Goal: Task Accomplishment & Management: Complete application form

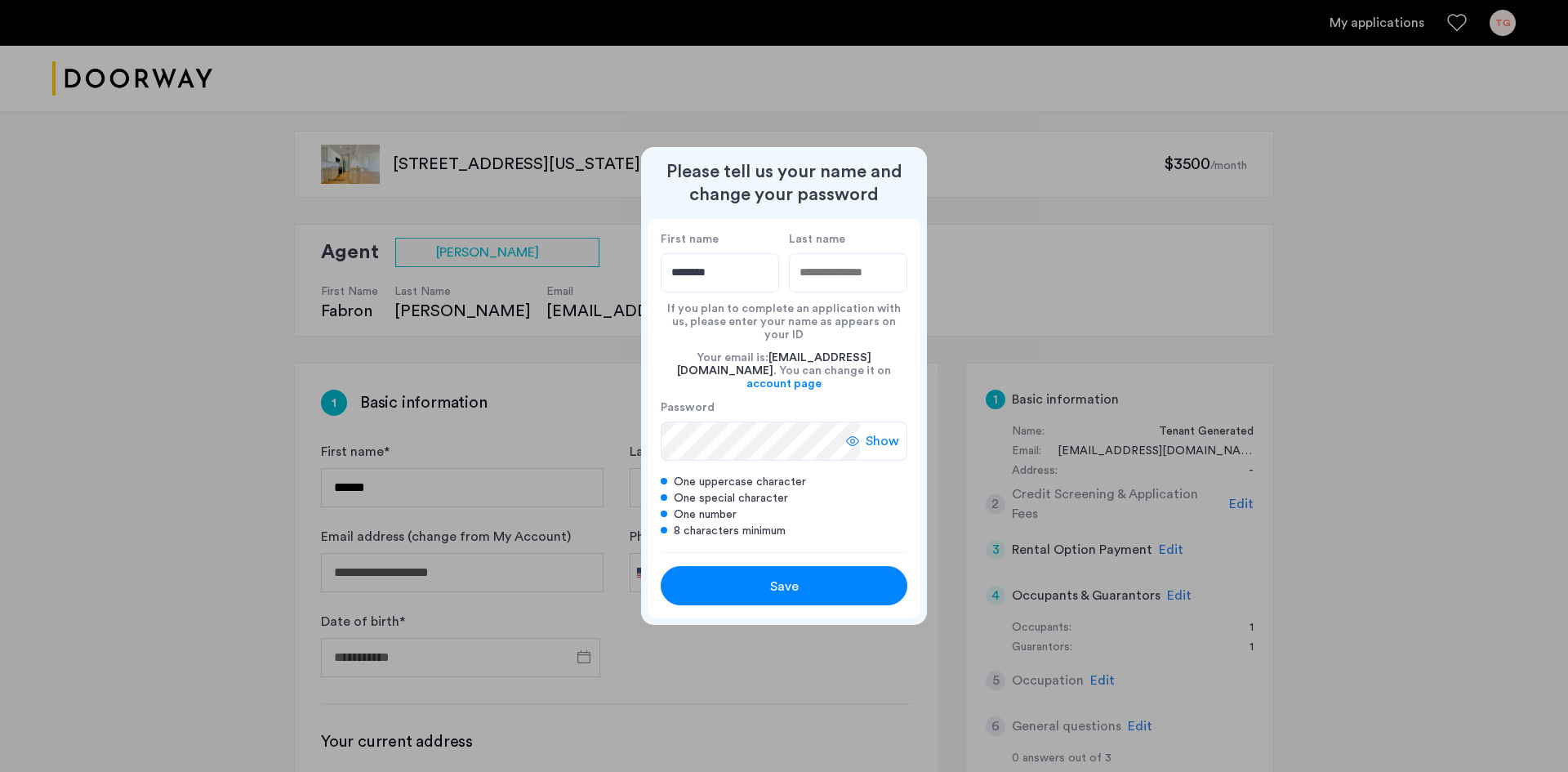
type input "********"
type input "******"
drag, startPoint x: 852, startPoint y: 428, endPoint x: 858, endPoint y: 436, distance: 10.0
click at [852, 436] on use at bounding box center [853, 441] width 13 height 10
click at [827, 576] on div "Save" at bounding box center [784, 586] width 157 height 20
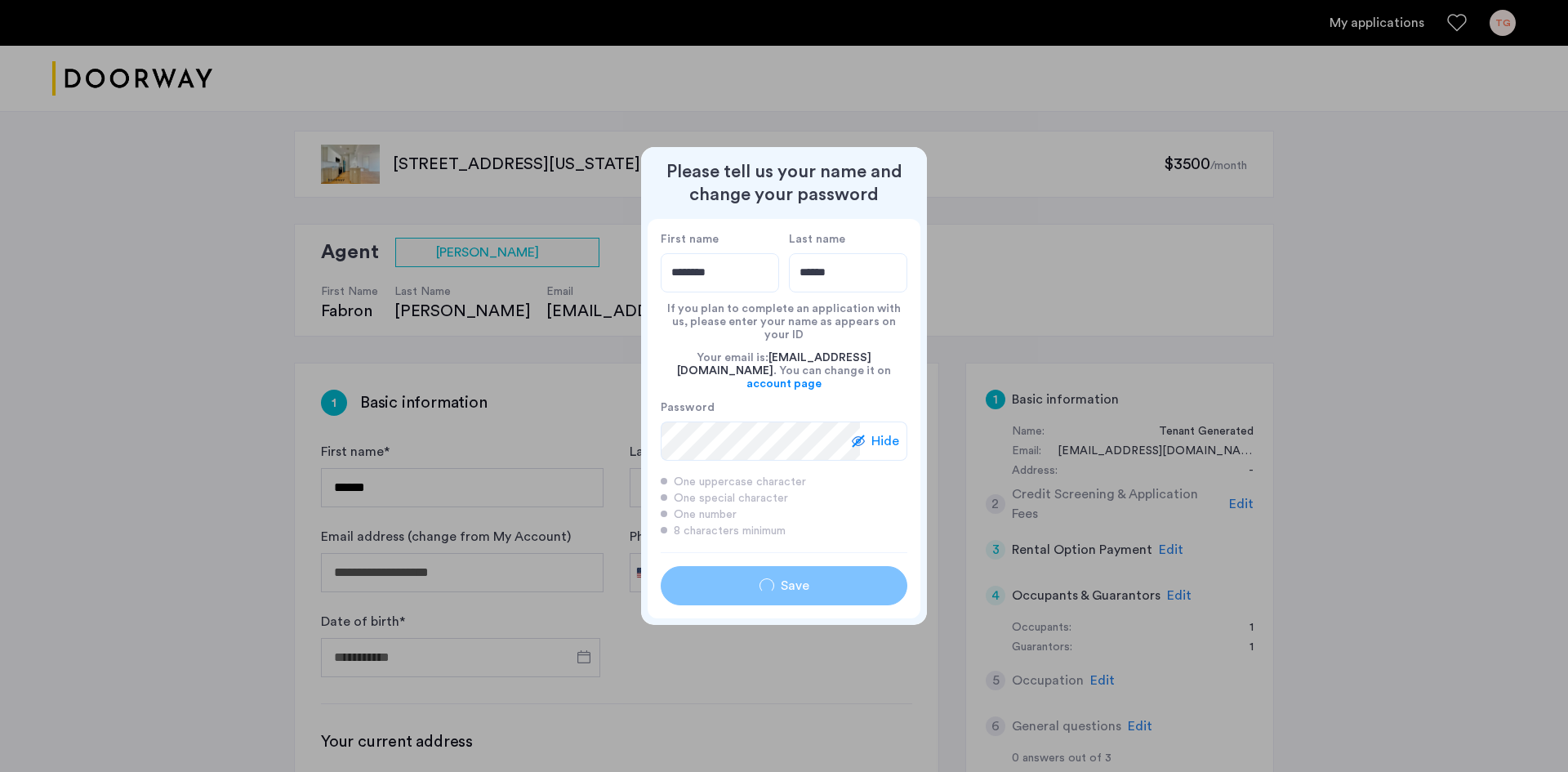
type input "********"
type input "******"
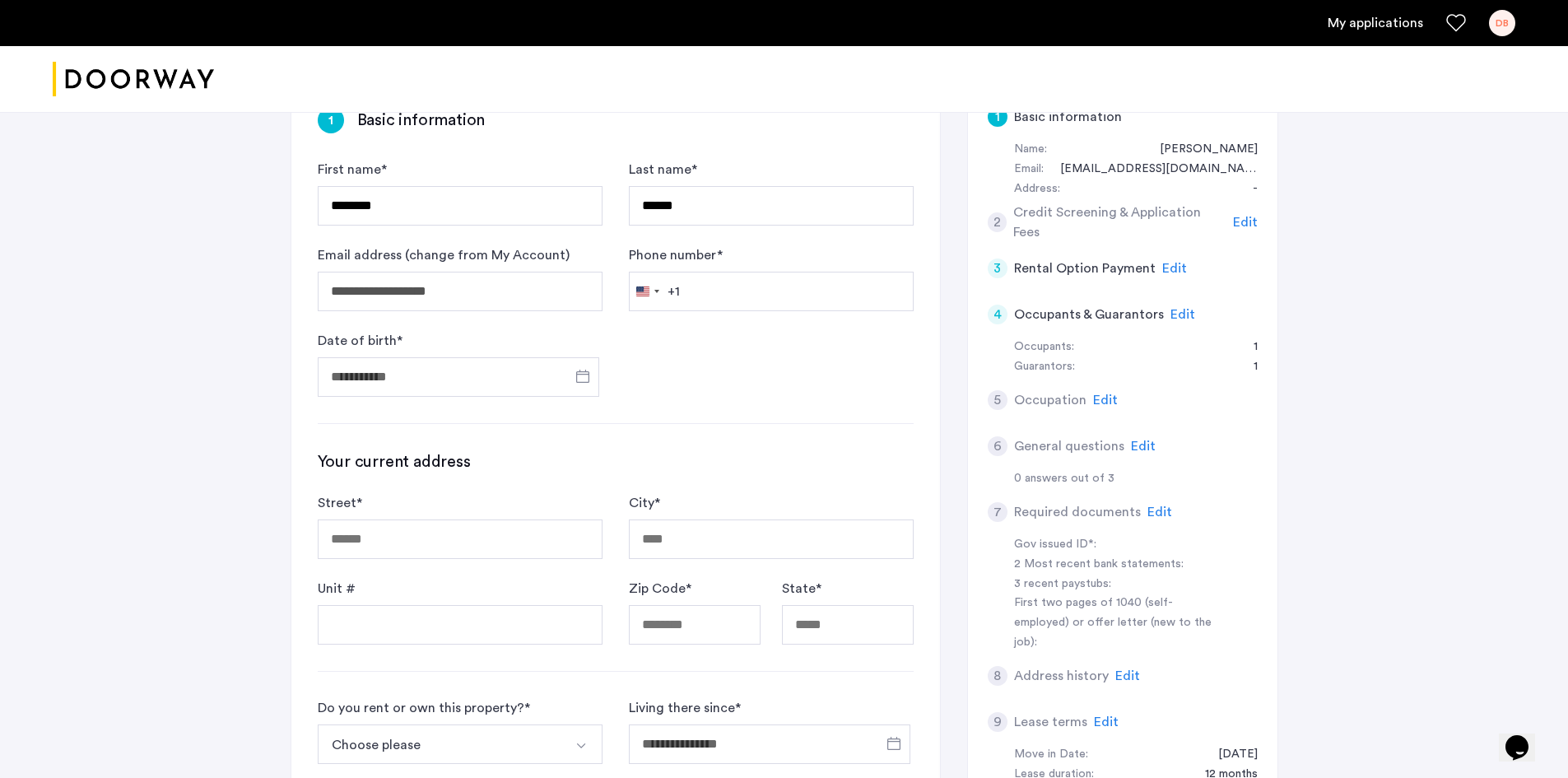
scroll to position [329, 0]
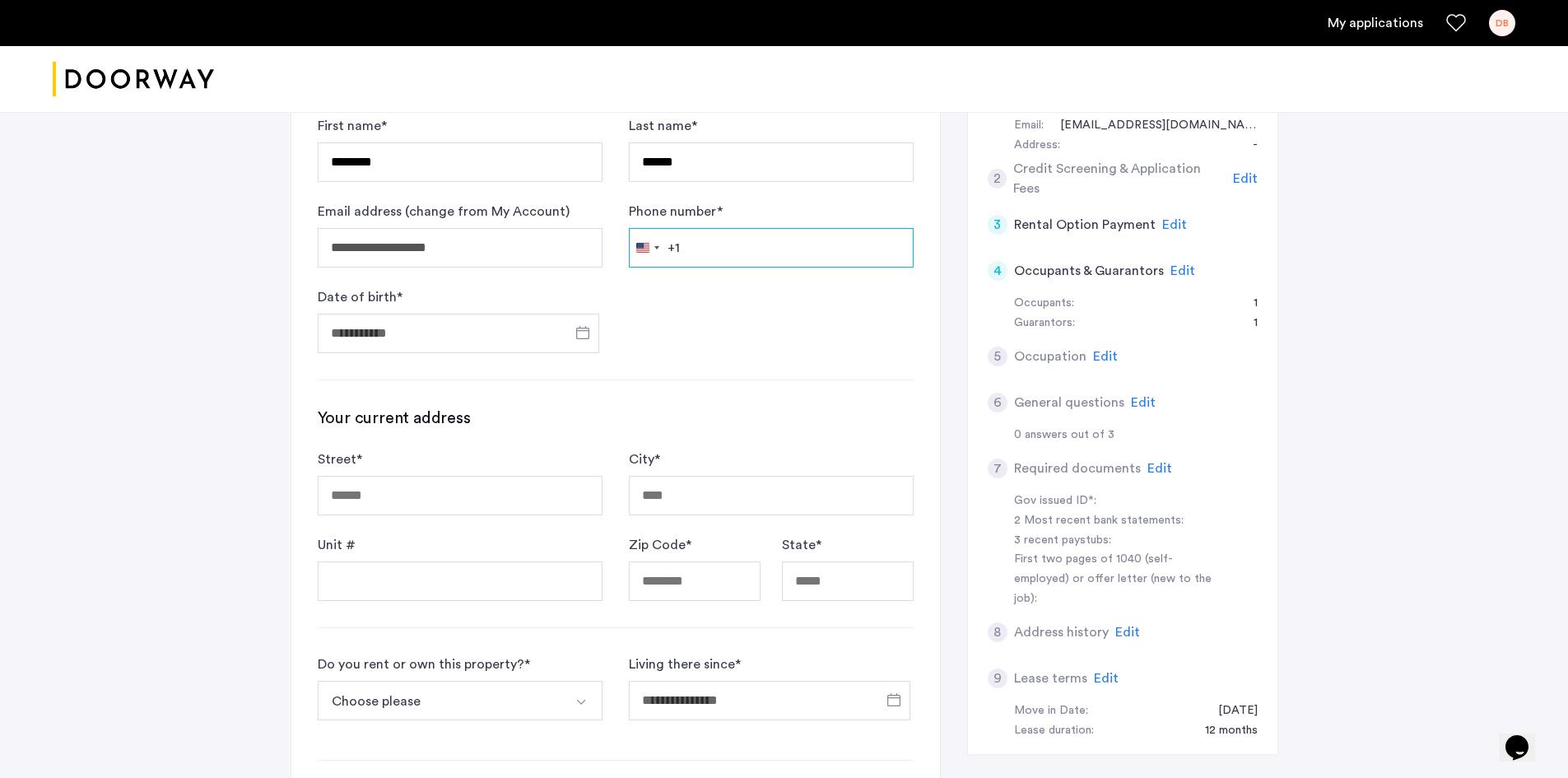
click at [735, 262] on input "Phone number *" at bounding box center [771, 247] width 285 height 39
type input "**********"
click at [783, 326] on form "**********" at bounding box center [615, 234] width 596 height 237
click at [469, 342] on input "Date of birth *" at bounding box center [458, 333] width 282 height 39
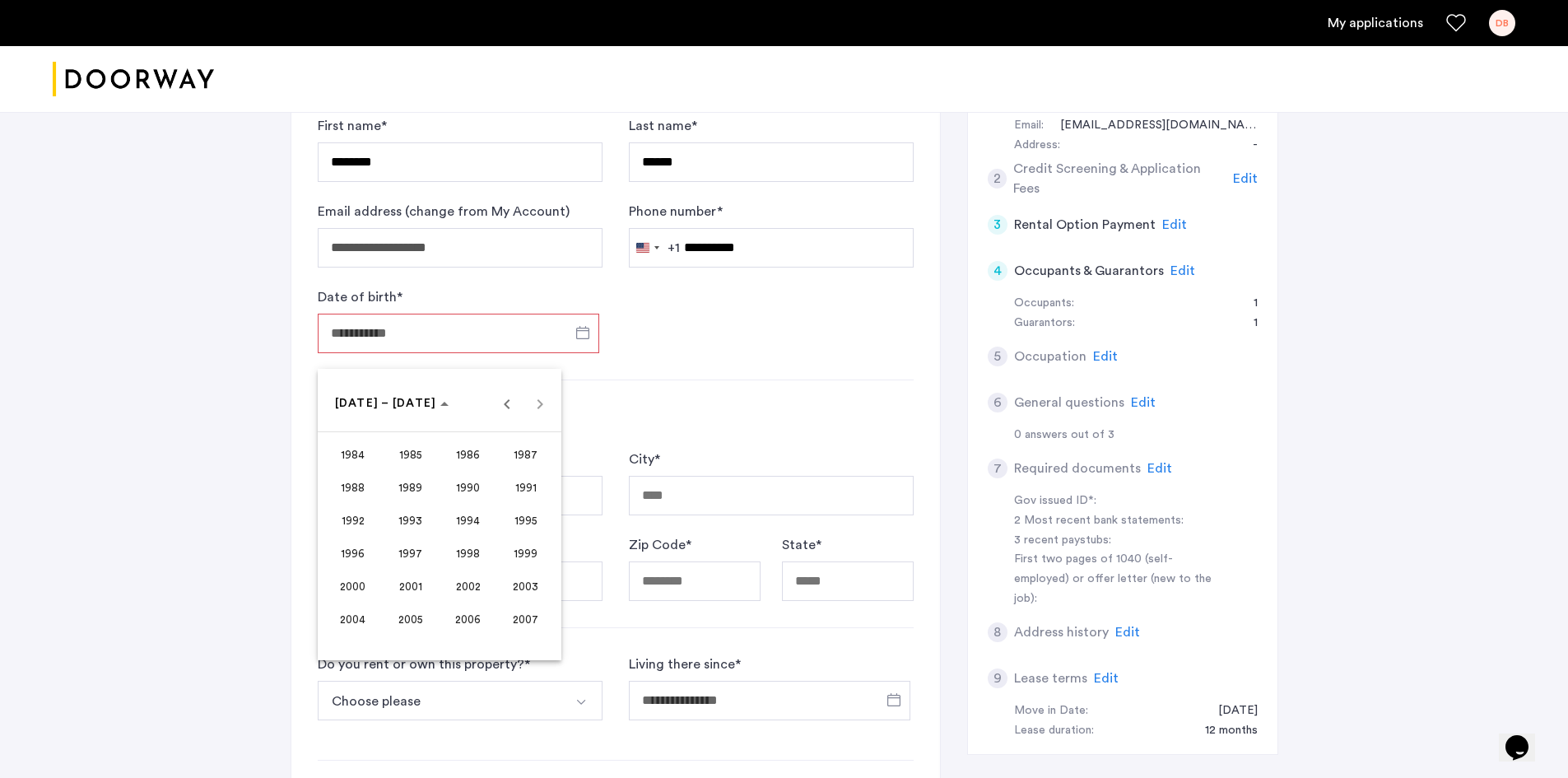
click at [351, 491] on span "1988" at bounding box center [353, 486] width 52 height 29
click at [536, 523] on span "AUG" at bounding box center [526, 519] width 52 height 29
click at [377, 644] on span "29" at bounding box center [373, 635] width 29 height 29
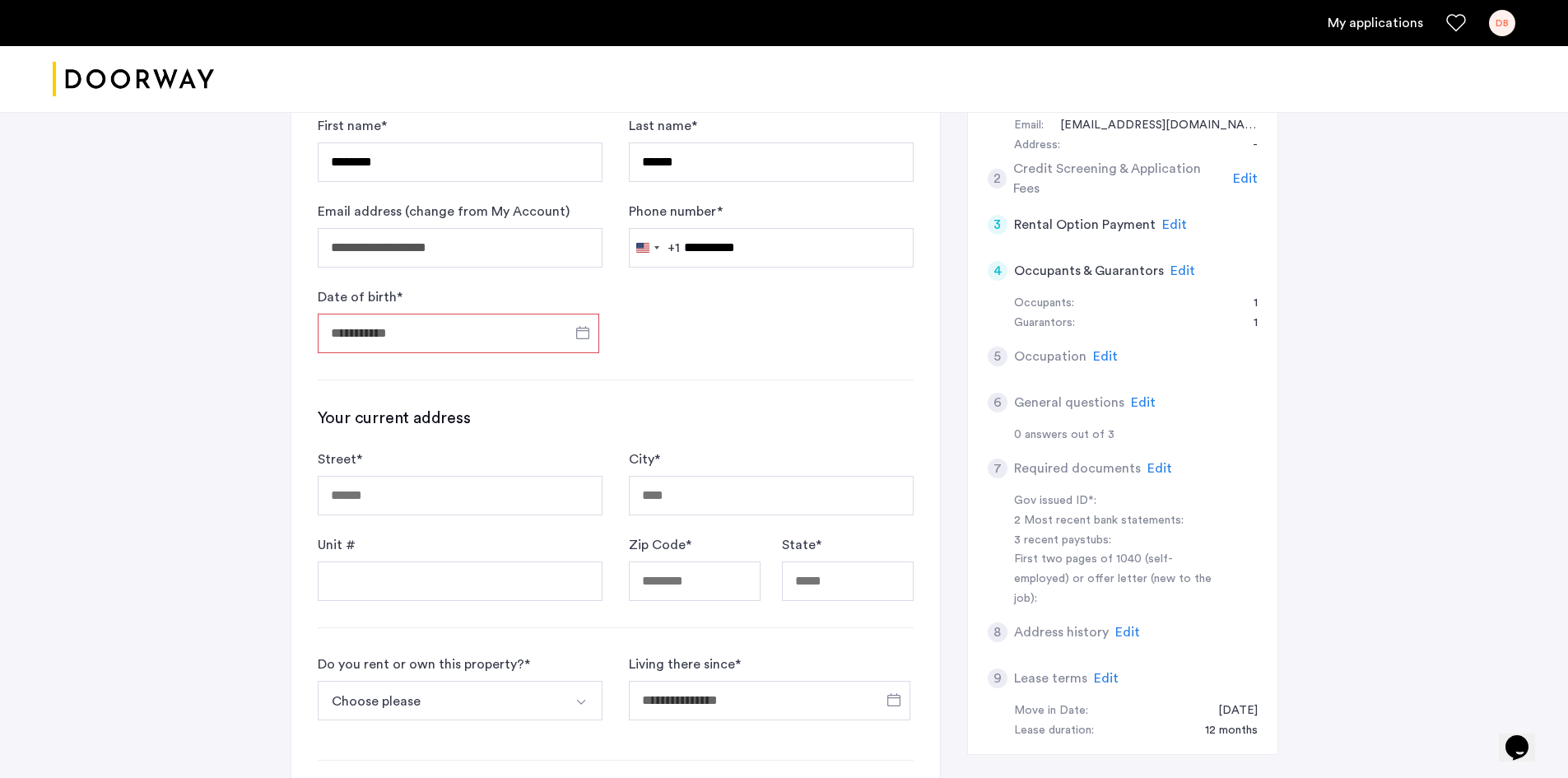
type input "**********"
click at [443, 511] on input "Street *" at bounding box center [460, 495] width 285 height 39
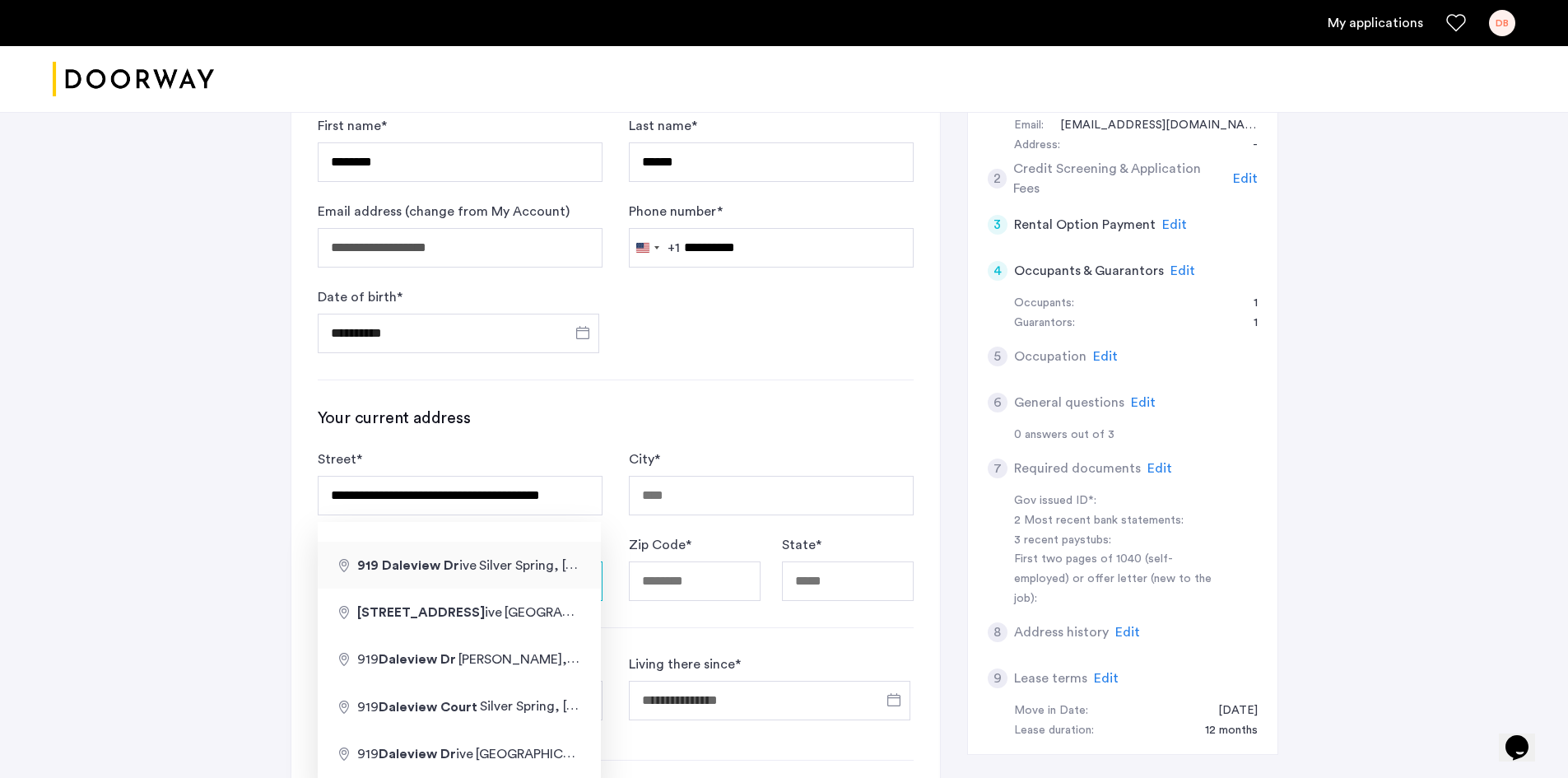
type input "**********"
type input "*****"
type input "**"
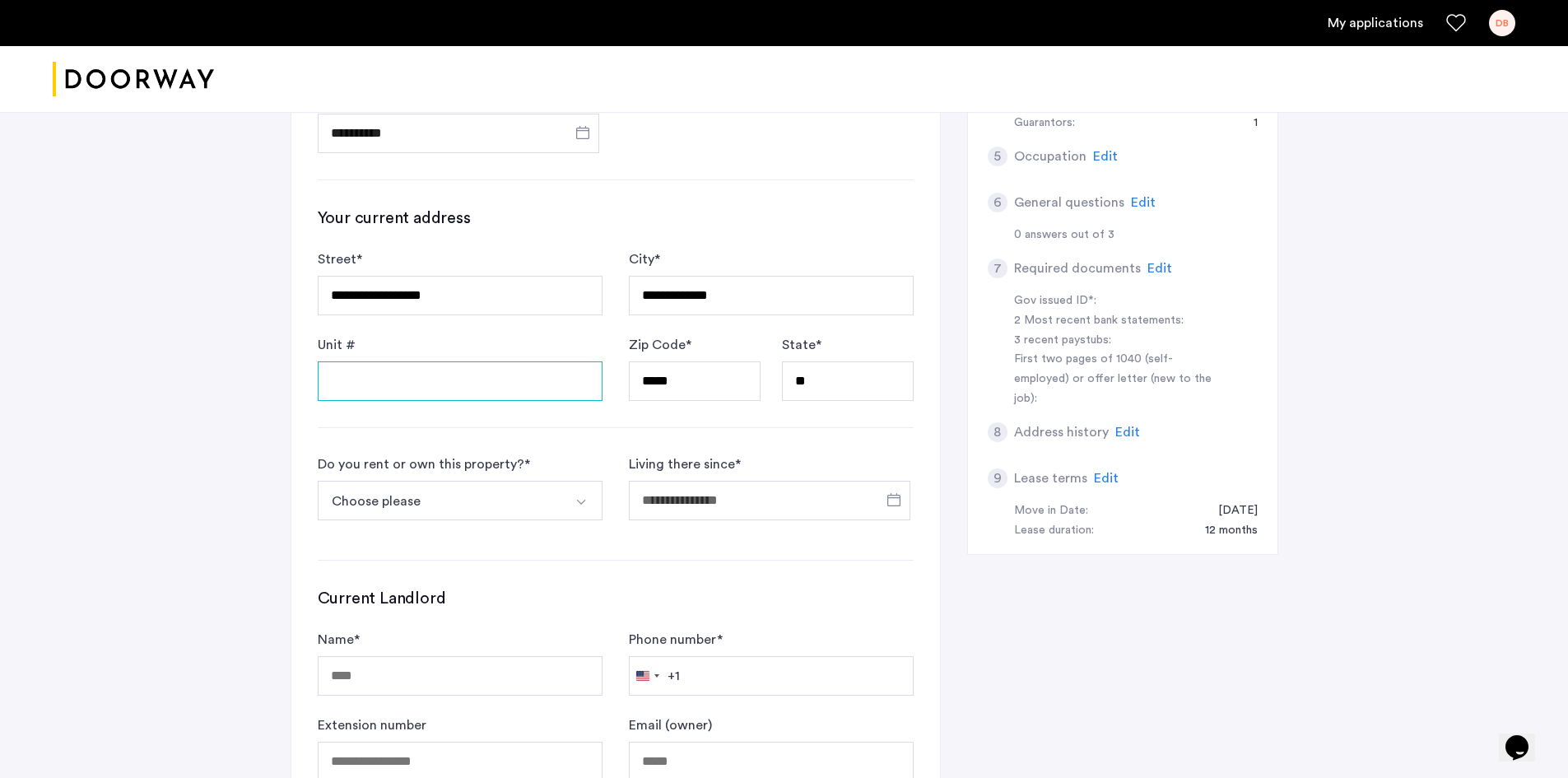
scroll to position [576, 0]
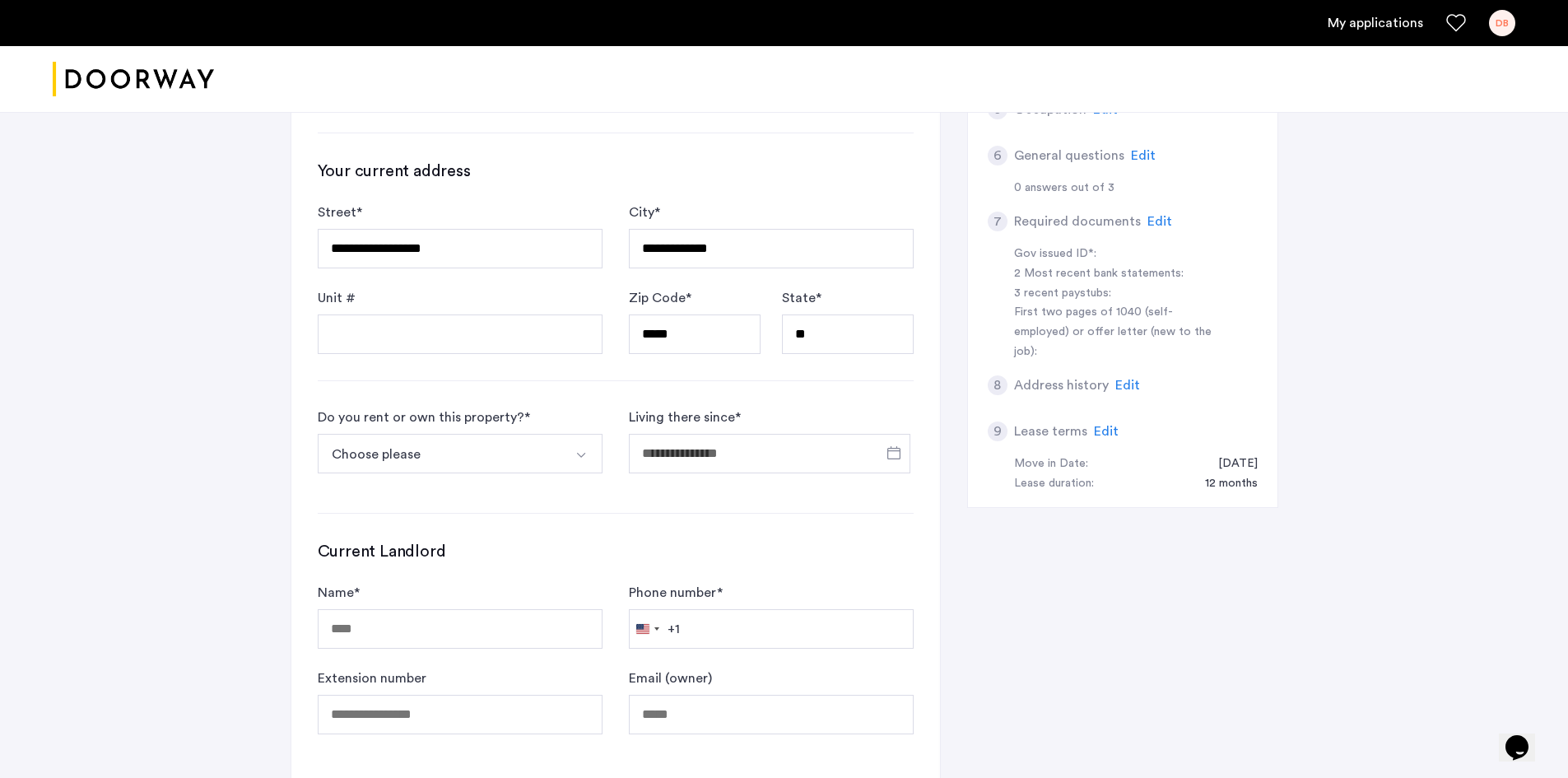
click at [466, 449] on button "Choose please" at bounding box center [440, 453] width 246 height 39
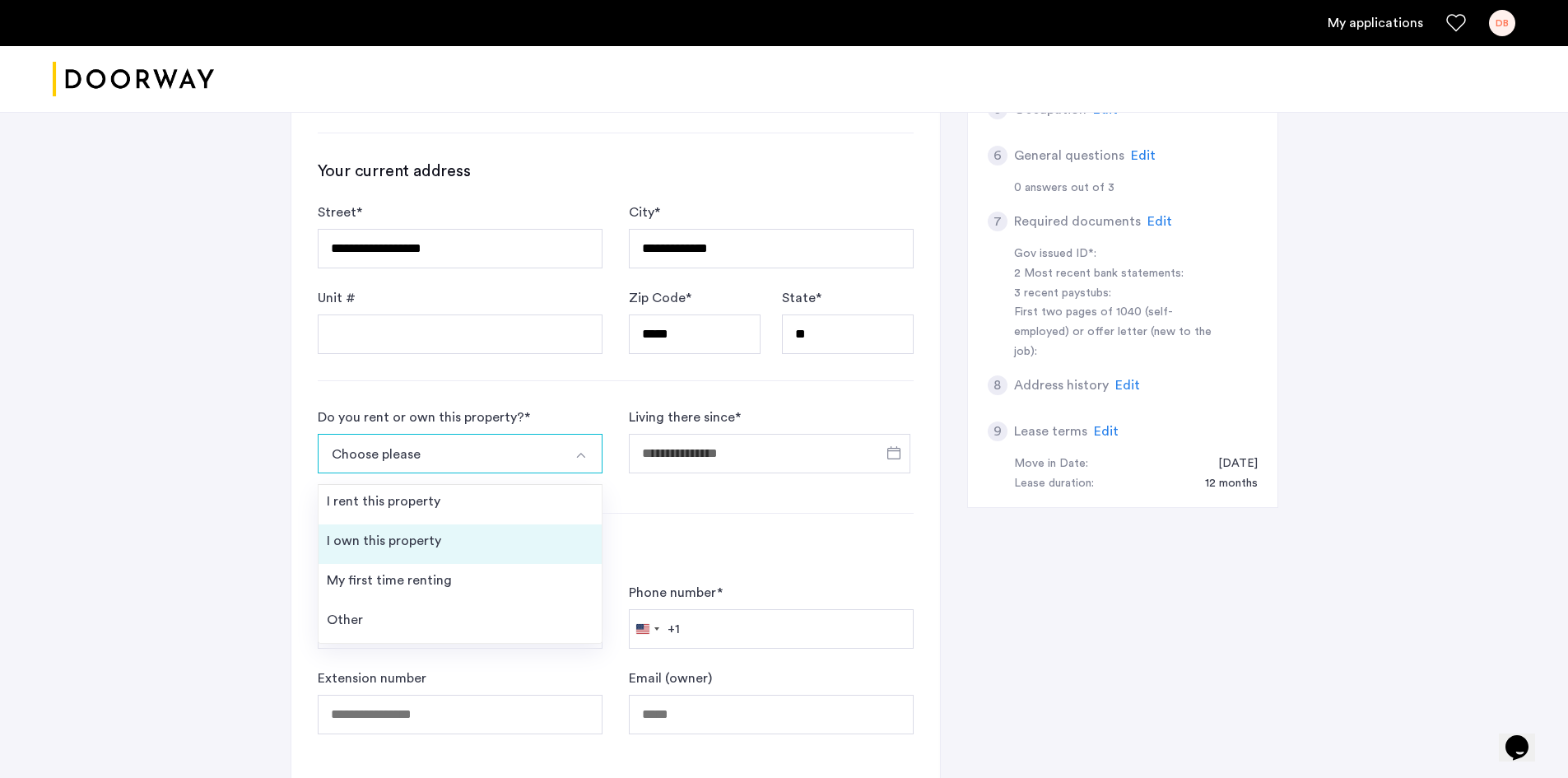
click at [416, 540] on div "I own this property" at bounding box center [384, 541] width 114 height 20
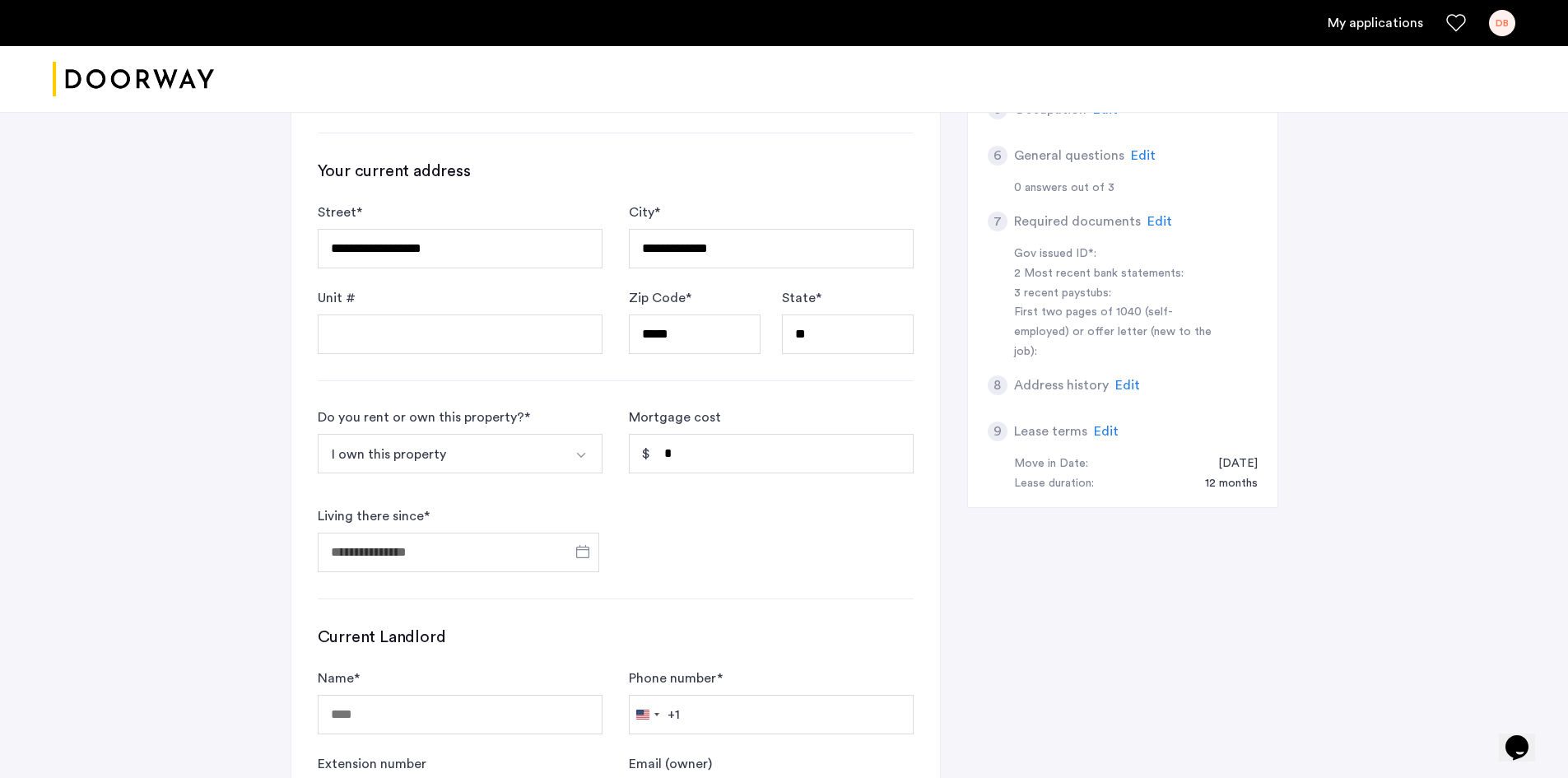
click at [462, 455] on button "I own this property" at bounding box center [440, 453] width 246 height 39
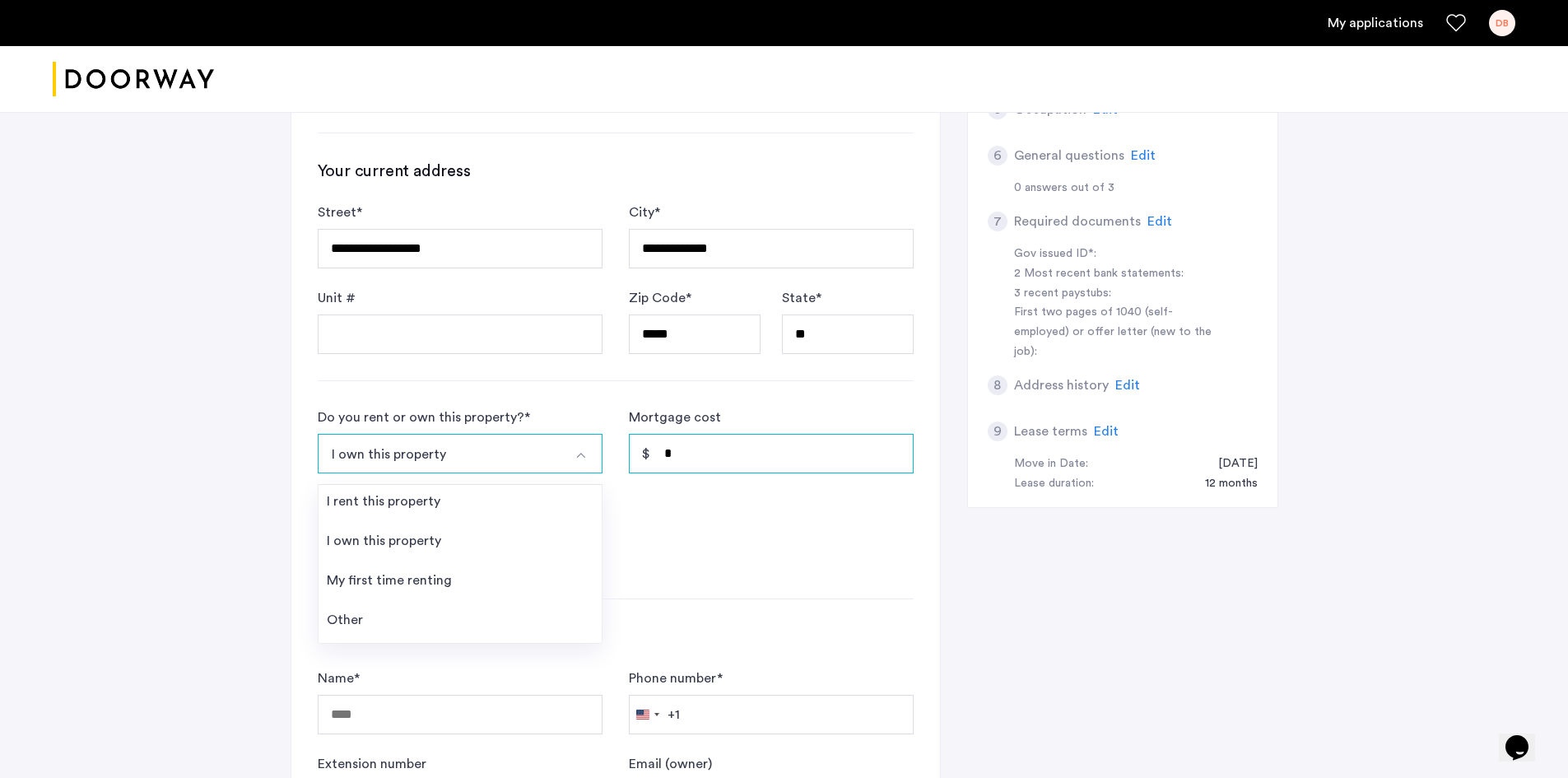
click at [665, 470] on input "*" at bounding box center [771, 453] width 285 height 39
drag, startPoint x: 723, startPoint y: 445, endPoint x: 650, endPoint y: 459, distance: 74.3
click at [655, 459] on input "*" at bounding box center [771, 453] width 285 height 39
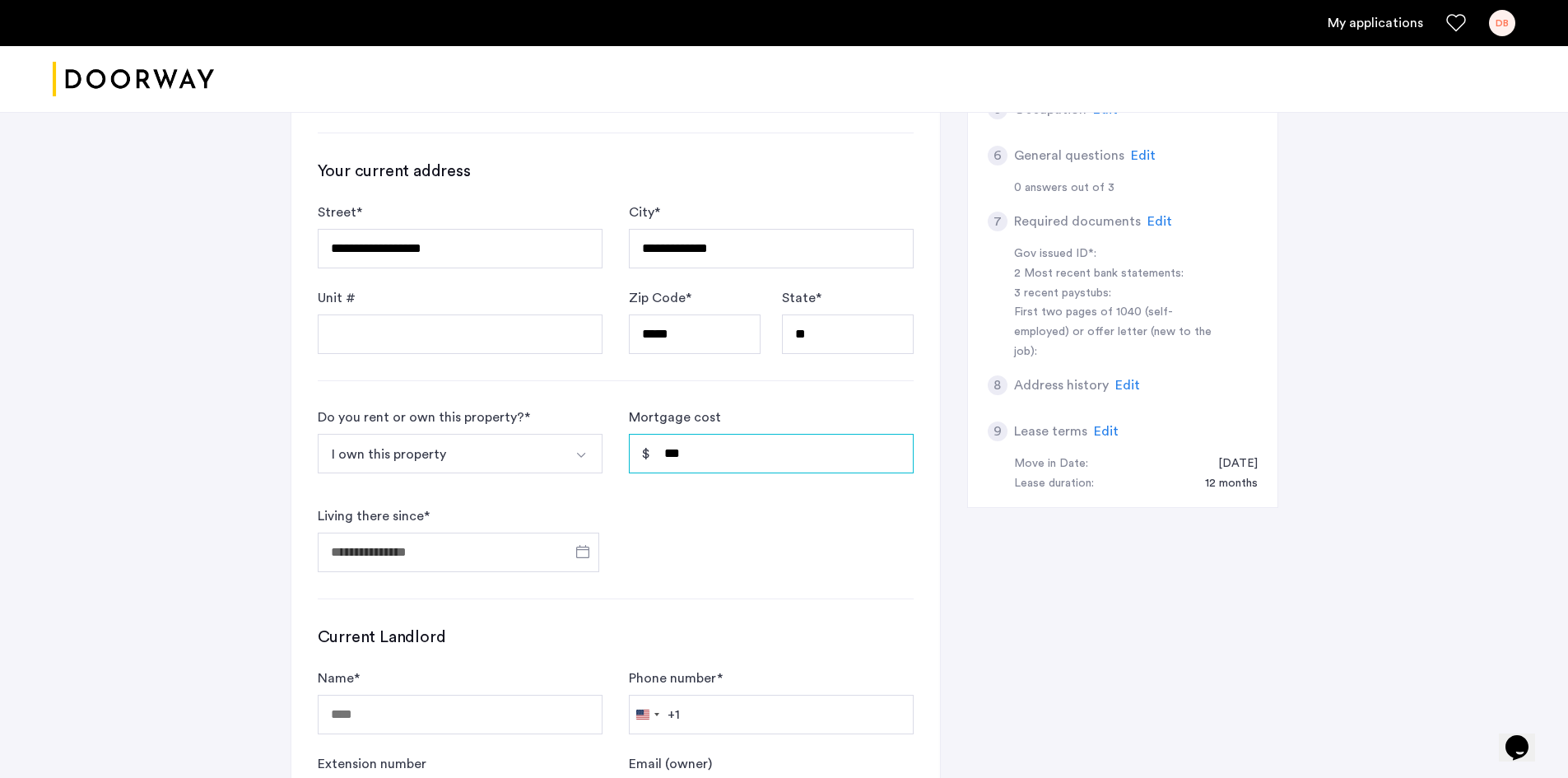
click at [660, 470] on input "***" at bounding box center [771, 453] width 285 height 39
click at [662, 506] on form "Do you rent or own this property? * I own this property I rent this property I …" at bounding box center [615, 490] width 596 height 165
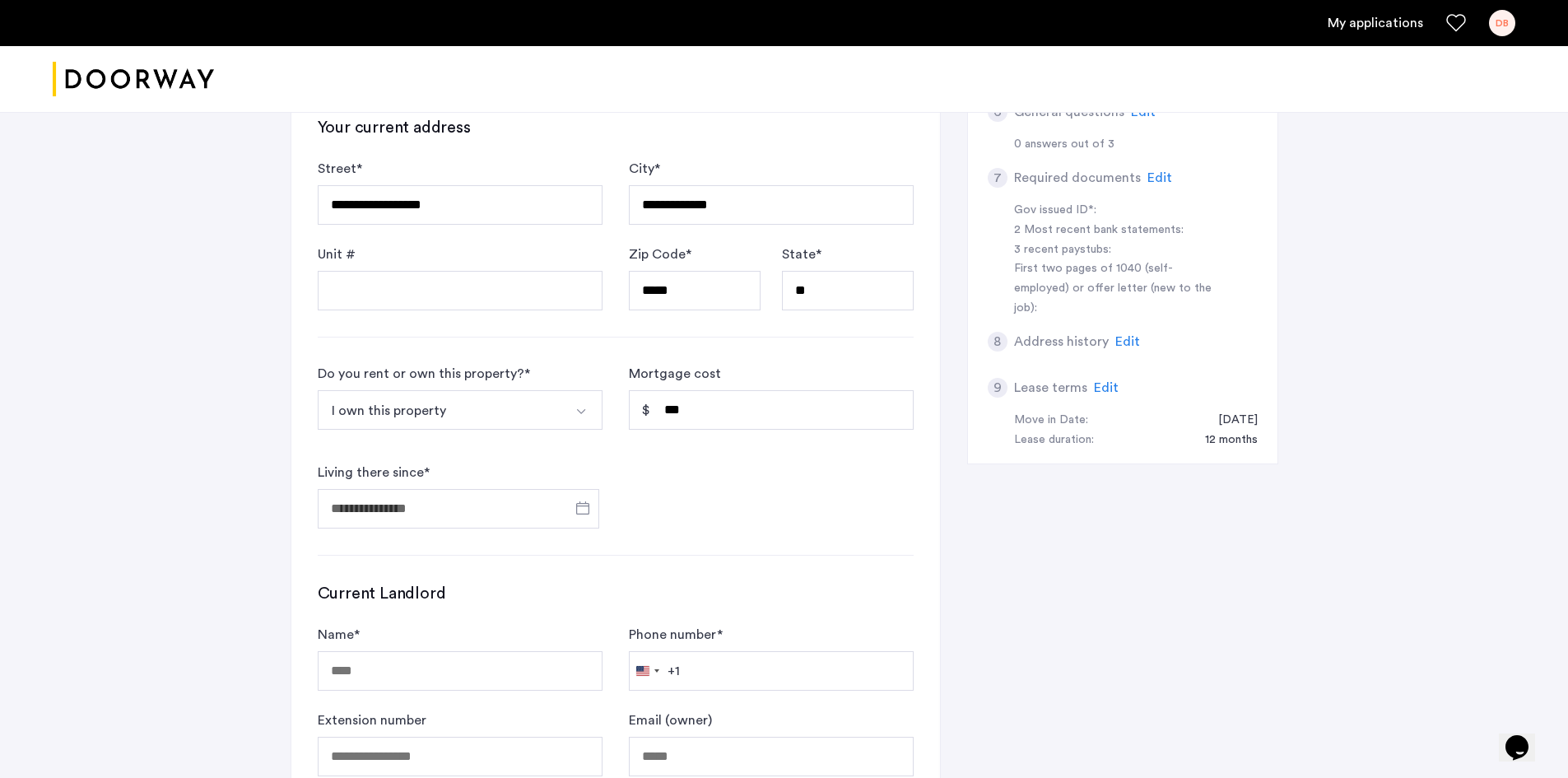
scroll to position [659, 0]
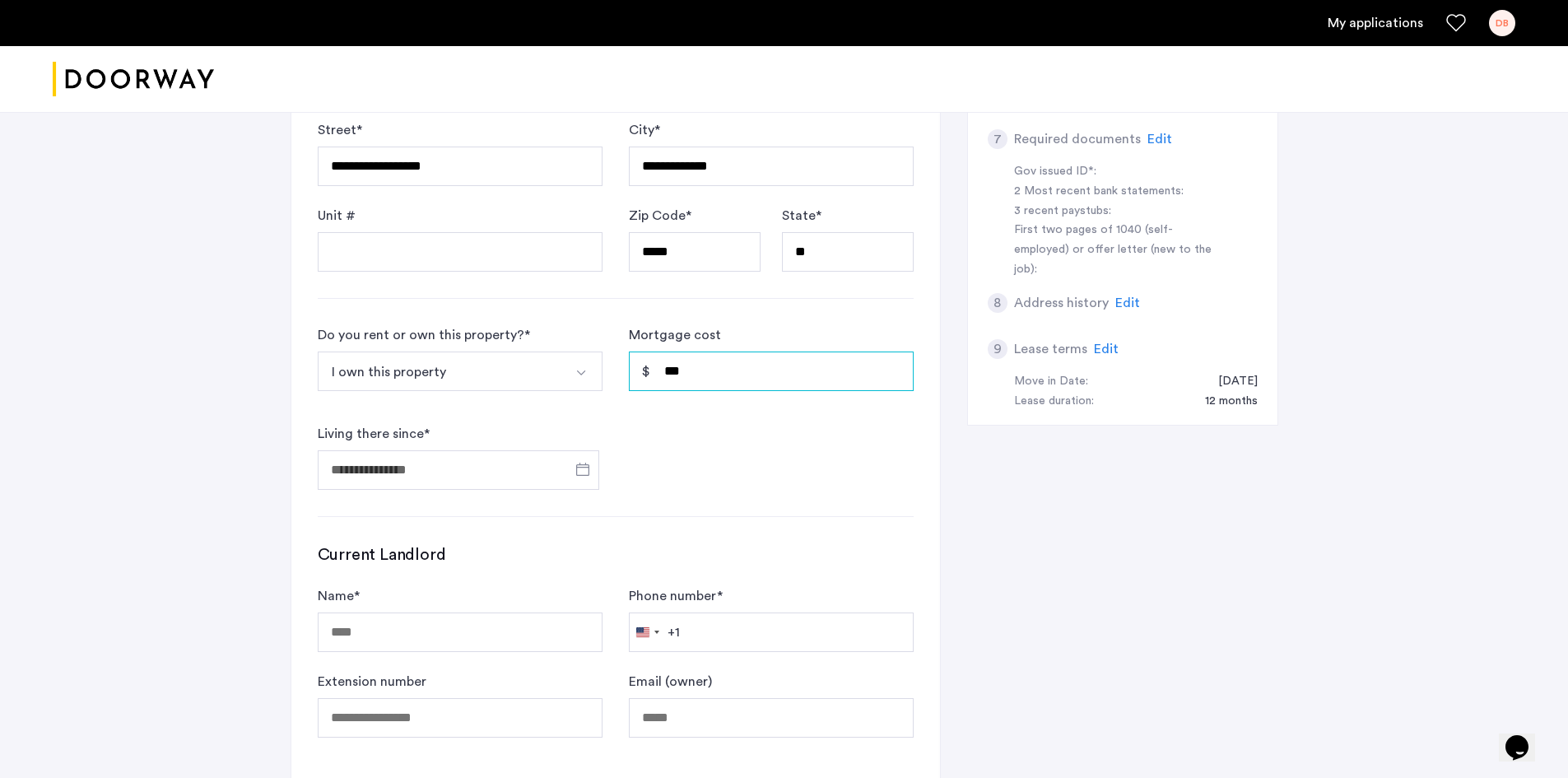
drag, startPoint x: 692, startPoint y: 366, endPoint x: 662, endPoint y: 368, distance: 30.1
click at [676, 366] on input "***" at bounding box center [771, 371] width 285 height 39
drag, startPoint x: 714, startPoint y: 381, endPoint x: 710, endPoint y: 371, distance: 10.8
click at [714, 380] on input "***" at bounding box center [771, 371] width 285 height 39
type input "*"
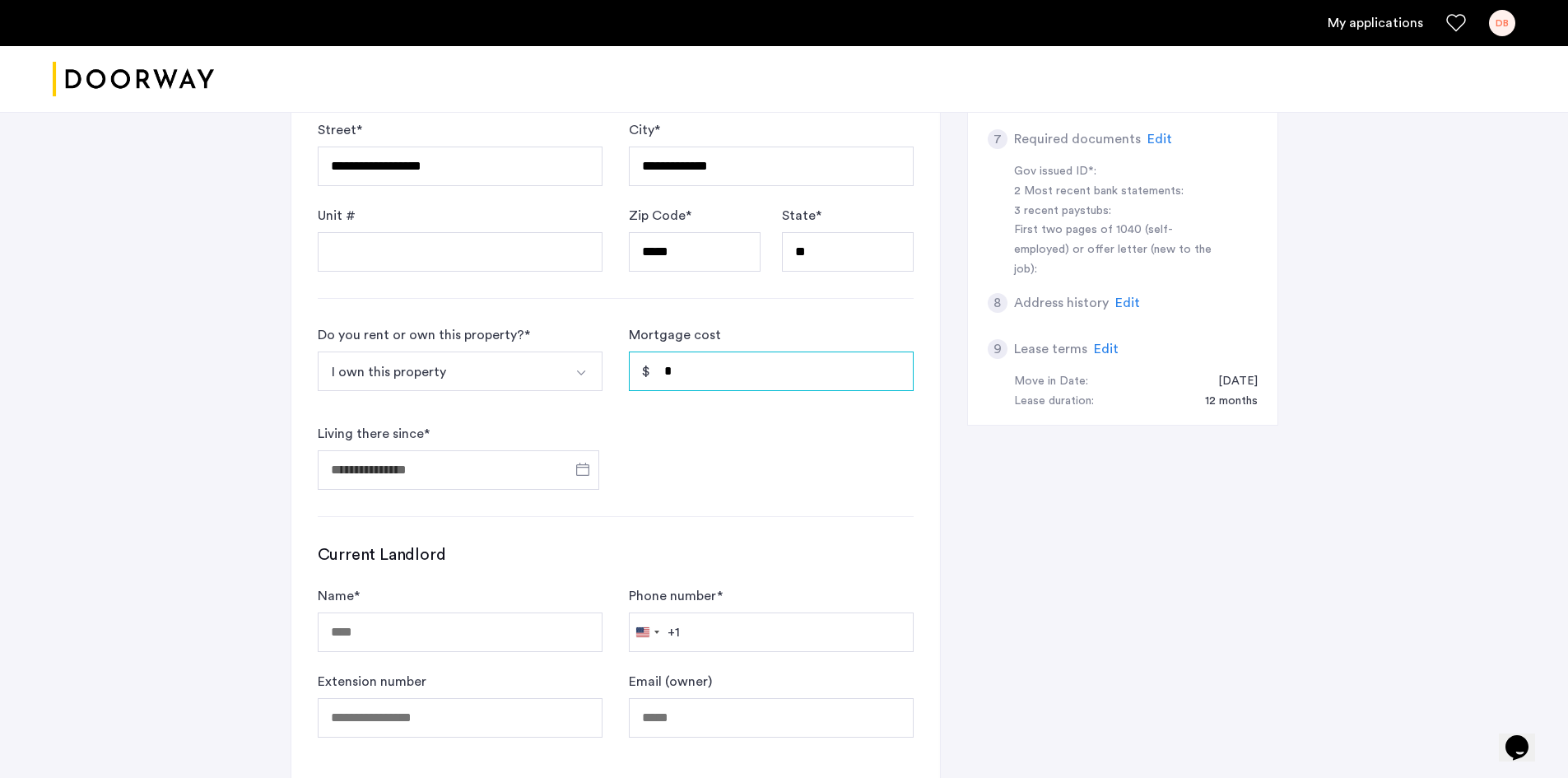
type input "*"
click at [542, 477] on input "Living there since *" at bounding box center [458, 470] width 282 height 39
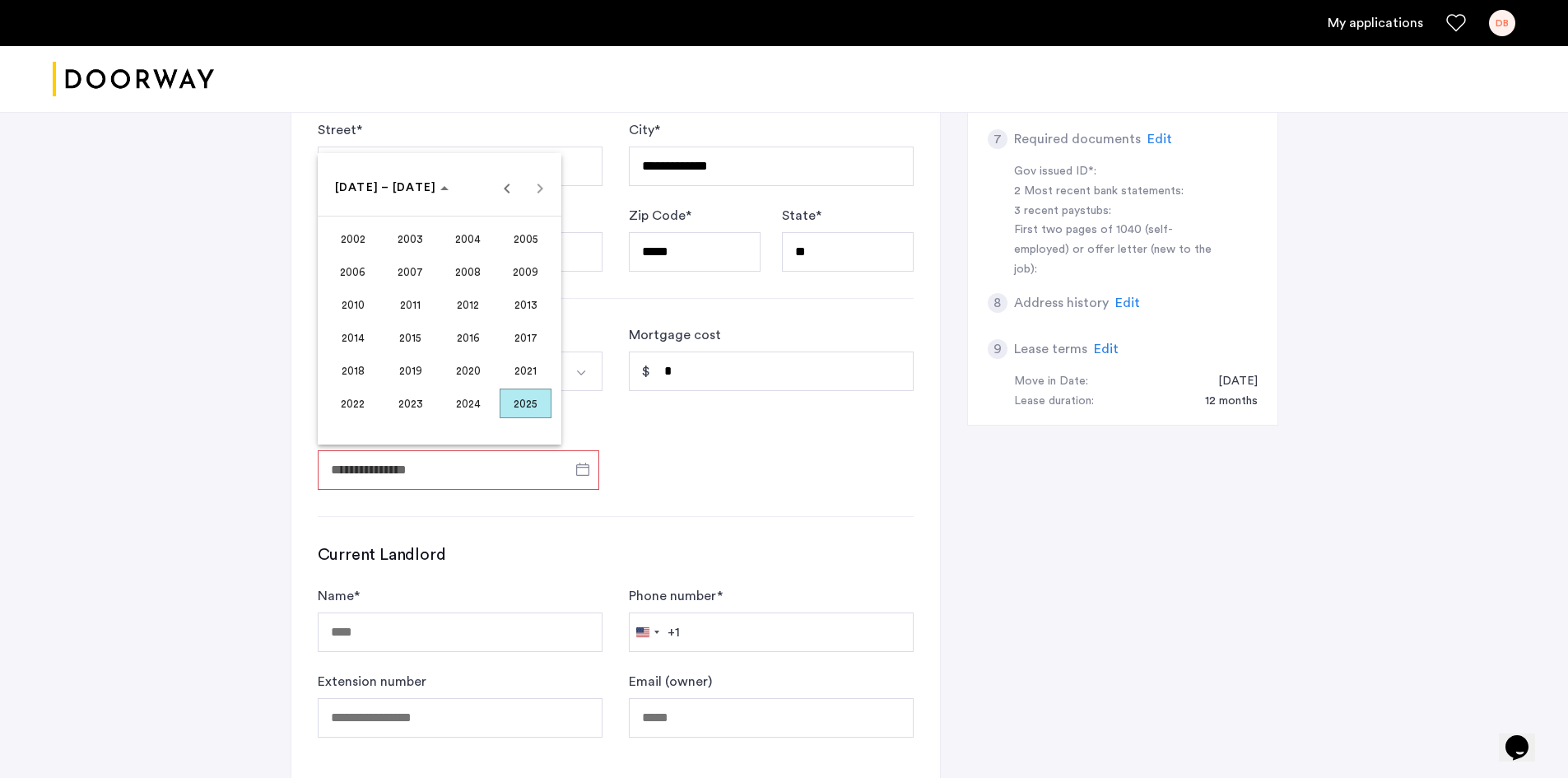
click at [409, 371] on span "2019" at bounding box center [410, 370] width 52 height 29
click at [534, 306] on span "AUG" at bounding box center [526, 304] width 52 height 29
click at [524, 380] on span "31" at bounding box center [538, 387] width 29 height 29
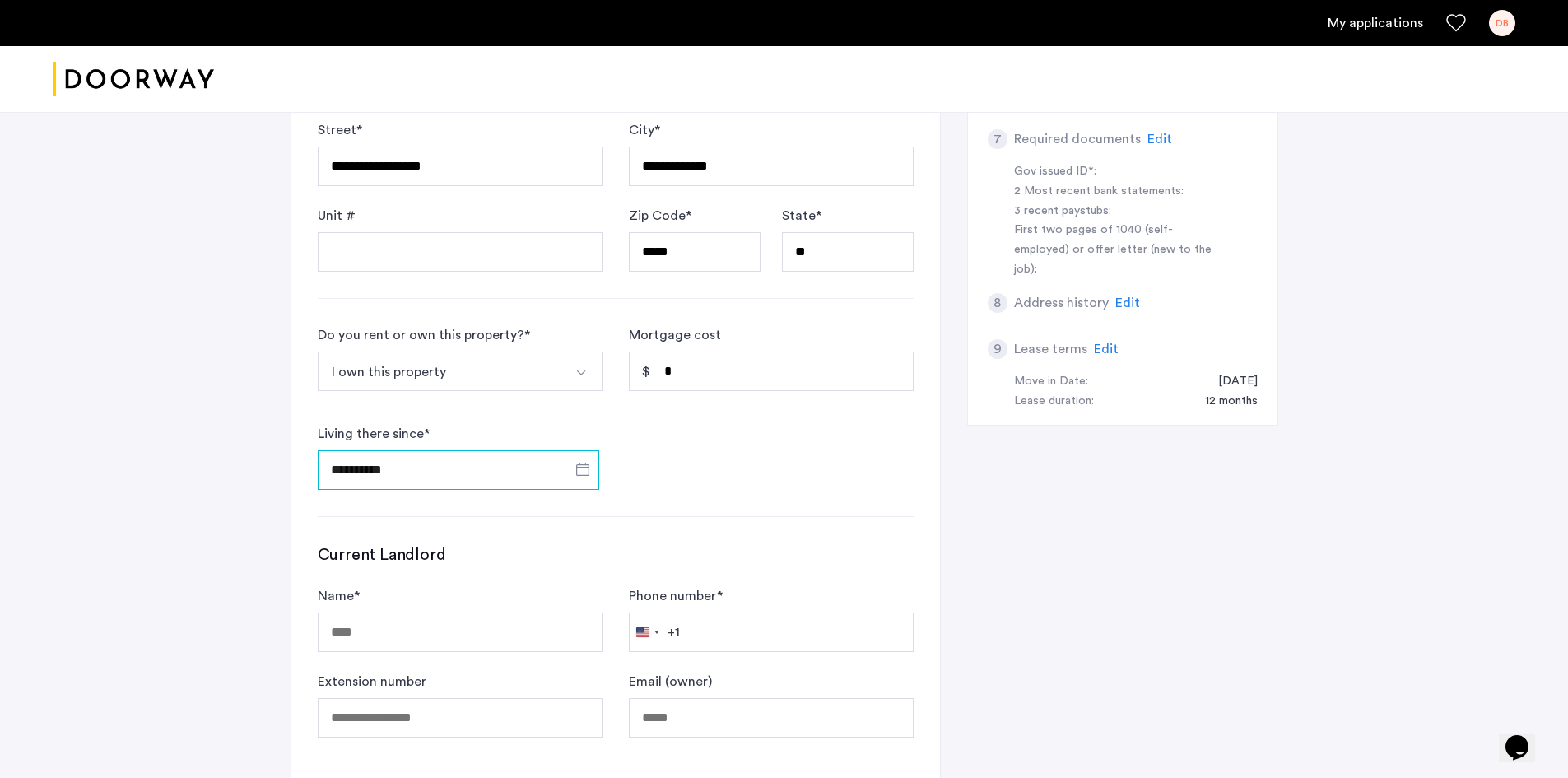
click at [435, 480] on input "**********" at bounding box center [458, 470] width 282 height 39
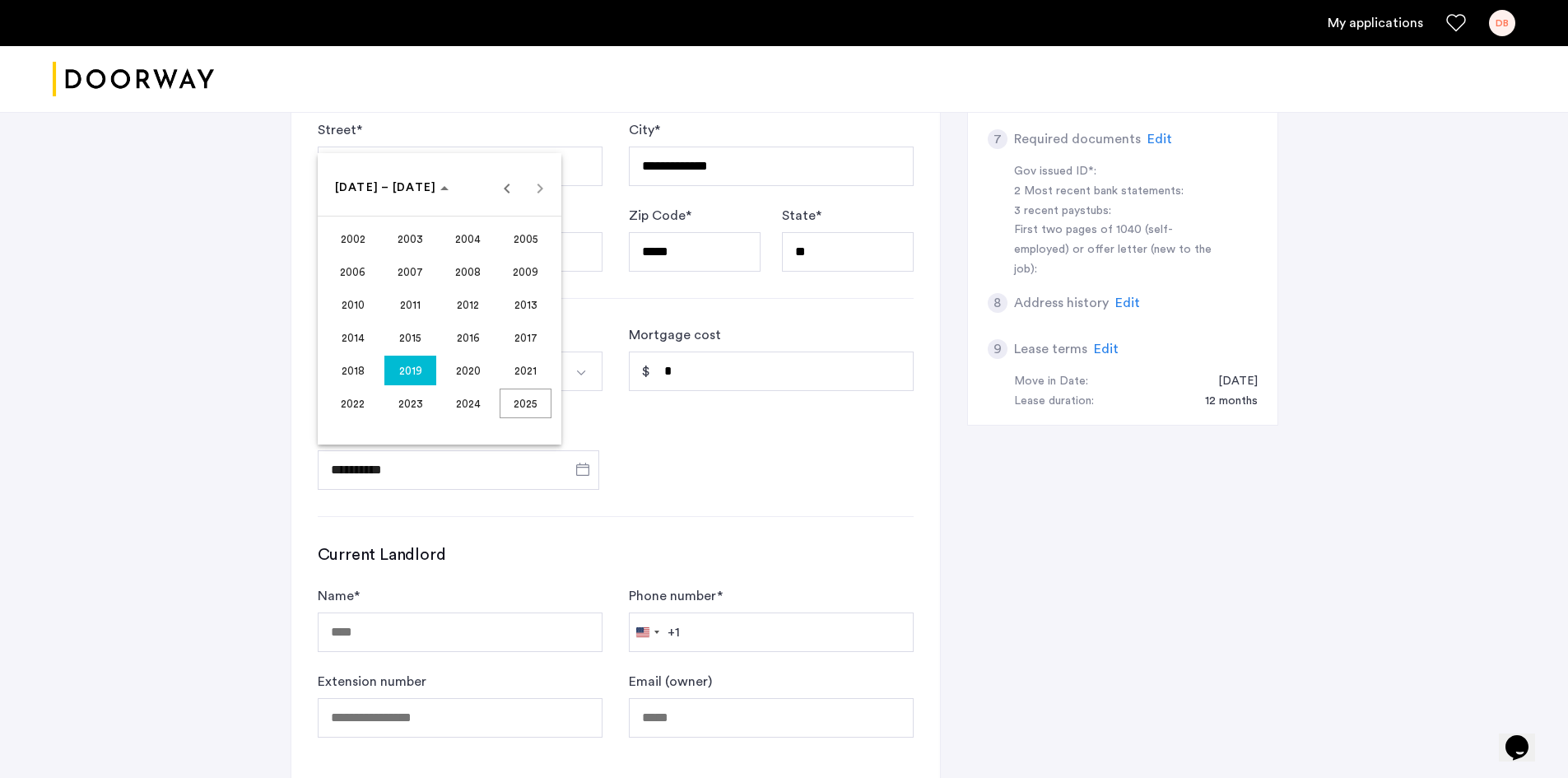
click at [347, 366] on span "2018" at bounding box center [353, 370] width 52 height 29
click at [519, 300] on span "AUG" at bounding box center [526, 304] width 52 height 29
click at [509, 379] on span "31" at bounding box center [505, 387] width 29 height 29
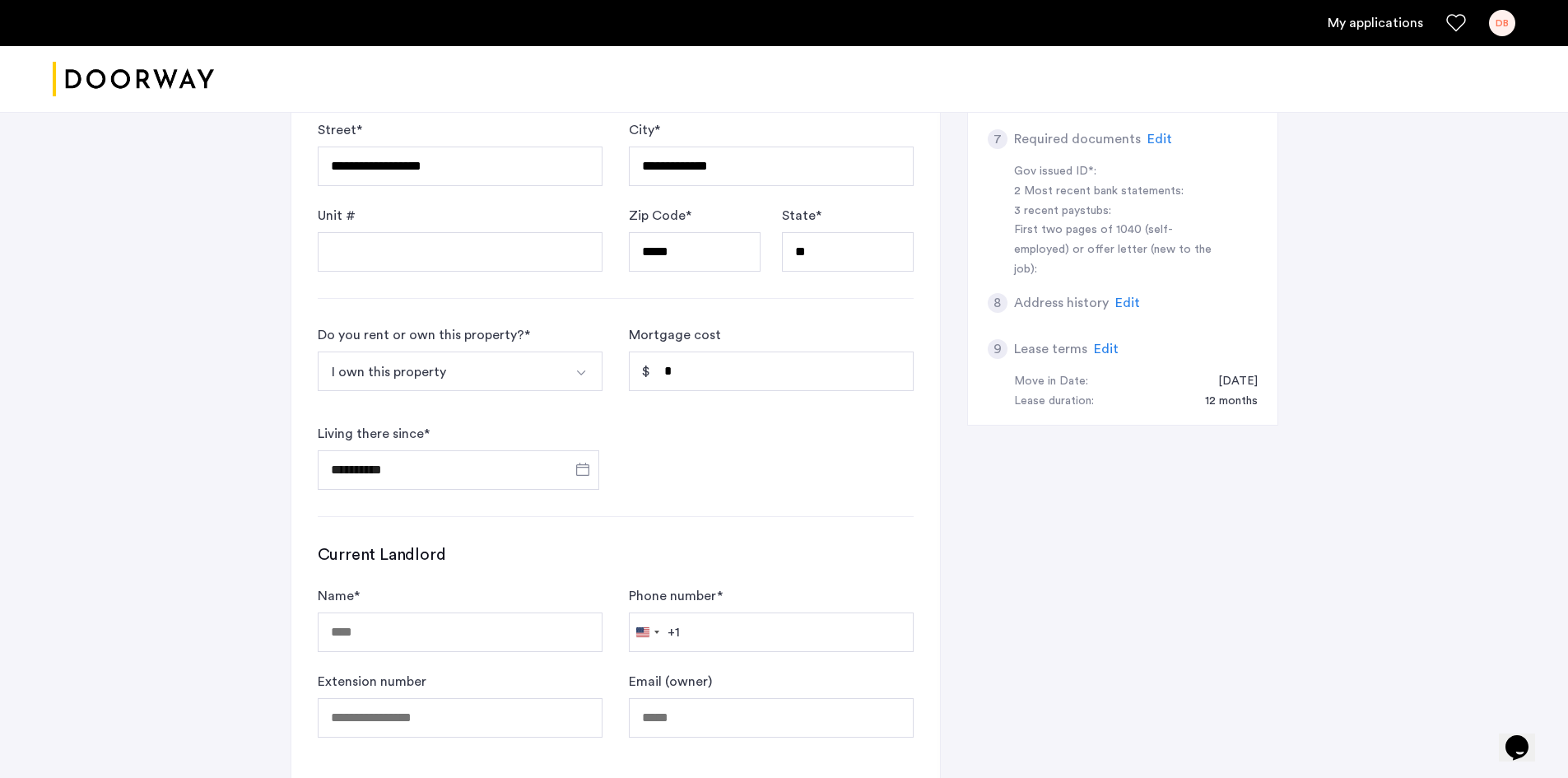
type input "**********"
click at [777, 448] on form "**********" at bounding box center [615, 407] width 596 height 165
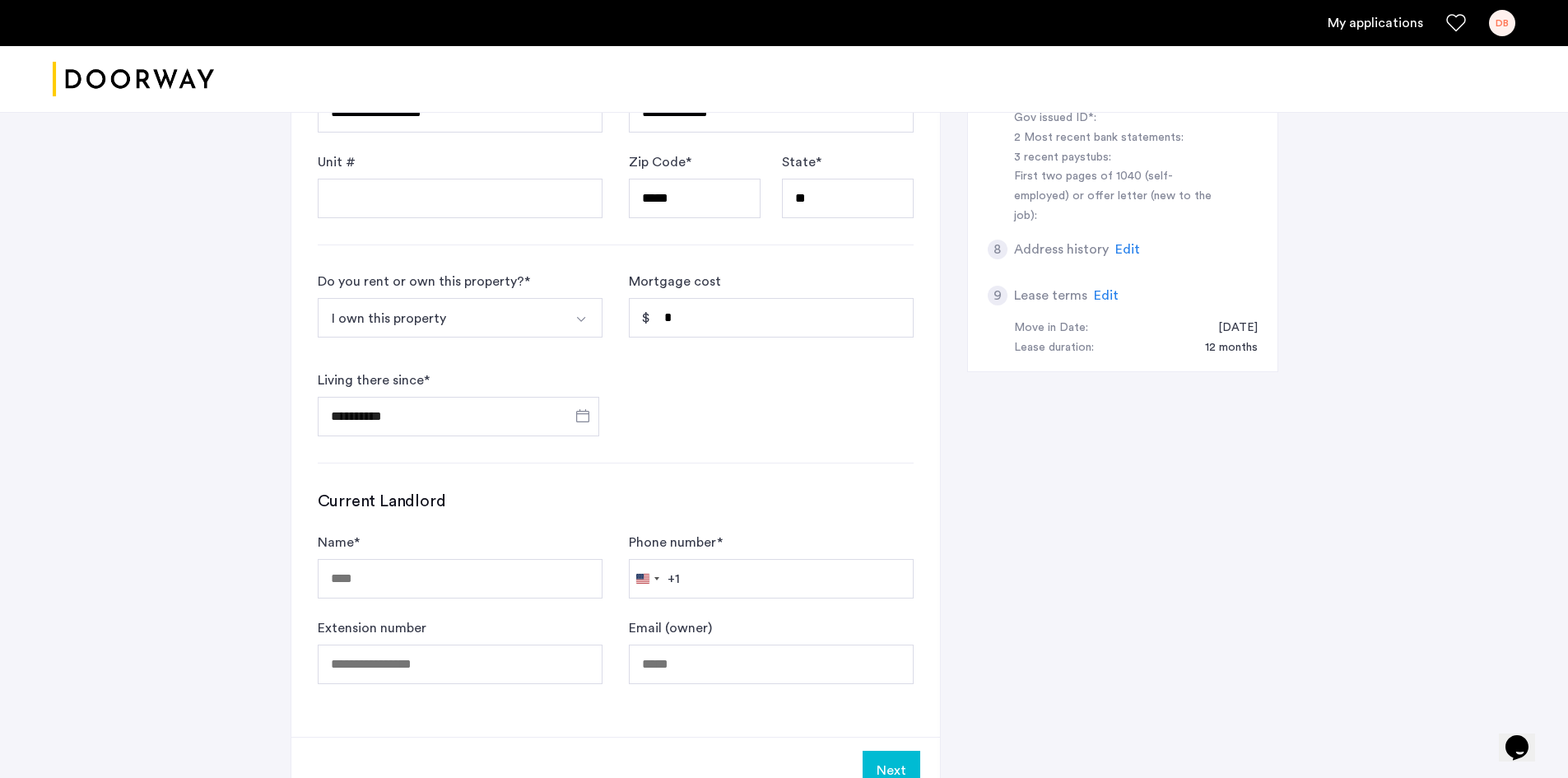
scroll to position [823, 0]
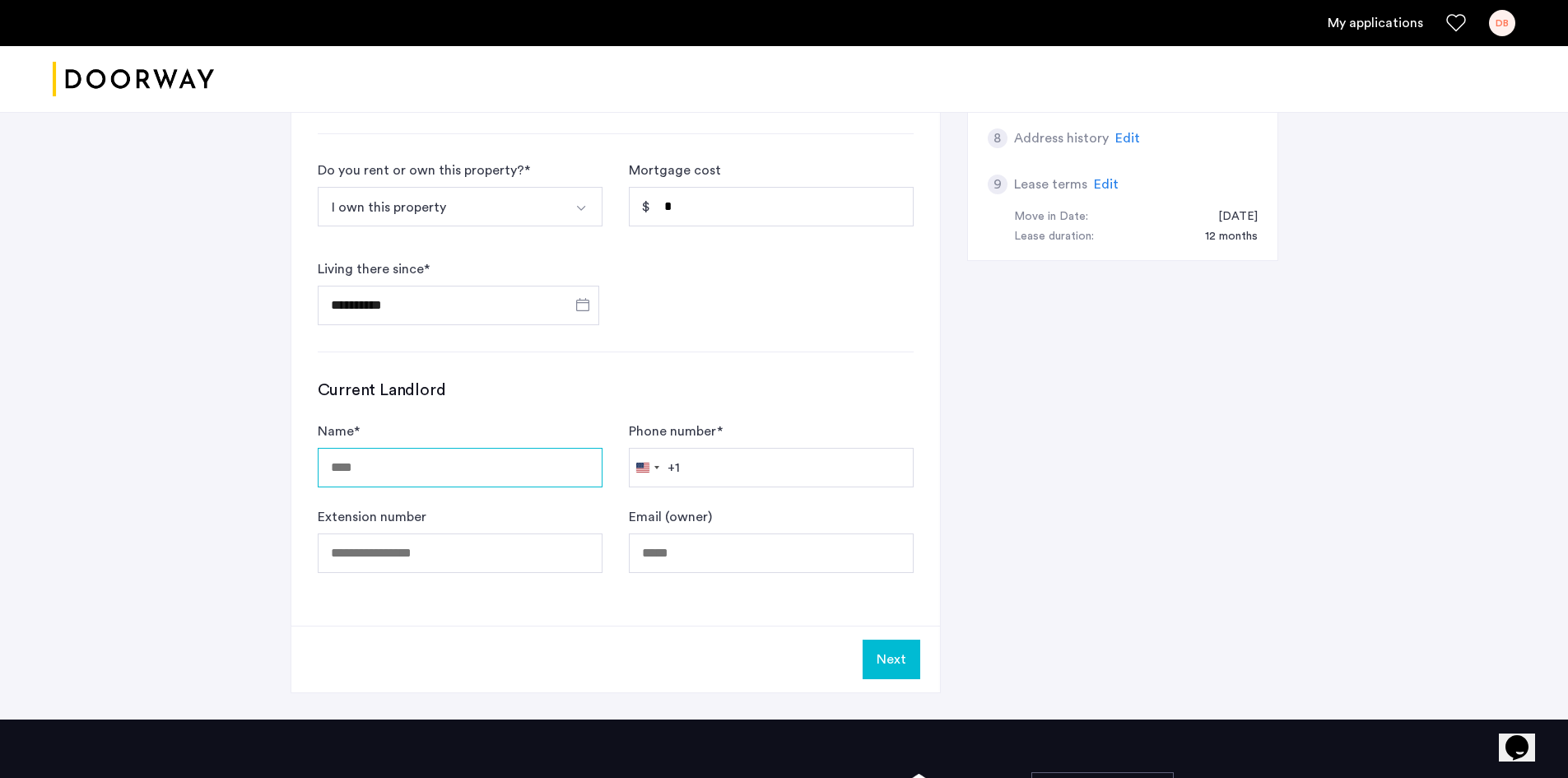
click at [510, 460] on input "Name *" at bounding box center [460, 467] width 285 height 39
type input "**********"
drag, startPoint x: 695, startPoint y: 199, endPoint x: 608, endPoint y: 204, distance: 87.1
click at [624, 197] on form "**********" at bounding box center [615, 243] width 596 height 165
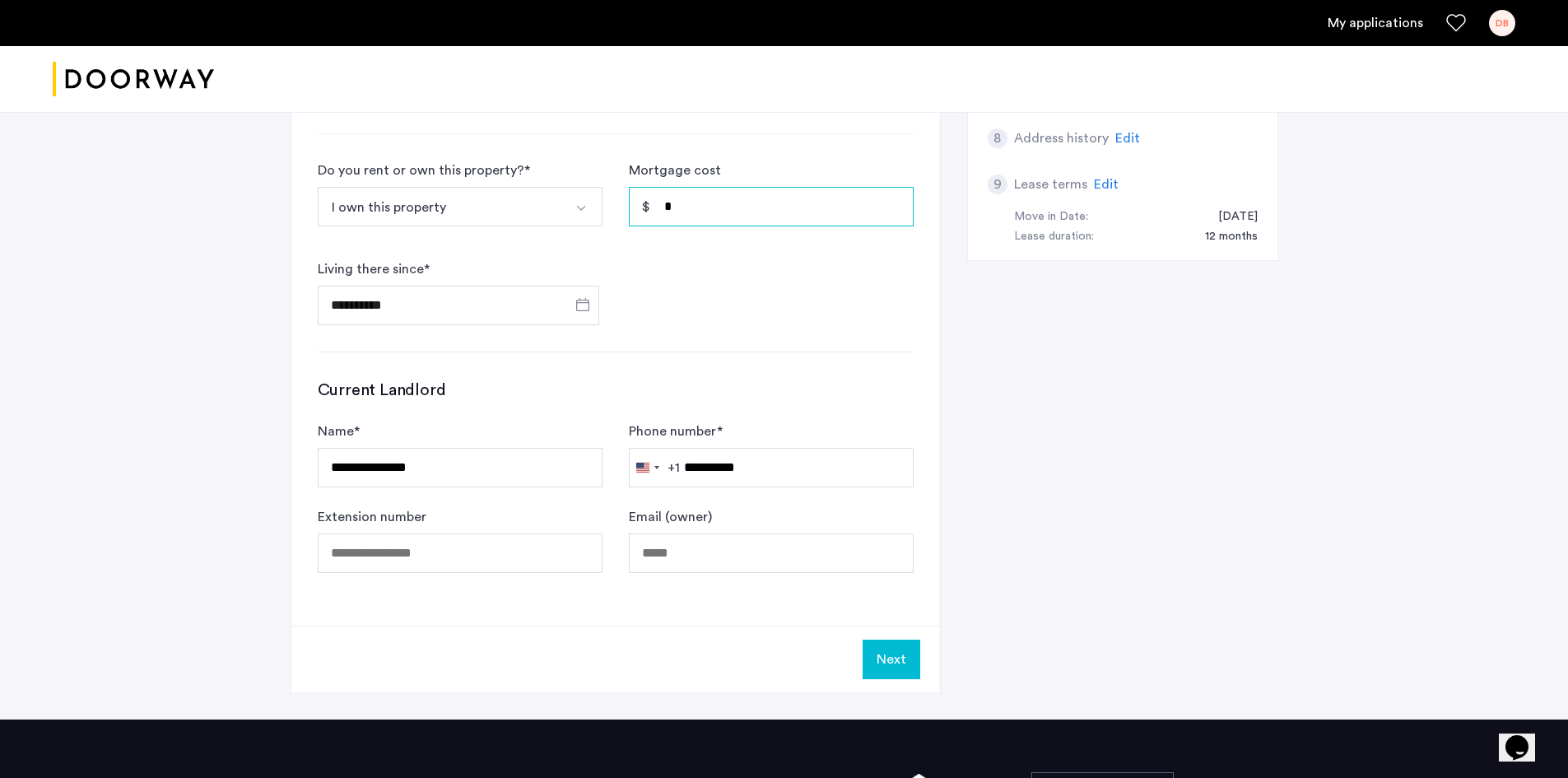
type input "*"
drag, startPoint x: 709, startPoint y: 218, endPoint x: 667, endPoint y: 220, distance: 42.0
click at [676, 216] on input "*" at bounding box center [771, 206] width 285 height 39
type input "*"
click at [885, 675] on button "Next" at bounding box center [891, 659] width 58 height 39
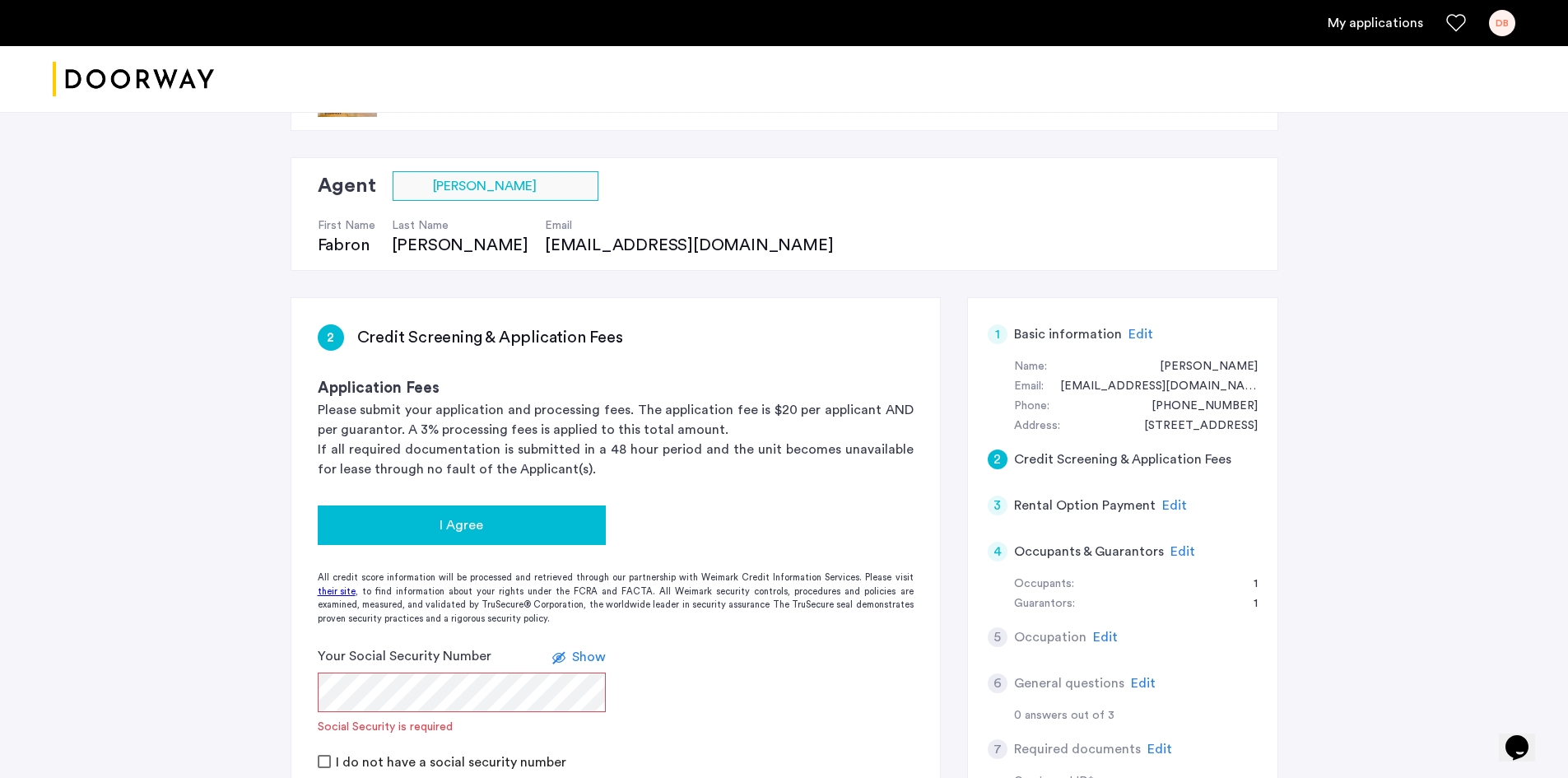
scroll to position [165, 0]
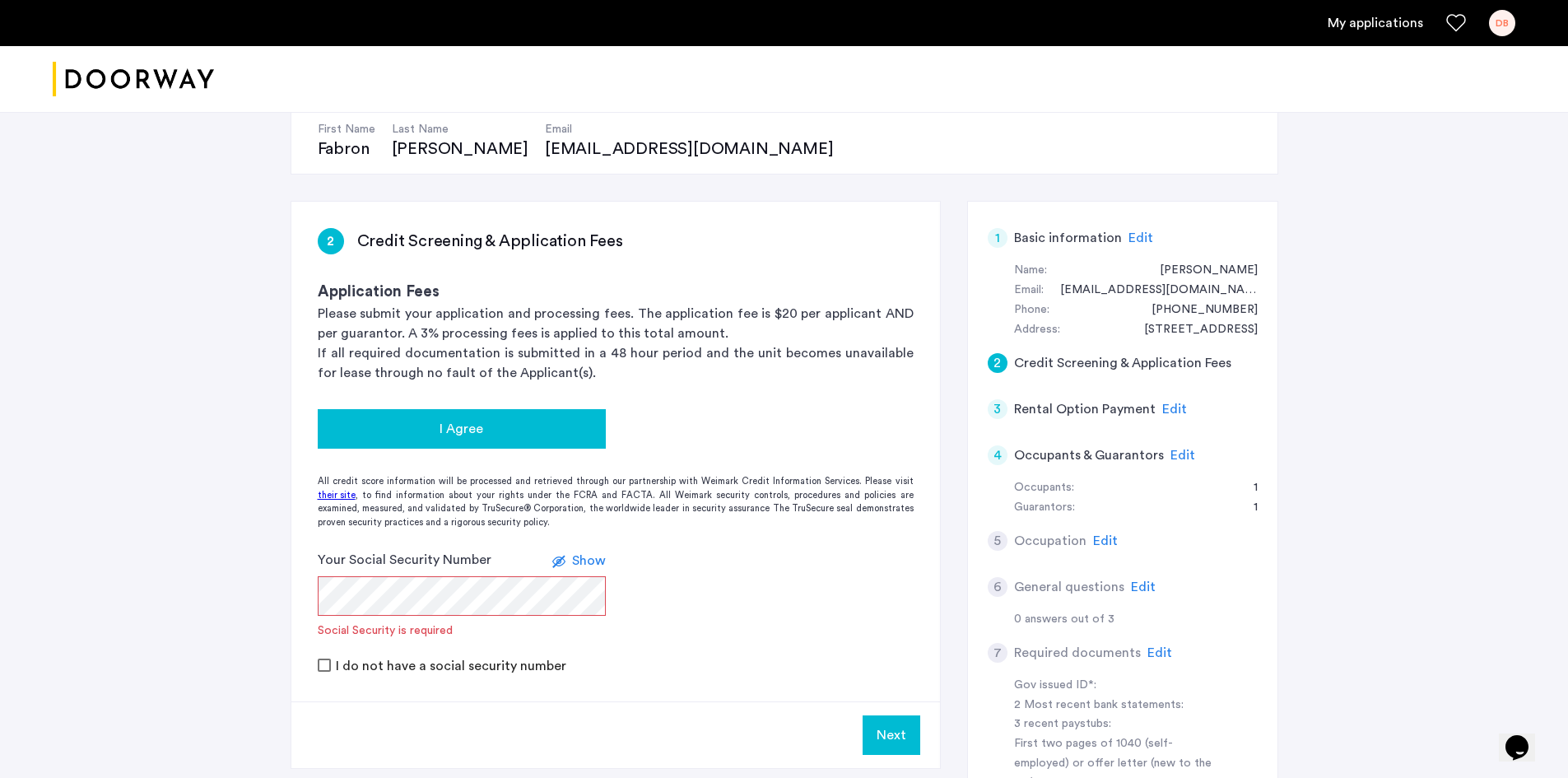
click at [491, 434] on div "I Agree" at bounding box center [461, 429] width 261 height 20
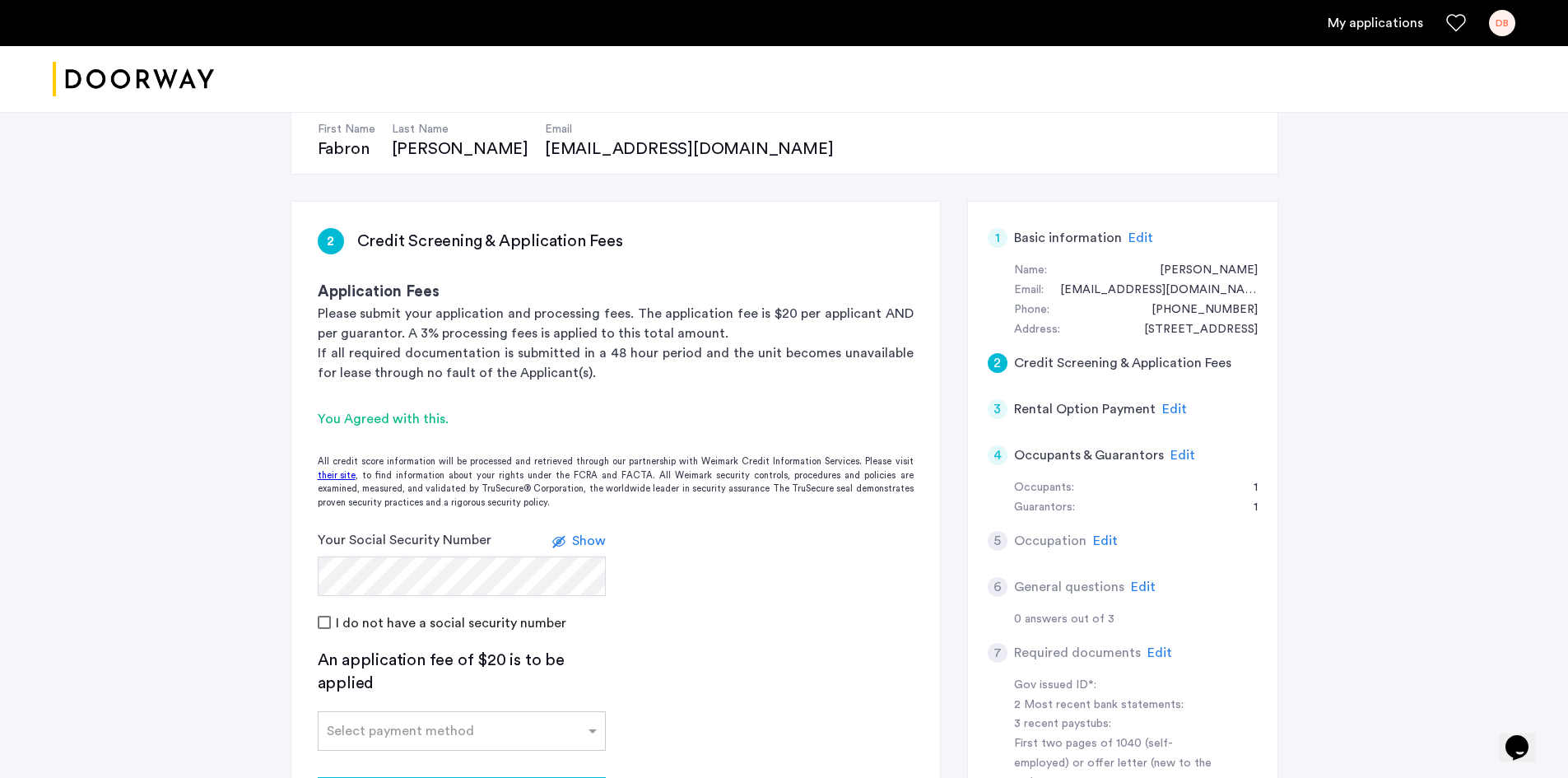
click at [568, 543] on label at bounding box center [562, 541] width 20 height 20
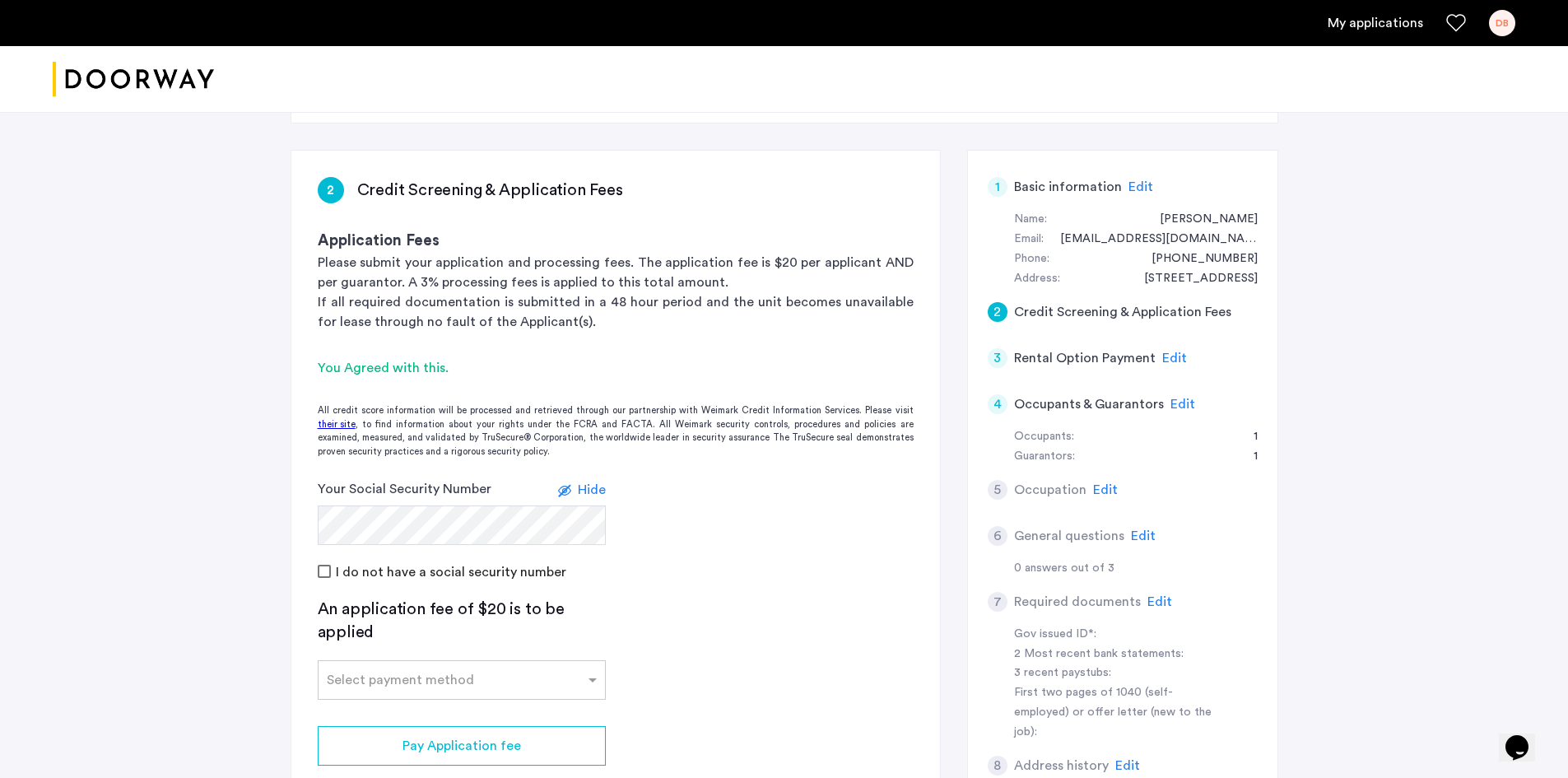
scroll to position [329, 0]
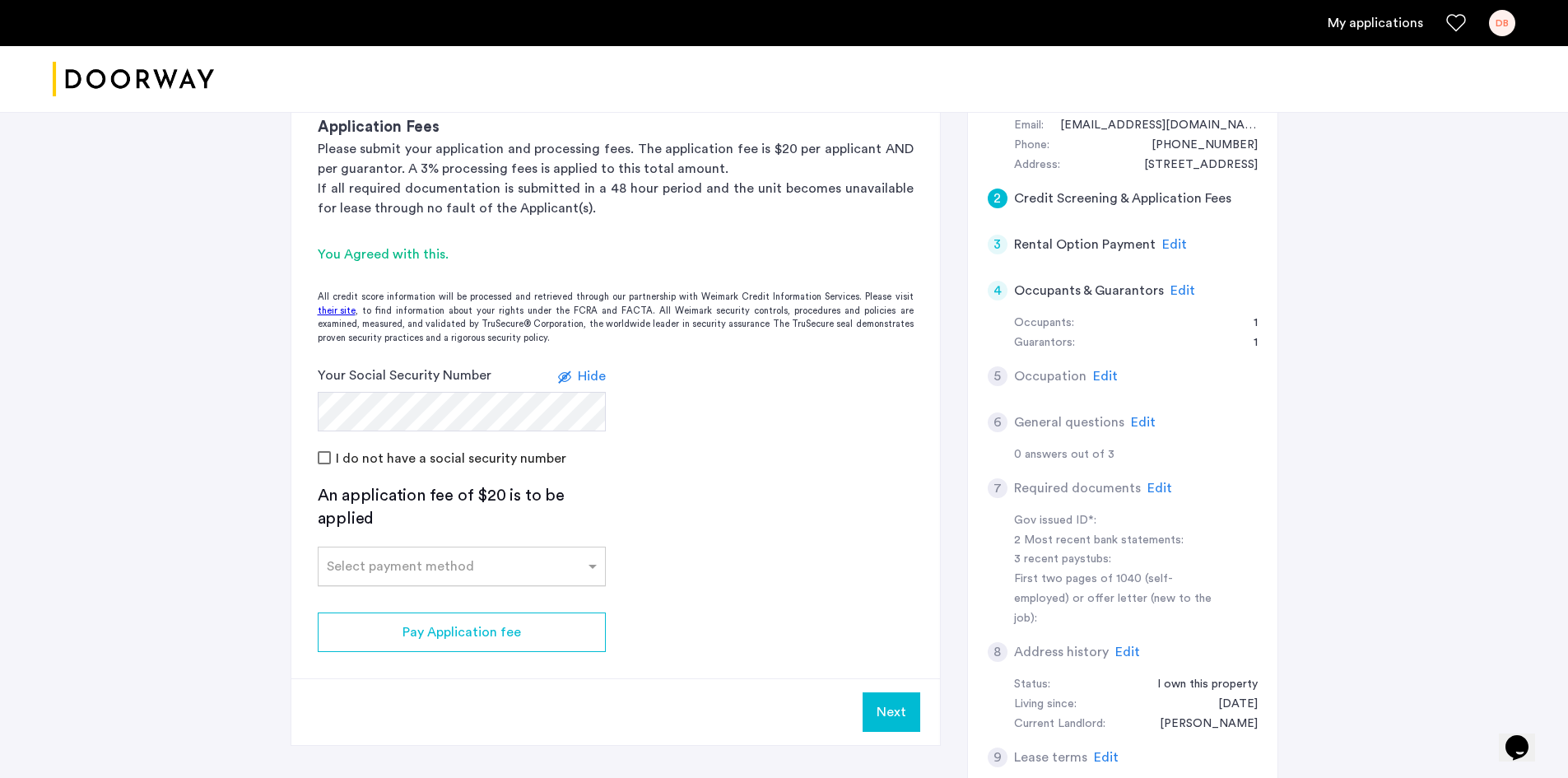
click at [490, 580] on div "Select payment method" at bounding box center [461, 565] width 288 height 39
click at [460, 613] on div "Credit Card" at bounding box center [461, 602] width 287 height 33
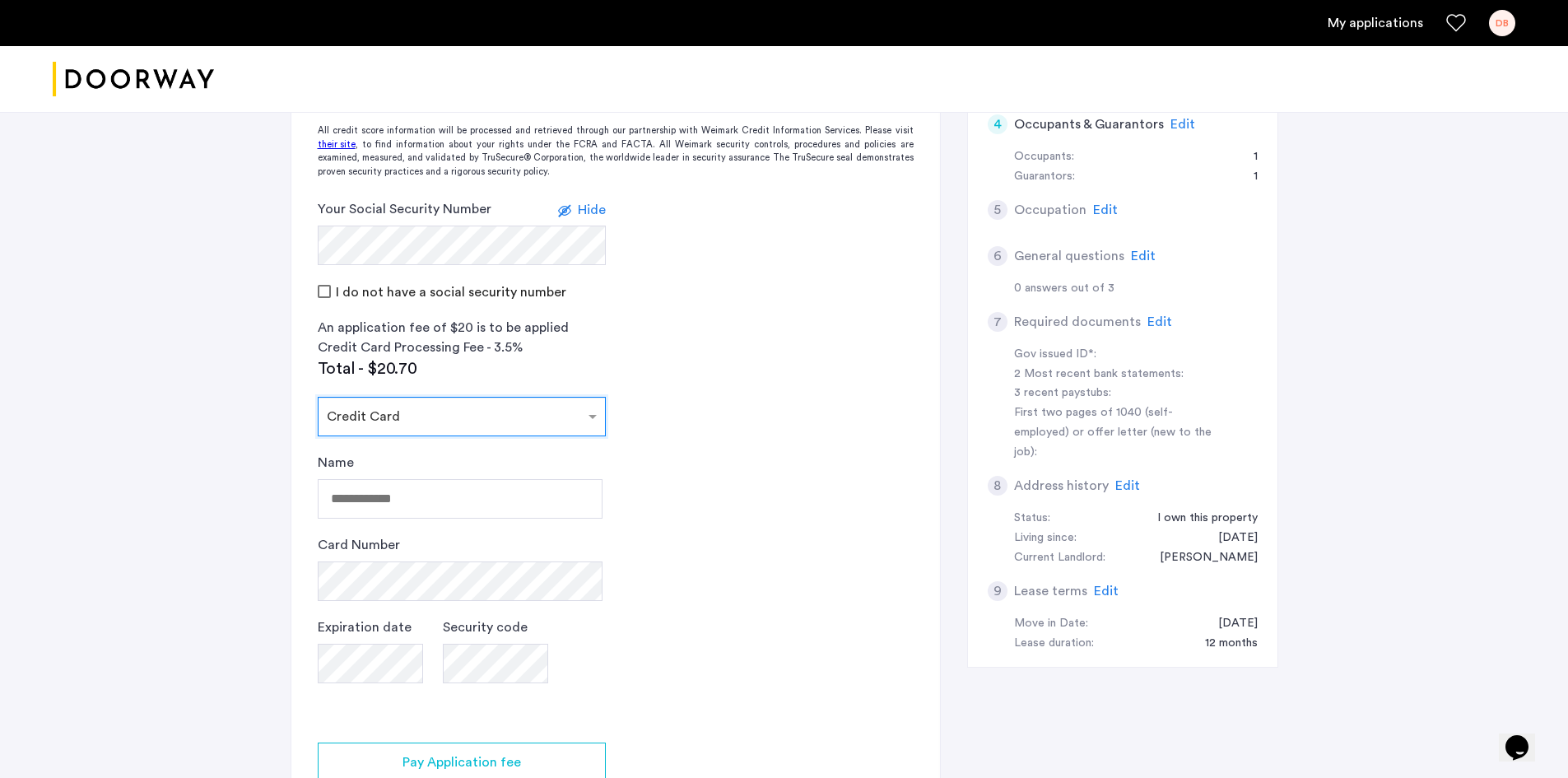
scroll to position [576, 0]
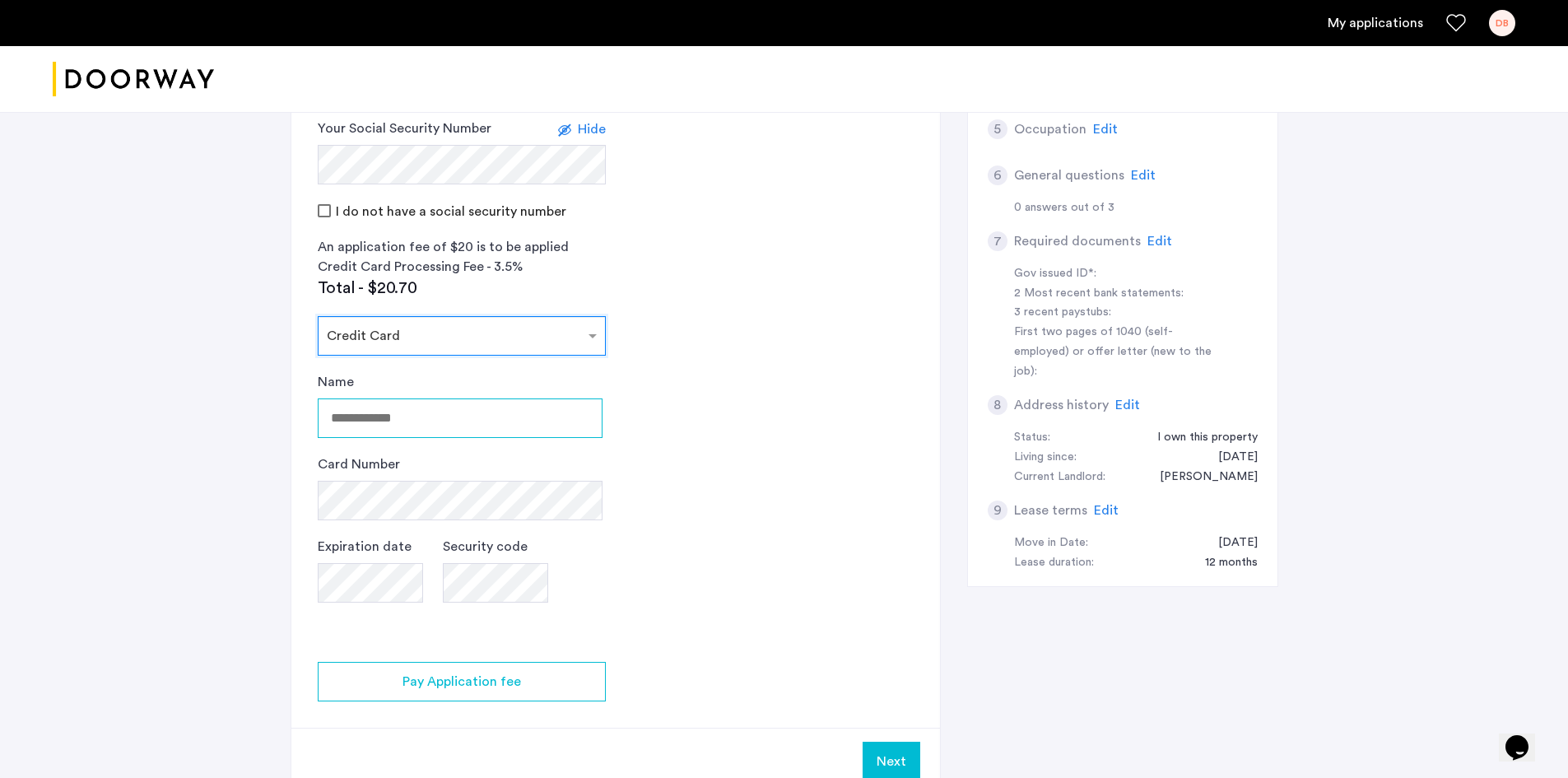
drag, startPoint x: 444, startPoint y: 436, endPoint x: 433, endPoint y: 410, distance: 28.2
click at [442, 432] on input "Name" at bounding box center [460, 418] width 285 height 39
type input "**********"
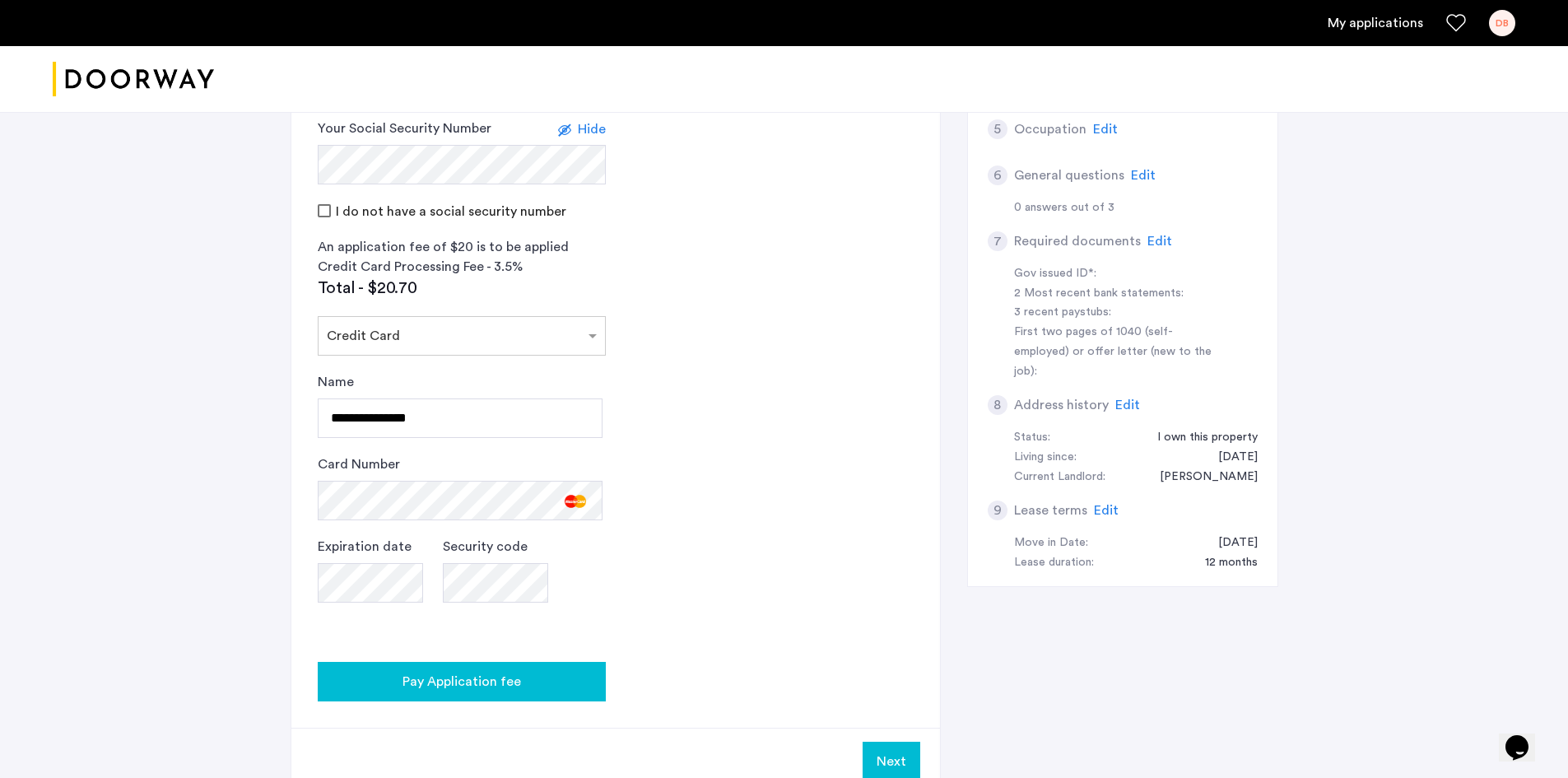
click at [470, 689] on span "Pay Application fee" at bounding box center [461, 681] width 118 height 20
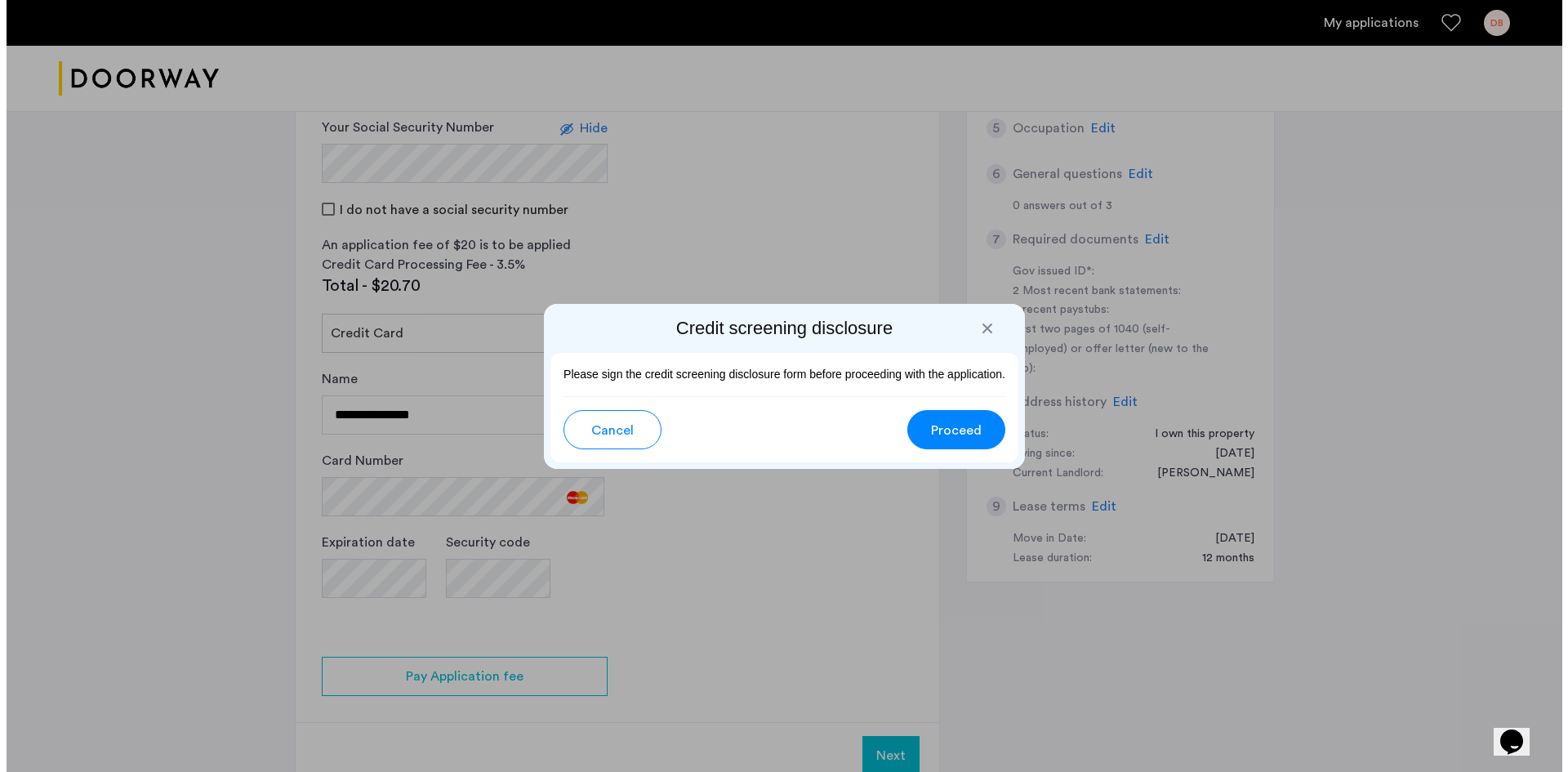
scroll to position [0, 0]
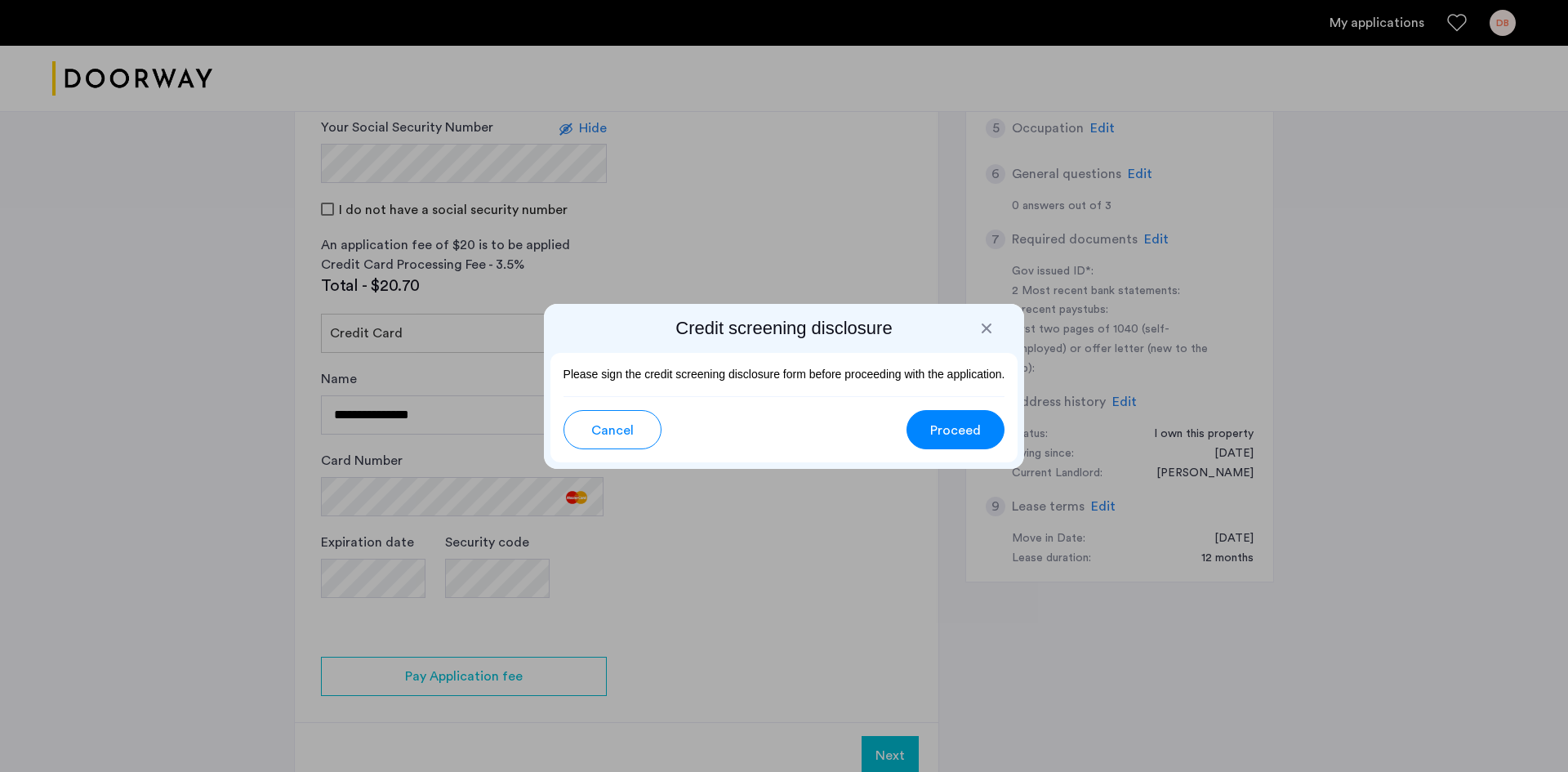
click at [938, 432] on span "Proceed" at bounding box center [956, 430] width 51 height 20
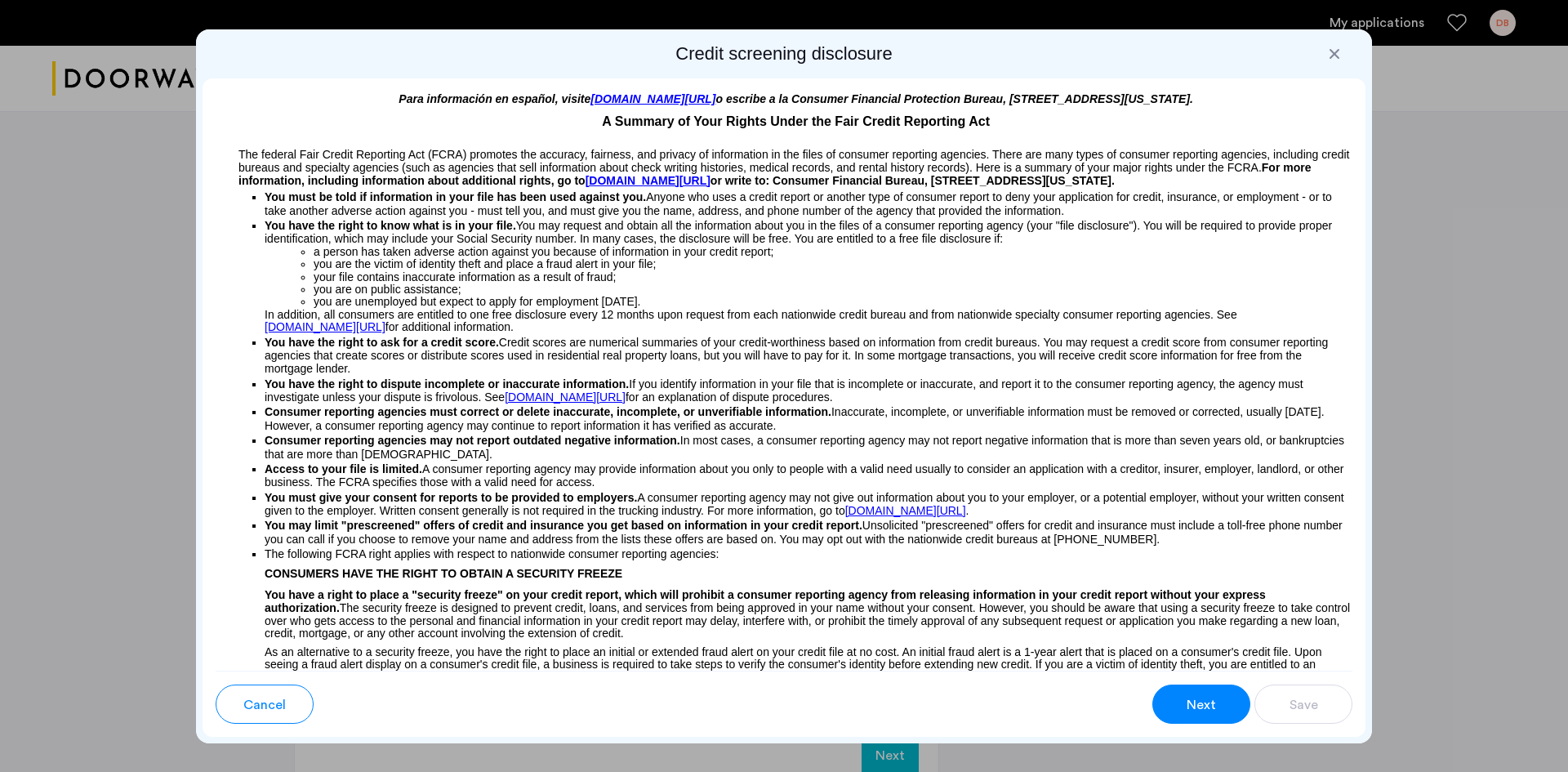
click at [1209, 703] on span "Next" at bounding box center [1201, 704] width 29 height 20
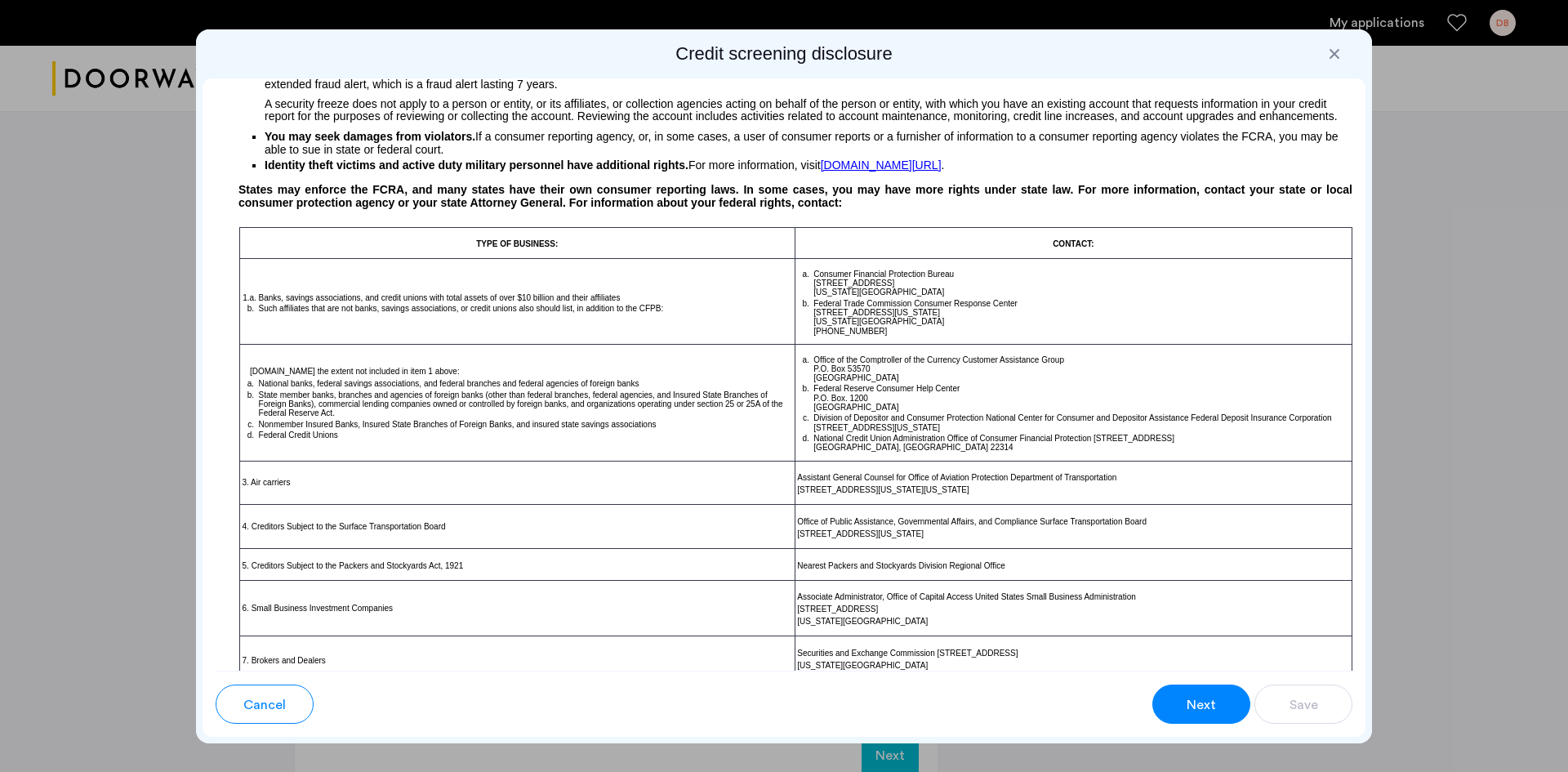
click at [1180, 714] on button "Next" at bounding box center [1202, 704] width 98 height 39
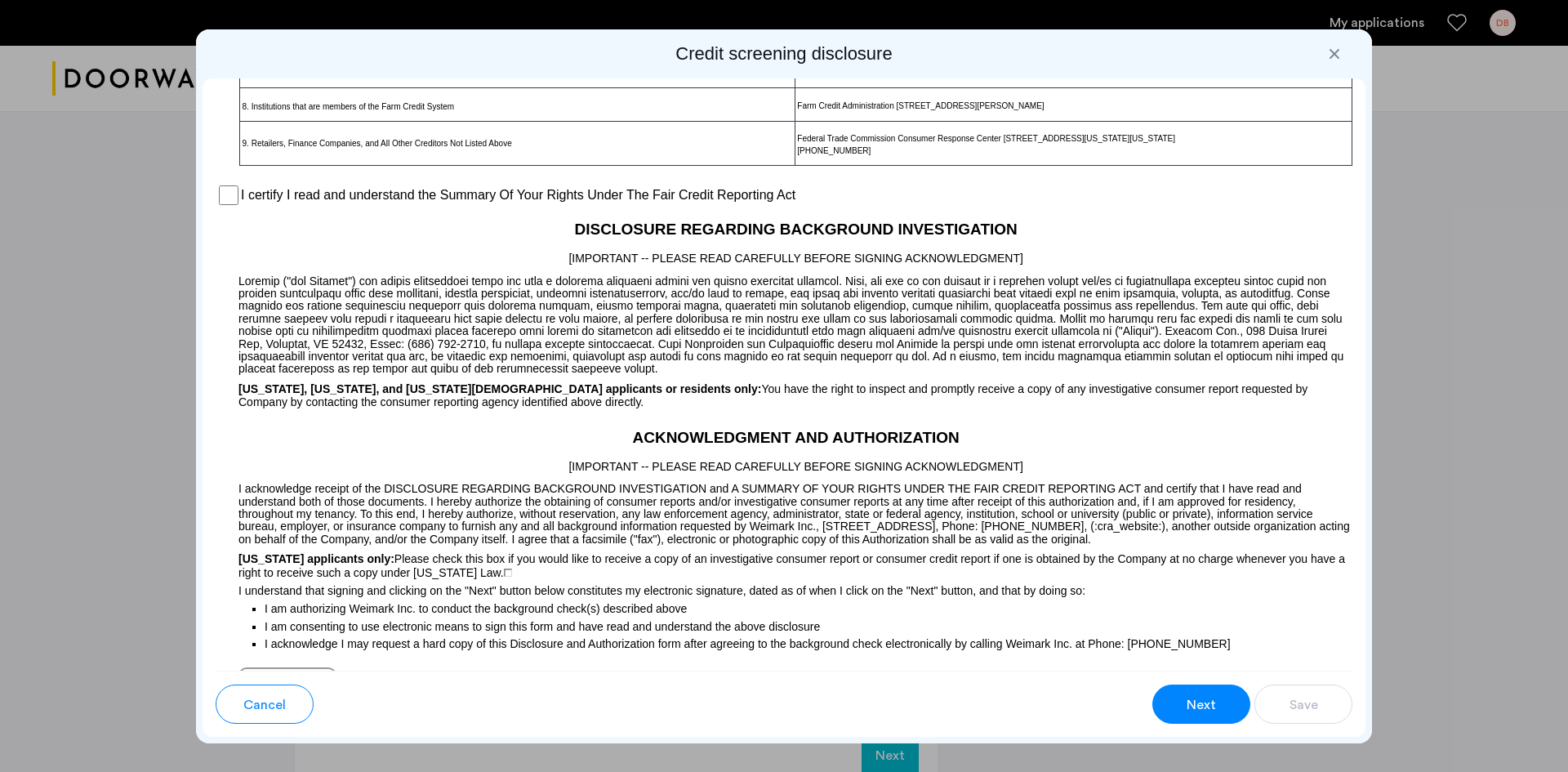
click at [1180, 714] on button "Next" at bounding box center [1202, 704] width 98 height 39
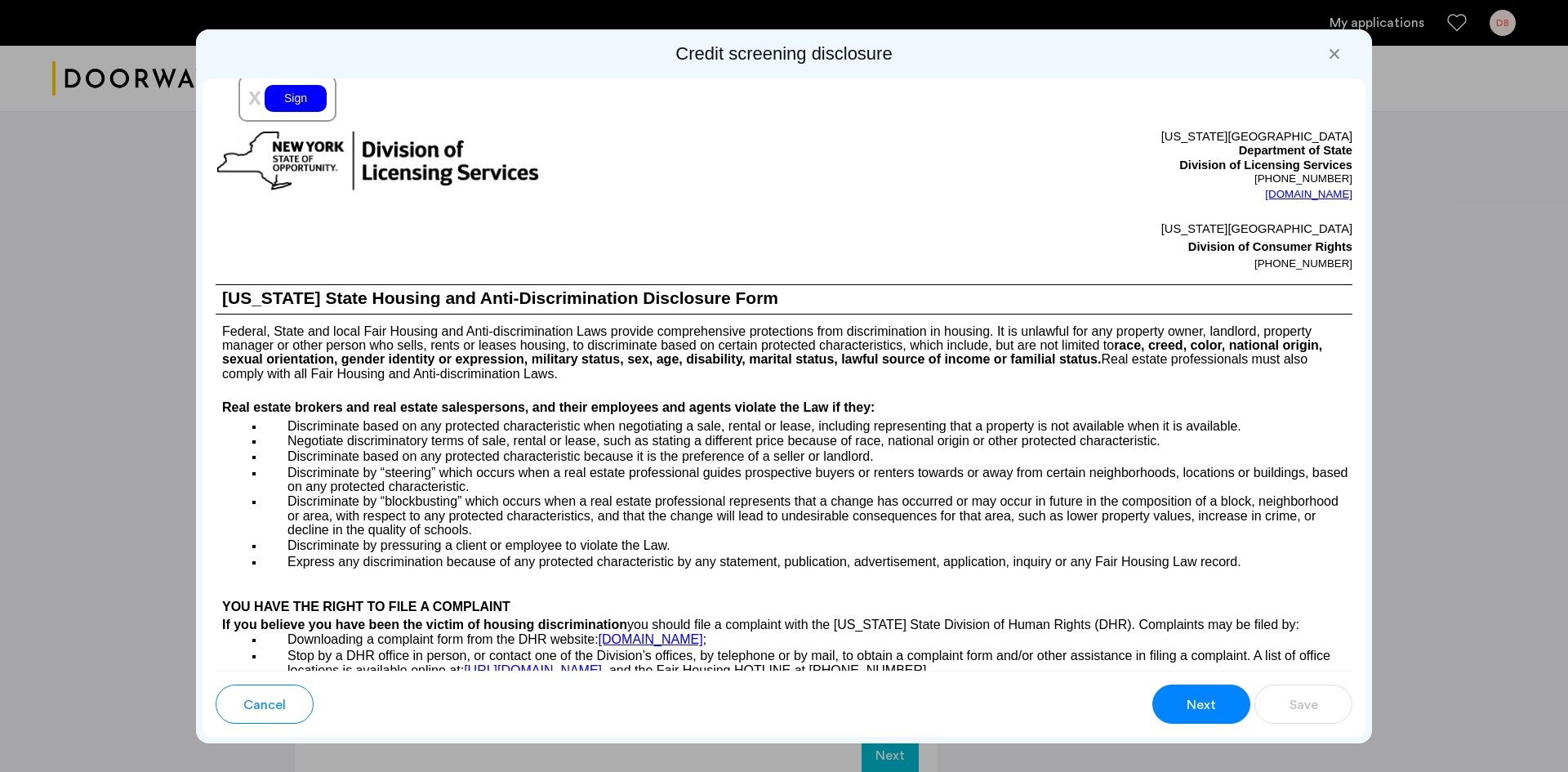
click at [1180, 714] on button "Next" at bounding box center [1202, 704] width 98 height 39
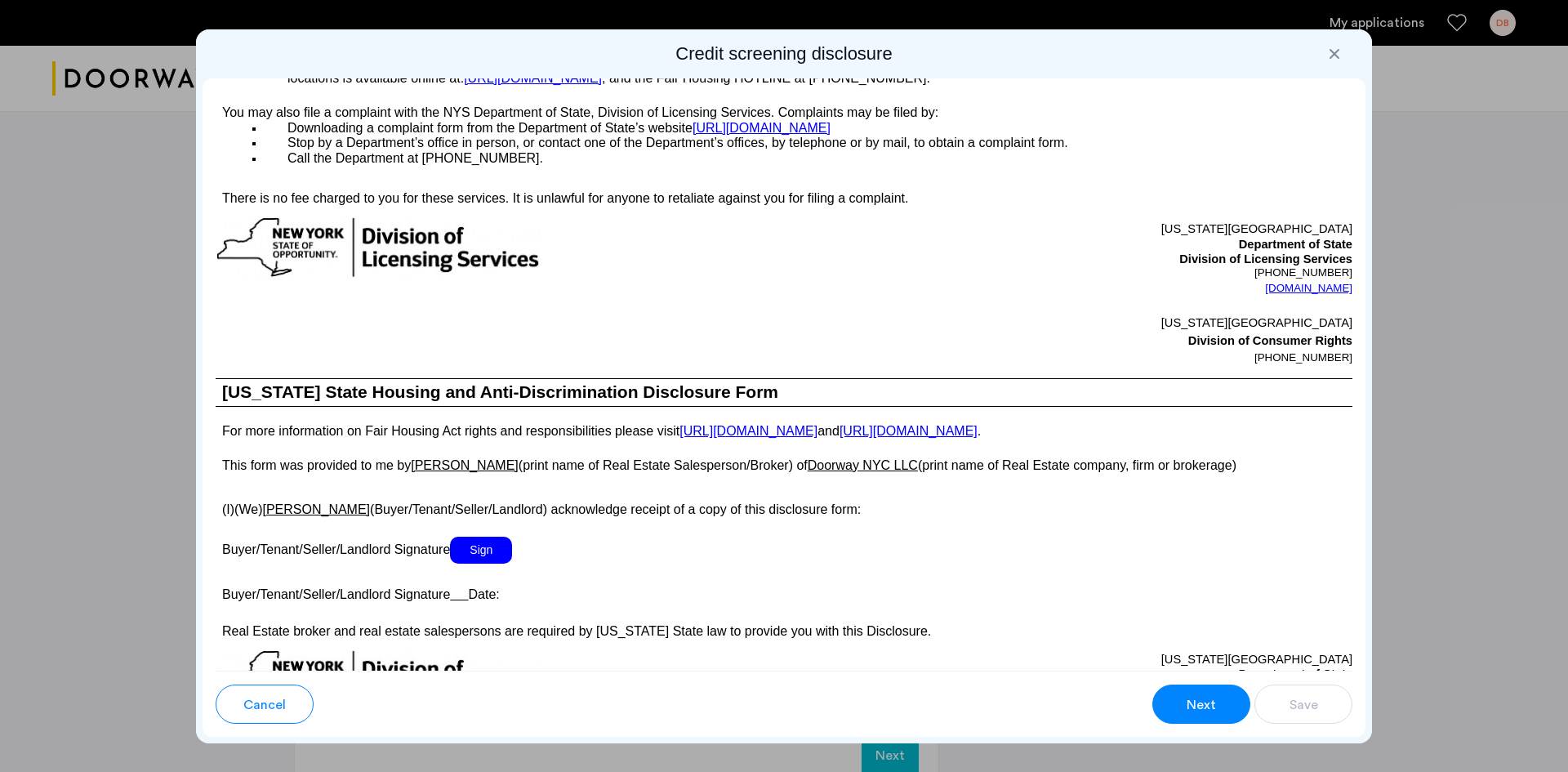
click at [1180, 713] on button "Next" at bounding box center [1202, 704] width 98 height 39
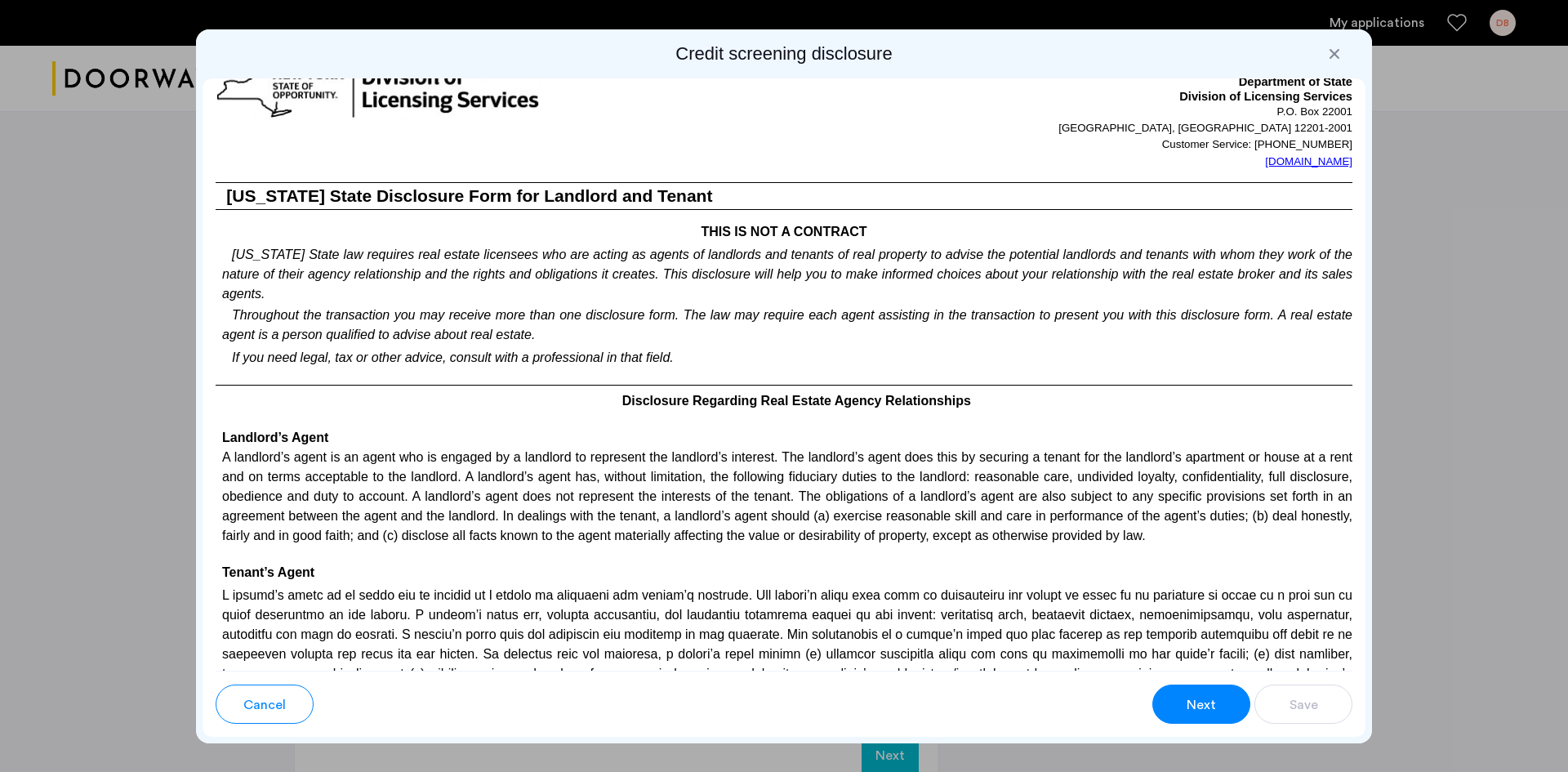
click at [1180, 709] on button "Next" at bounding box center [1202, 704] width 98 height 39
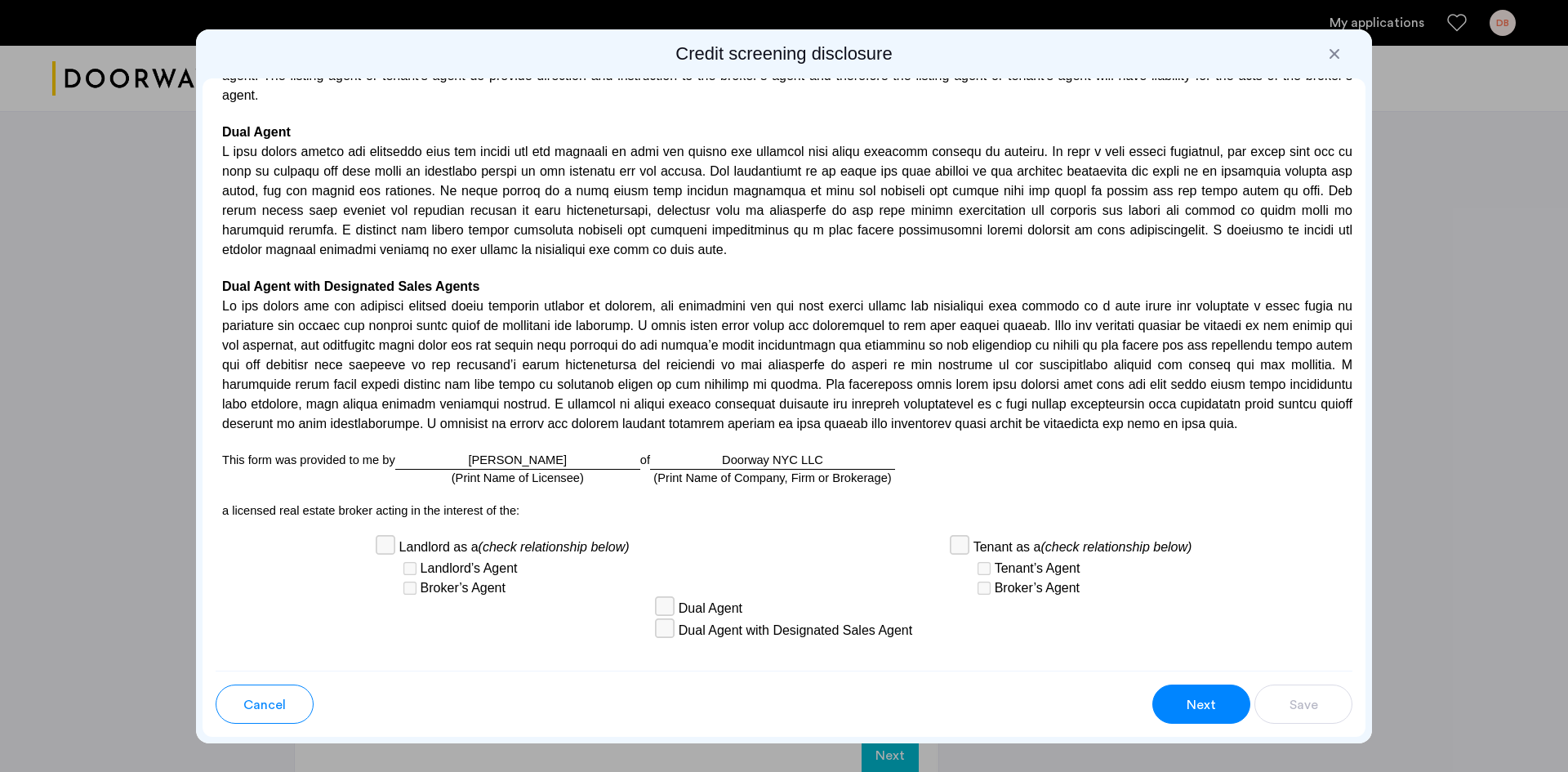
click at [1180, 709] on button "Next" at bounding box center [1202, 704] width 98 height 39
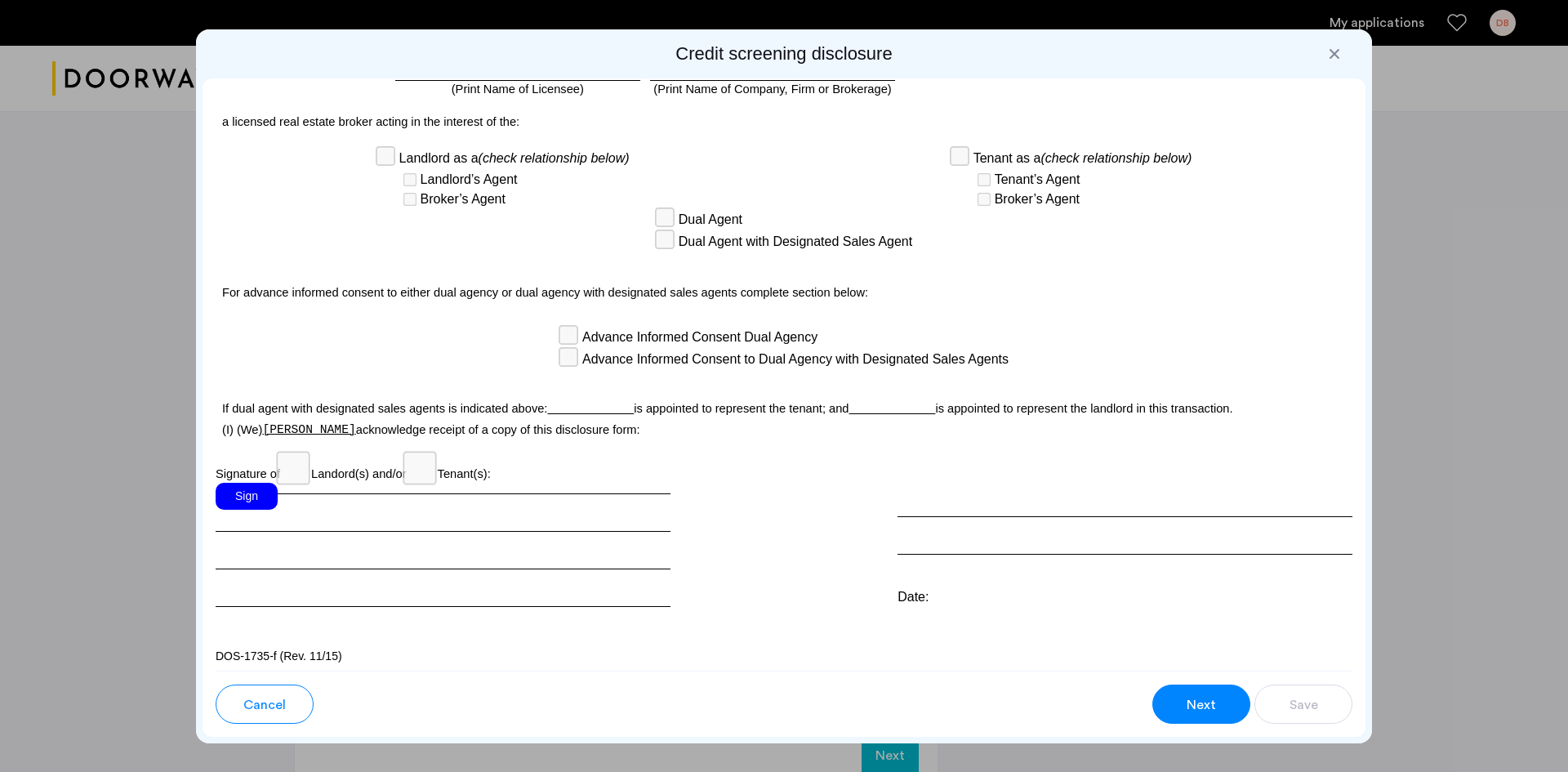
click at [1180, 709] on button "Next" at bounding box center [1202, 704] width 98 height 39
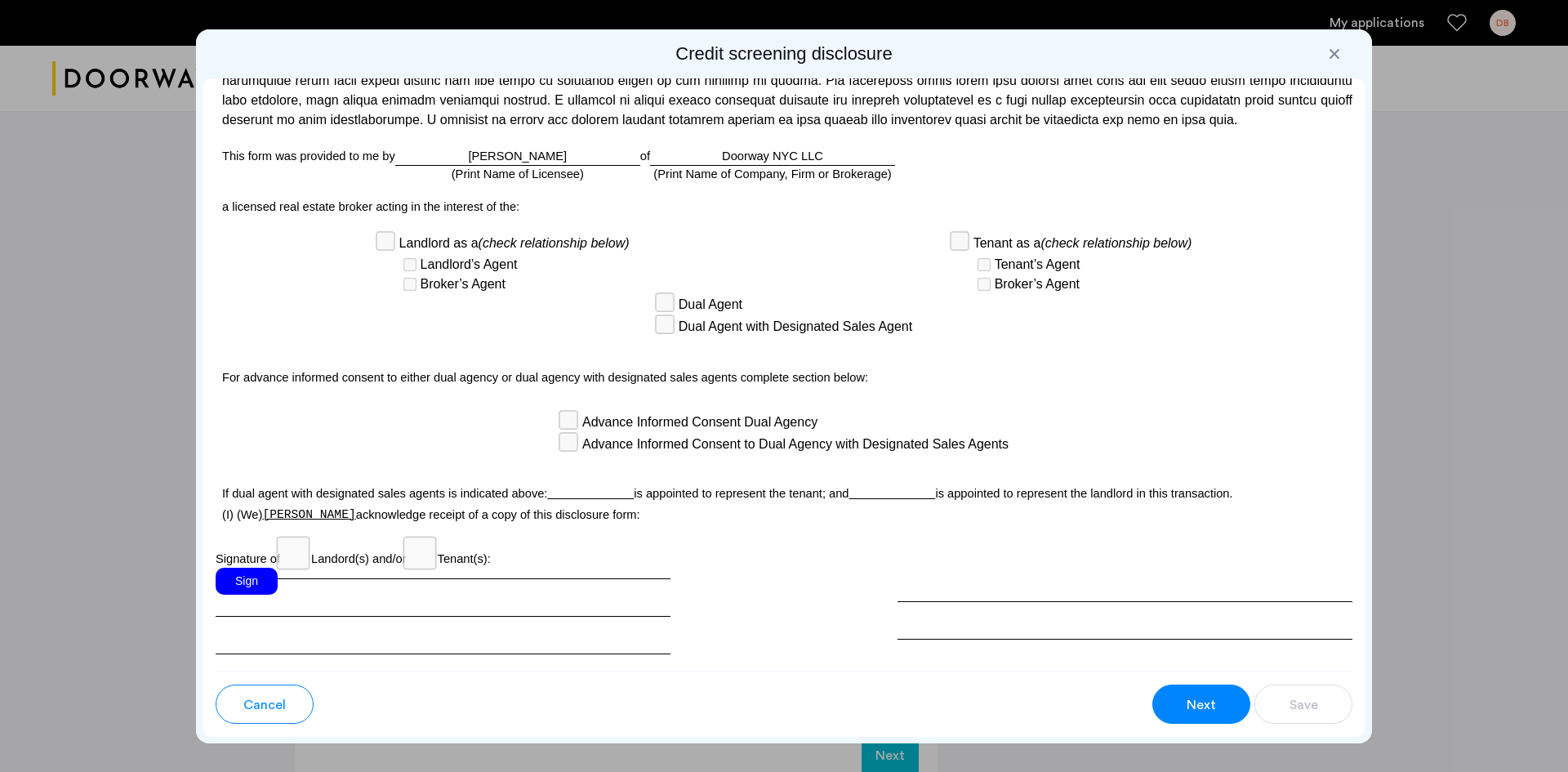
click at [1183, 706] on button "Next" at bounding box center [1202, 704] width 98 height 39
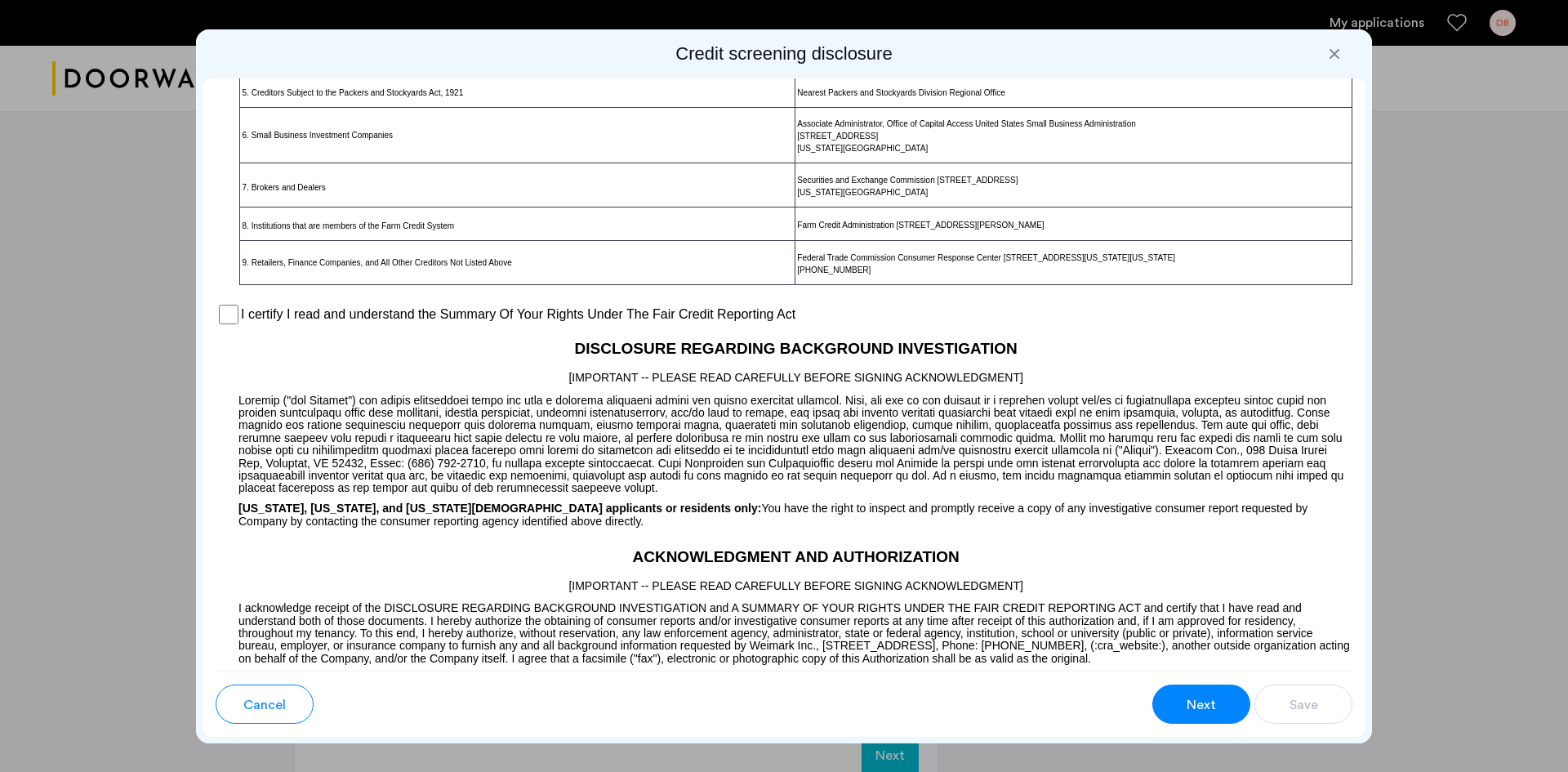
scroll to position [1005, 0]
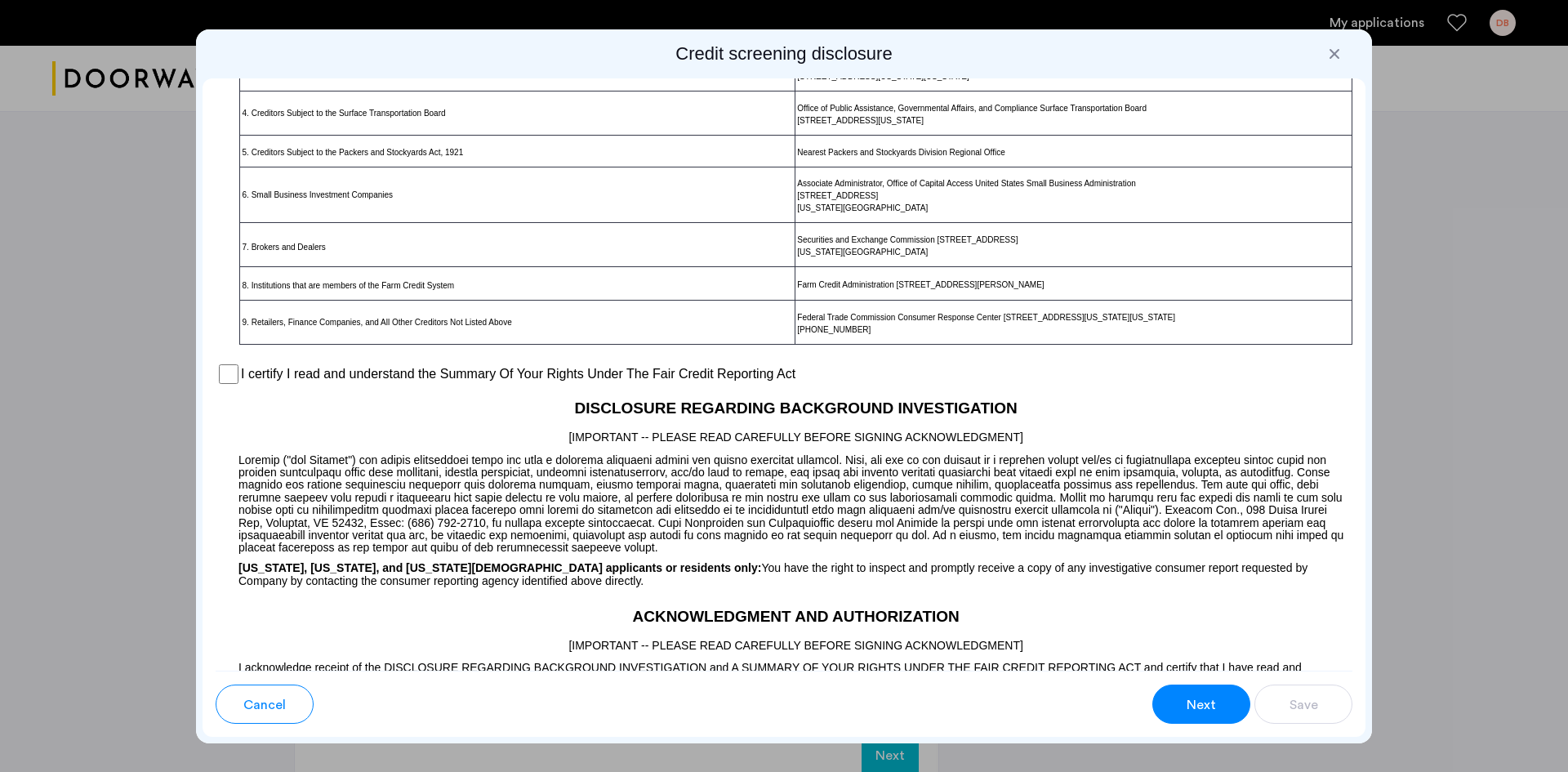
click at [239, 373] on div "I certify I read and understand the Summary Of Your Rights Under The Fair Credi…" at bounding box center [784, 373] width 1137 height 24
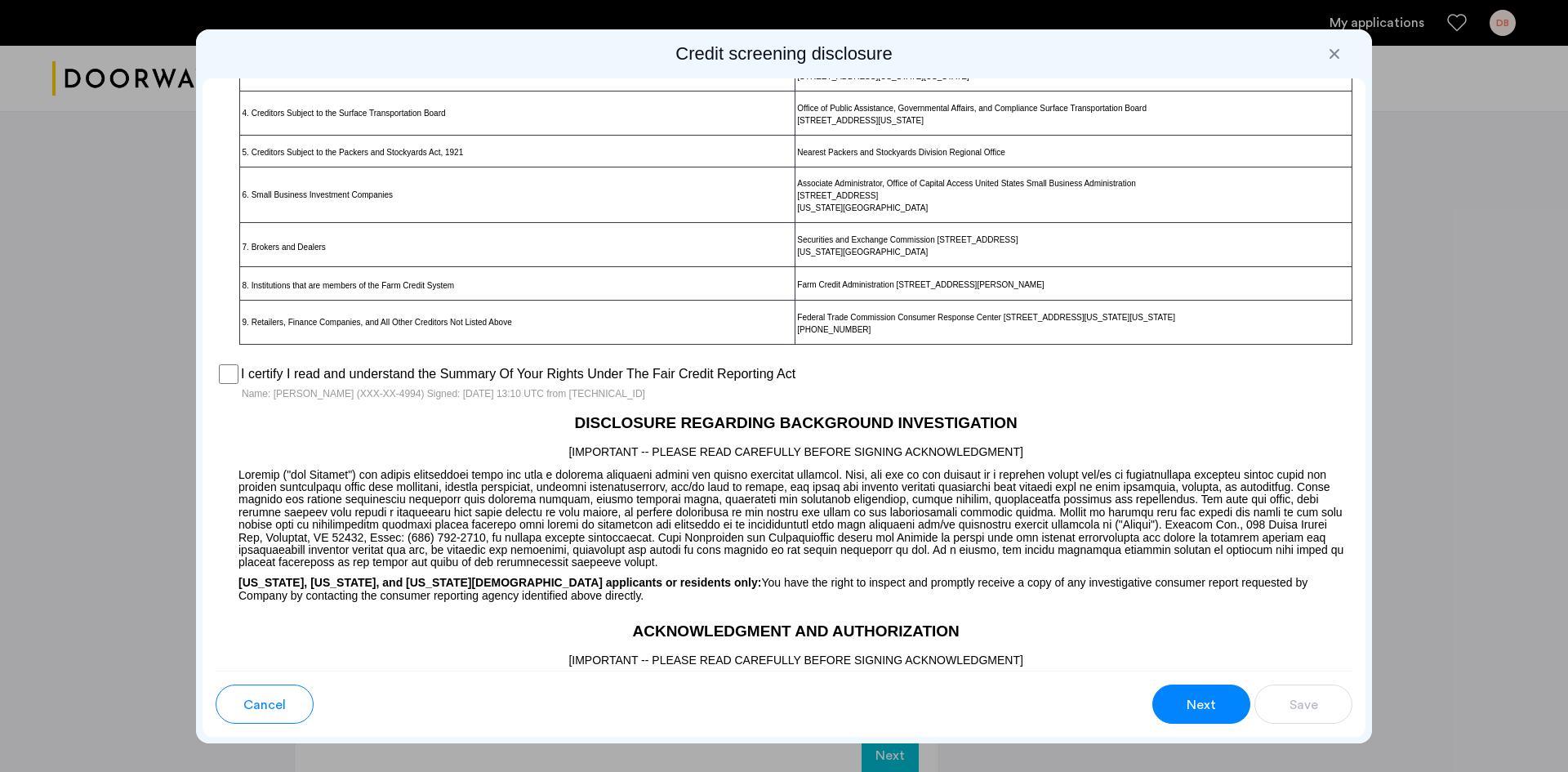
click at [1217, 689] on button "Next" at bounding box center [1202, 704] width 98 height 39
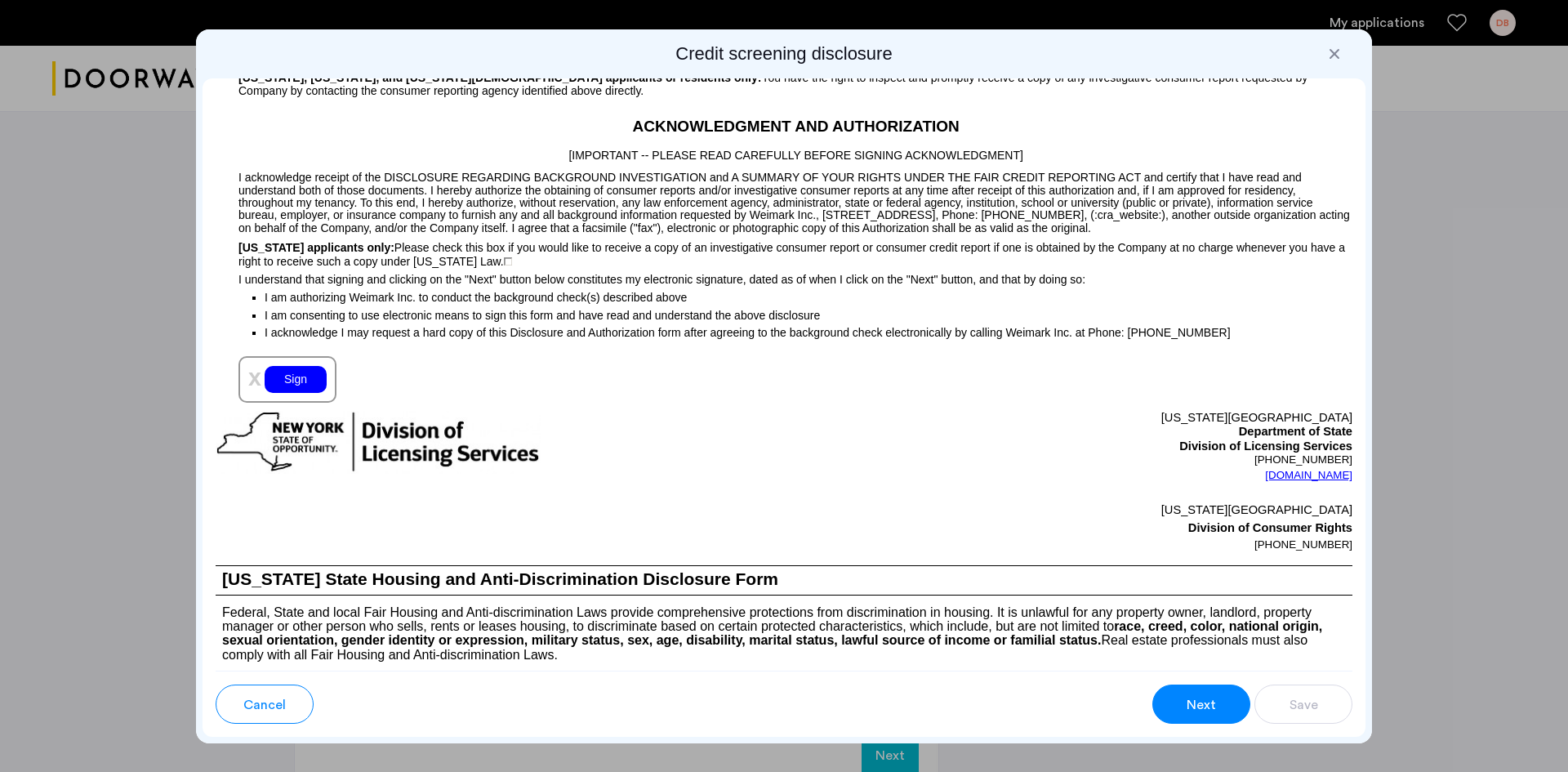
scroll to position [1515, 0]
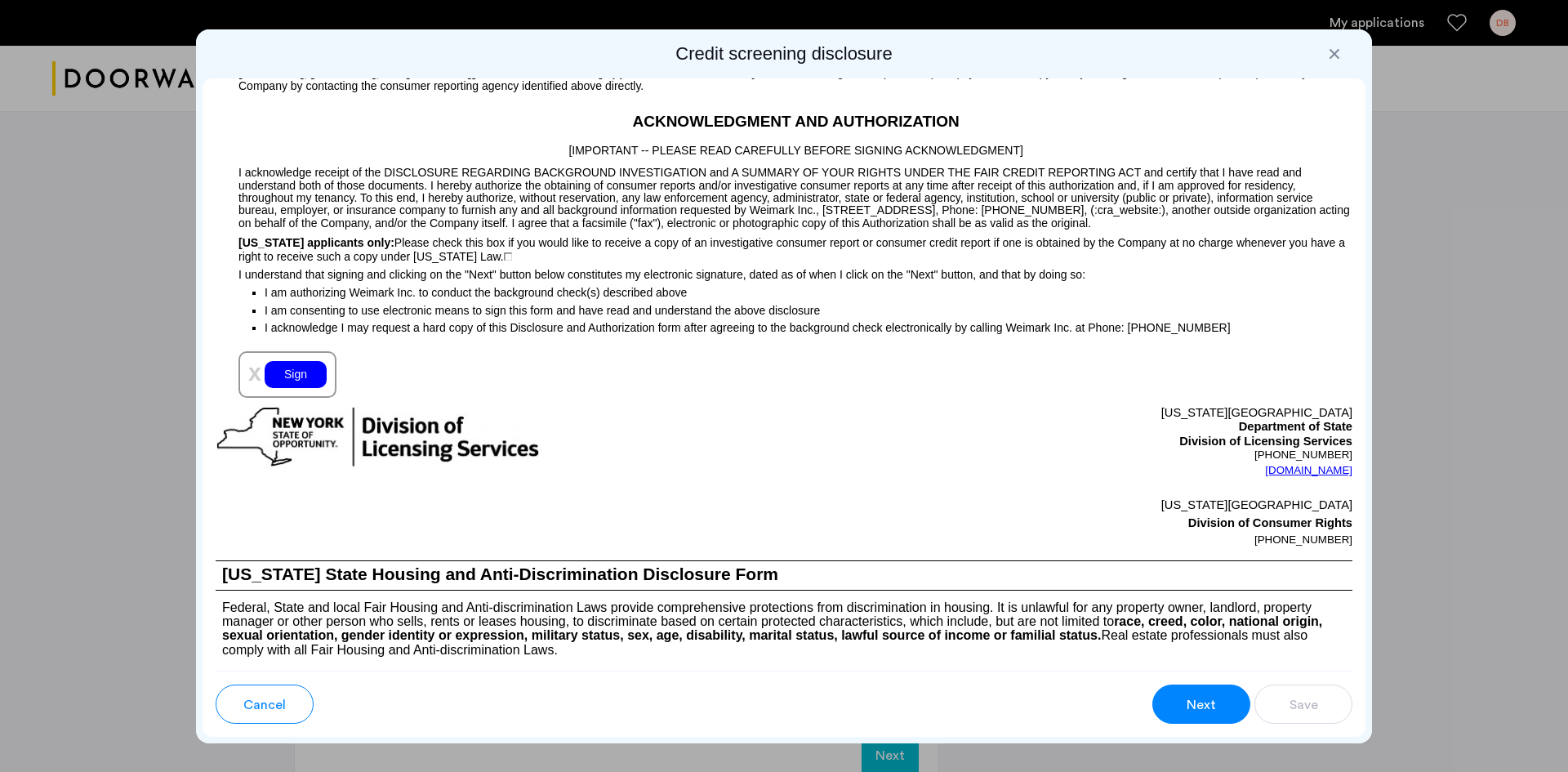
click at [294, 369] on div "Sign" at bounding box center [295, 374] width 62 height 27
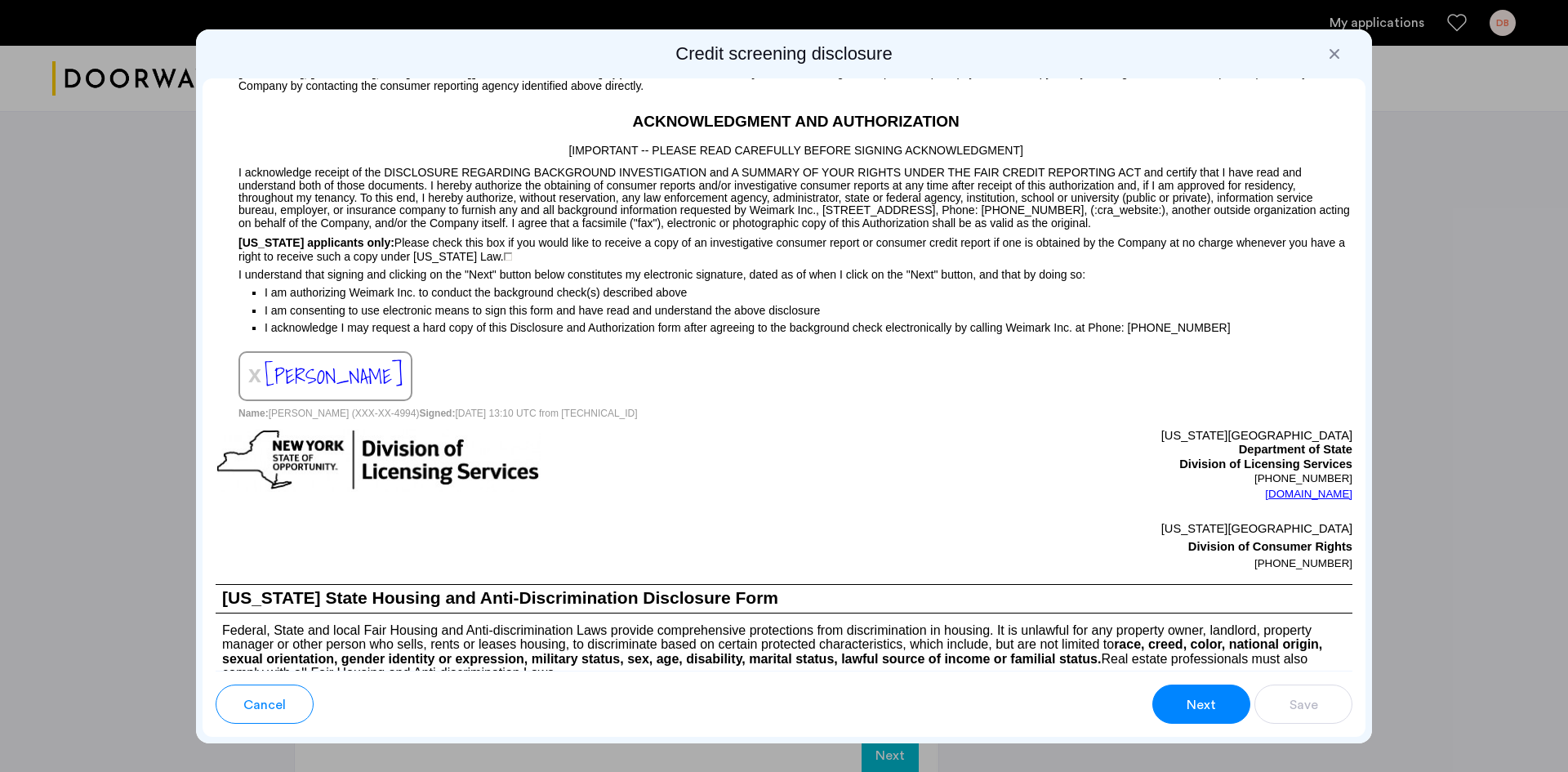
click at [1229, 704] on button "Next" at bounding box center [1202, 704] width 98 height 39
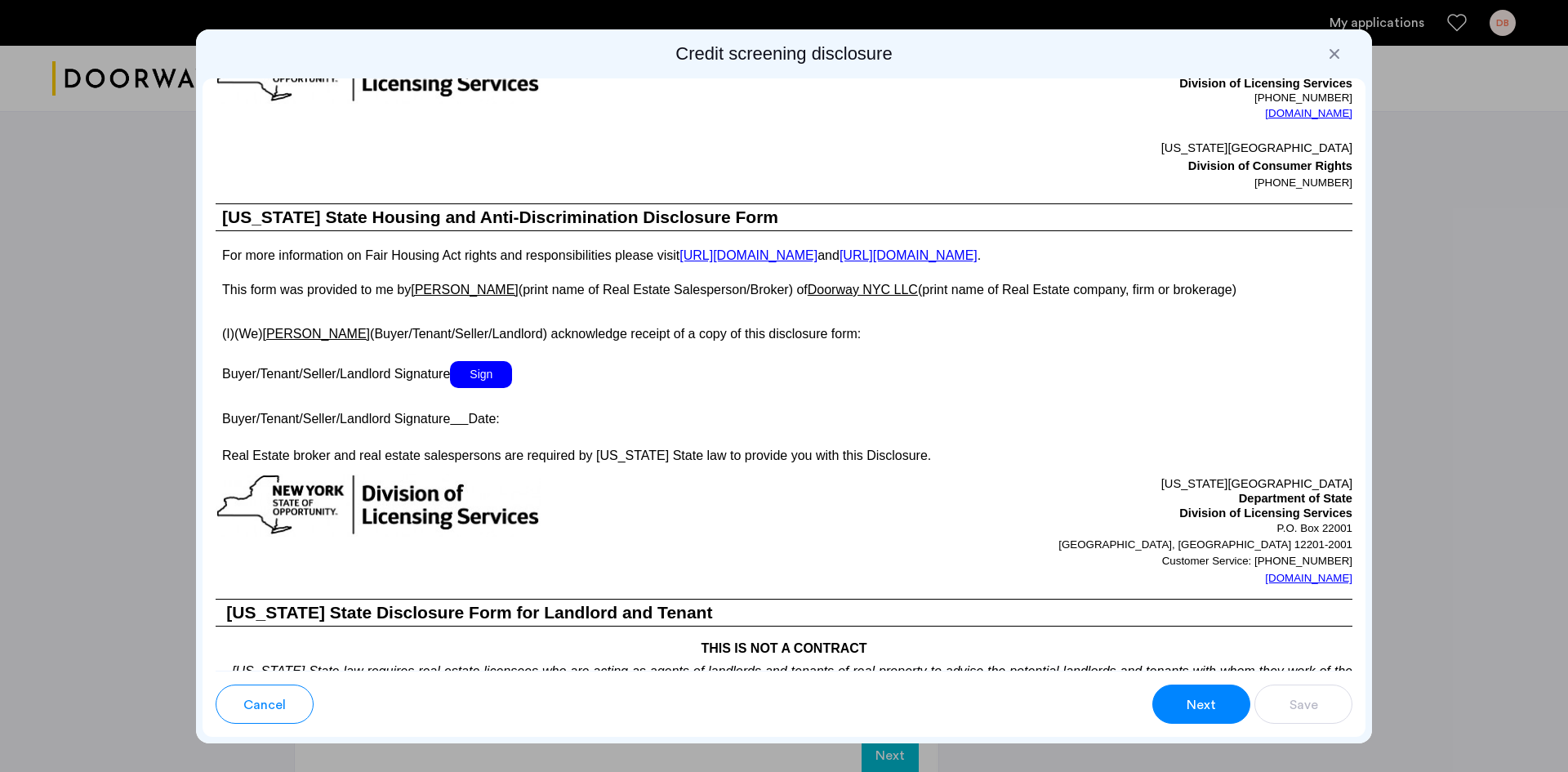
scroll to position [2582, 0]
click at [467, 378] on span "Sign" at bounding box center [481, 373] width 62 height 27
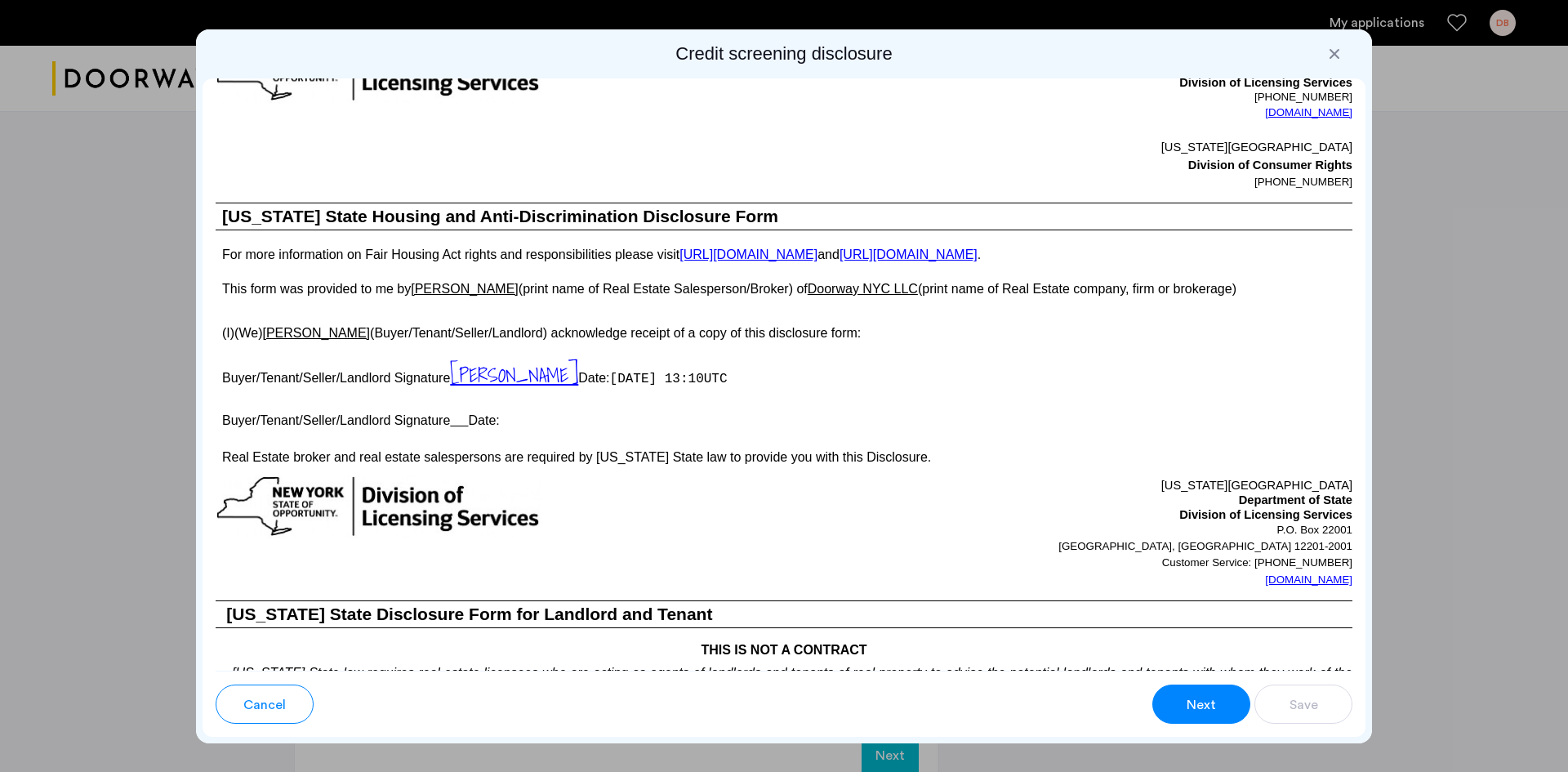
click at [1238, 698] on button "Next" at bounding box center [1202, 704] width 98 height 39
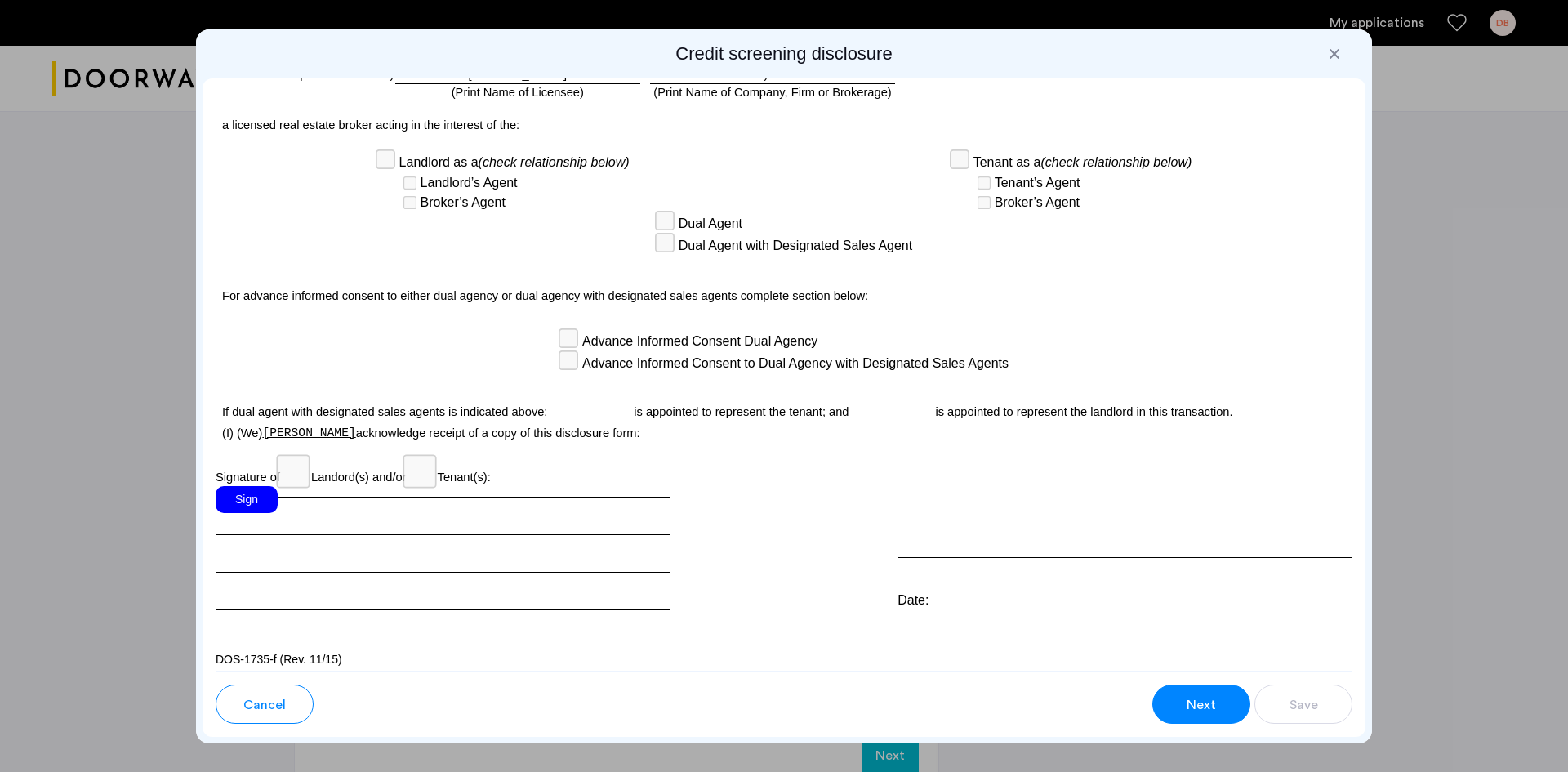
scroll to position [4123, 0]
click at [271, 502] on div "Sign" at bounding box center [444, 545] width 455 height 124
click at [221, 487] on div "Sign" at bounding box center [247, 497] width 62 height 27
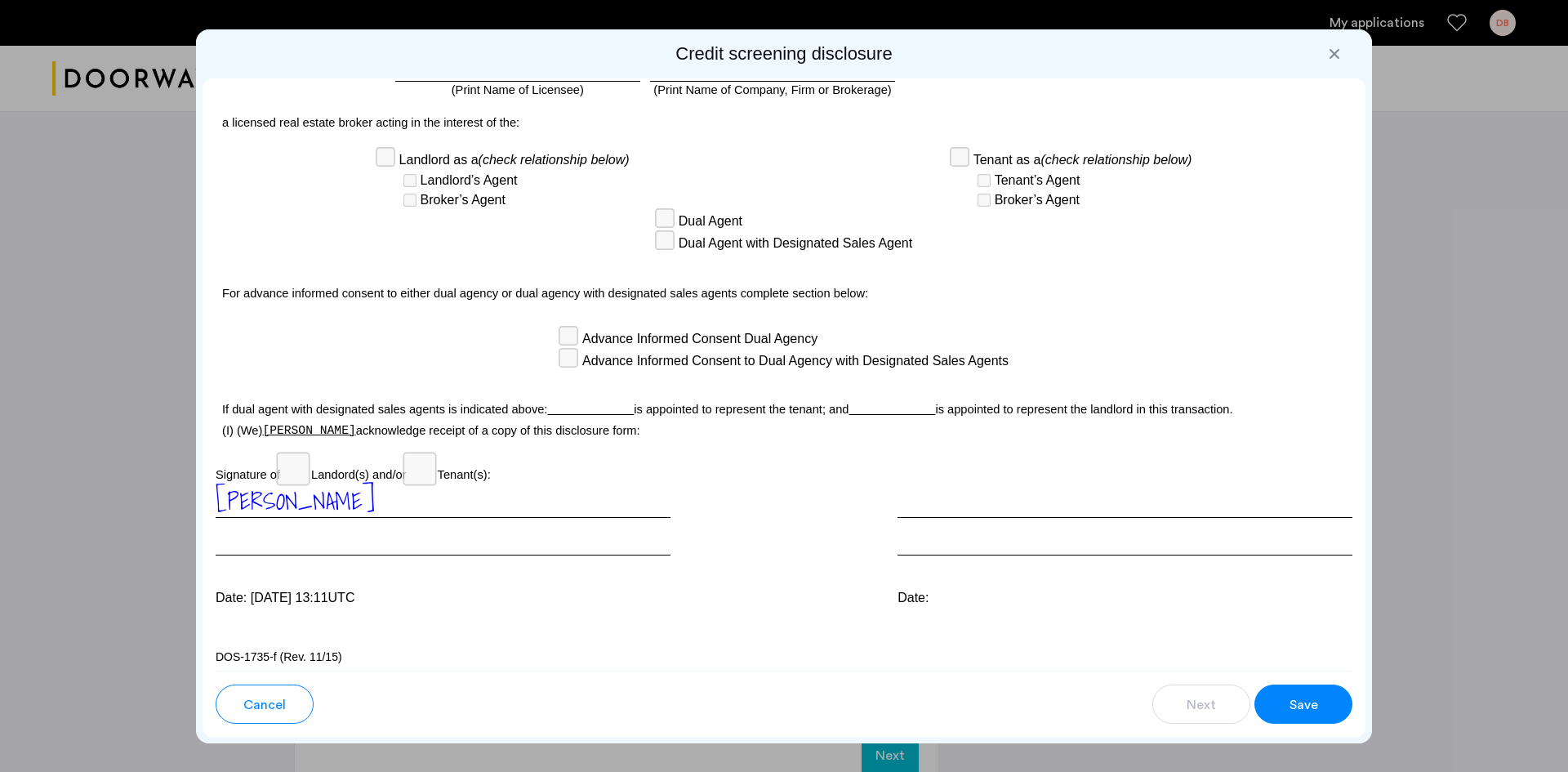
click at [1303, 719] on button "Save" at bounding box center [1304, 704] width 98 height 39
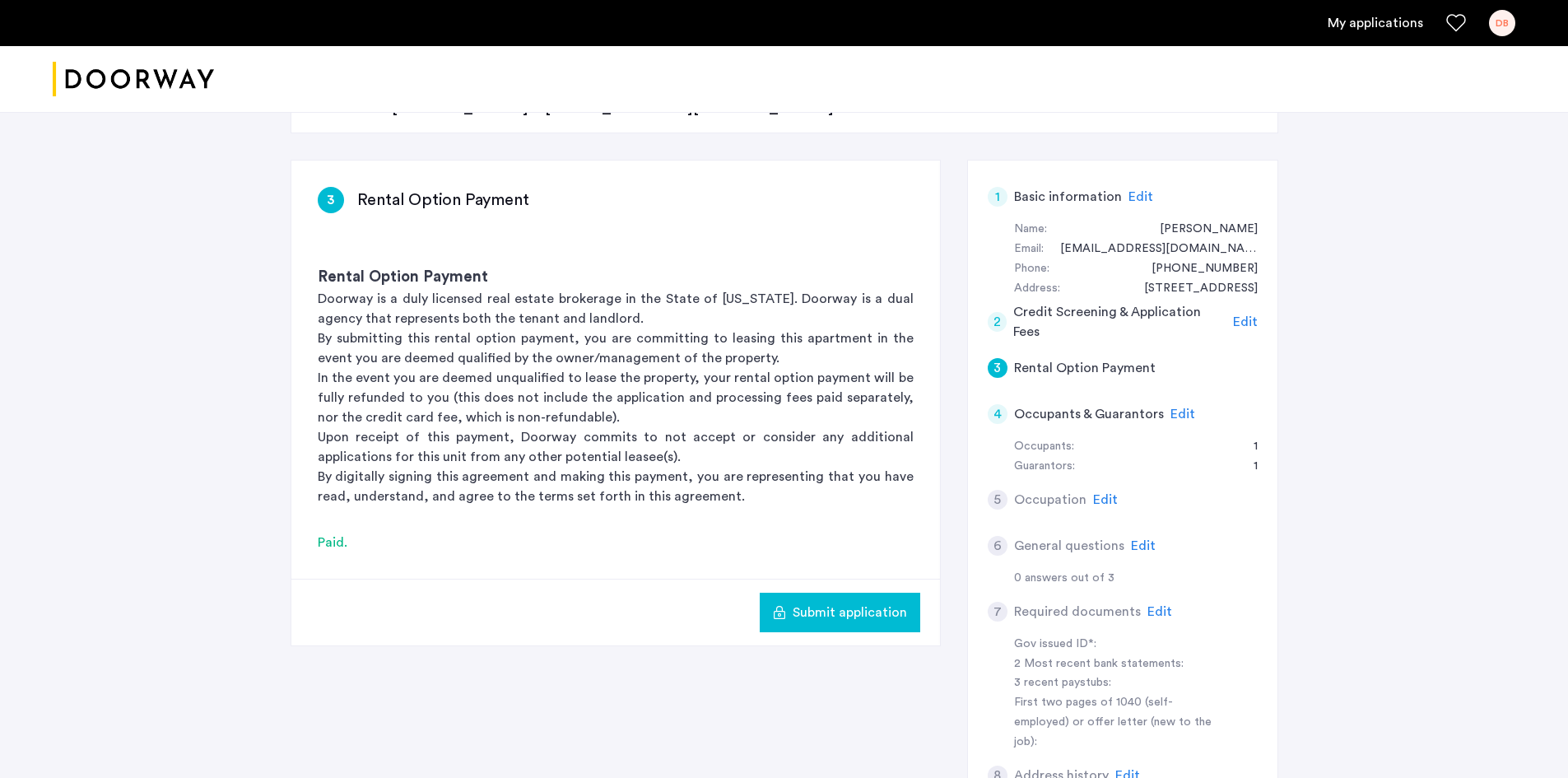
scroll to position [247, 0]
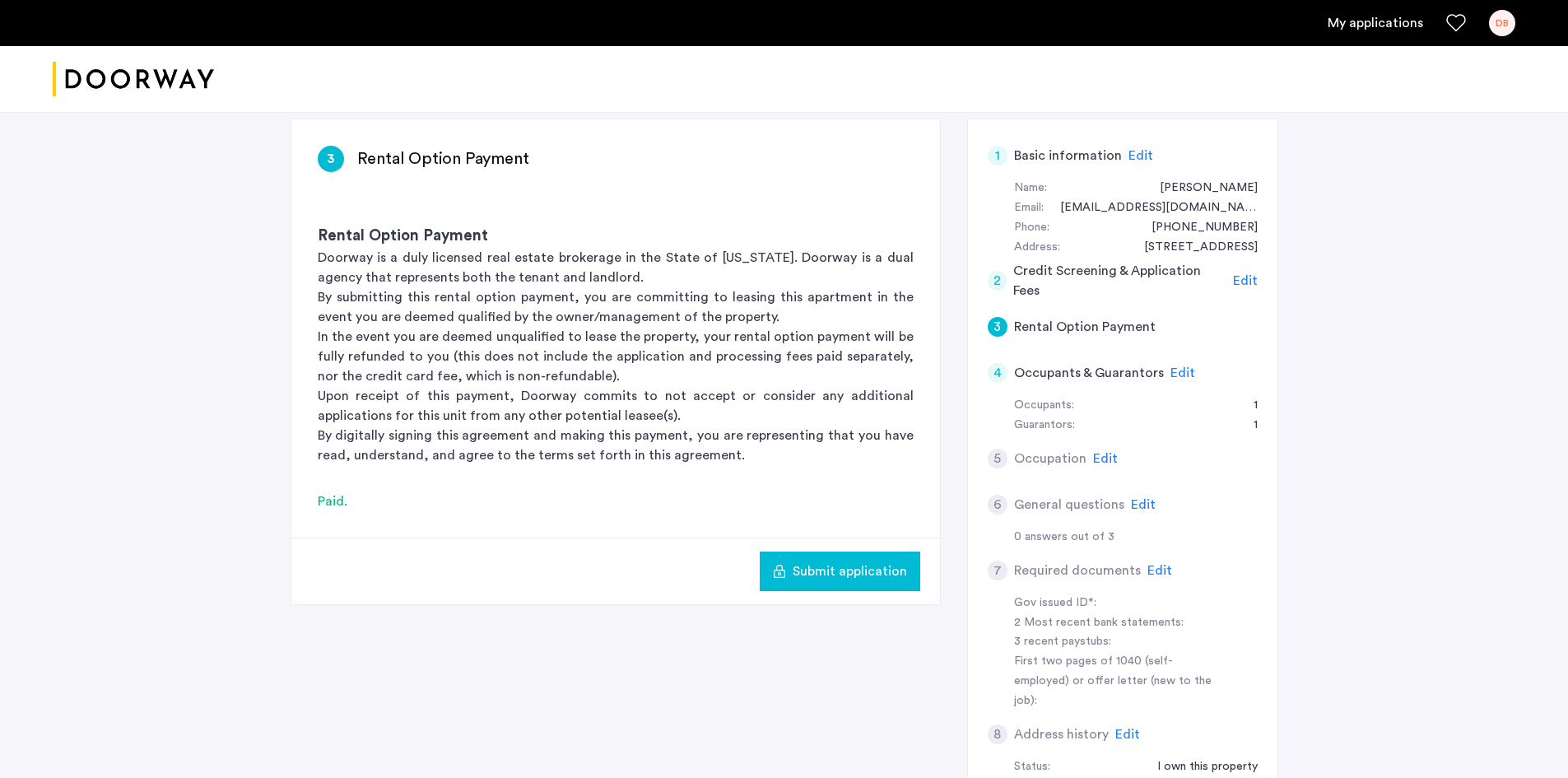
click at [1110, 452] on span "Edit" at bounding box center [1105, 459] width 24 height 13
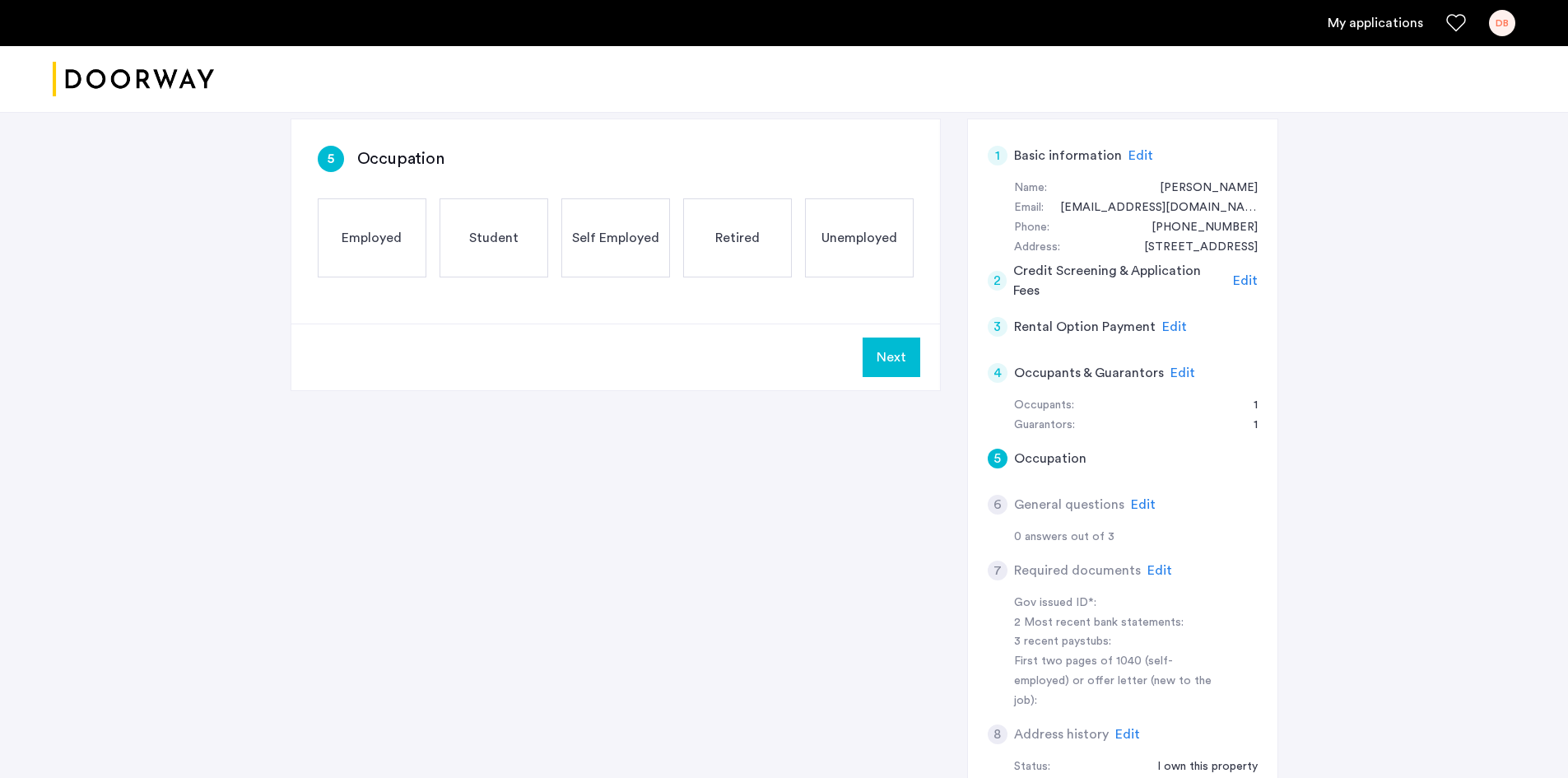
click at [397, 255] on div "Employed" at bounding box center [371, 238] width 108 height 79
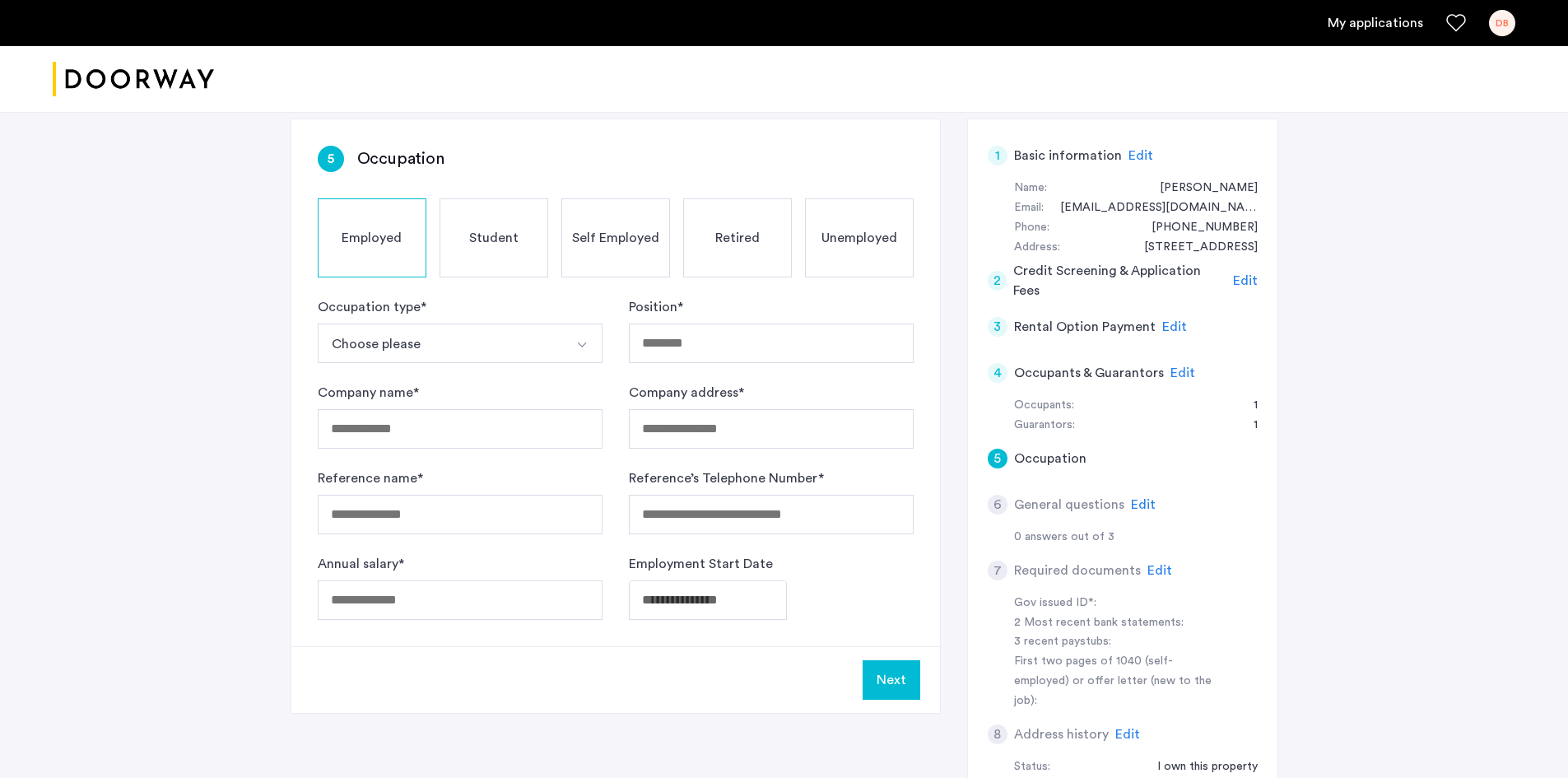
click at [471, 349] on button "Choose please" at bounding box center [440, 343] width 246 height 39
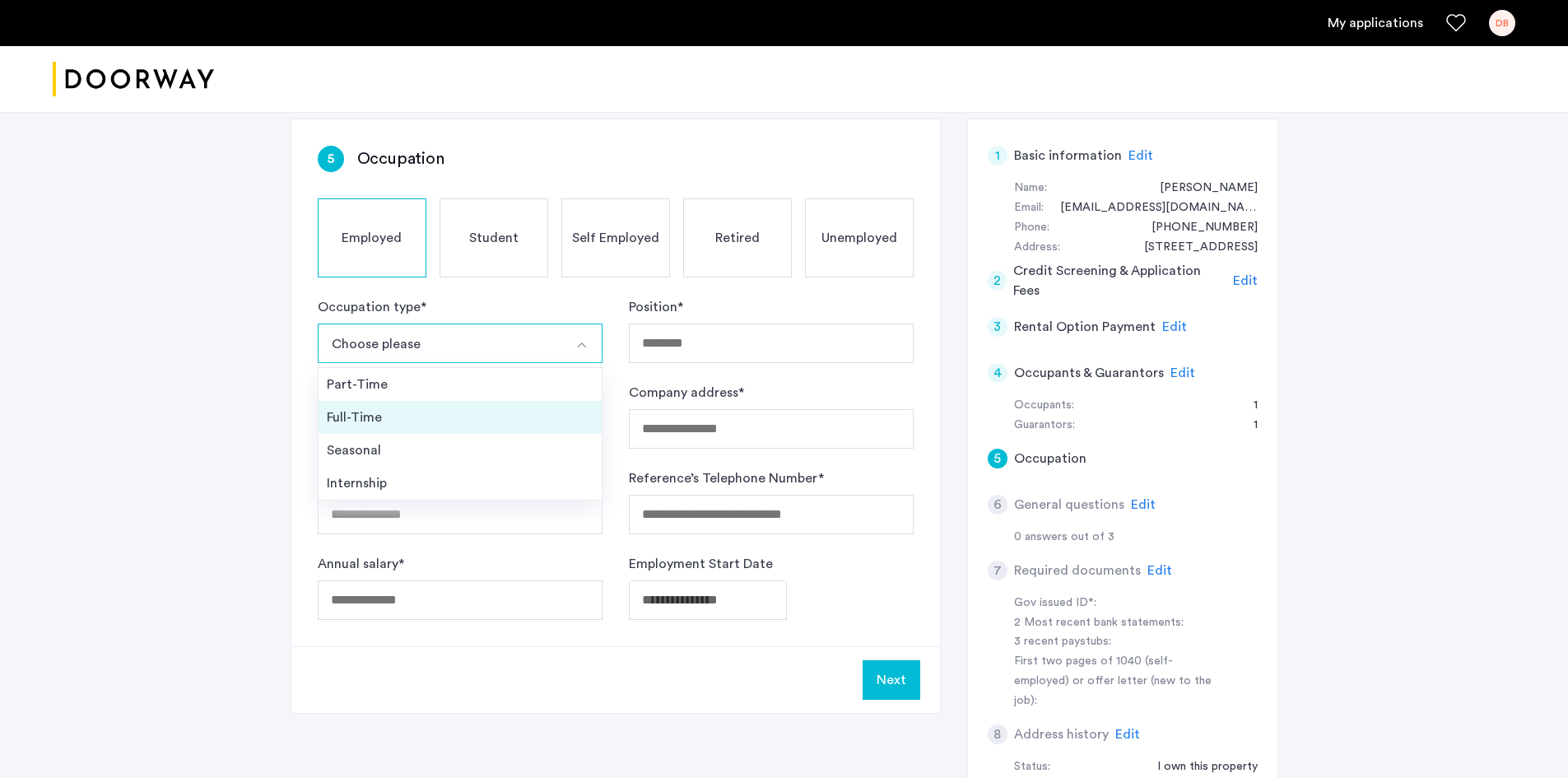
click at [385, 418] on div "Full-Time" at bounding box center [460, 418] width 266 height 20
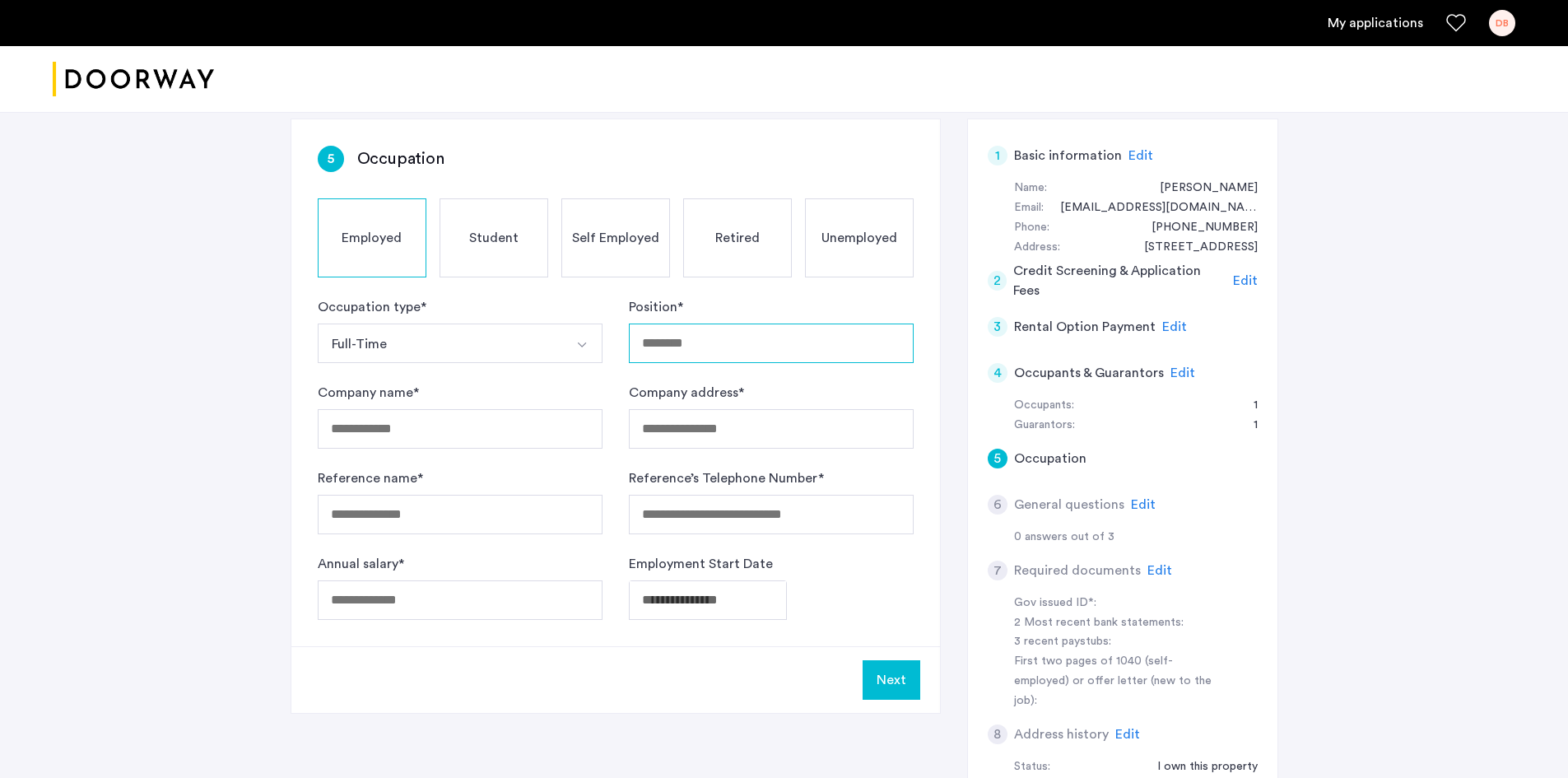
click at [674, 331] on input "Position *" at bounding box center [771, 343] width 285 height 39
type input "**********"
click at [500, 424] on input "Company name *" at bounding box center [460, 428] width 285 height 39
type input "**********"
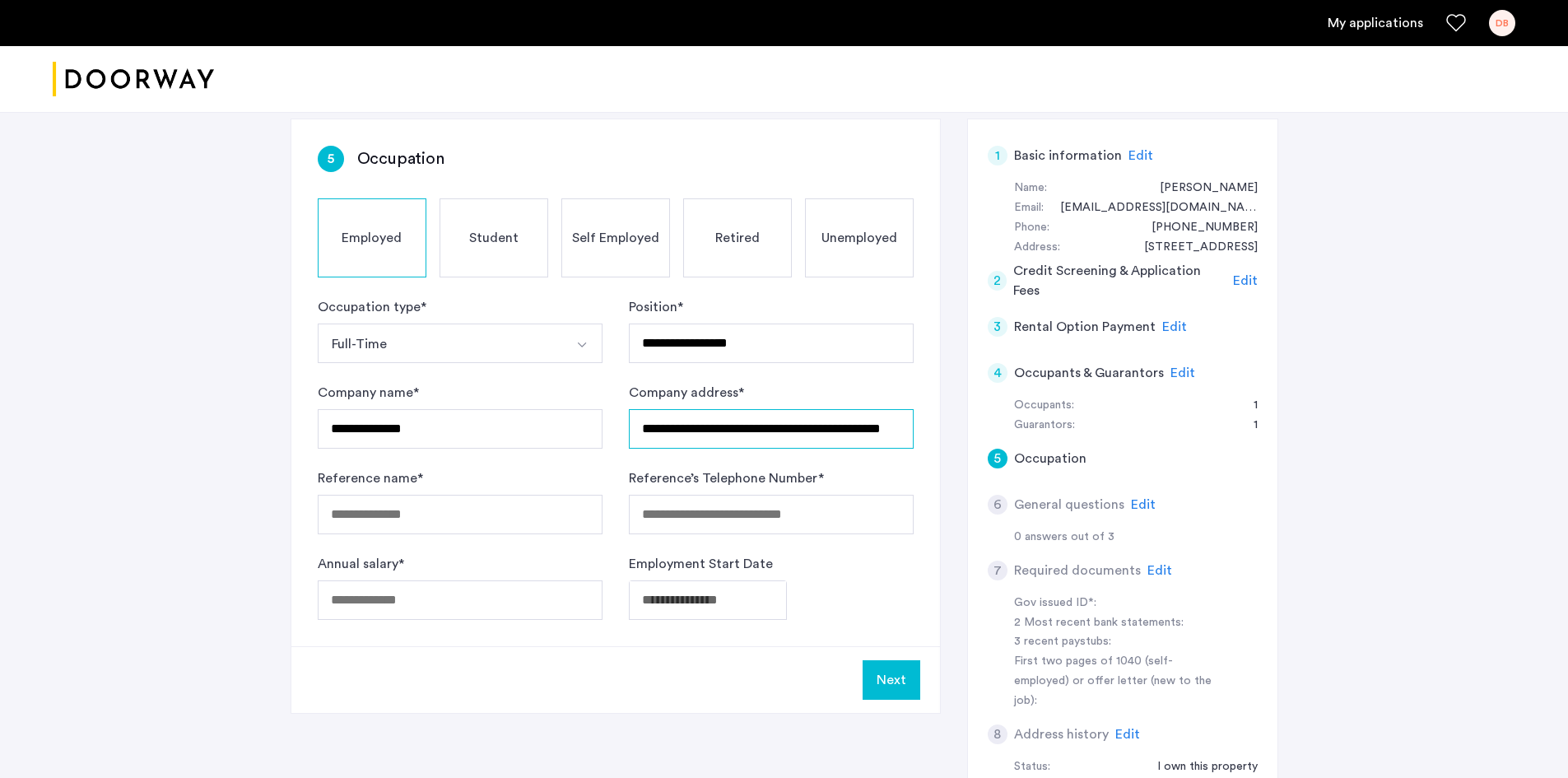
scroll to position [0, 43]
type input "**********"
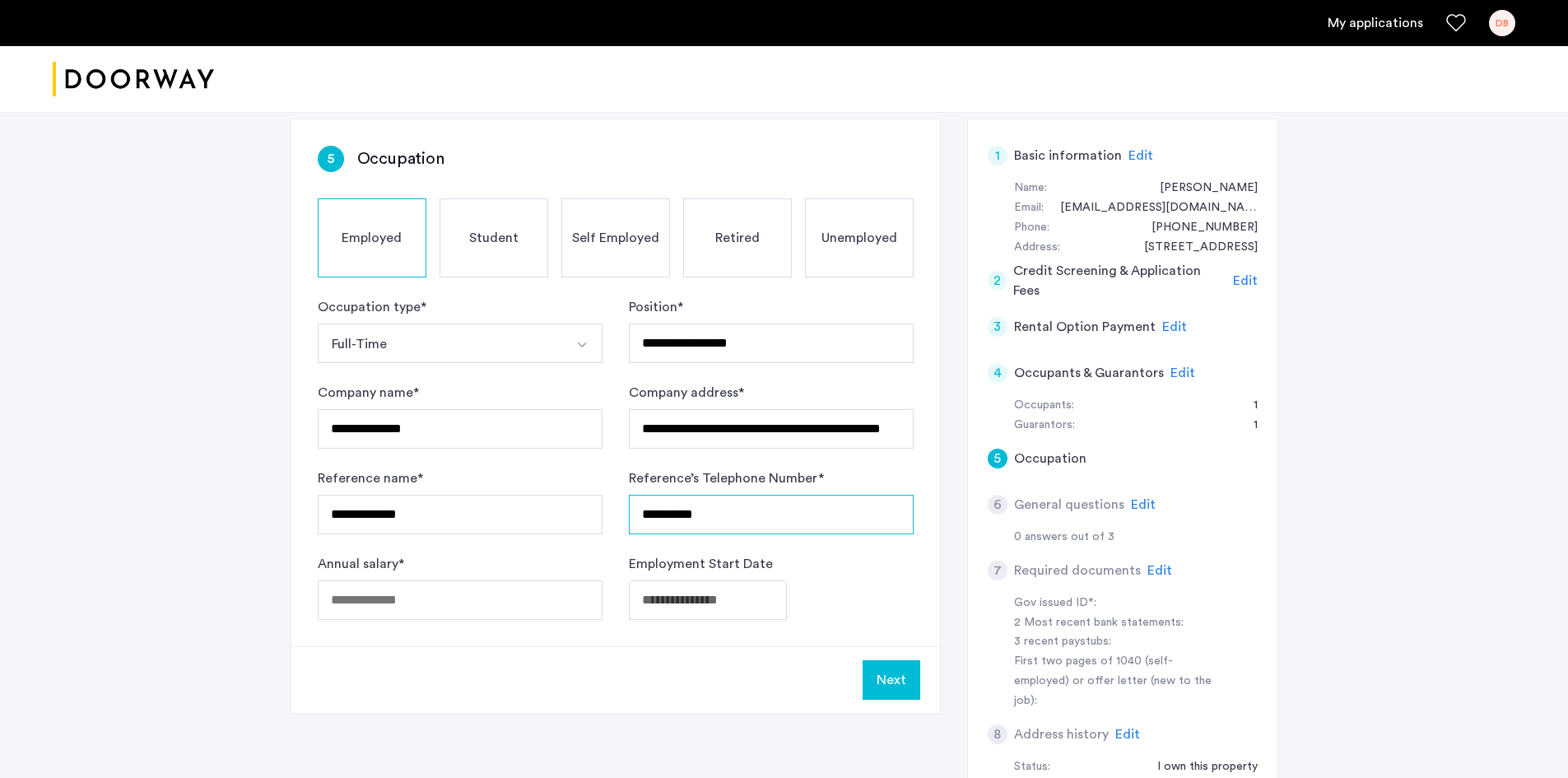
type input "**********"
type input "******"
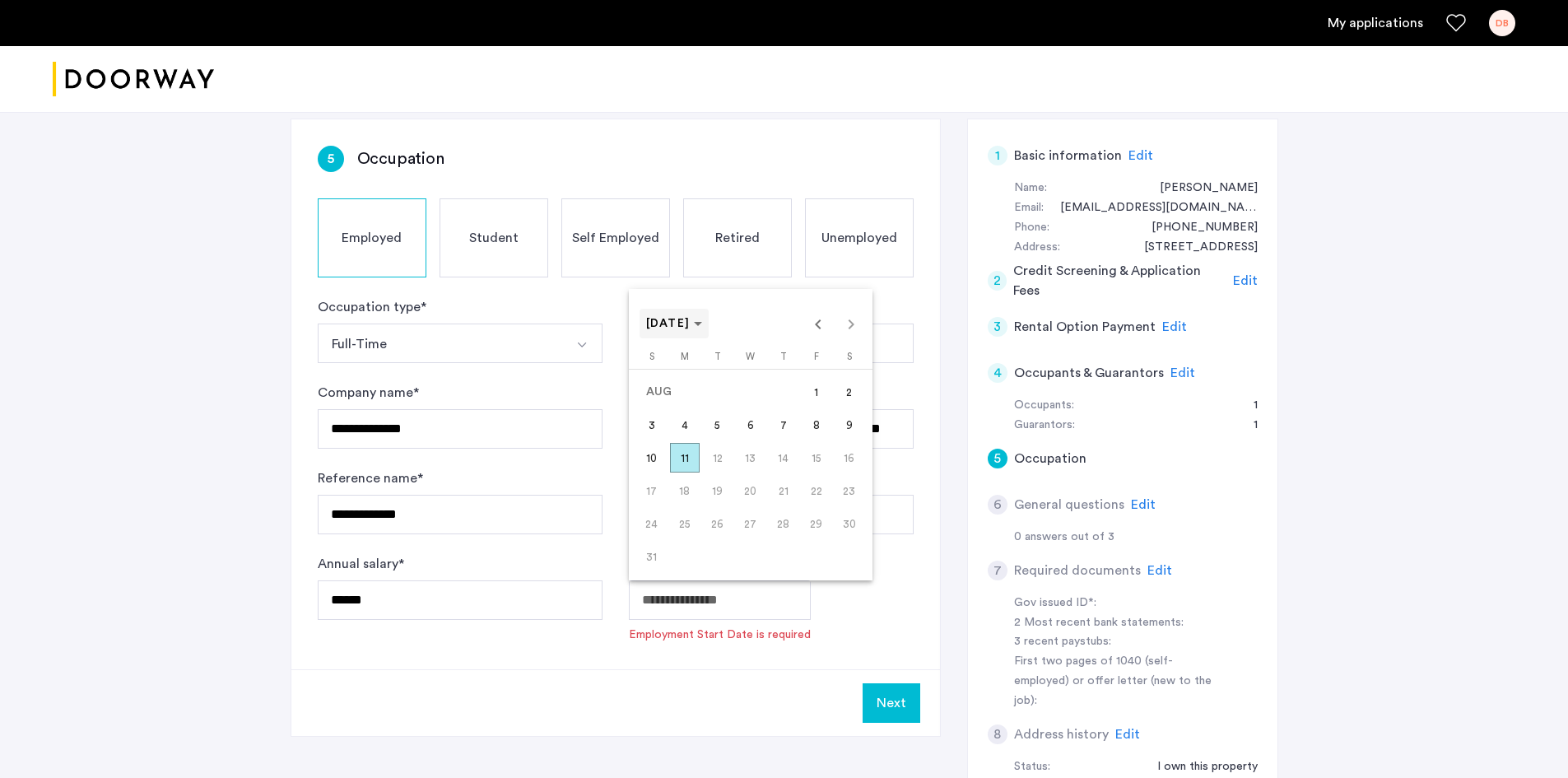
click at [702, 324] on span "[DATE]" at bounding box center [675, 323] width 57 height 14
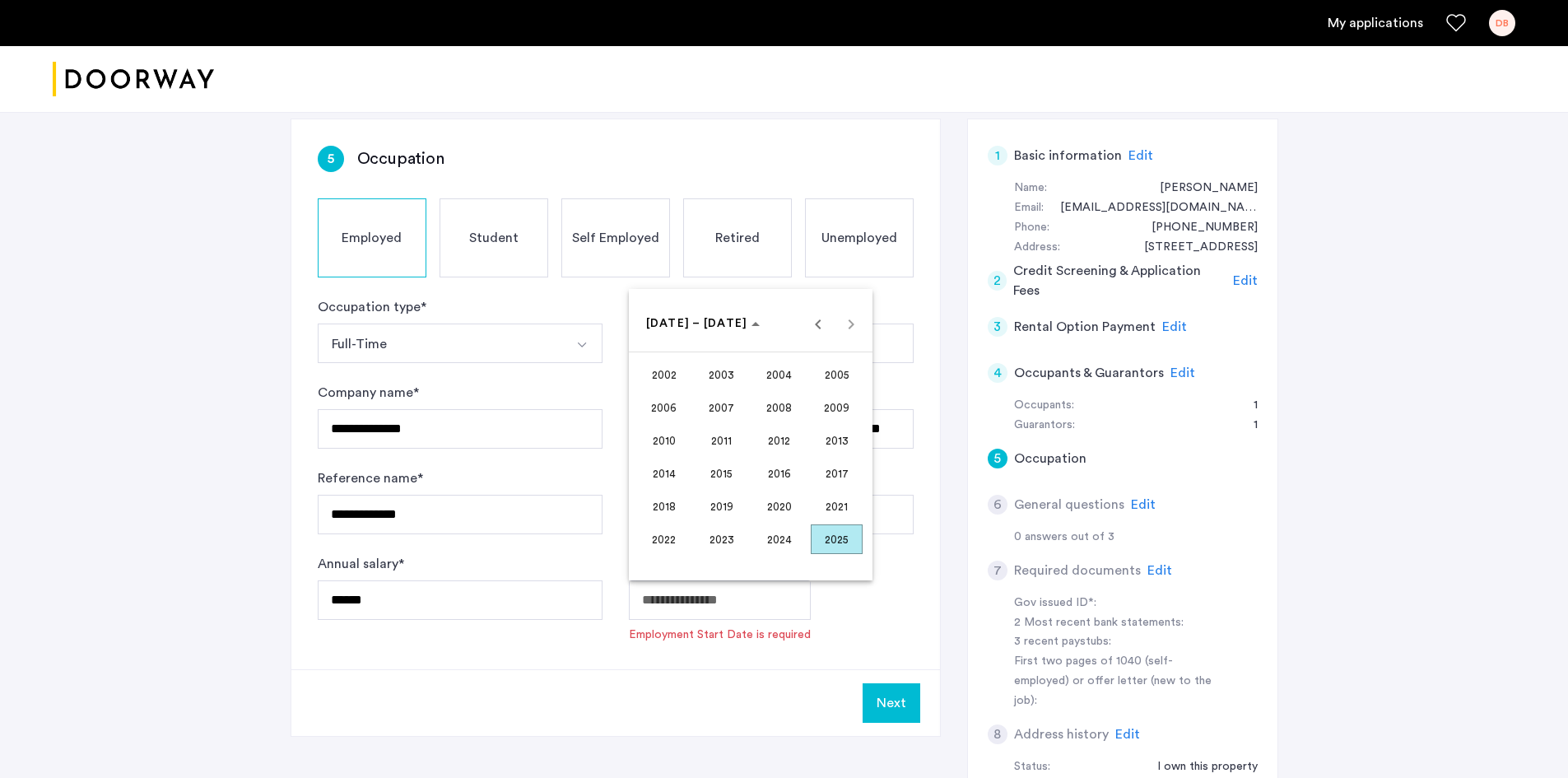
click at [781, 471] on span "2016" at bounding box center [779, 473] width 52 height 29
click at [823, 465] on span "DEC" at bounding box center [837, 473] width 52 height 29
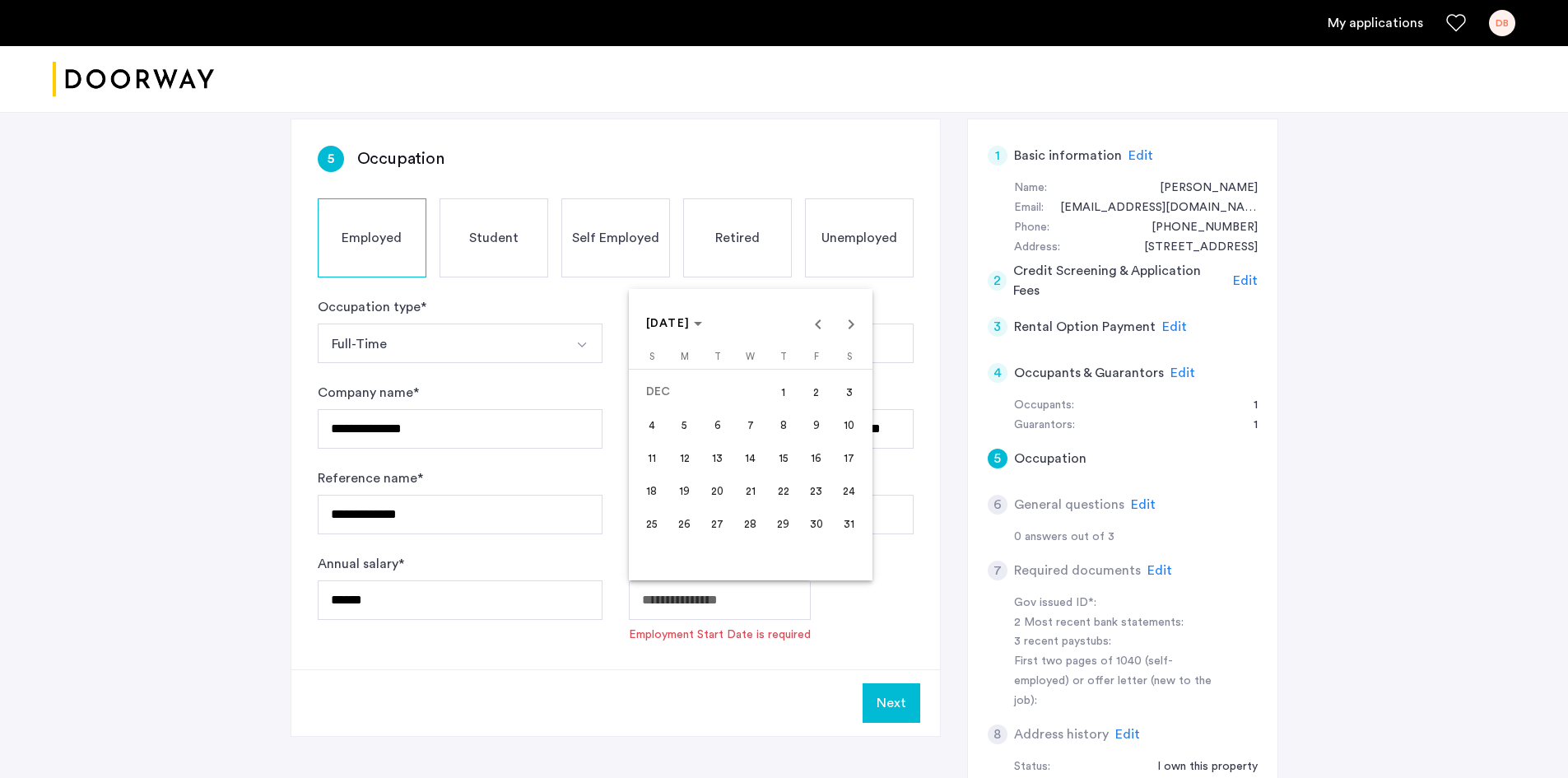
click at [659, 434] on span "4" at bounding box center [651, 424] width 29 height 29
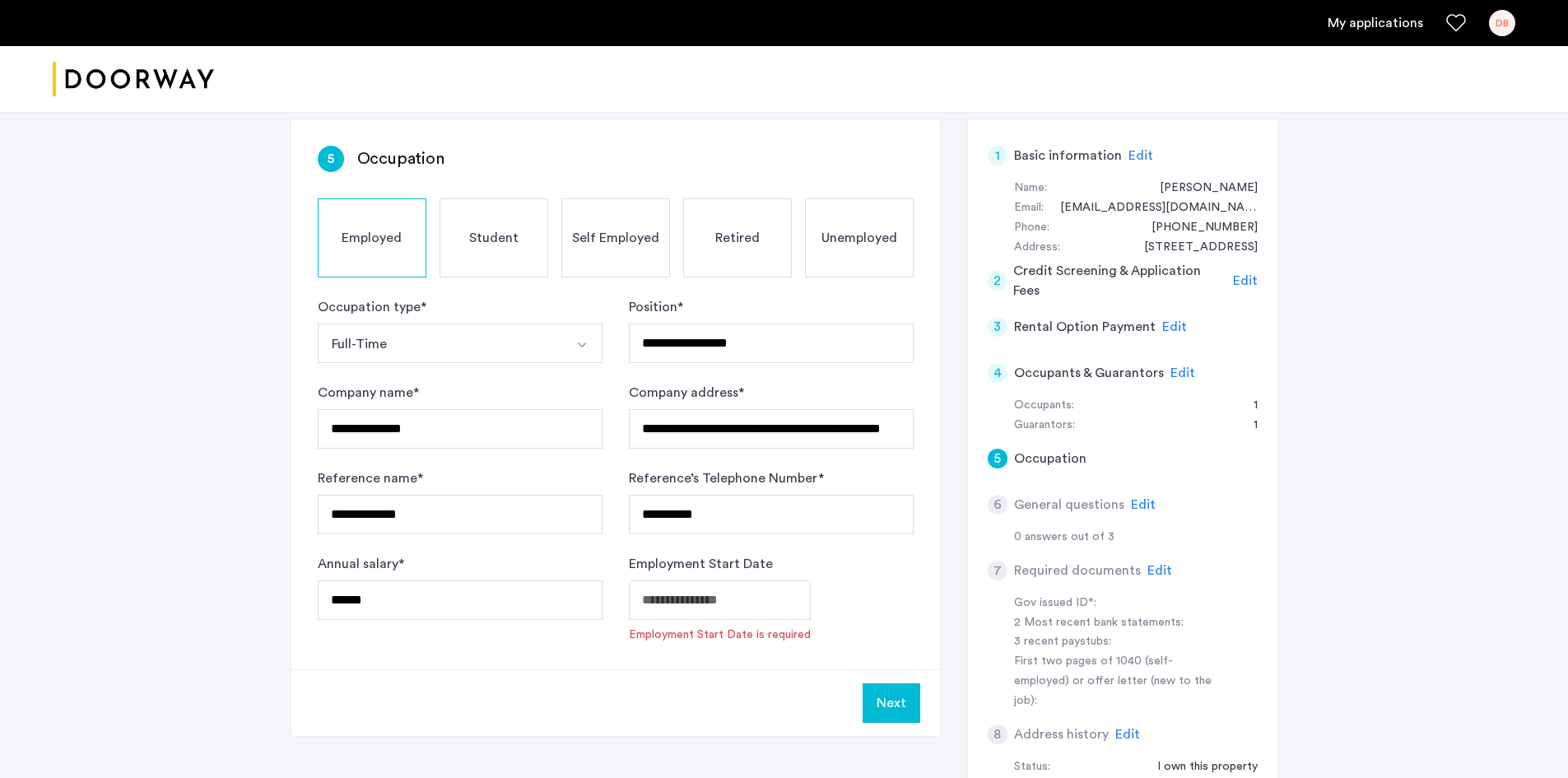
type input "**********"
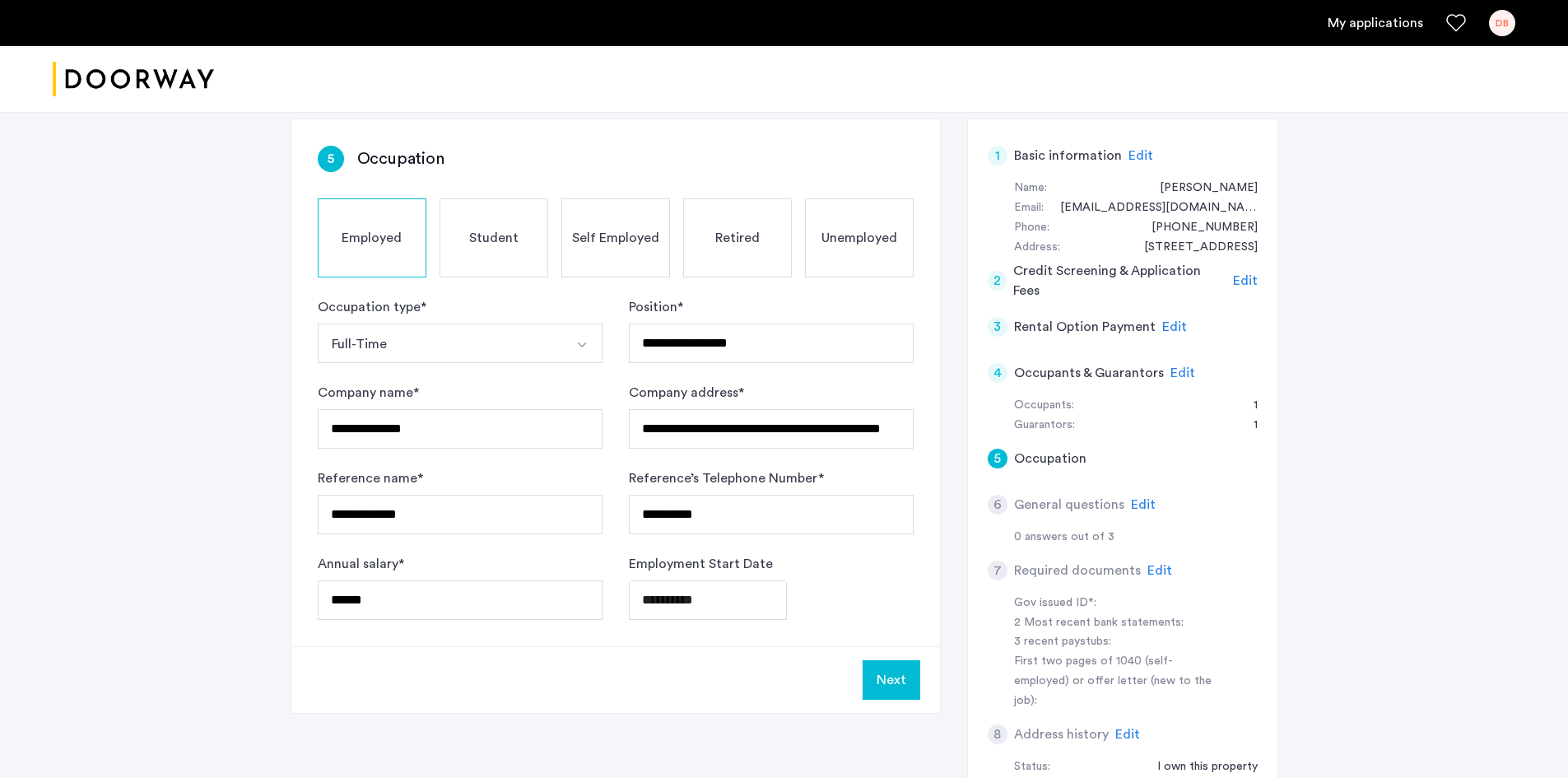
click at [899, 685] on button "Next" at bounding box center [891, 679] width 58 height 39
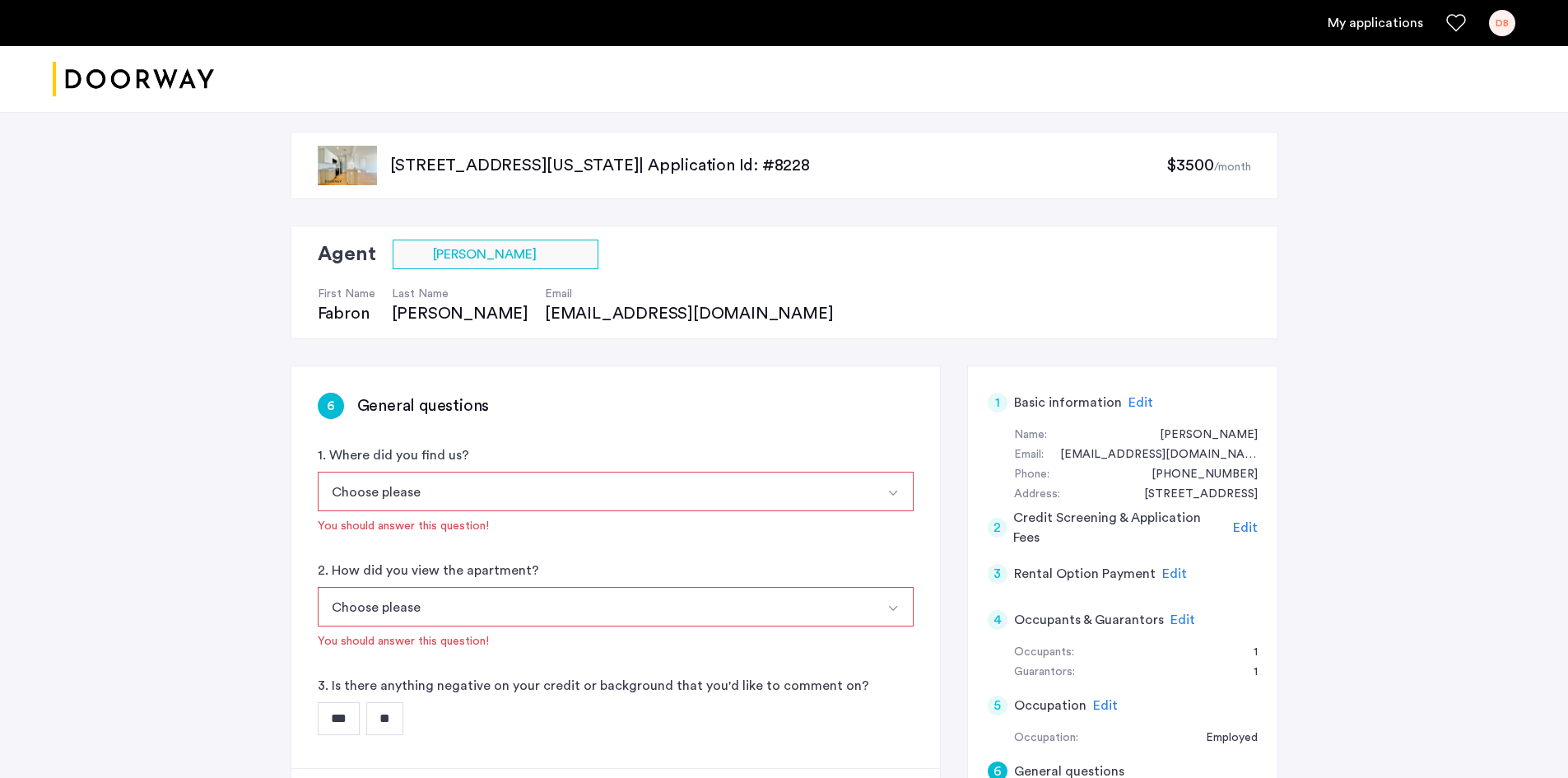
drag, startPoint x: 594, startPoint y: 510, endPoint x: 590, endPoint y: 495, distance: 15.5
click at [594, 509] on button "Choose please" at bounding box center [596, 491] width 557 height 39
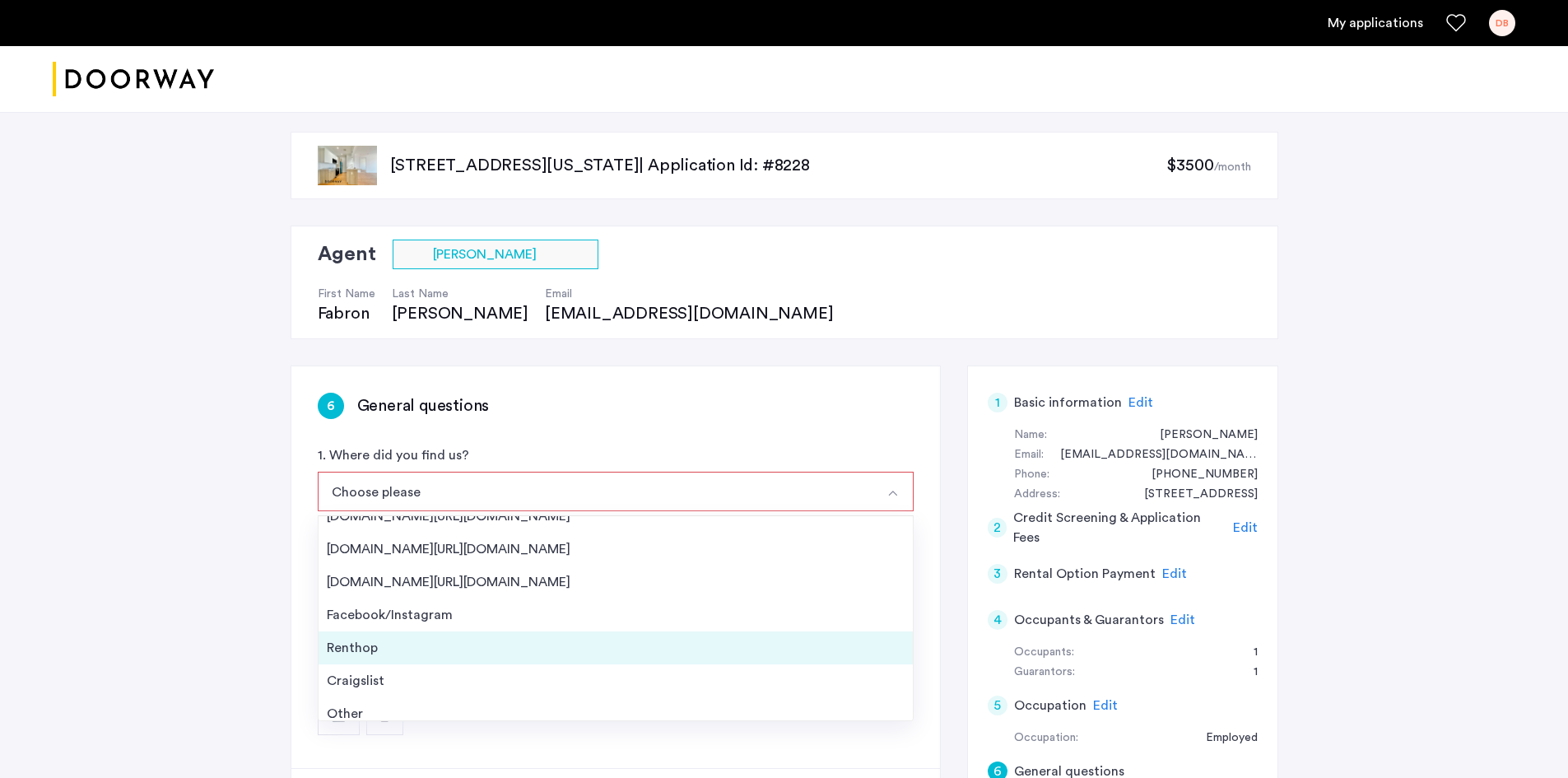
scroll to position [26, 0]
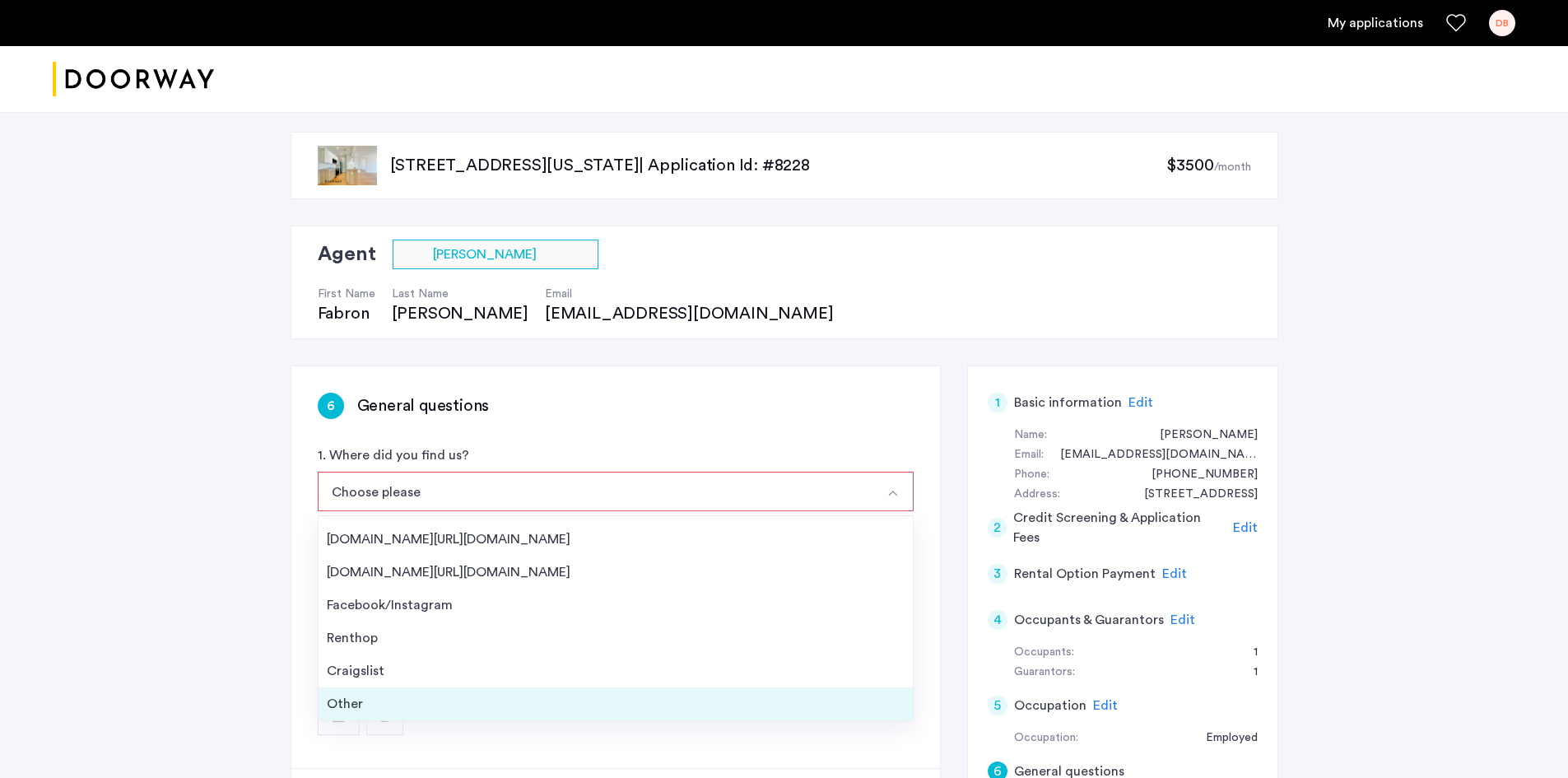
click at [425, 697] on div "Other" at bounding box center [616, 704] width 578 height 20
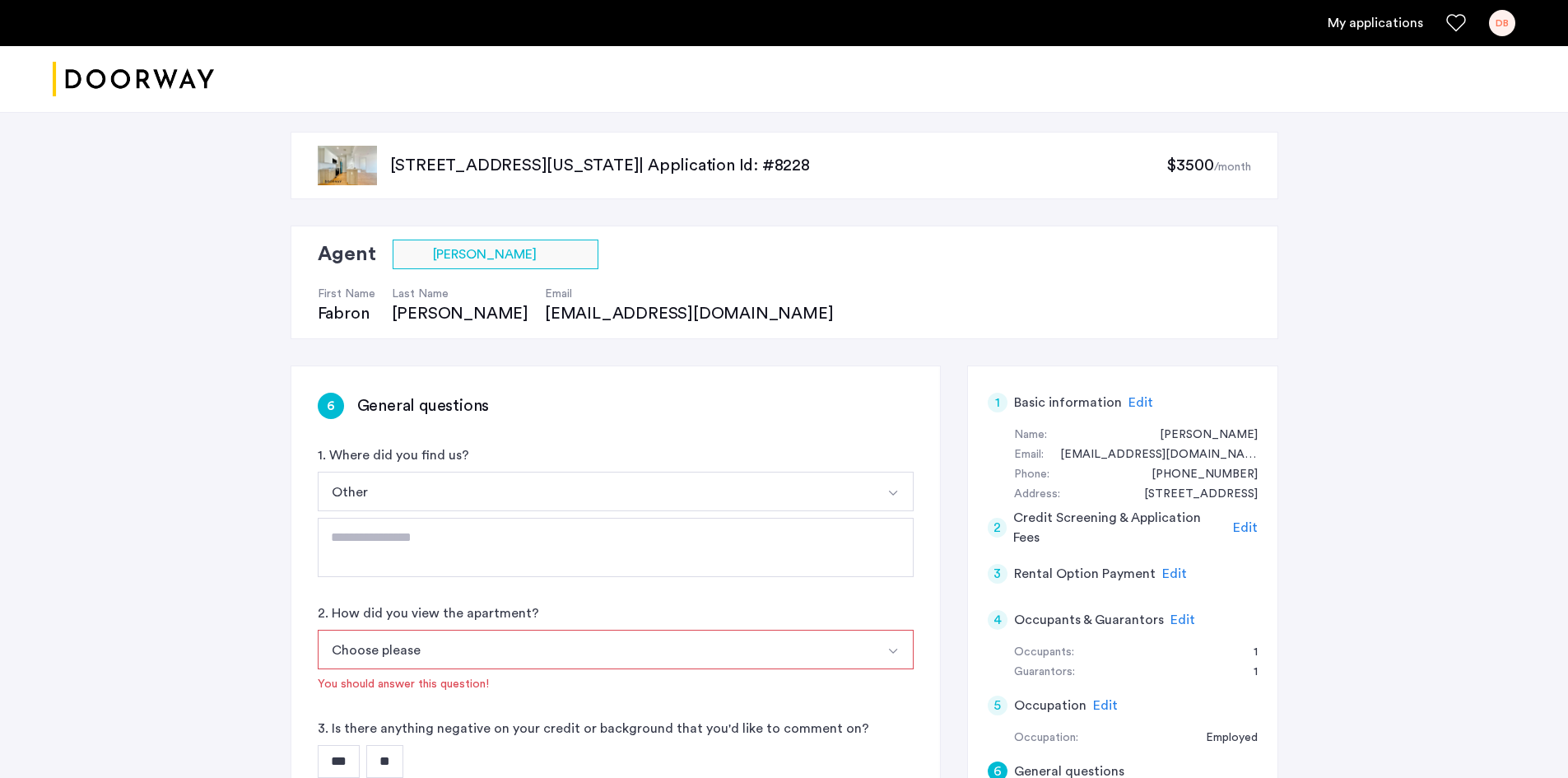
click at [413, 649] on button "Choose please" at bounding box center [596, 649] width 557 height 39
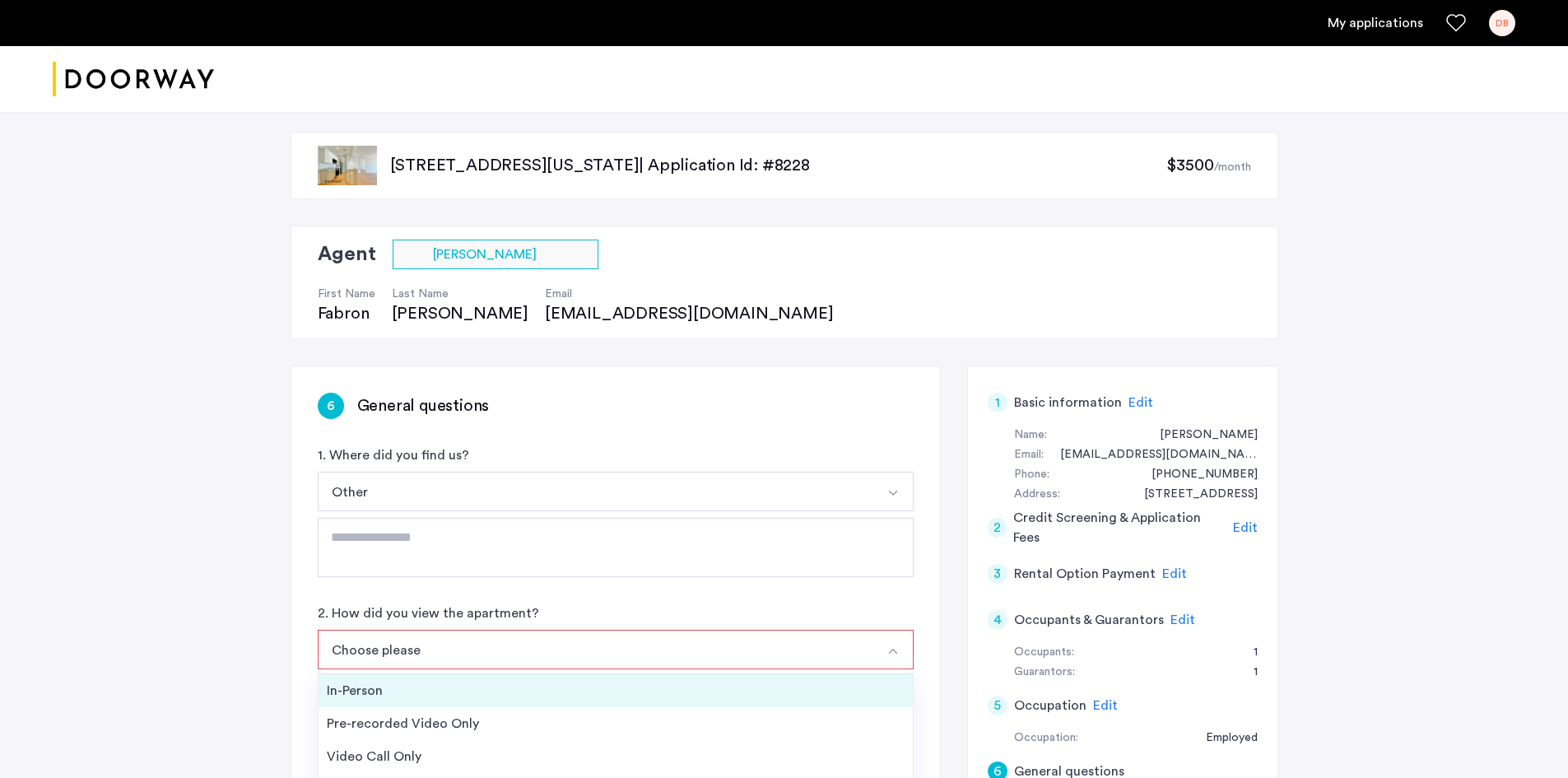
click at [395, 699] on div "In-Person" at bounding box center [616, 691] width 578 height 20
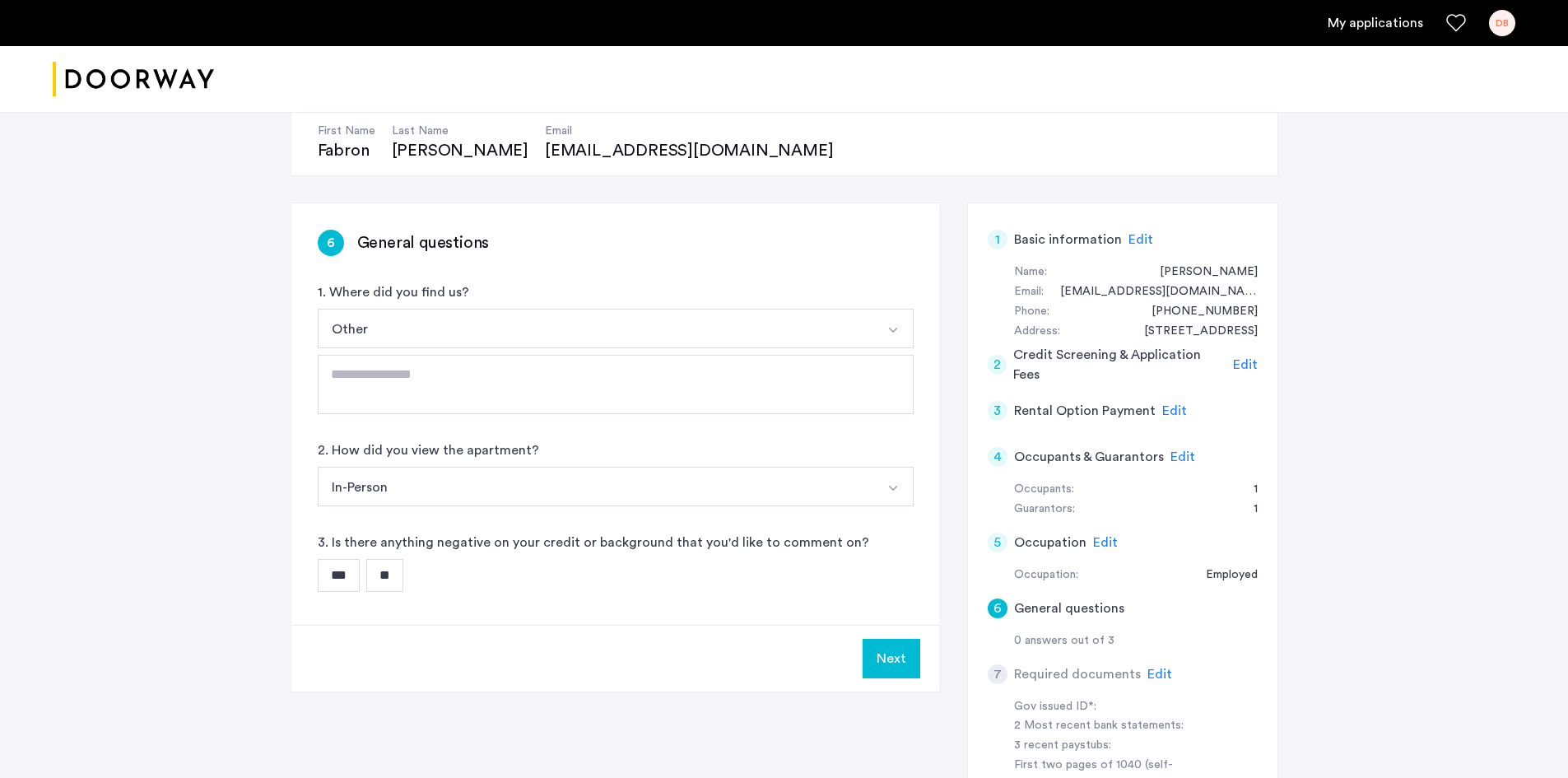
scroll to position [165, 0]
click at [397, 581] on input "**" at bounding box center [385, 573] width 37 height 33
click at [898, 660] on button "Next" at bounding box center [891, 656] width 58 height 39
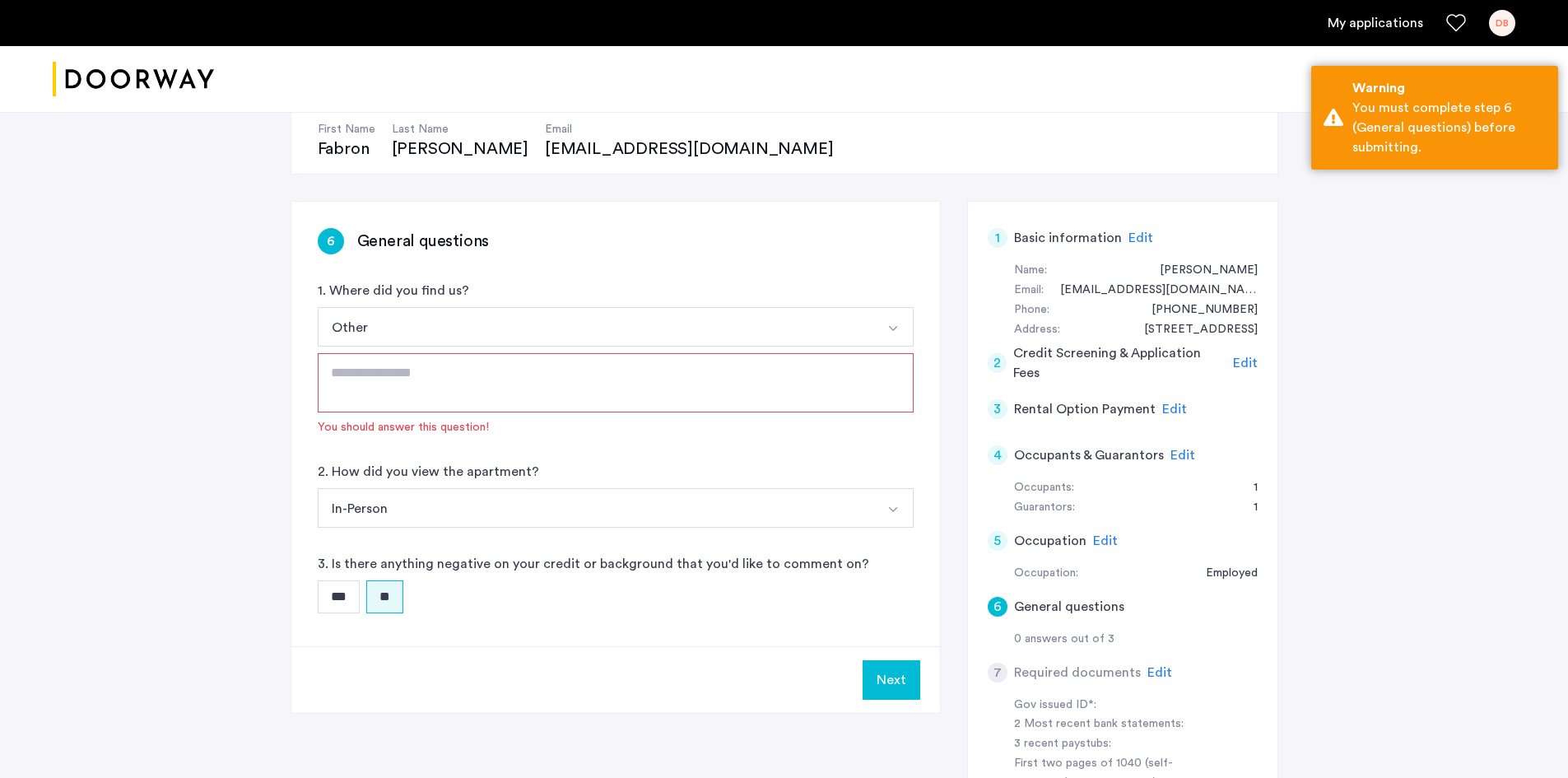
click at [499, 396] on textarea at bounding box center [615, 382] width 596 height 60
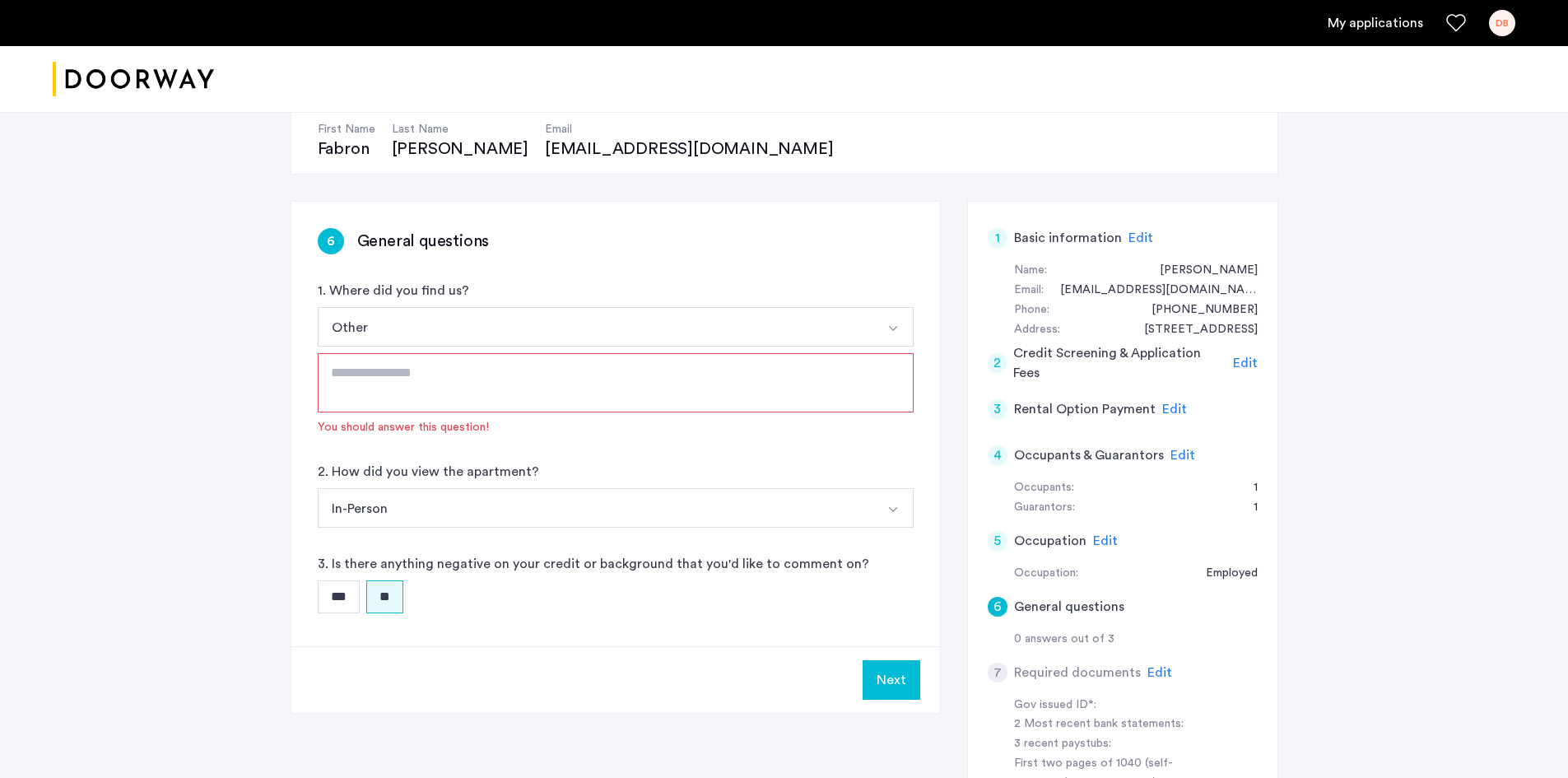
scroll to position [0, 0]
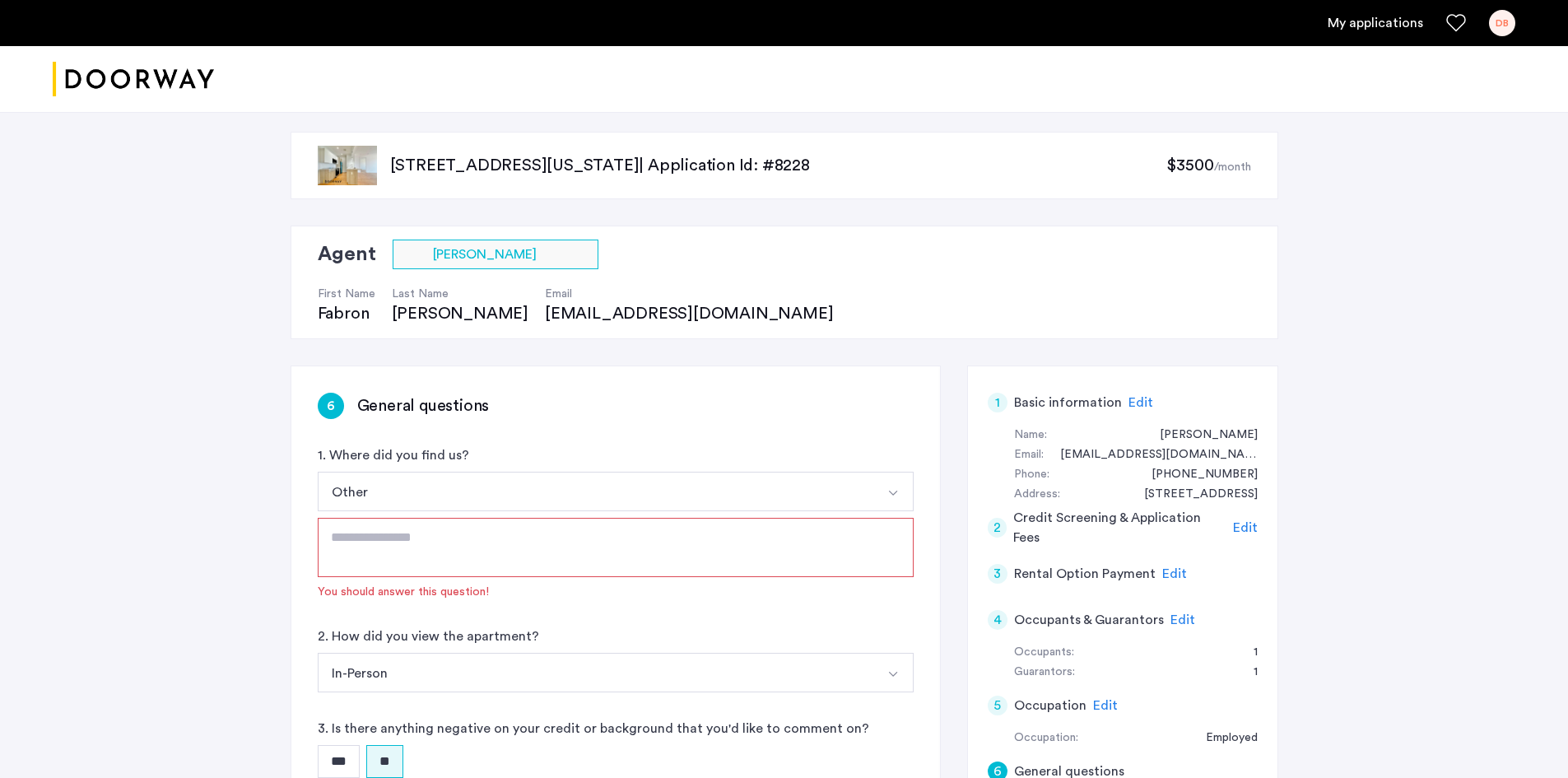
click at [529, 476] on button "Other" at bounding box center [596, 491] width 557 height 39
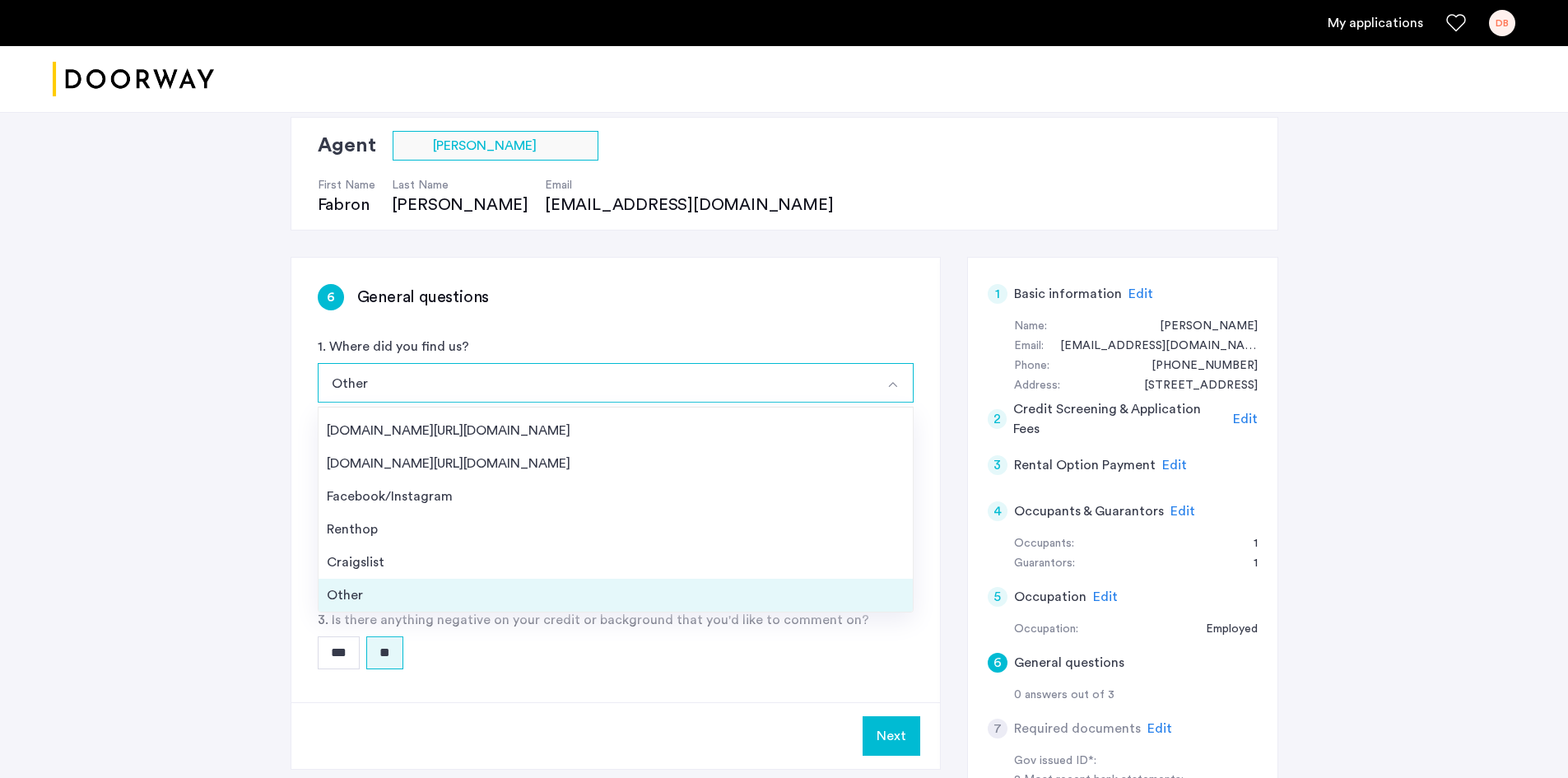
scroll to position [165, 0]
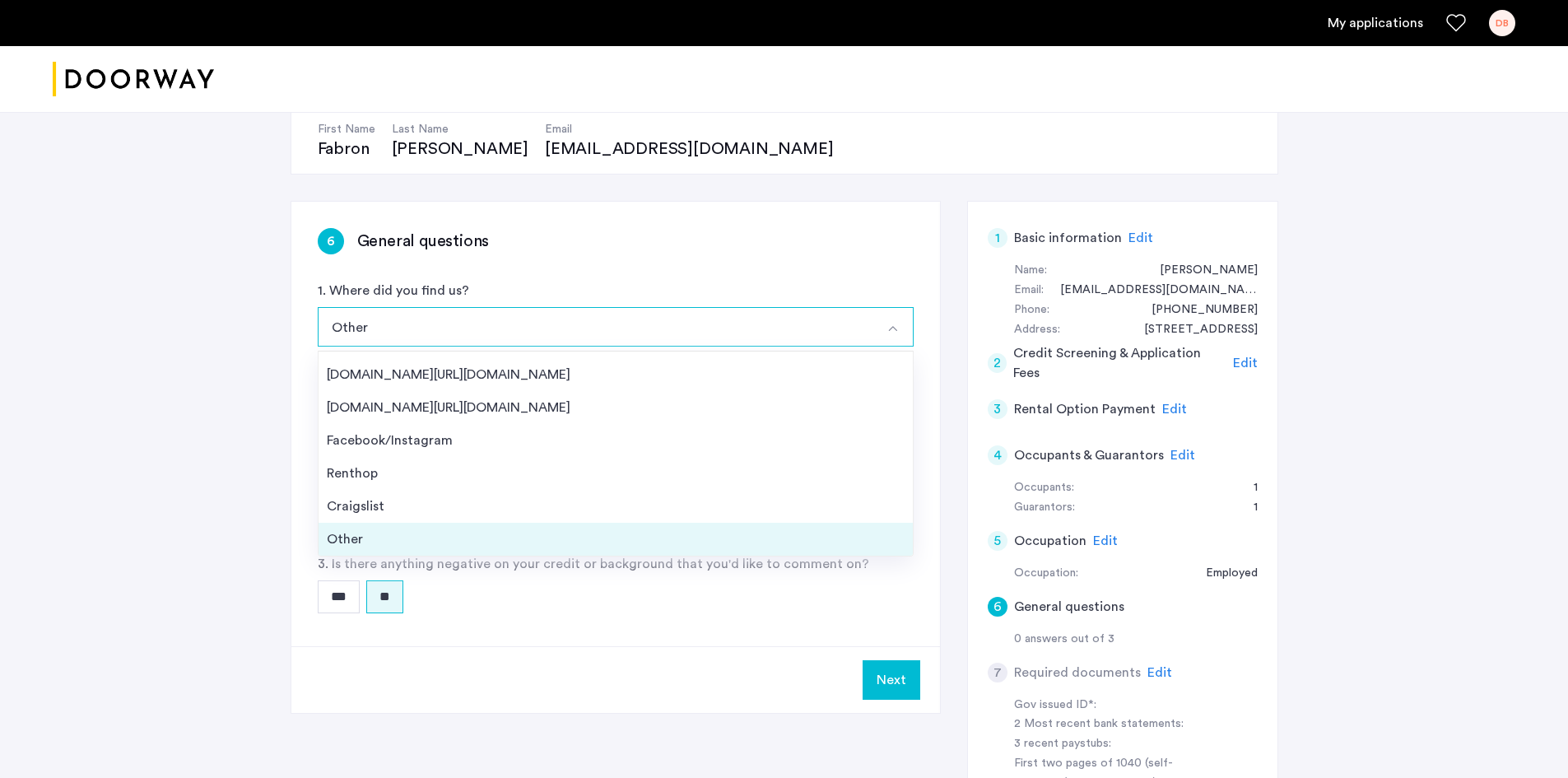
click at [399, 549] on li "Other" at bounding box center [615, 539] width 594 height 33
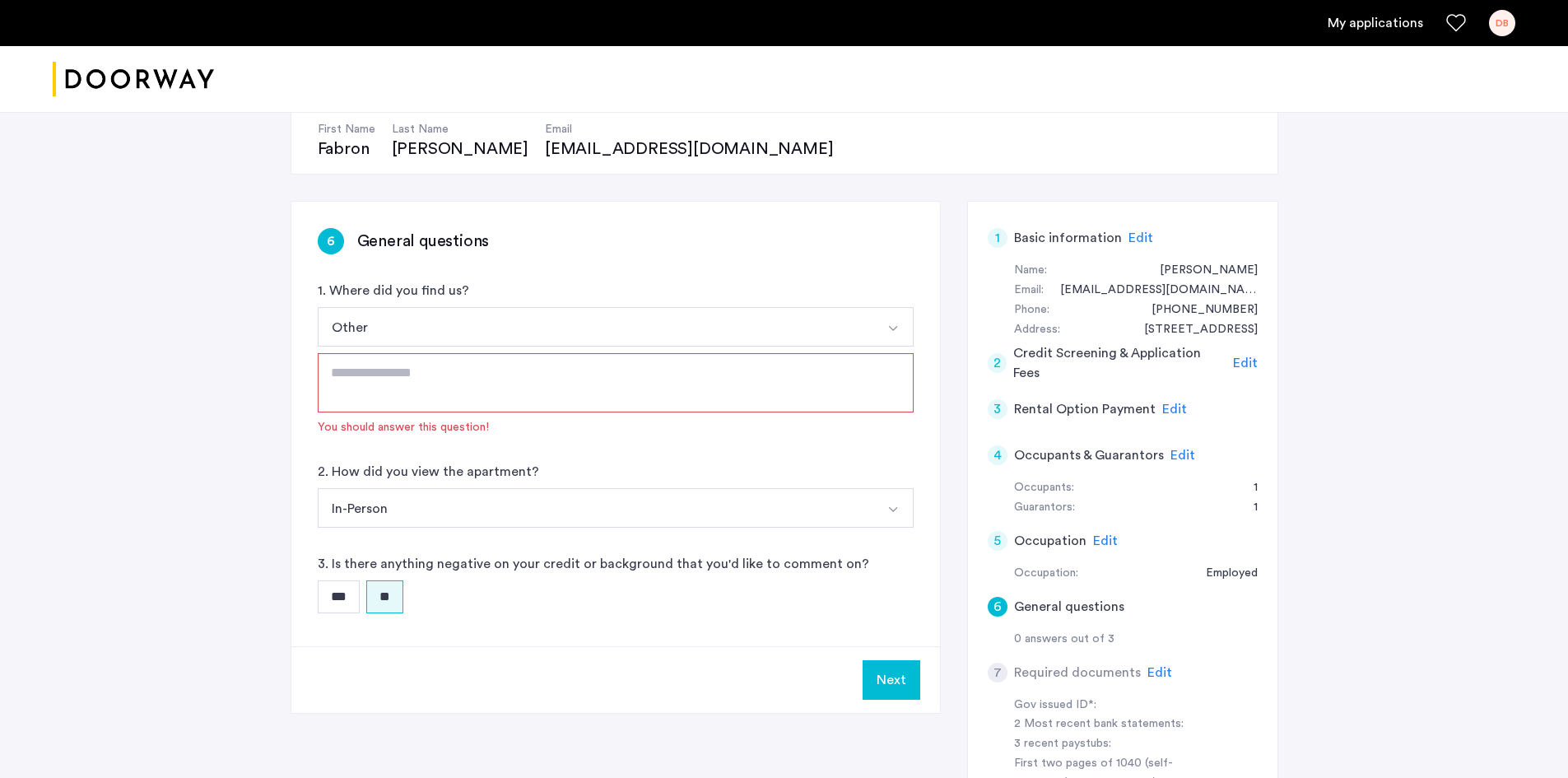
click at [388, 375] on textarea at bounding box center [615, 382] width 596 height 60
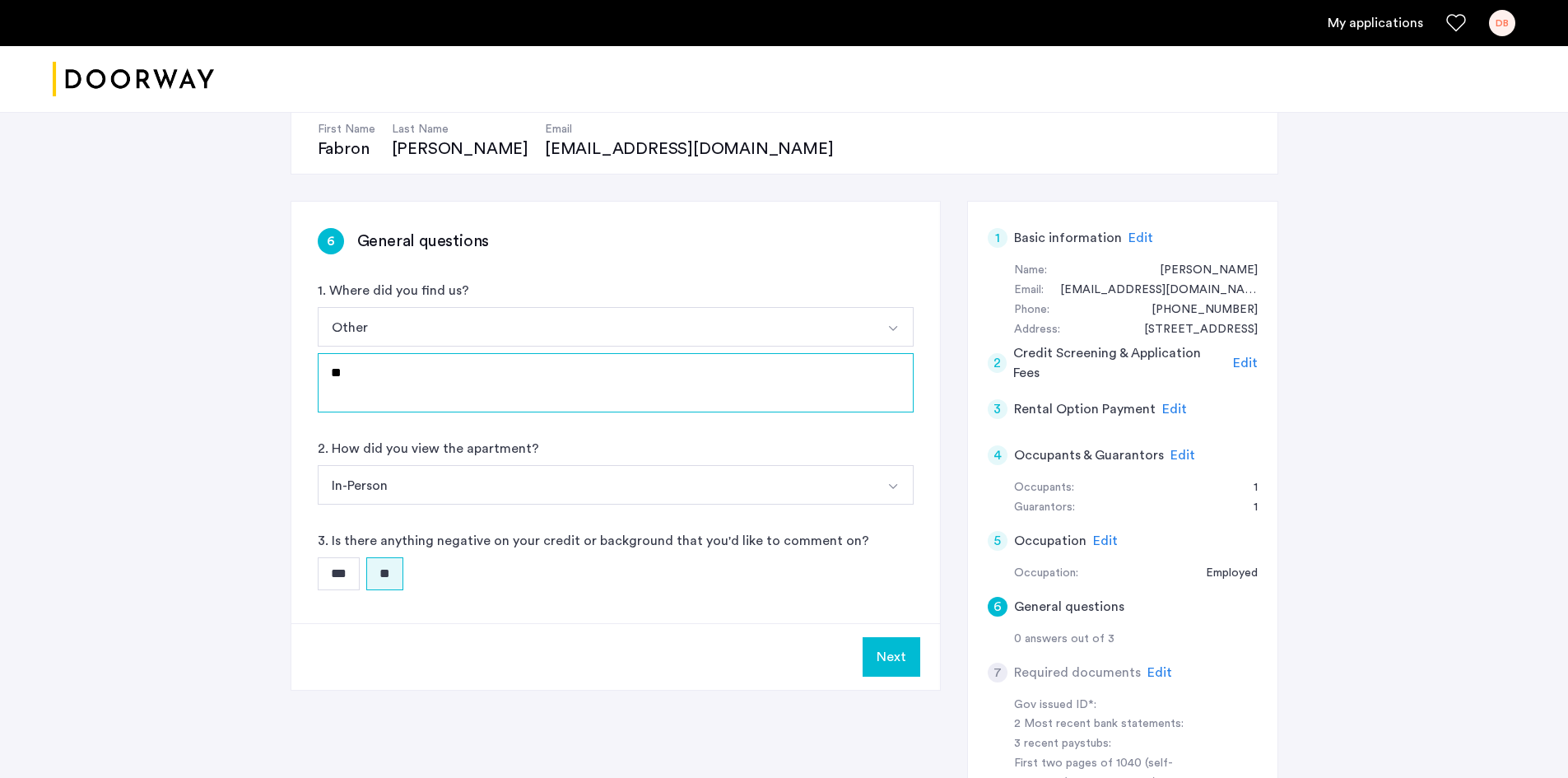
type textarea "*"
type textarea "**********"
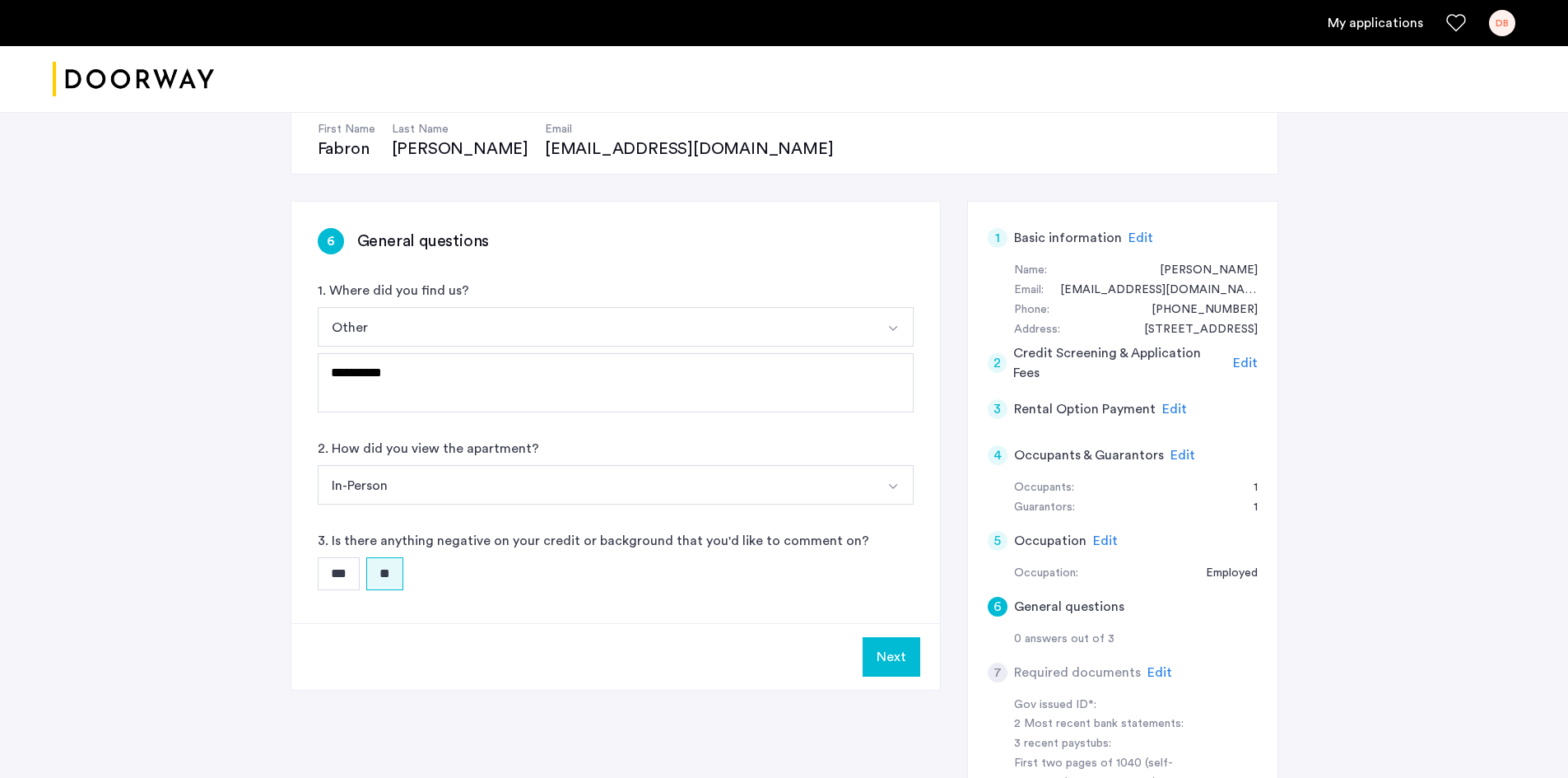
click at [883, 648] on button "Next" at bounding box center [891, 656] width 58 height 39
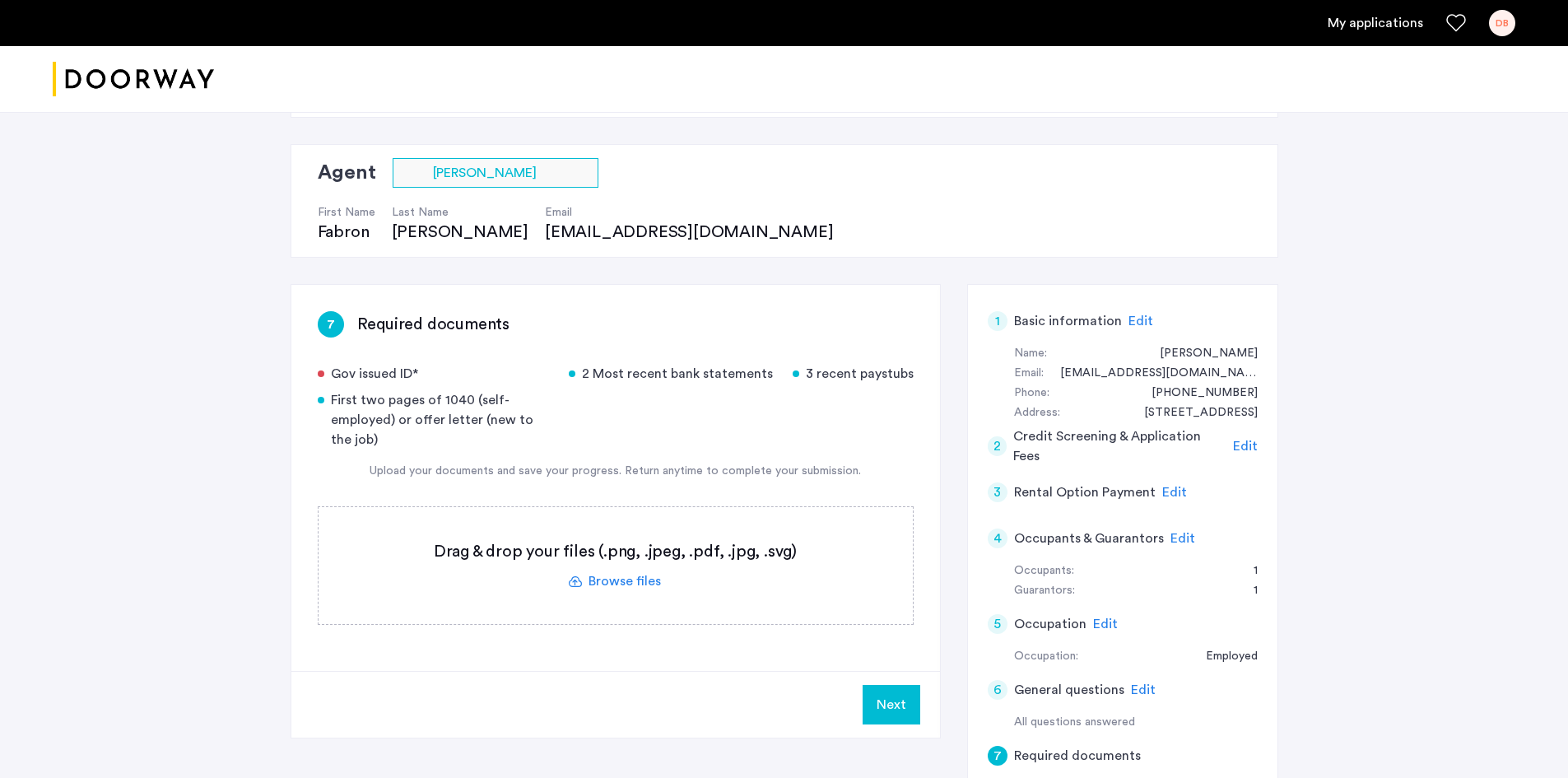
scroll to position [82, 0]
click at [645, 576] on label at bounding box center [615, 564] width 594 height 117
click at [0, 0] on input "file" at bounding box center [0, 0] width 0 height 0
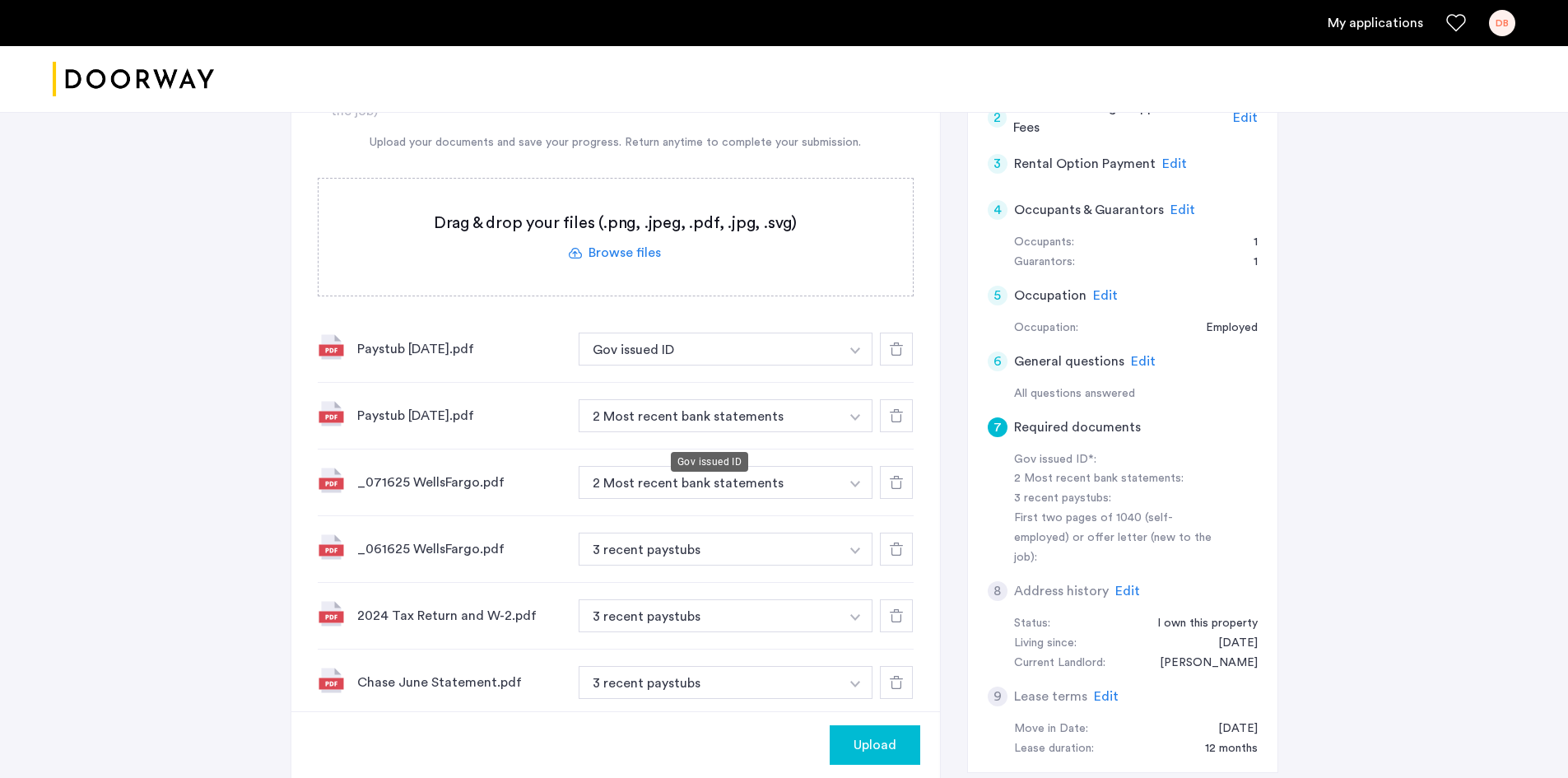
scroll to position [329, 0]
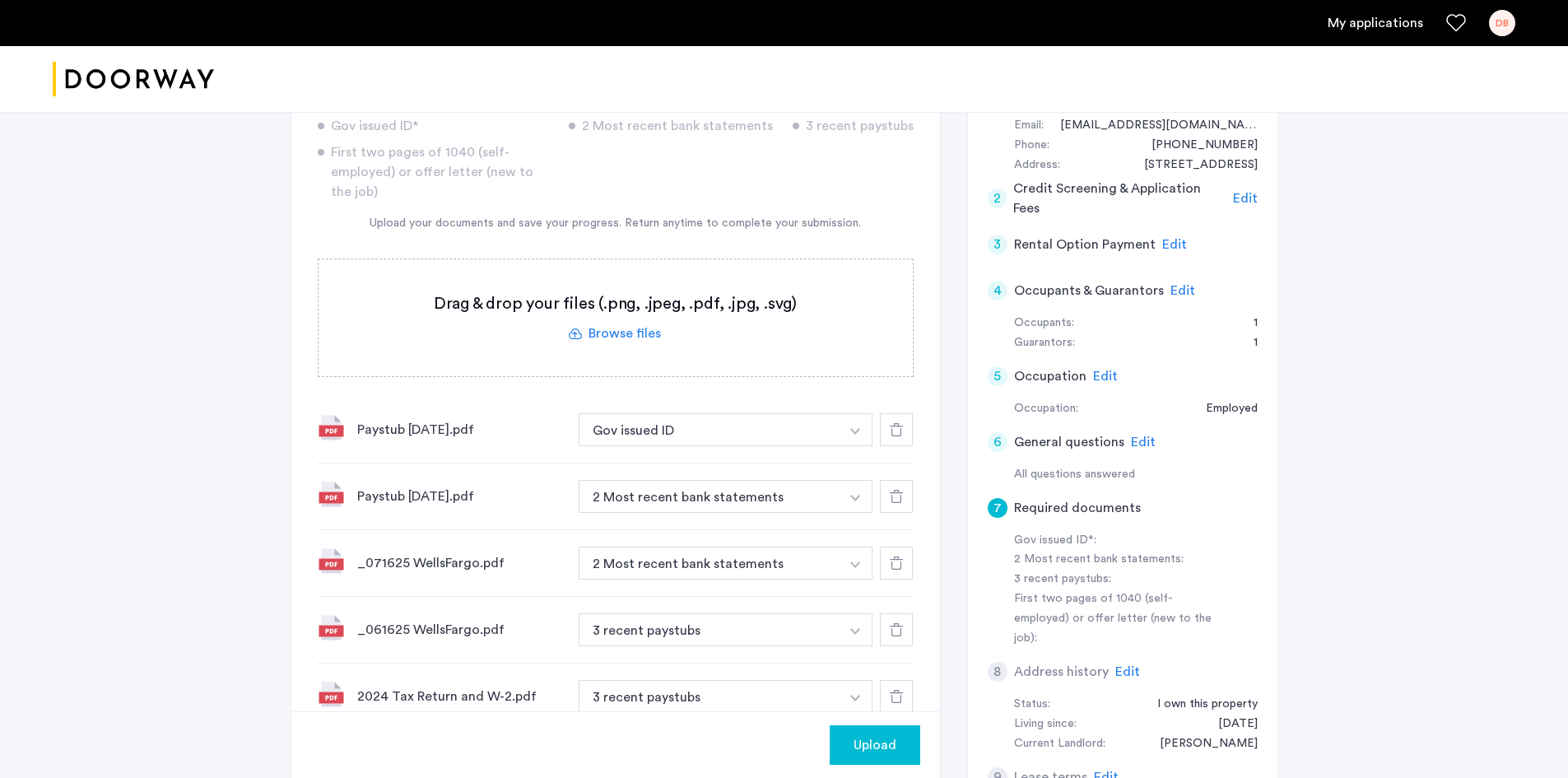
click at [649, 348] on label at bounding box center [615, 318] width 594 height 117
click at [0, 0] on input "file" at bounding box center [0, 0] width 0 height 0
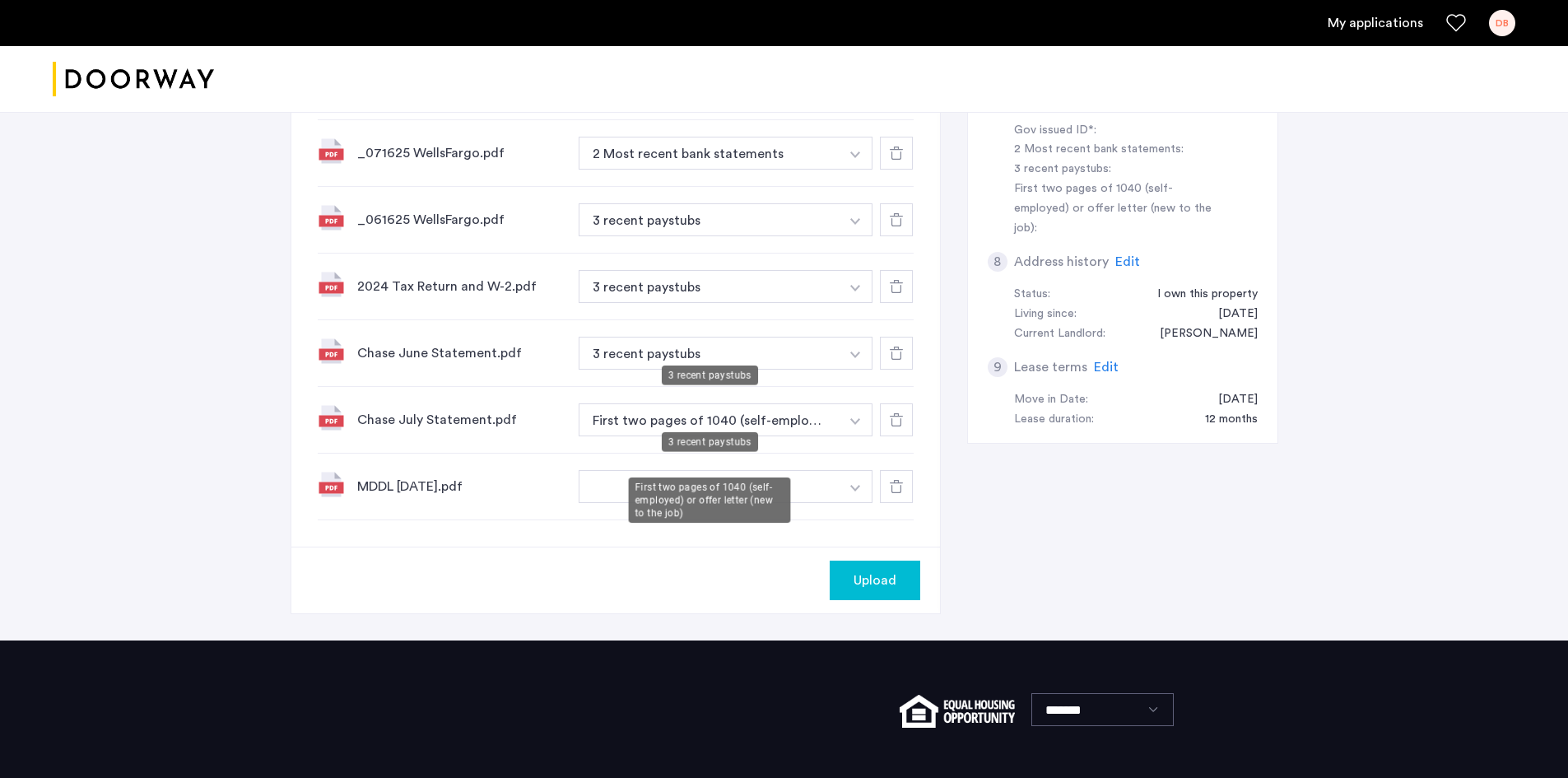
scroll to position [740, 0]
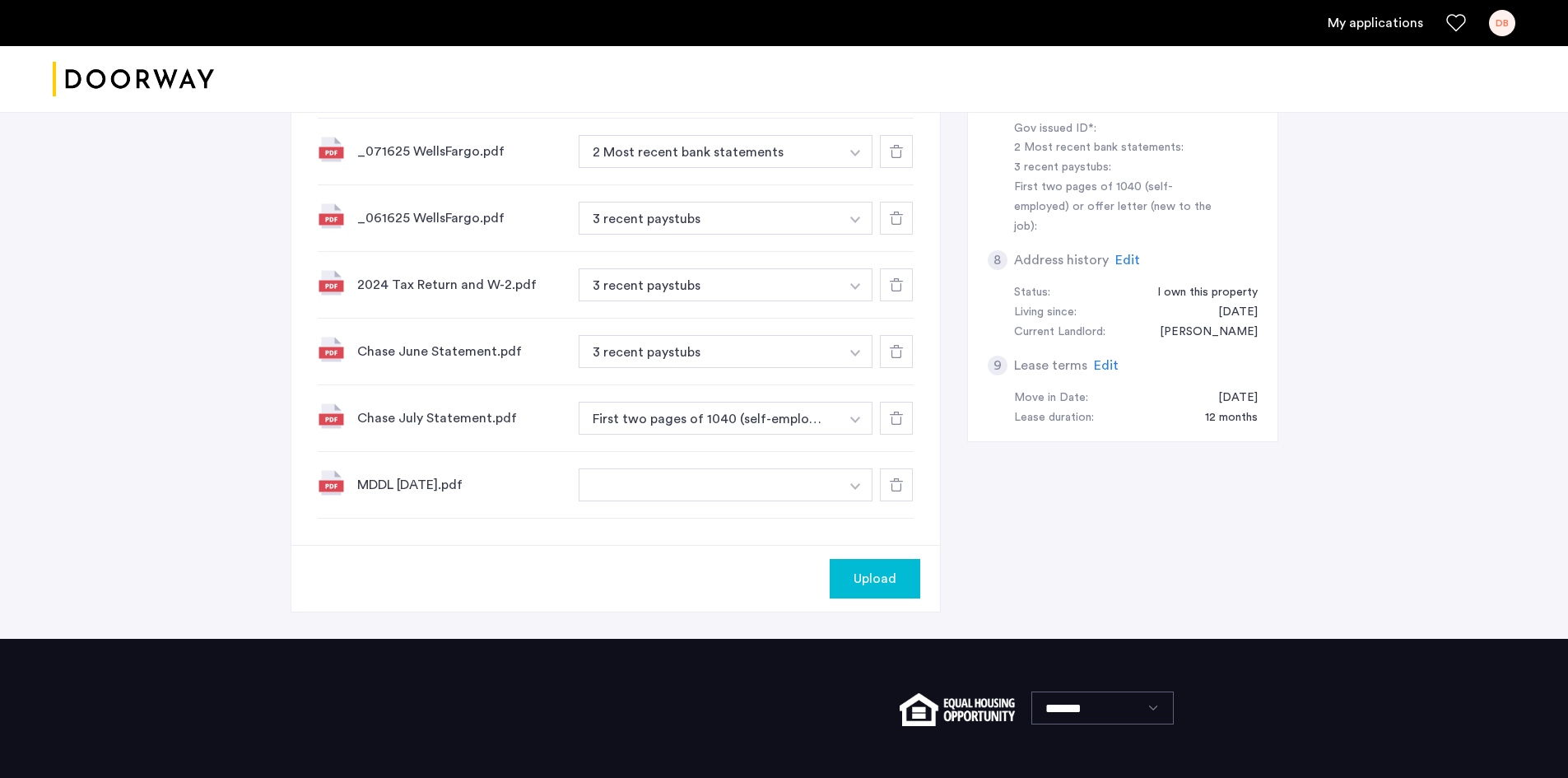
click at [743, 34] on button "button" at bounding box center [709, 18] width 261 height 33
click at [857, 34] on button "button" at bounding box center [855, 18] width 34 height 33
click at [634, 524] on input at bounding box center [727, 518] width 294 height 29
type input "*"
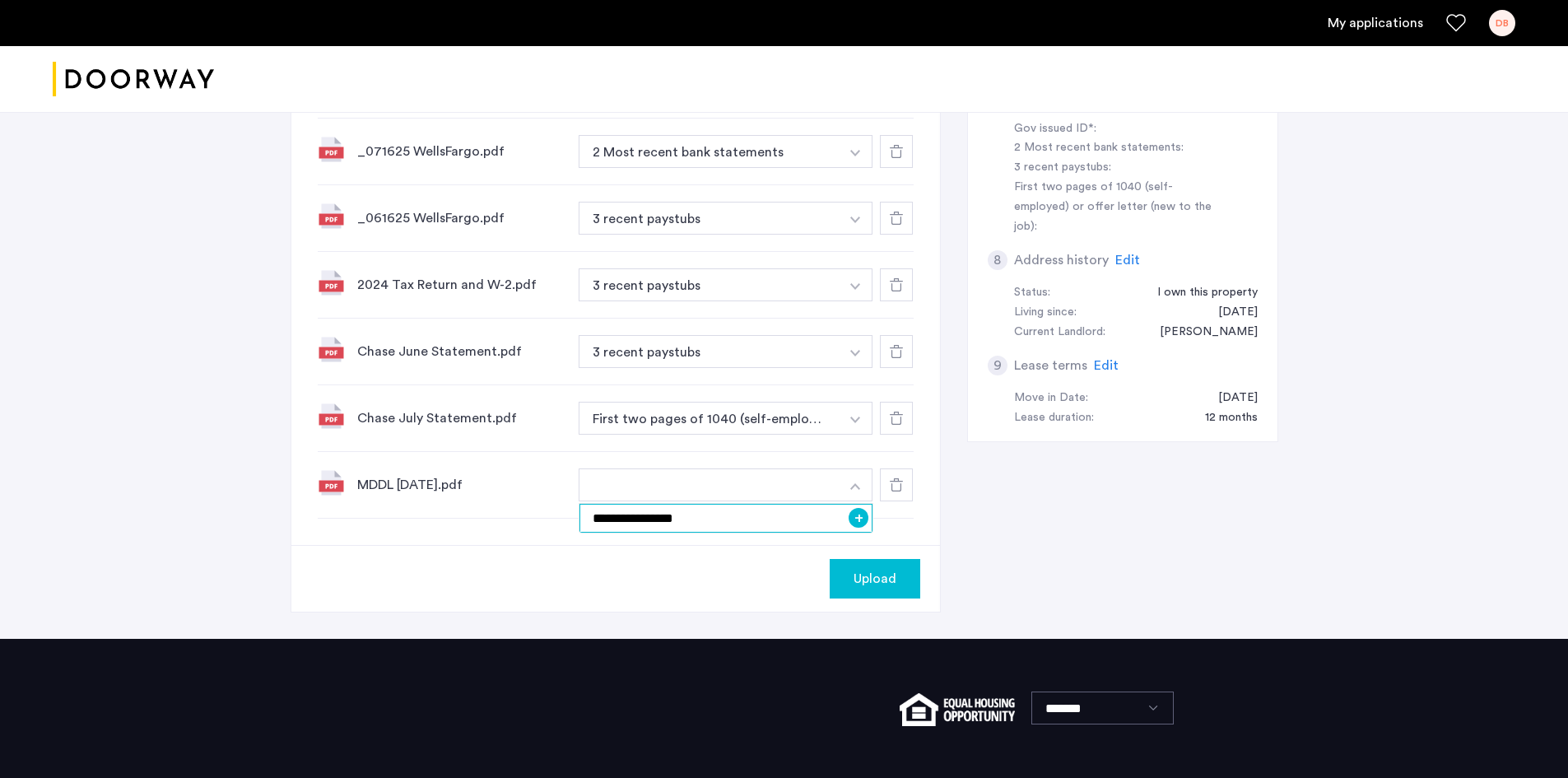
type input "**********"
click at [849, 523] on input "**********" at bounding box center [727, 518] width 294 height 29
click at [860, 519] on button "+" at bounding box center [859, 518] width 20 height 20
click at [658, 560] on div "Upload" at bounding box center [616, 577] width 649 height 66
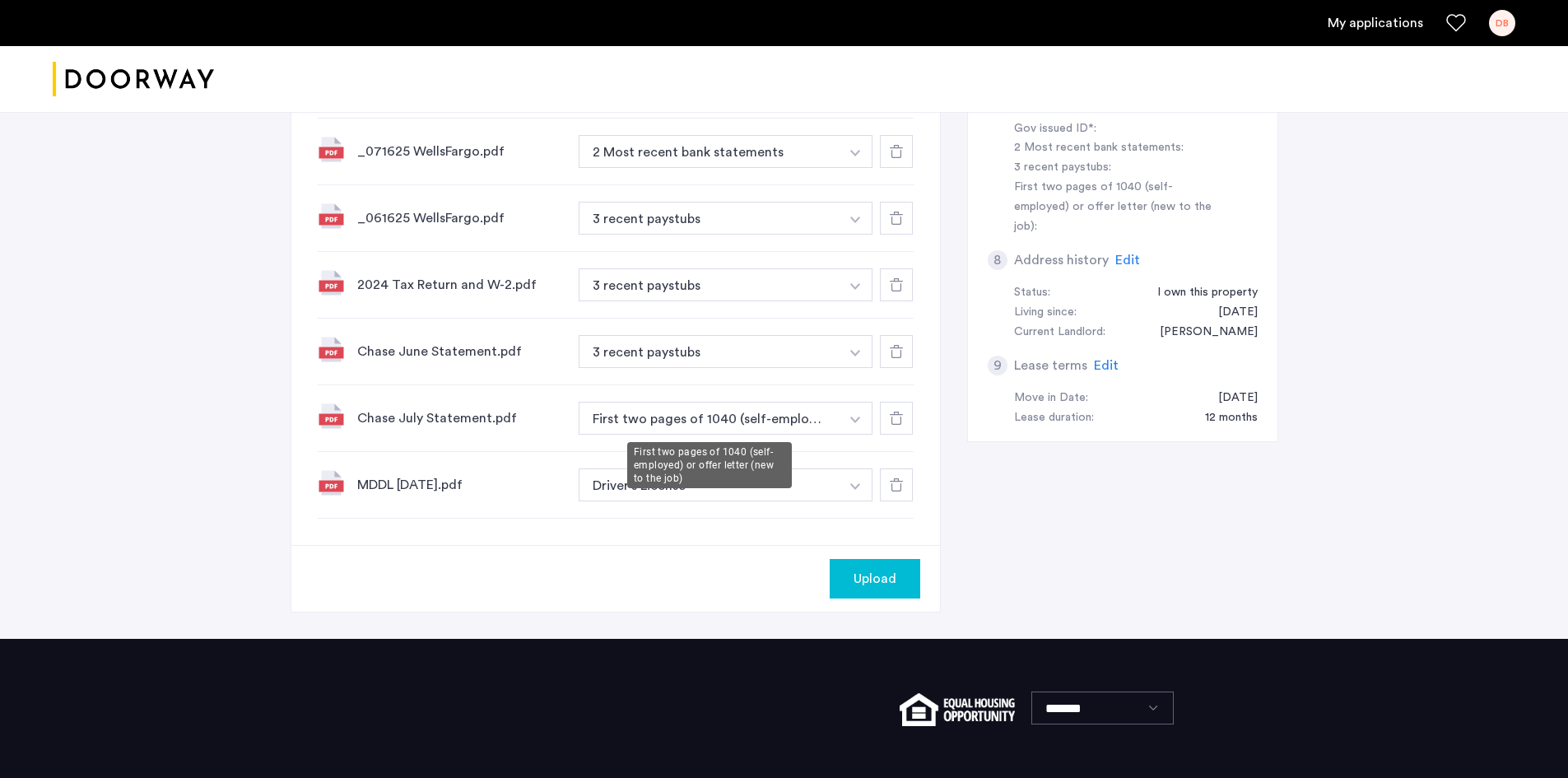
click at [662, 423] on button "First two pages of 1040 (self-employed) or offer letter (new to the job)" at bounding box center [709, 418] width 261 height 33
click at [767, 414] on button "First two pages of 1040 (self-employed) or offer letter (new to the job)" at bounding box center [709, 418] width 261 height 33
click at [858, 34] on button "button" at bounding box center [855, 18] width 34 height 33
click at [663, 460] on input at bounding box center [727, 451] width 294 height 29
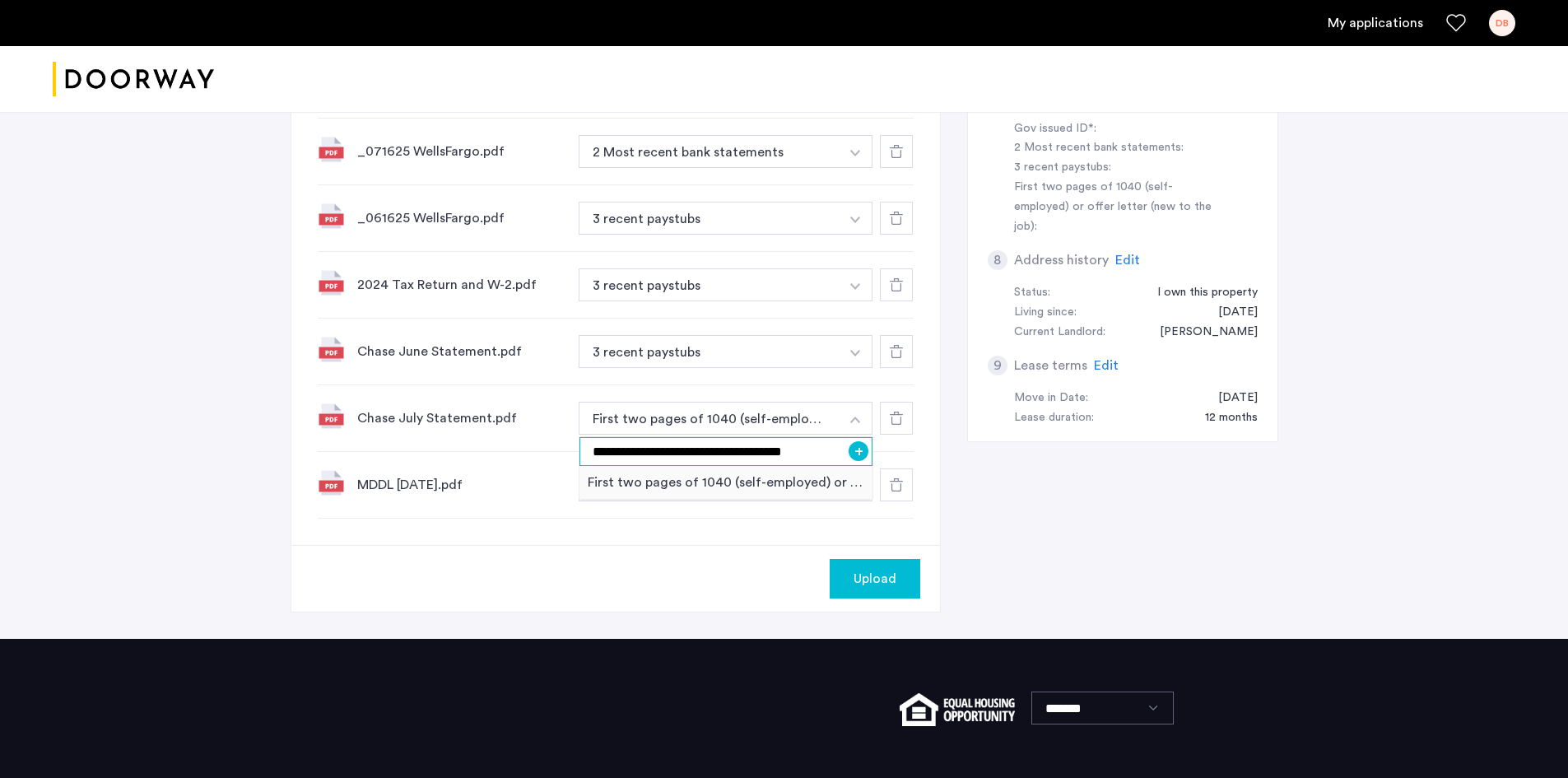
type input "**********"
click at [856, 446] on button "+" at bounding box center [859, 451] width 20 height 20
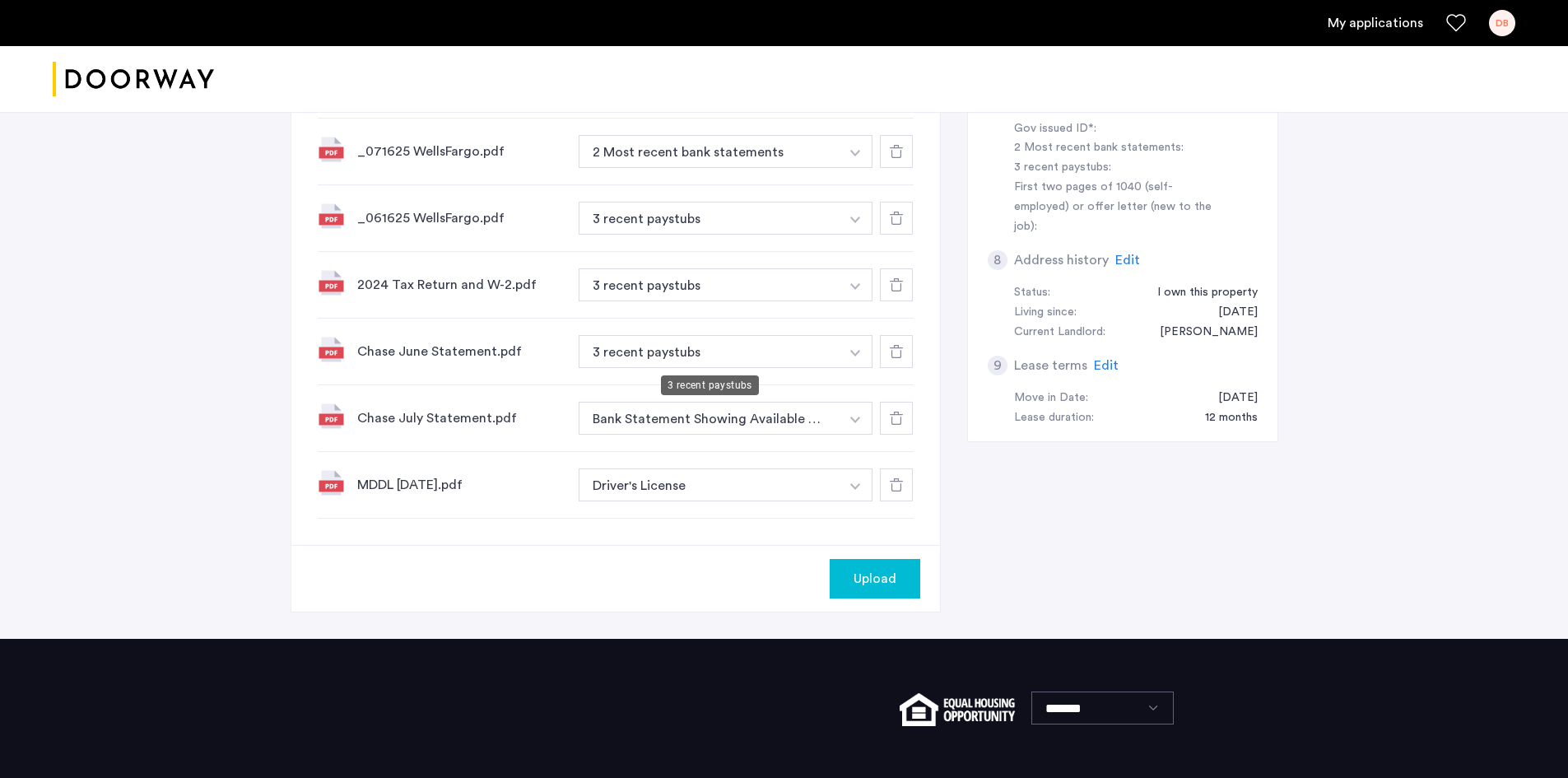
click at [705, 357] on button "3 recent paystubs" at bounding box center [709, 351] width 261 height 33
click at [861, 34] on button "button" at bounding box center [855, 18] width 34 height 33
click at [700, 393] on input at bounding box center [727, 385] width 294 height 29
paste input "**********"
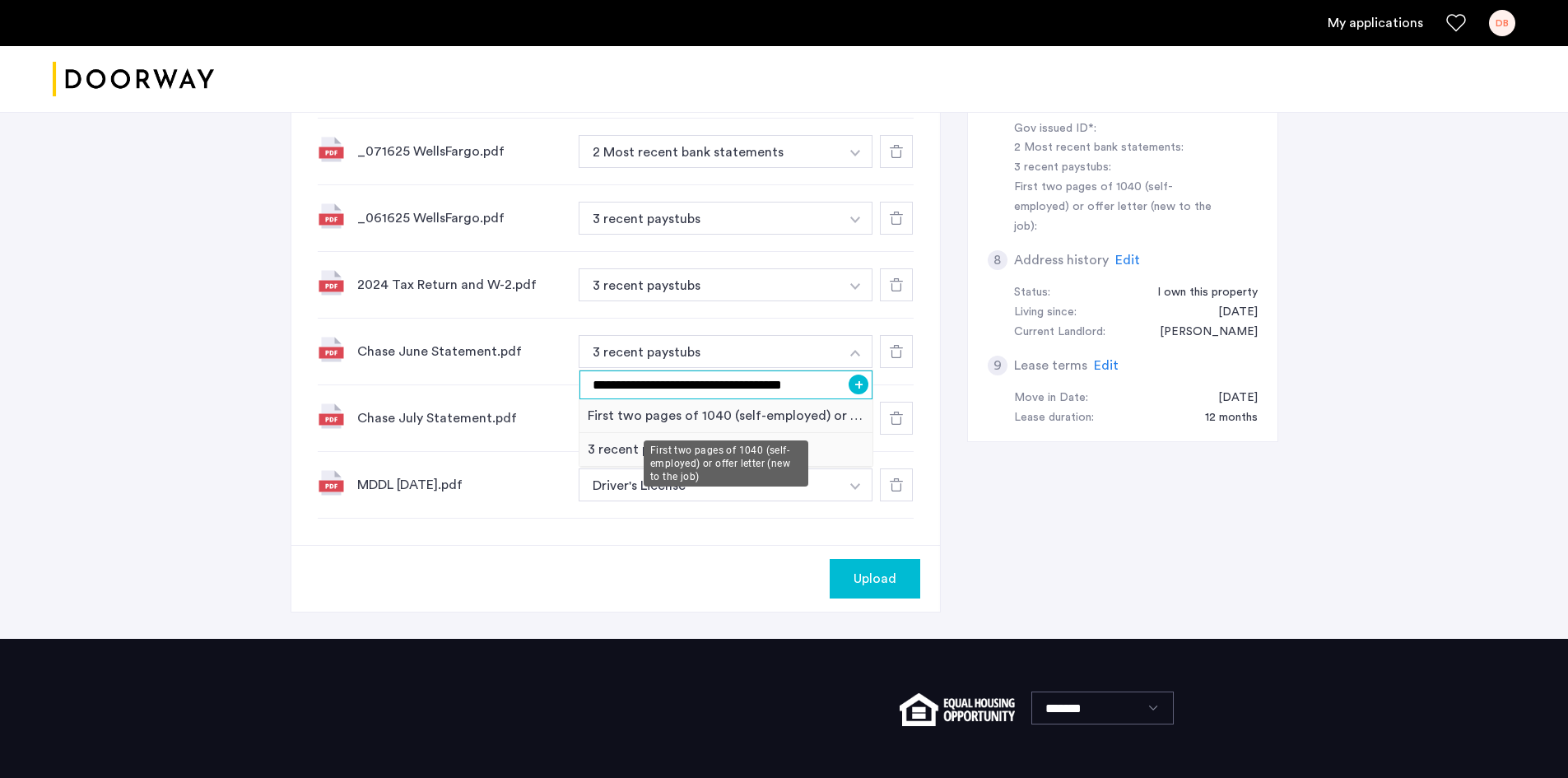
type input "**********"
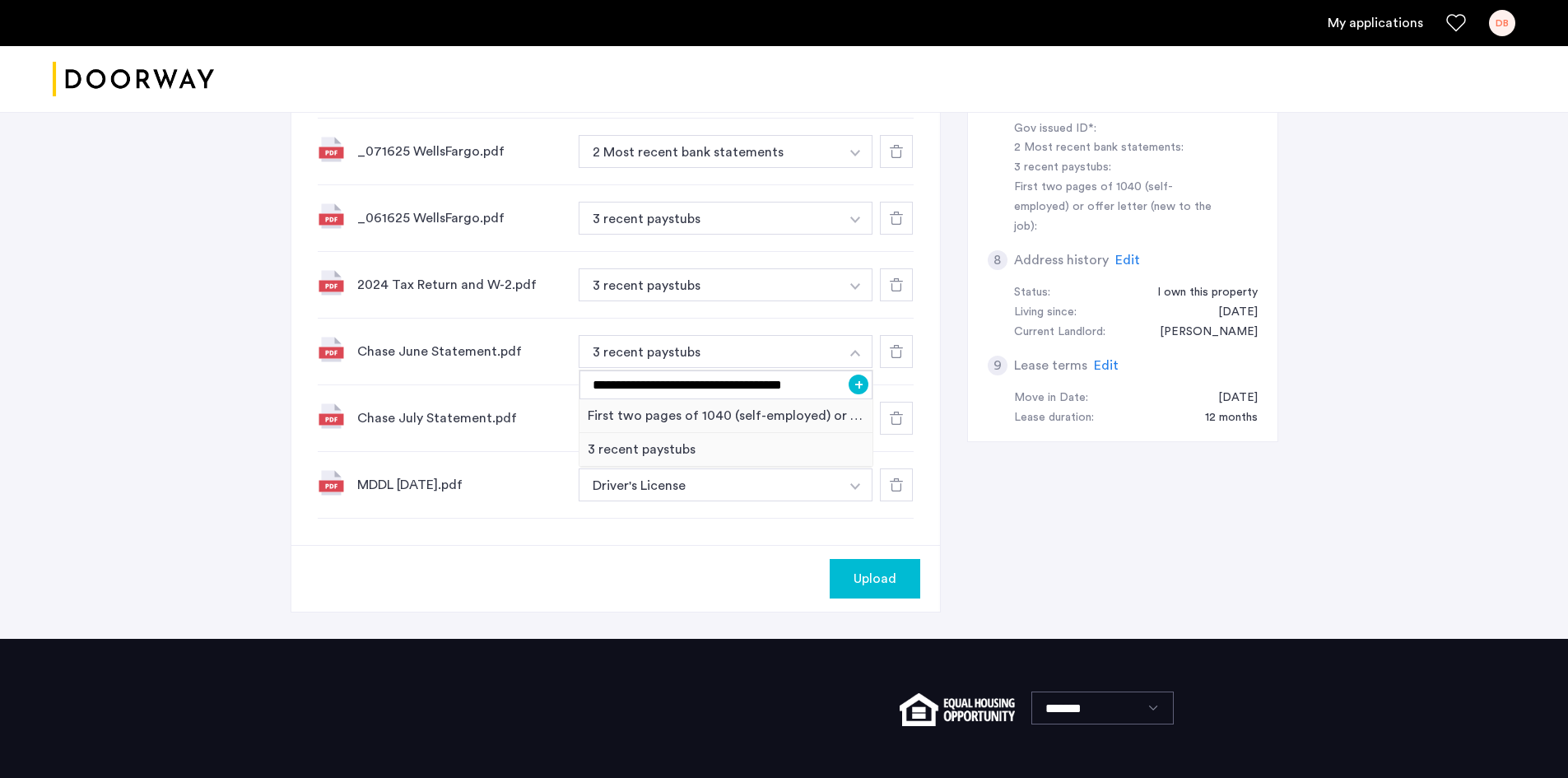
click at [855, 381] on button "+" at bounding box center [859, 385] width 20 height 20
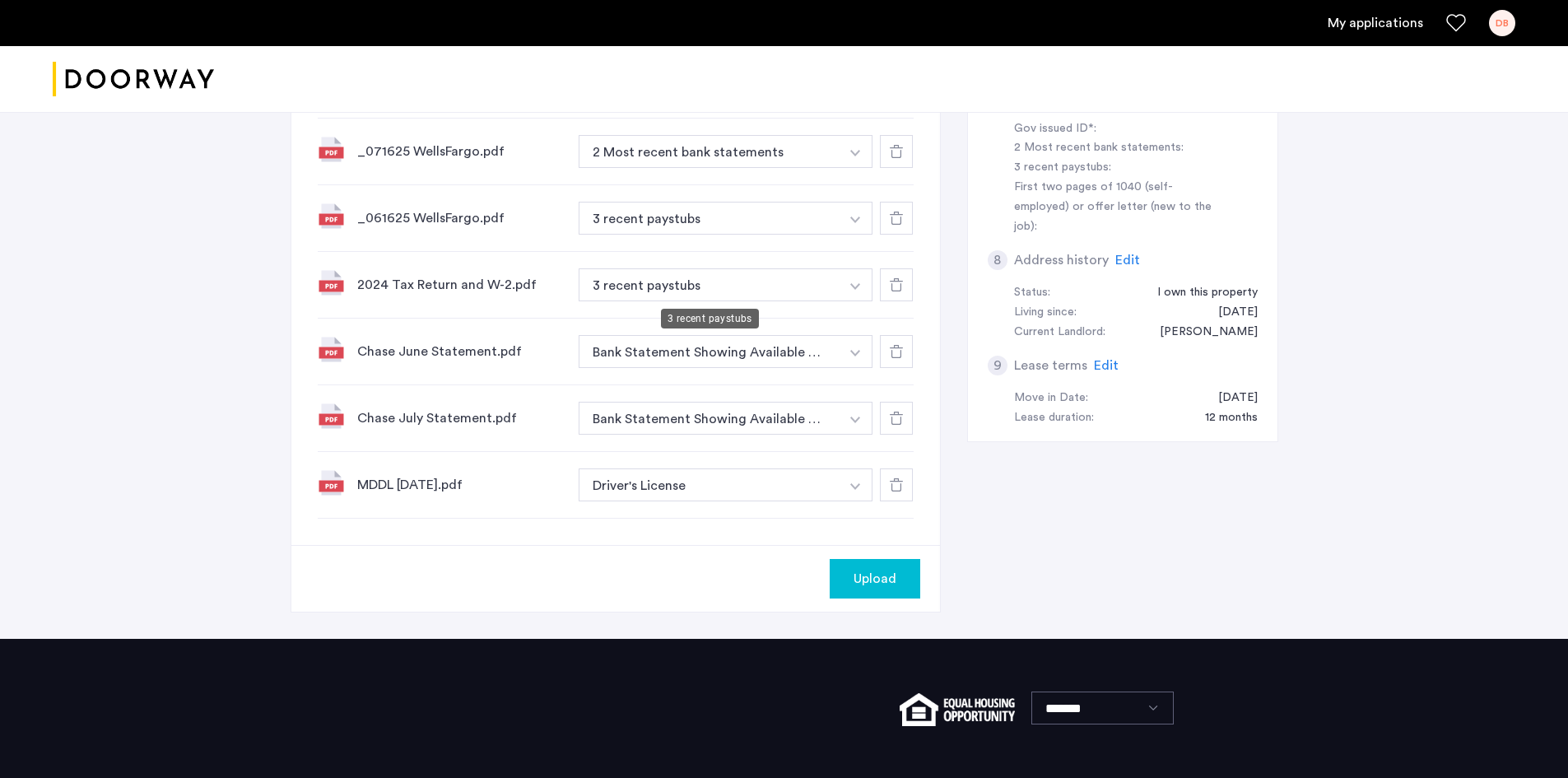
click at [723, 234] on button "3 recent paystubs" at bounding box center [709, 218] width 261 height 33
click at [725, 287] on button "3 recent paystubs" at bounding box center [709, 284] width 261 height 33
click at [860, 34] on button "button" at bounding box center [855, 18] width 34 height 33
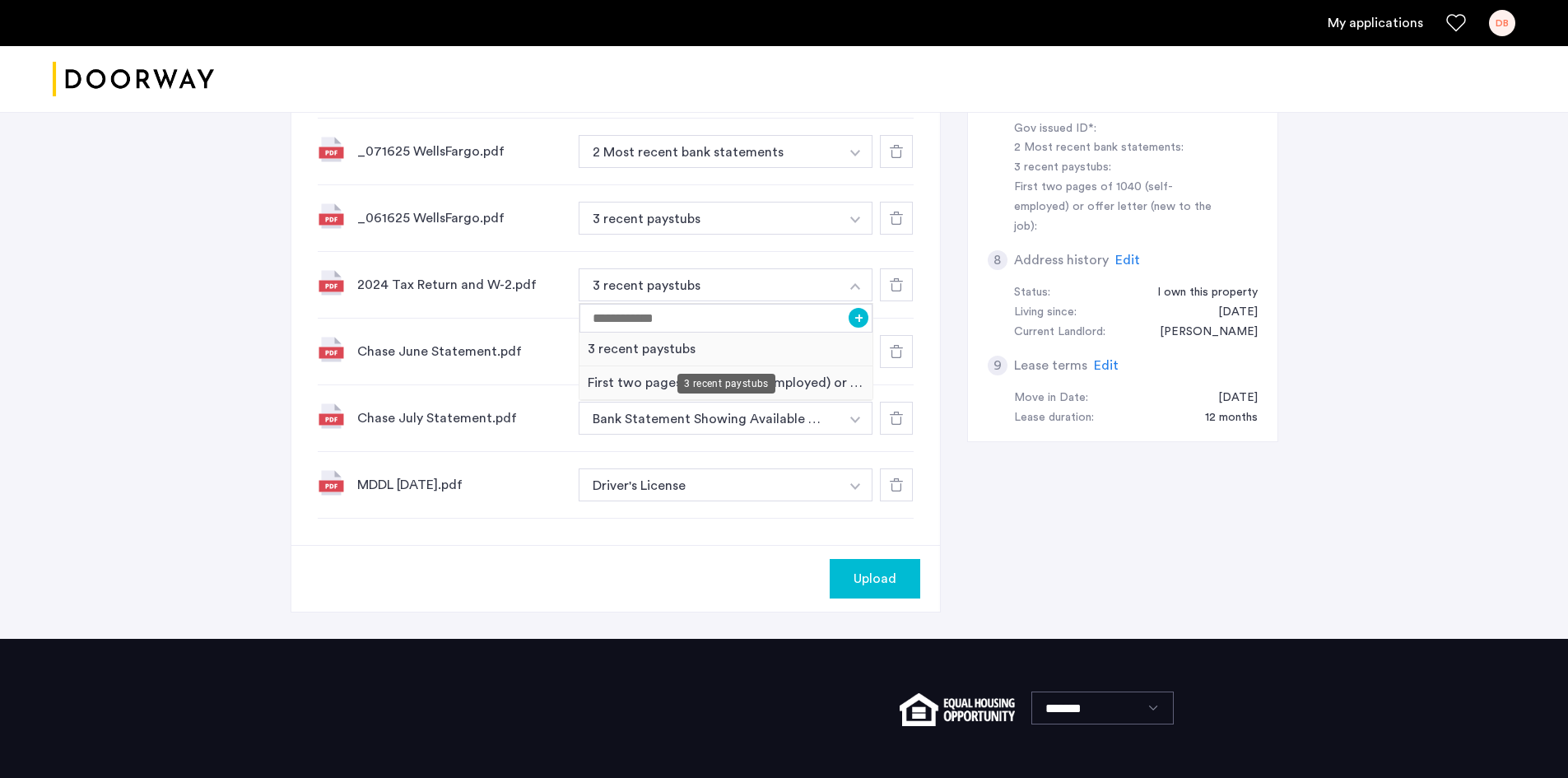
click at [715, 388] on div "3 recent paystubs" at bounding box center [726, 384] width 98 height 20
click at [859, 34] on button "button" at bounding box center [855, 18] width 34 height 33
click at [636, 381] on div "First two pages of 1040 (self-employed) or offer letter (new to the job)" at bounding box center [727, 383] width 294 height 34
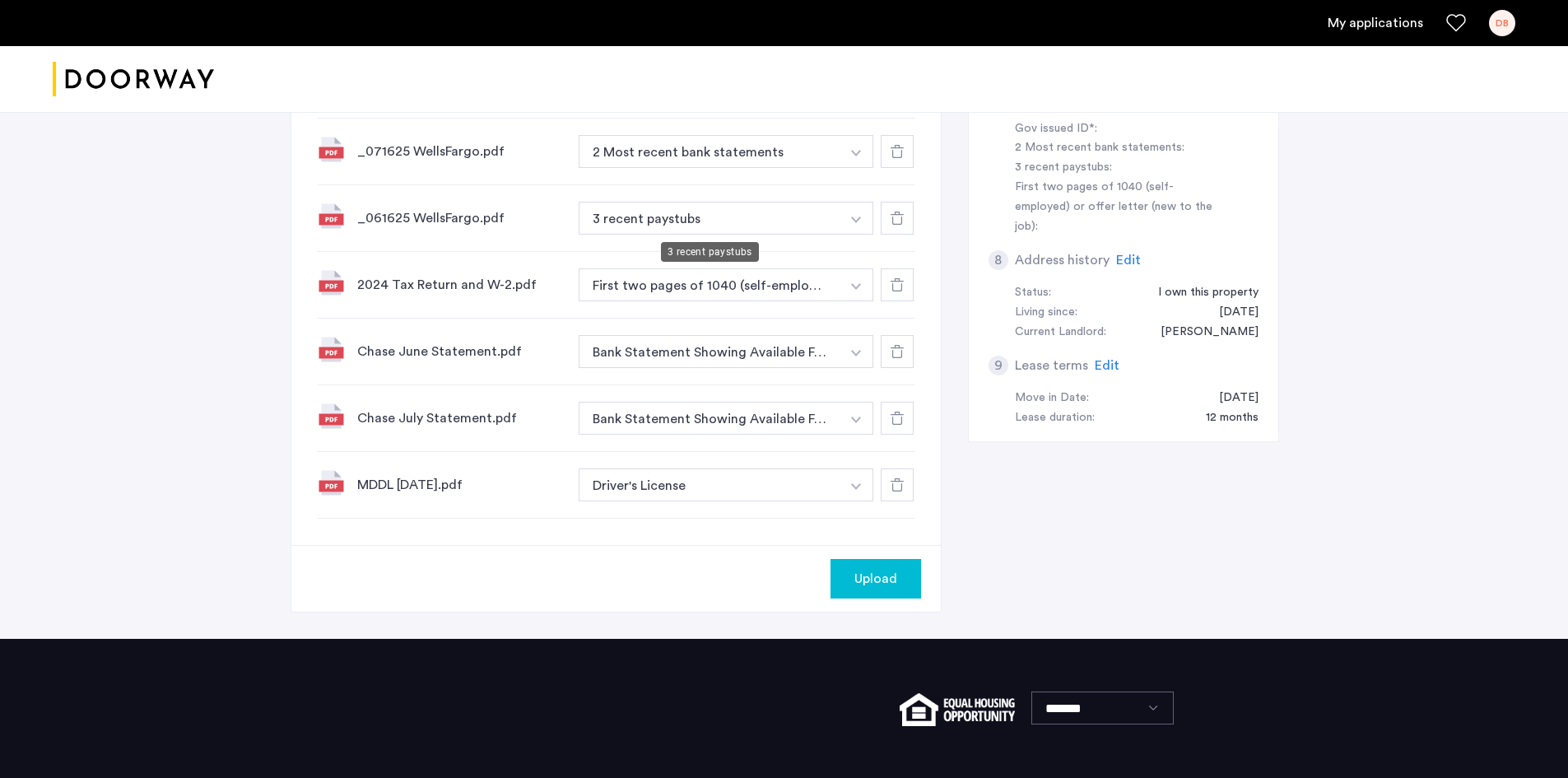
click at [718, 220] on button "3 recent paystubs" at bounding box center [709, 218] width 261 height 33
click at [854, 34] on button "button" at bounding box center [856, 18] width 34 height 33
click at [627, 251] on input at bounding box center [727, 251] width 294 height 29
type input "**********"
click at [858, 253] on button "+" at bounding box center [860, 251] width 20 height 20
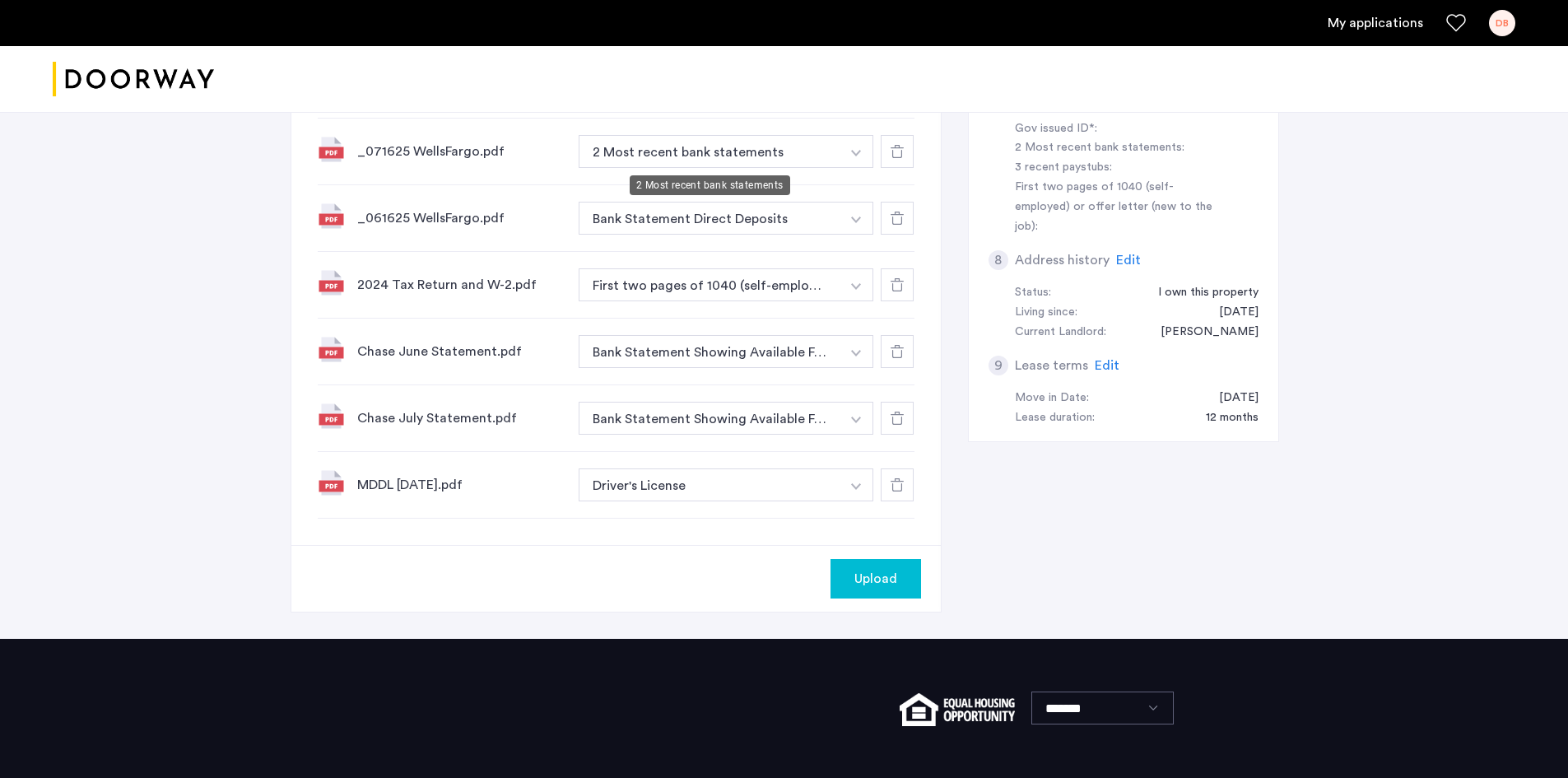
click at [695, 101] on button "2 Most recent bank statements" at bounding box center [709, 84] width 261 height 33
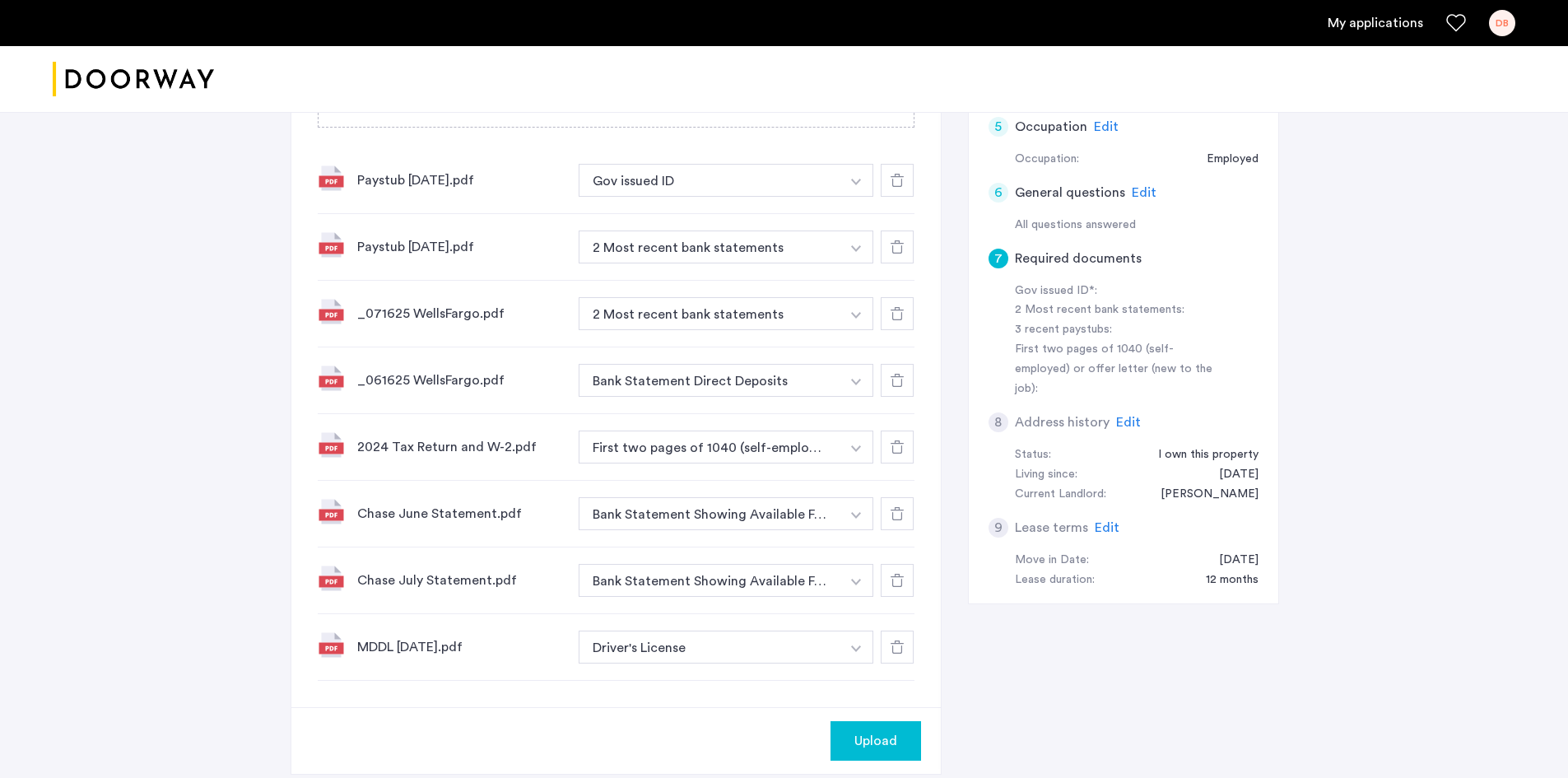
scroll to position [576, 0]
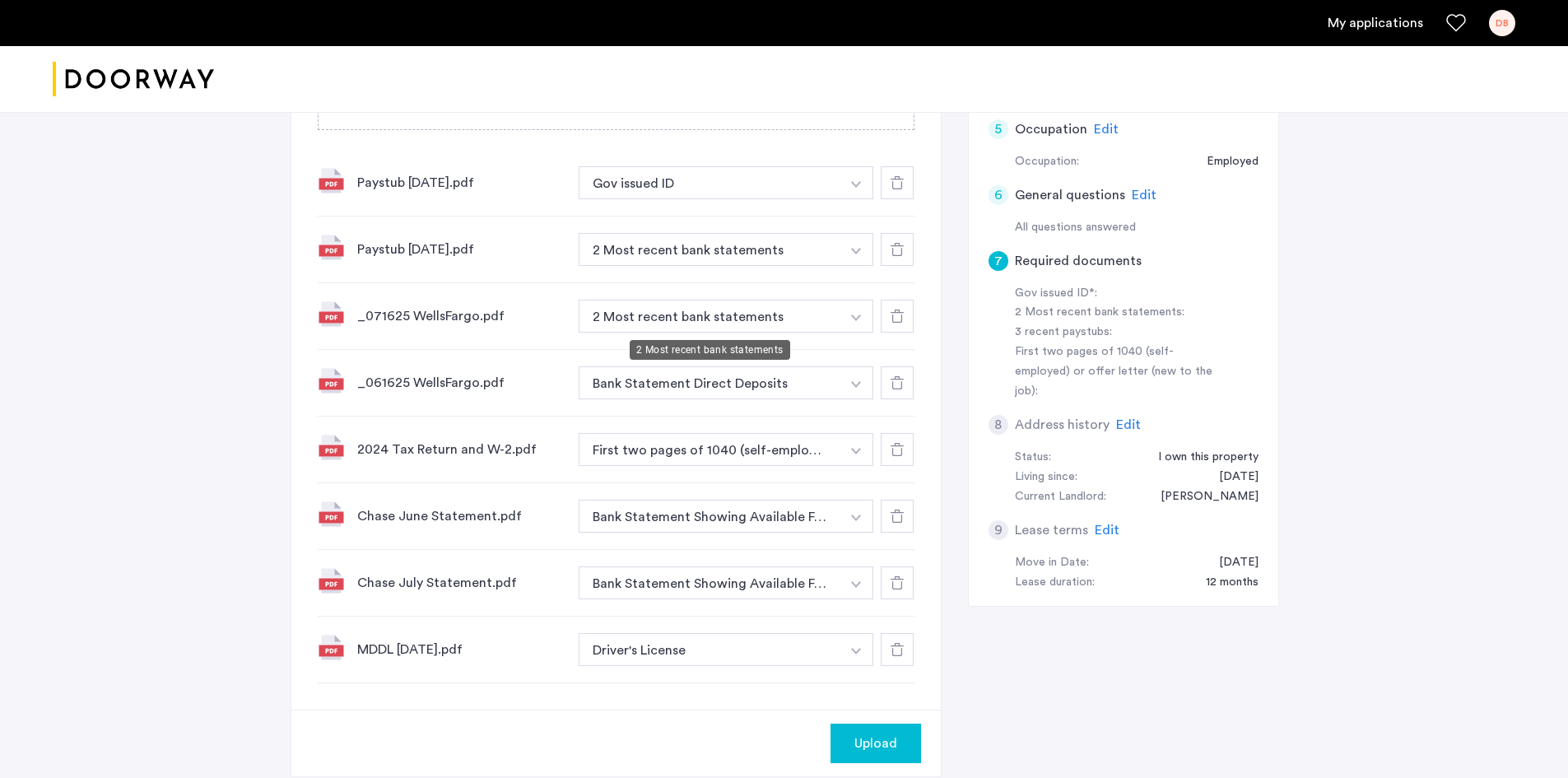
click at [700, 302] on button "2 Most recent bank statements" at bounding box center [709, 316] width 261 height 33
click at [700, 308] on button "2 Most recent bank statements" at bounding box center [709, 316] width 261 height 33
click at [700, 313] on button "2 Most recent bank statements" at bounding box center [709, 316] width 261 height 33
click at [852, 199] on button "button" at bounding box center [856, 182] width 34 height 33
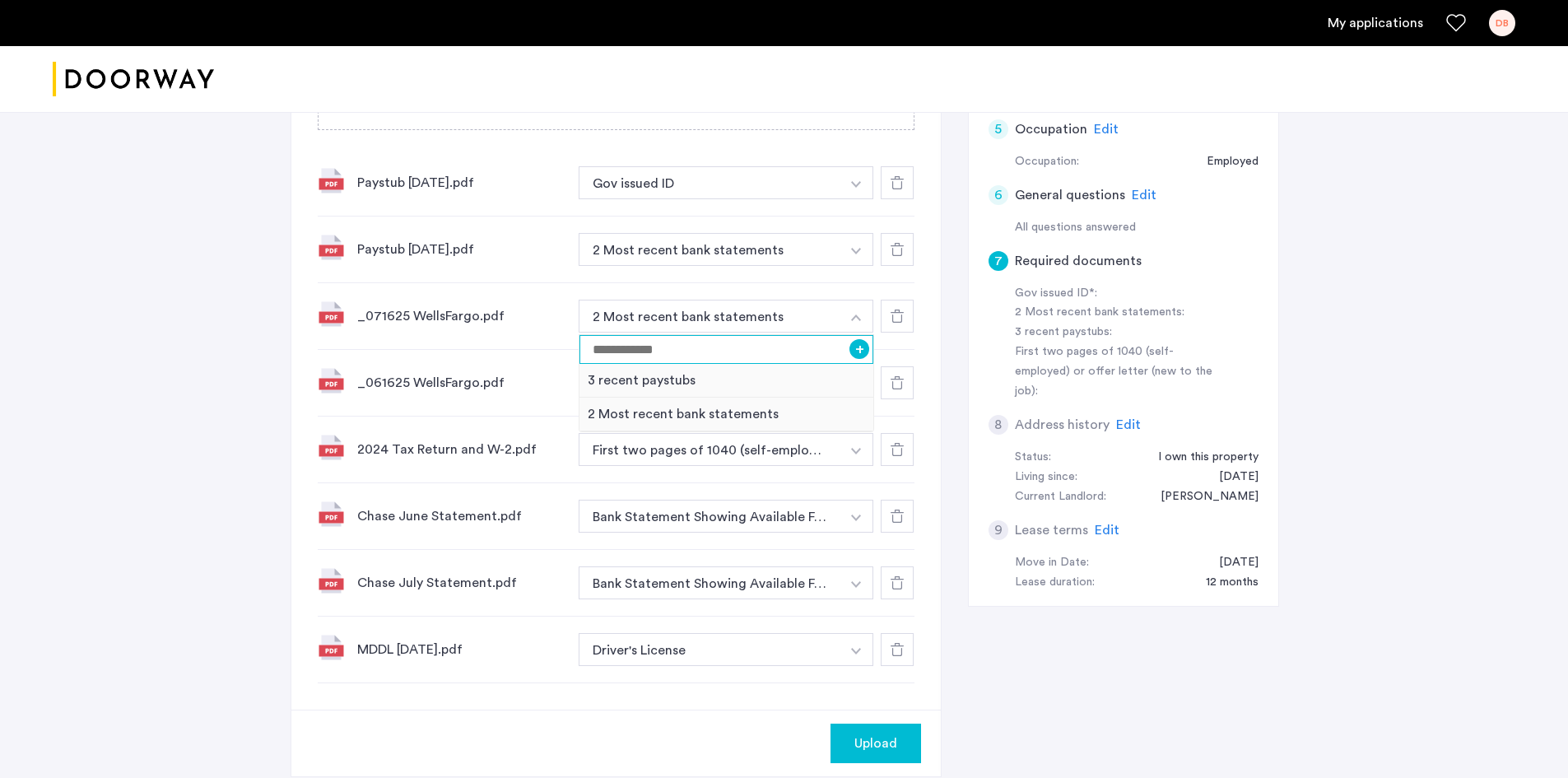
click at [692, 356] on input at bounding box center [727, 350] width 294 height 29
type input "**********"
click at [864, 344] on button "+" at bounding box center [860, 350] width 20 height 20
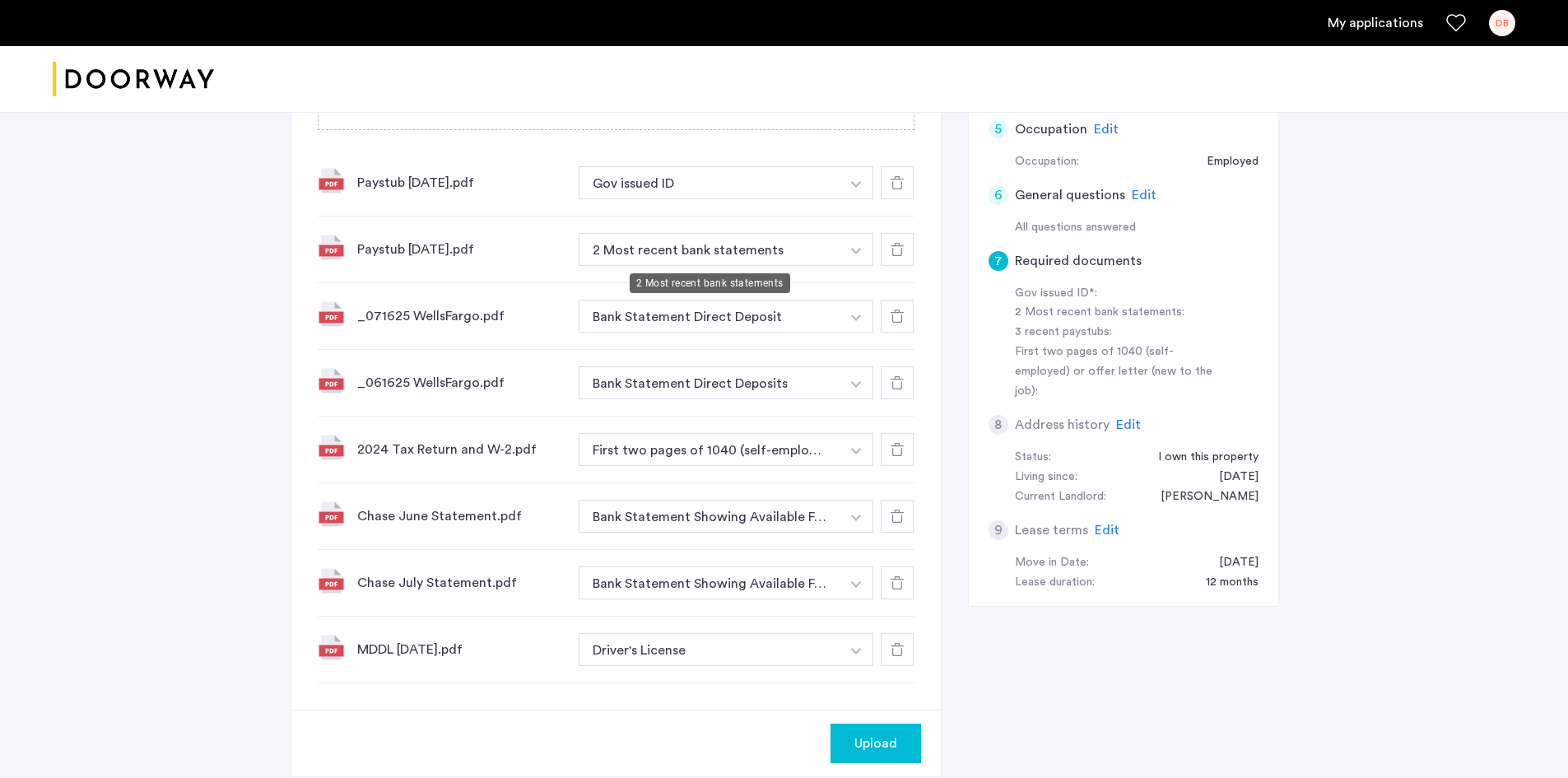
click at [754, 251] on button "2 Most recent bank statements" at bounding box center [709, 249] width 261 height 33
click at [858, 199] on button "button" at bounding box center [856, 182] width 34 height 33
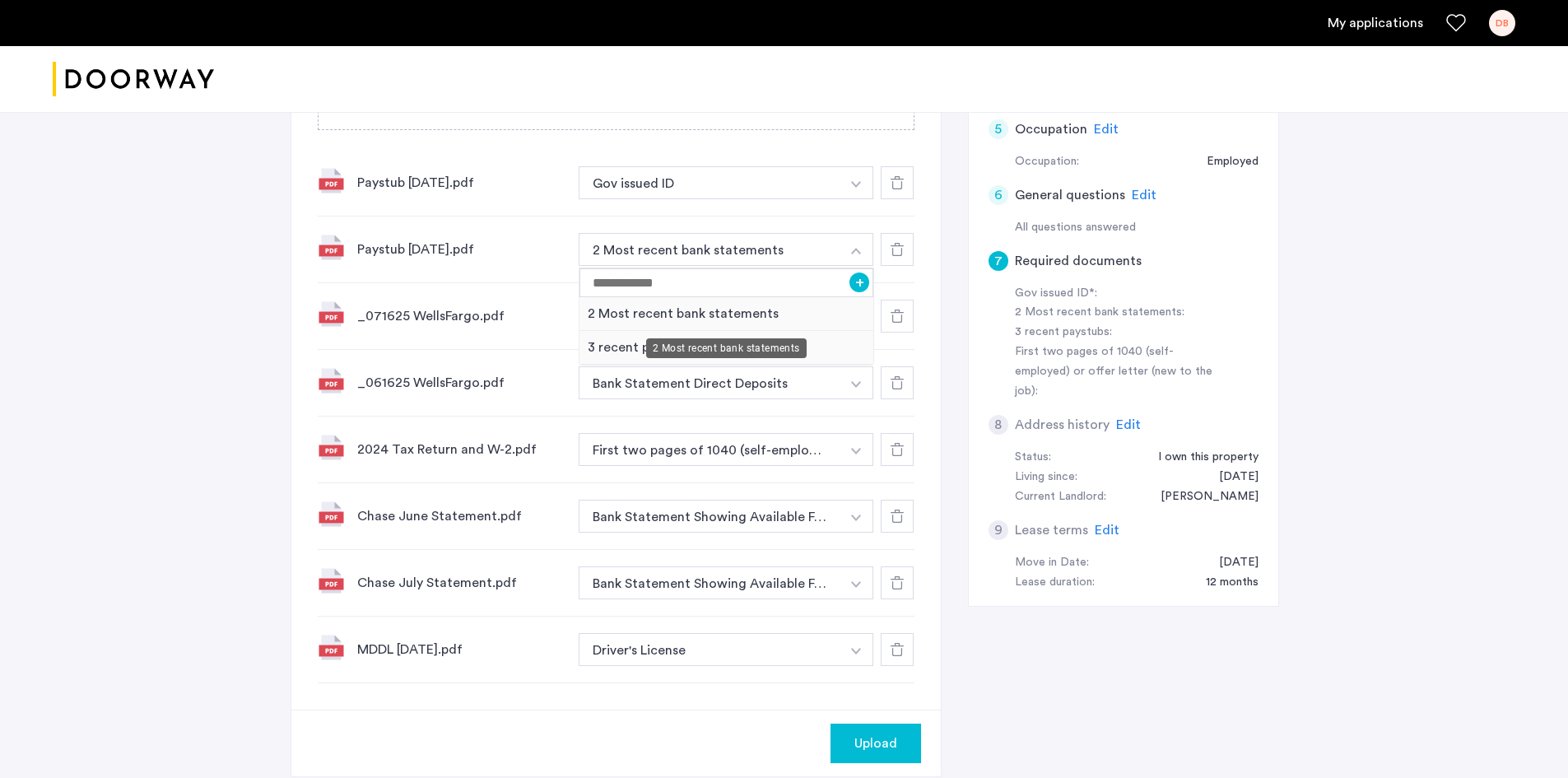
click at [672, 342] on div "2 Most recent bank statements" at bounding box center [726, 349] width 160 height 20
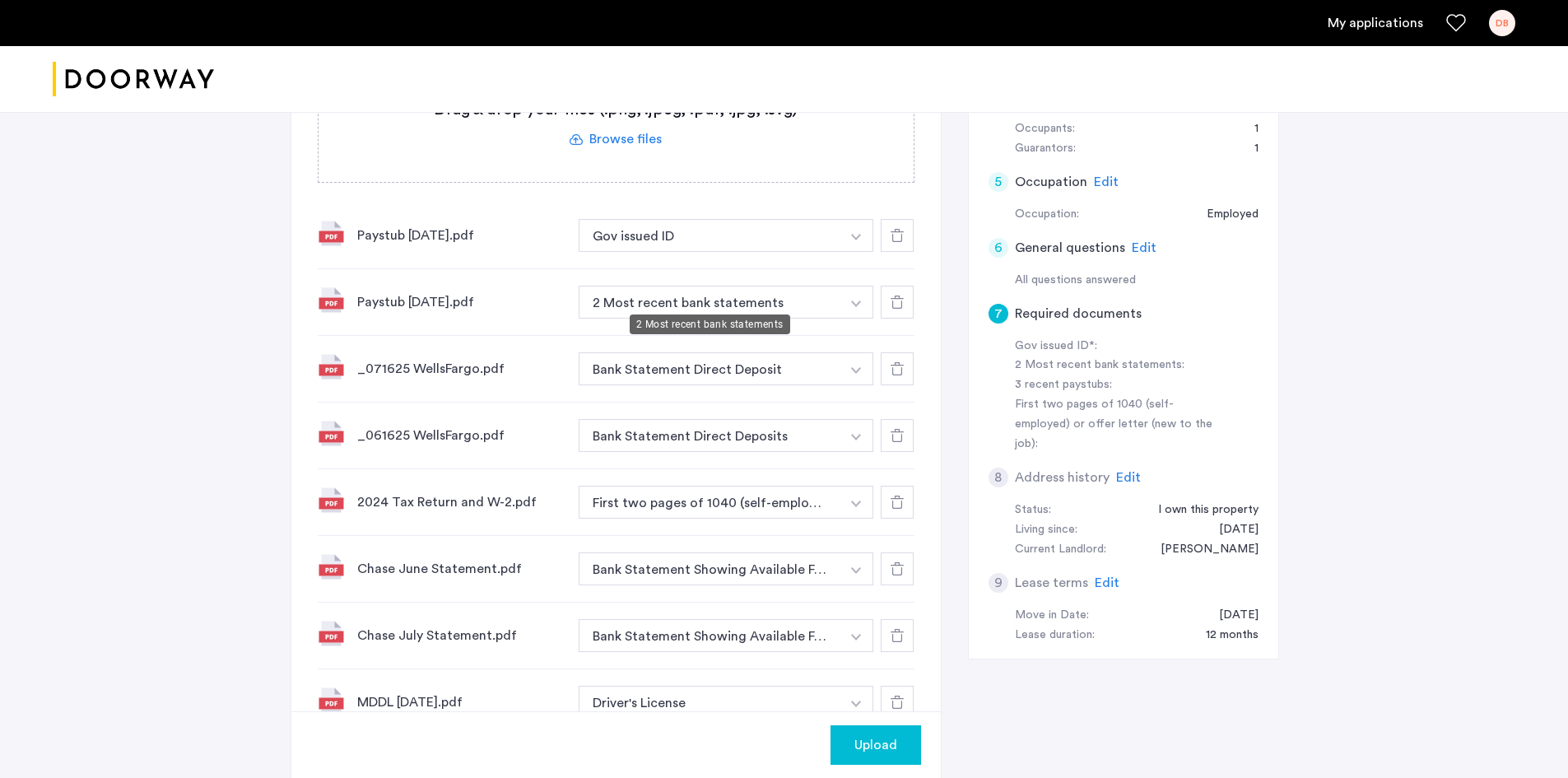
scroll to position [494, 0]
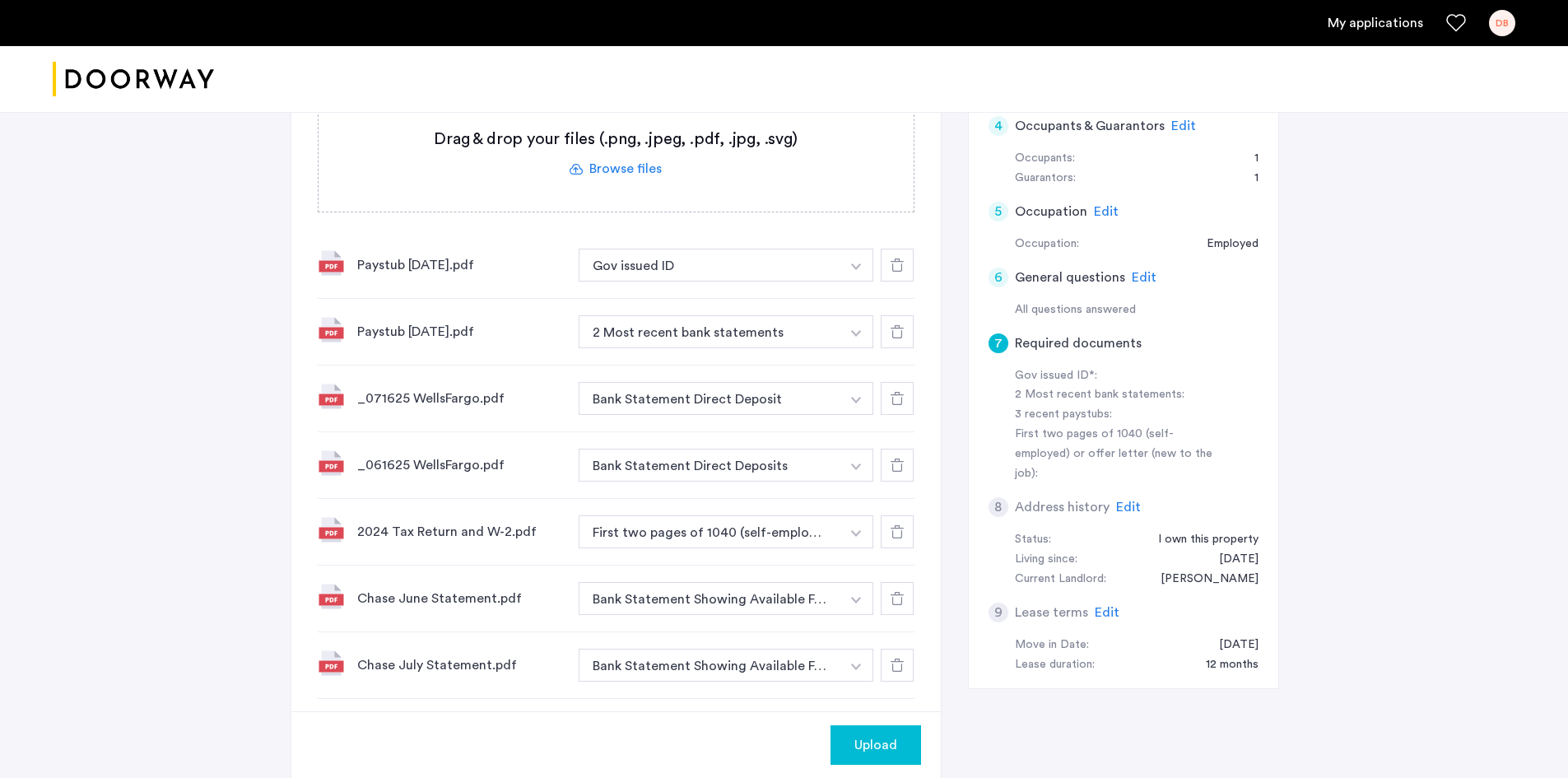
click at [813, 311] on div "Paystub [DATE].pdf 2 Most recent bank statements + 2 Most recent bank statement…" at bounding box center [616, 332] width 597 height 66
click at [852, 270] on img "button" at bounding box center [856, 266] width 10 height 7
click at [645, 420] on div "3 recent paystubs" at bounding box center [727, 430] width 294 height 34
click at [718, 265] on button "Gov issued ID" at bounding box center [709, 265] width 261 height 33
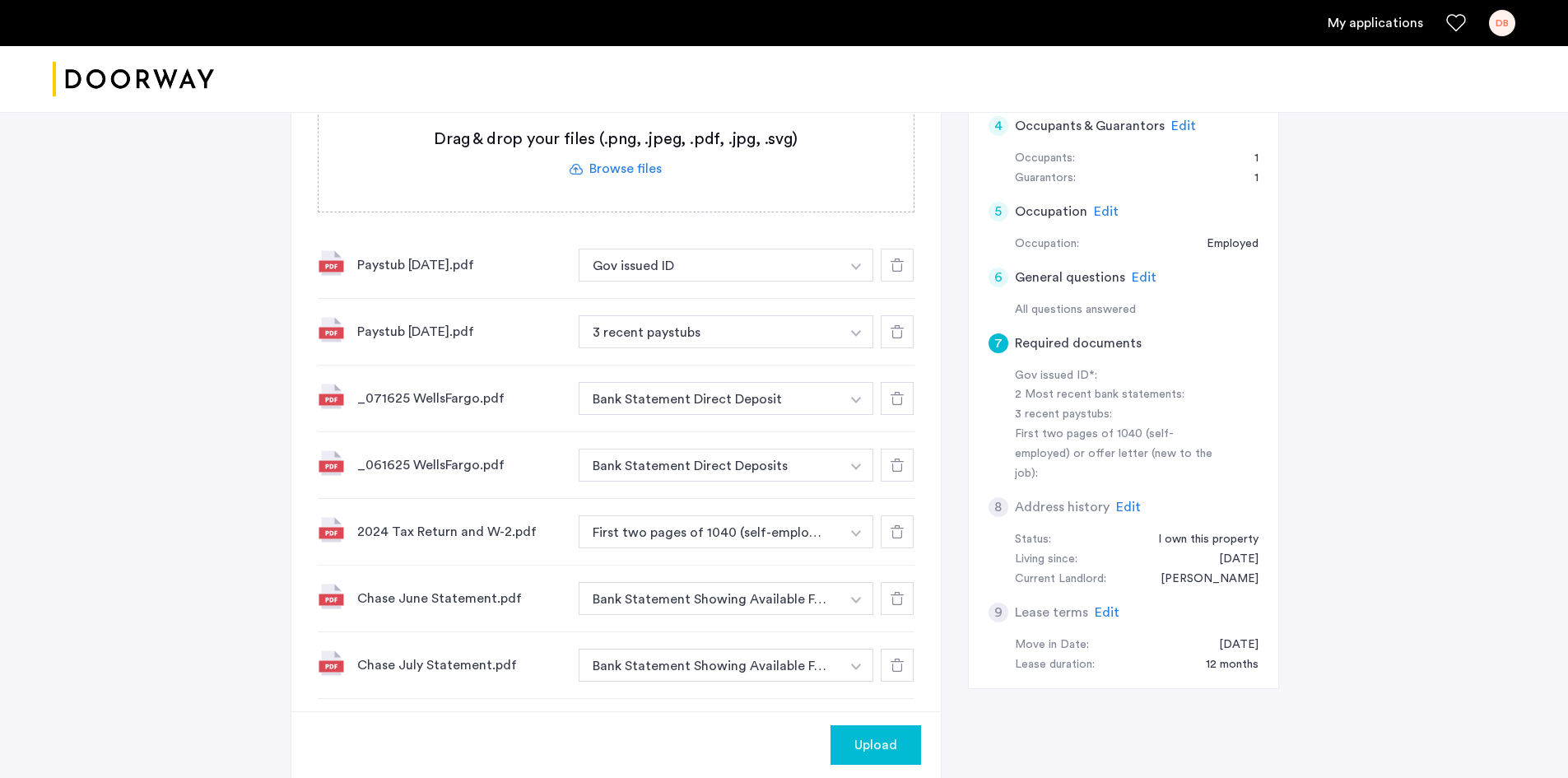
click at [850, 260] on button "button" at bounding box center [856, 265] width 34 height 33
click at [643, 359] on div "3 recent paystubs" at bounding box center [727, 363] width 294 height 34
click at [541, 711] on div "Upload" at bounding box center [616, 744] width 650 height 66
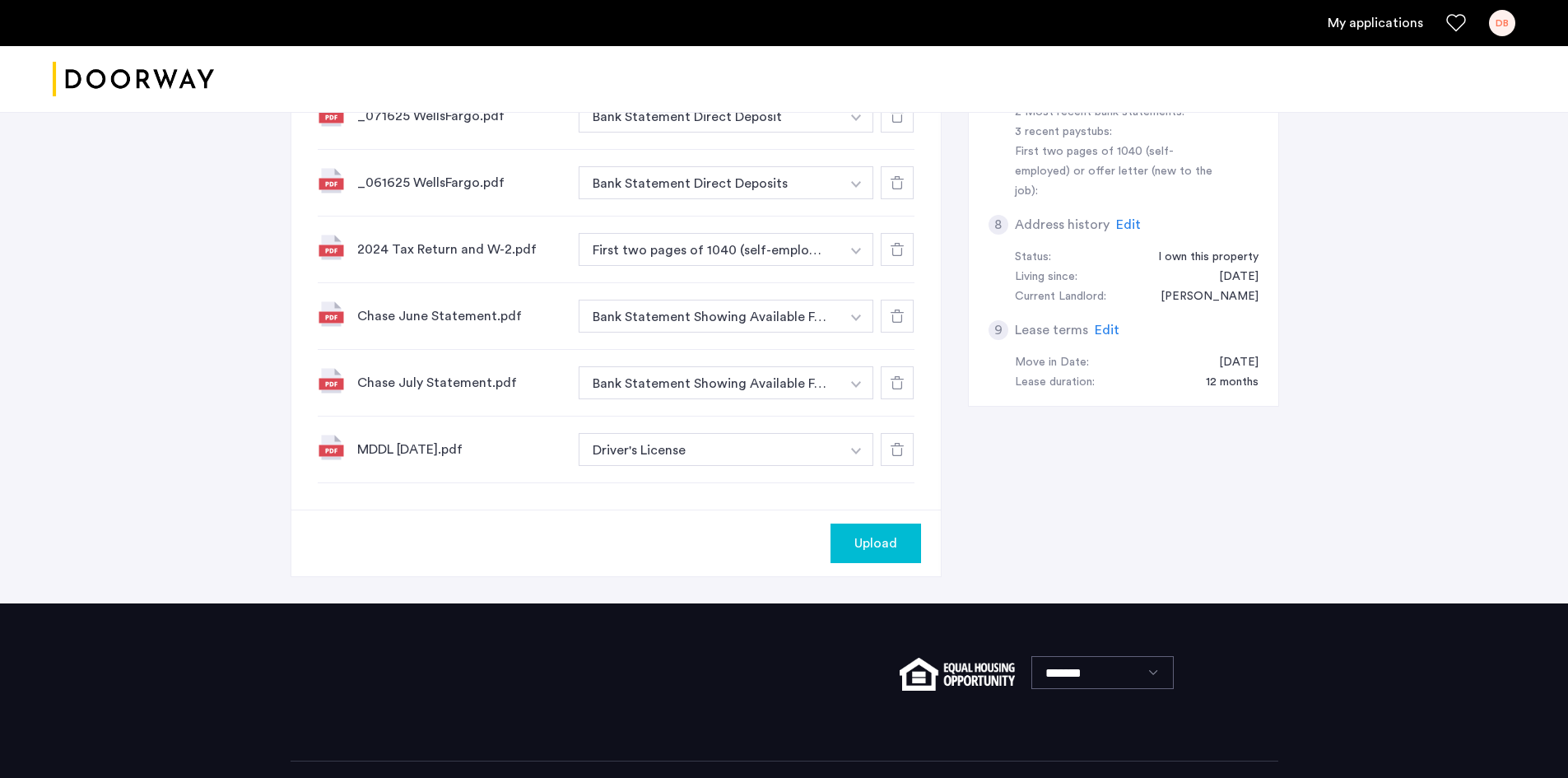
scroll to position [740, 0]
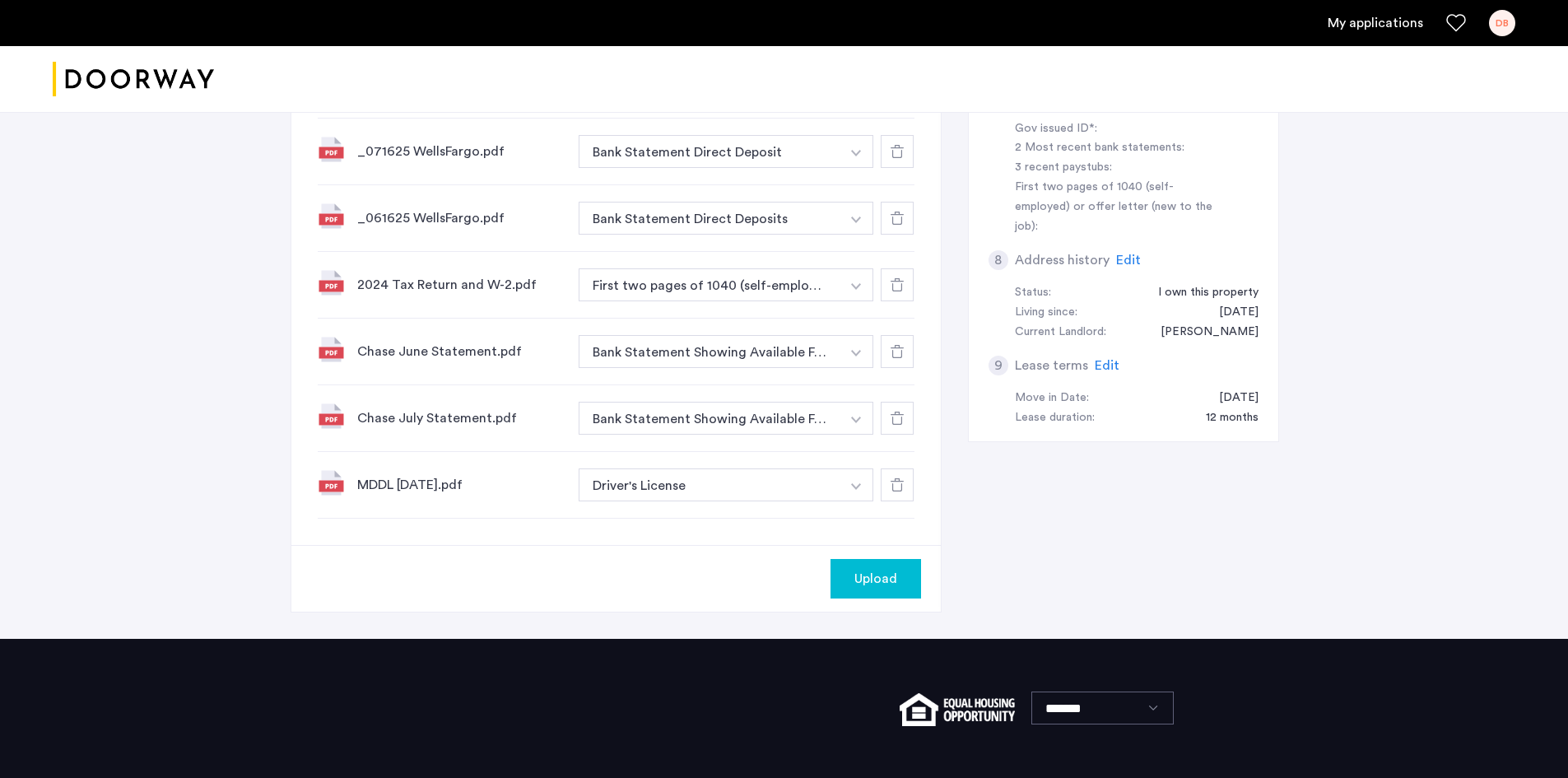
click at [860, 580] on span "Upload" at bounding box center [876, 579] width 43 height 20
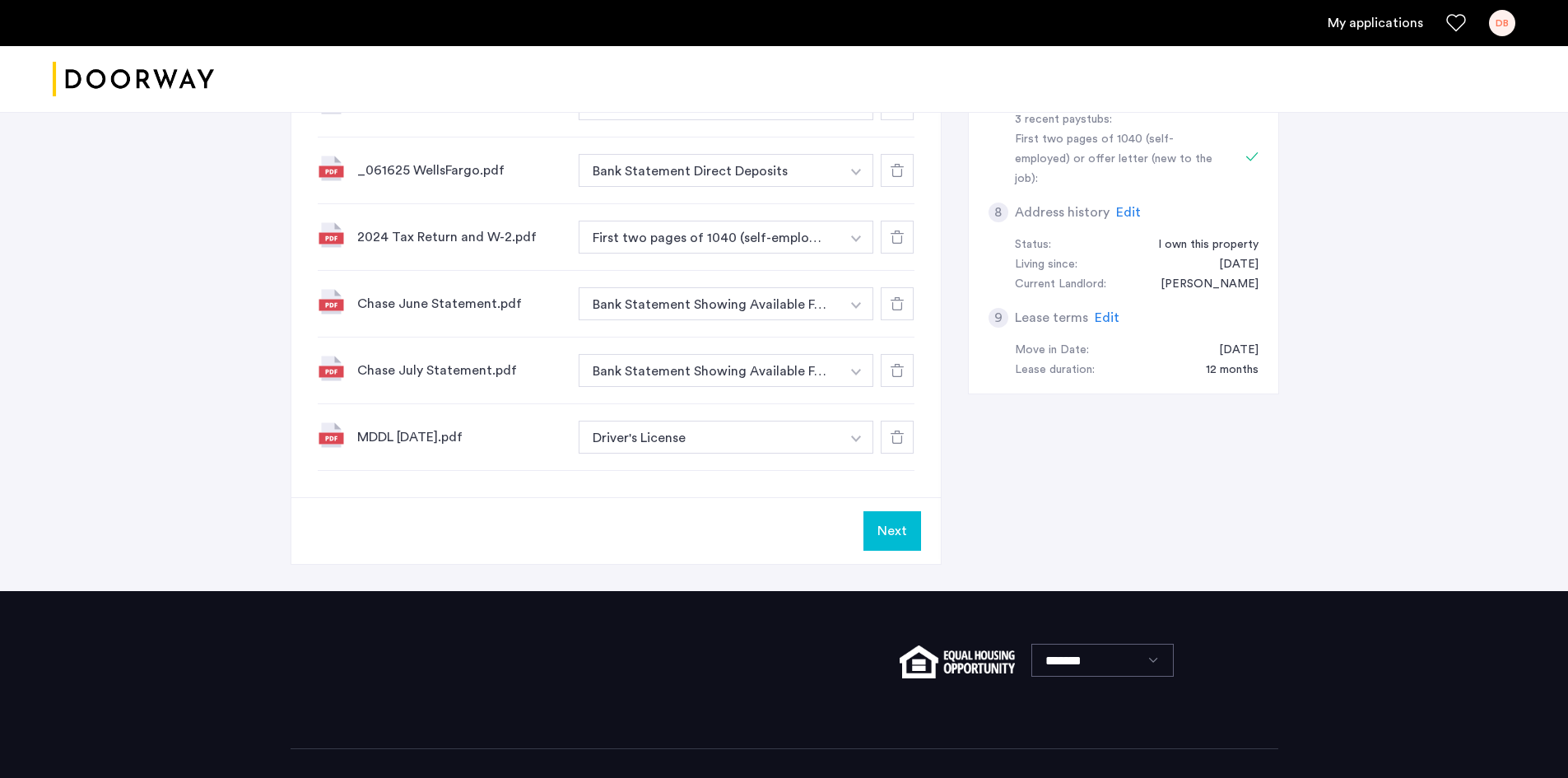
scroll to position [823, 0]
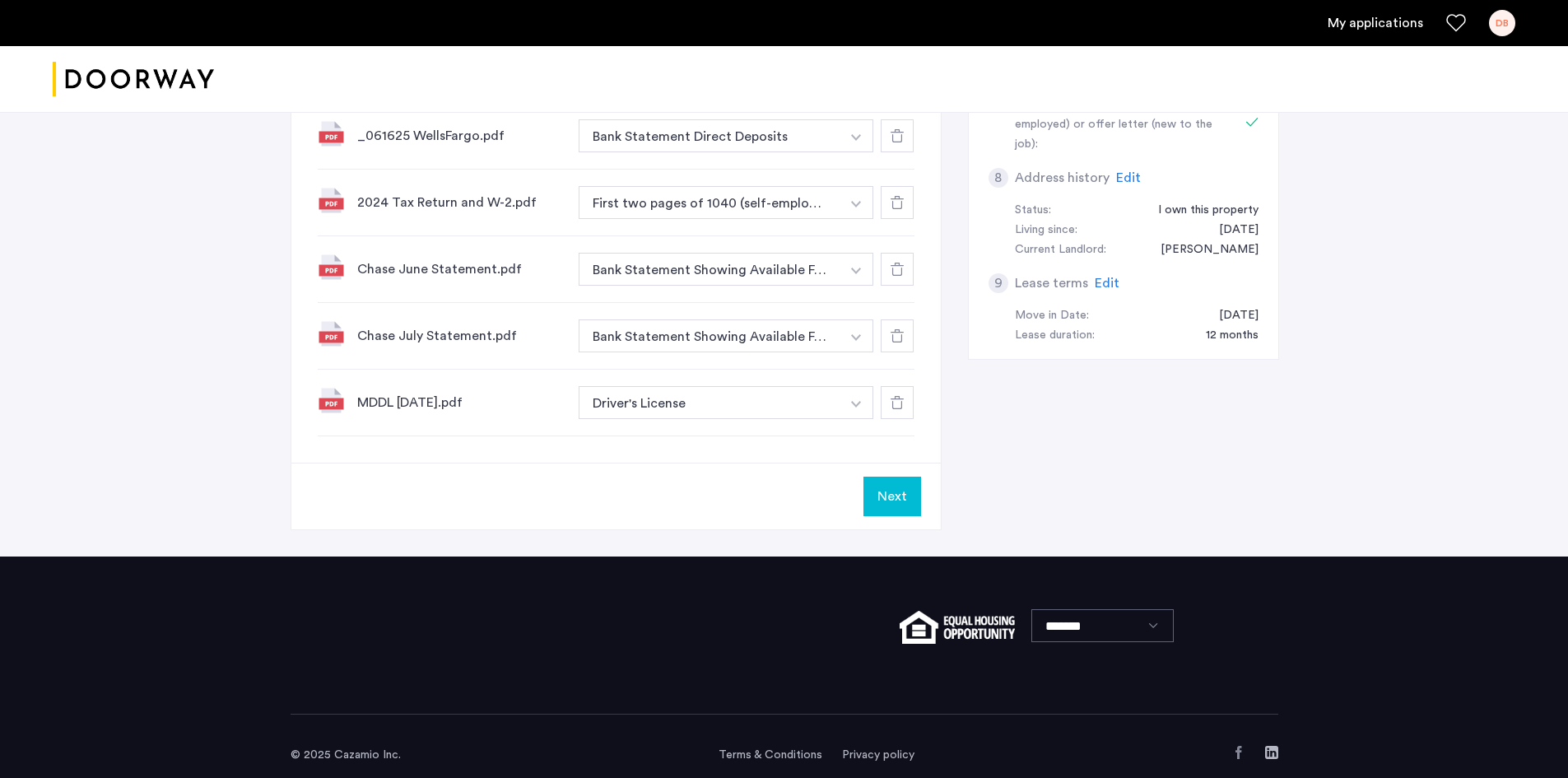
click at [893, 502] on button "Next" at bounding box center [892, 496] width 58 height 39
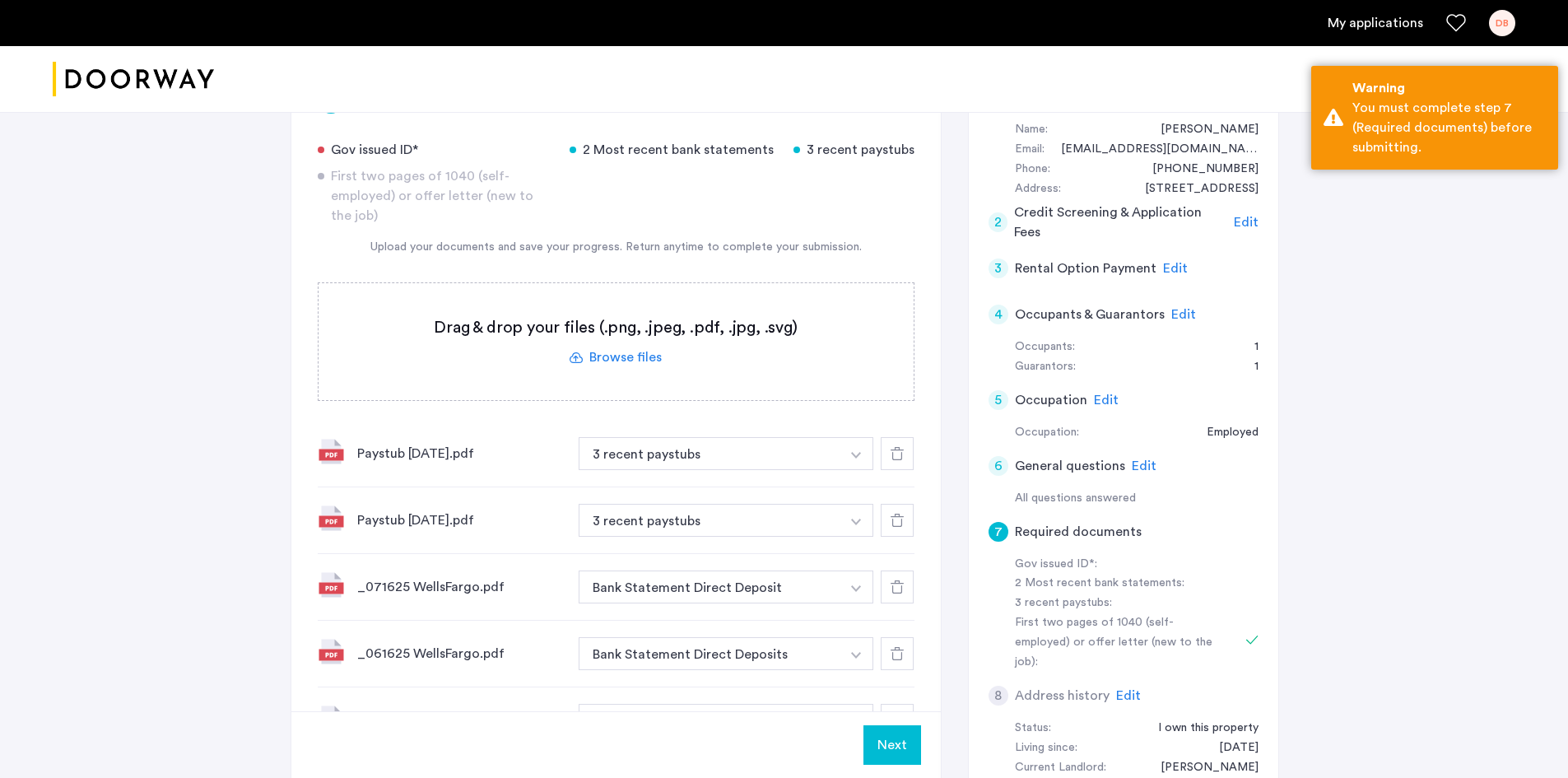
scroll to position [329, 0]
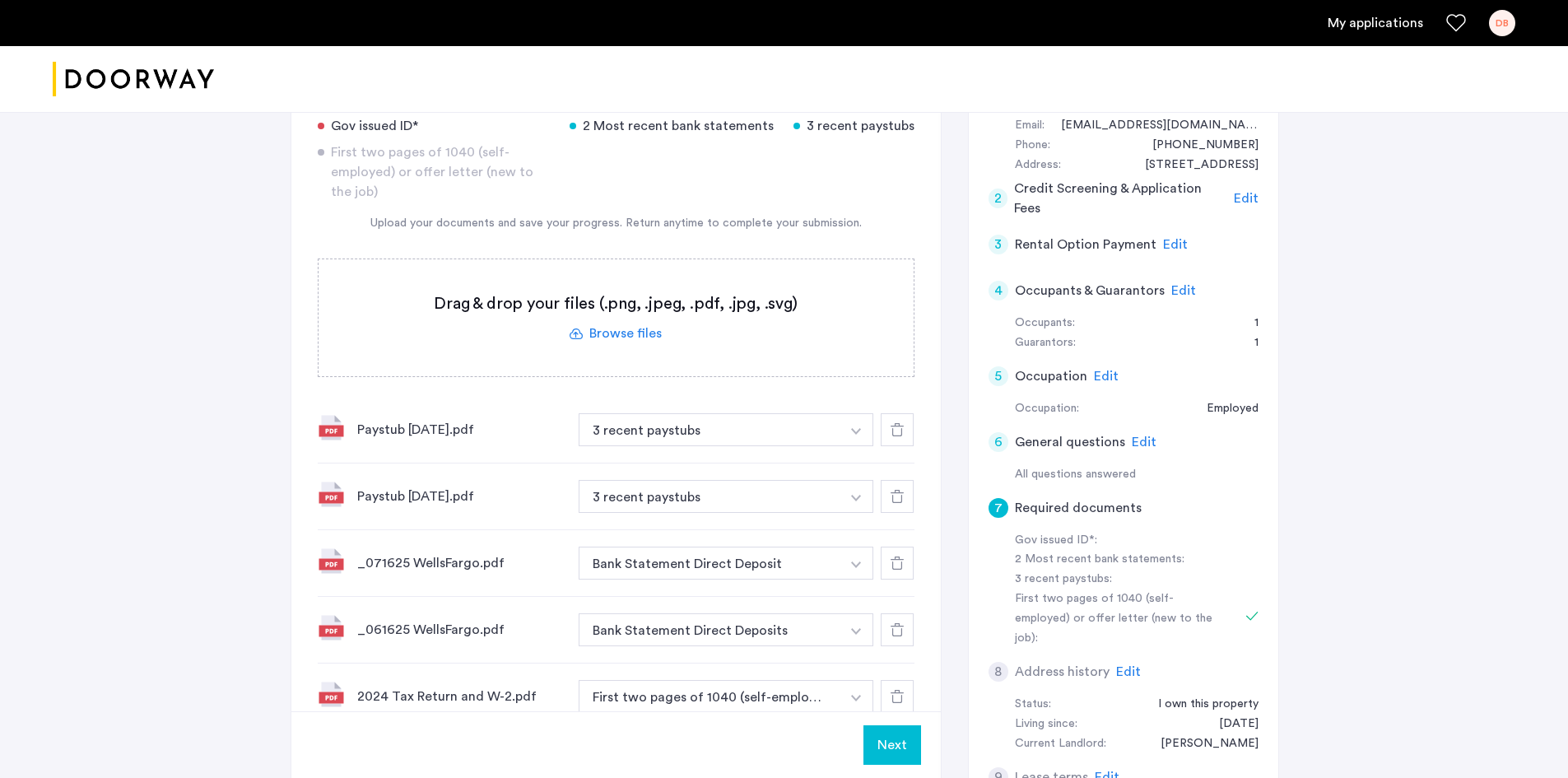
click at [1247, 609] on icon at bounding box center [1252, 616] width 13 height 13
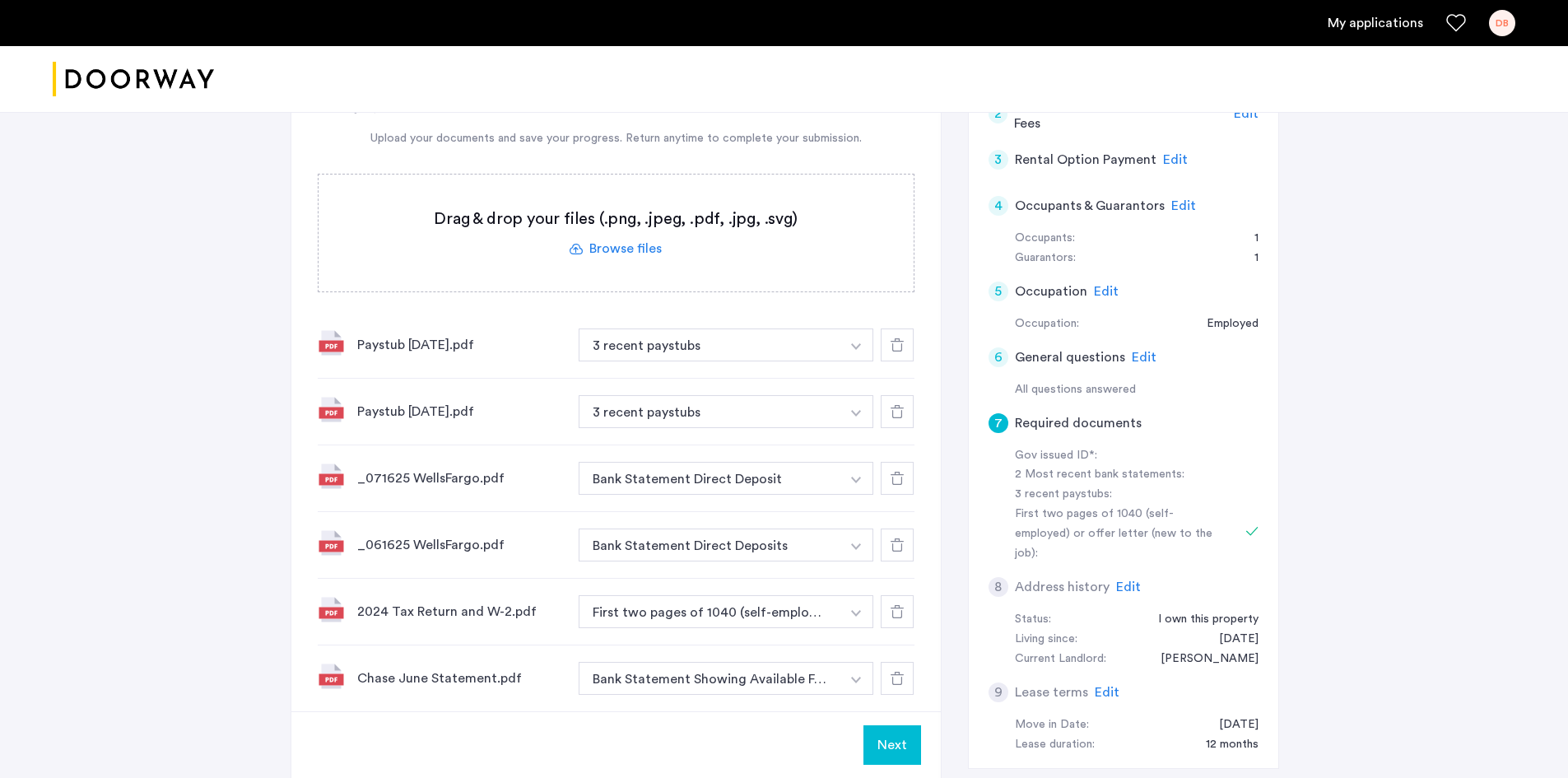
scroll to position [494, 0]
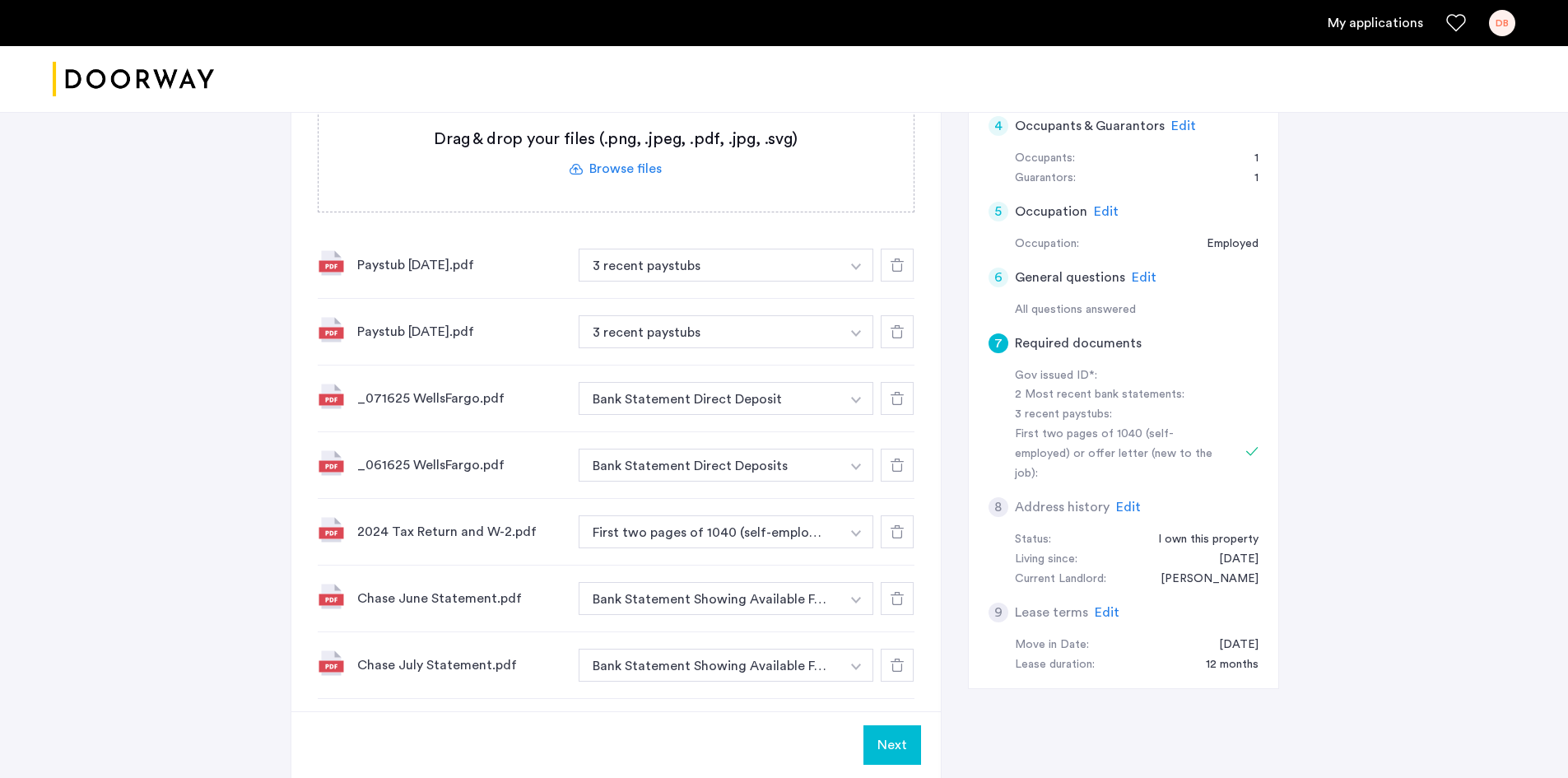
click at [889, 765] on div "Next" at bounding box center [616, 744] width 650 height 66
click at [887, 760] on button "Next" at bounding box center [892, 744] width 58 height 39
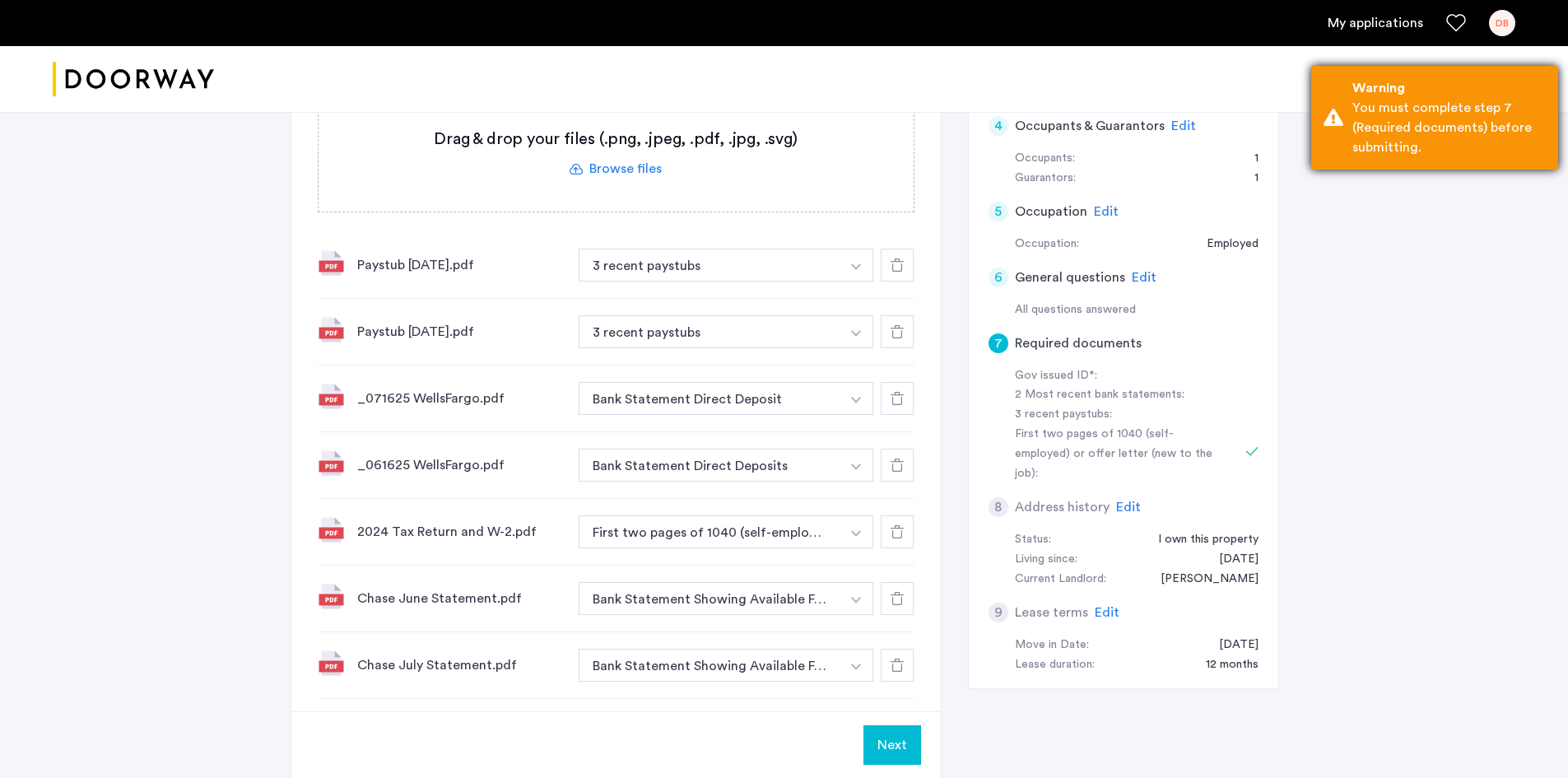
click at [1436, 128] on div "You must complete step 7 (Required documents) before submitting." at bounding box center [1449, 128] width 193 height 60
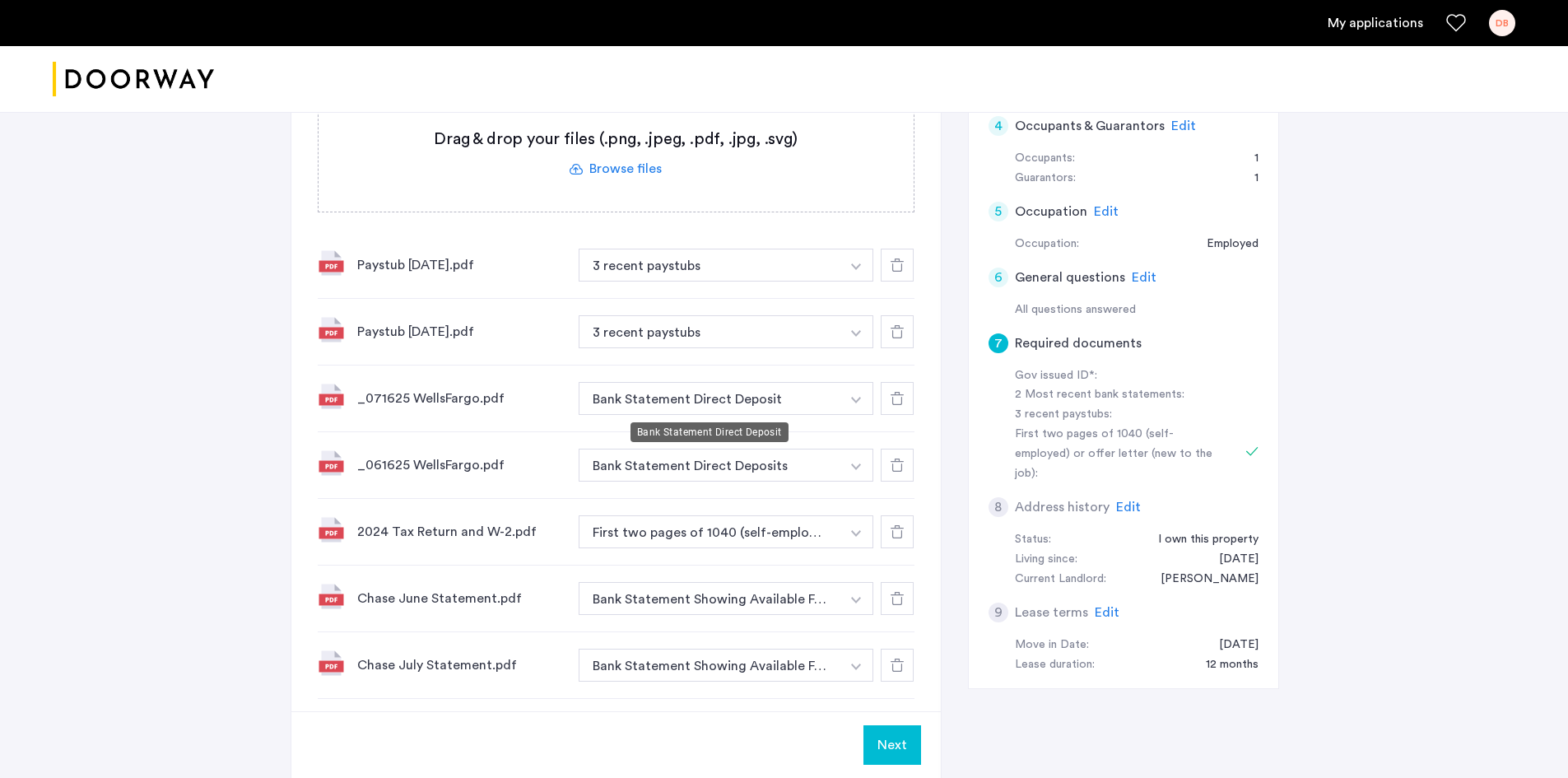
click at [782, 410] on button "Bank Statement Direct Deposit" at bounding box center [709, 397] width 261 height 33
click at [766, 401] on button "Bank Statement Direct Deposit" at bounding box center [709, 397] width 261 height 33
click at [729, 399] on button "Bank Statement Direct Deposit" at bounding box center [709, 397] width 261 height 33
click at [859, 270] on img "button" at bounding box center [856, 266] width 10 height 7
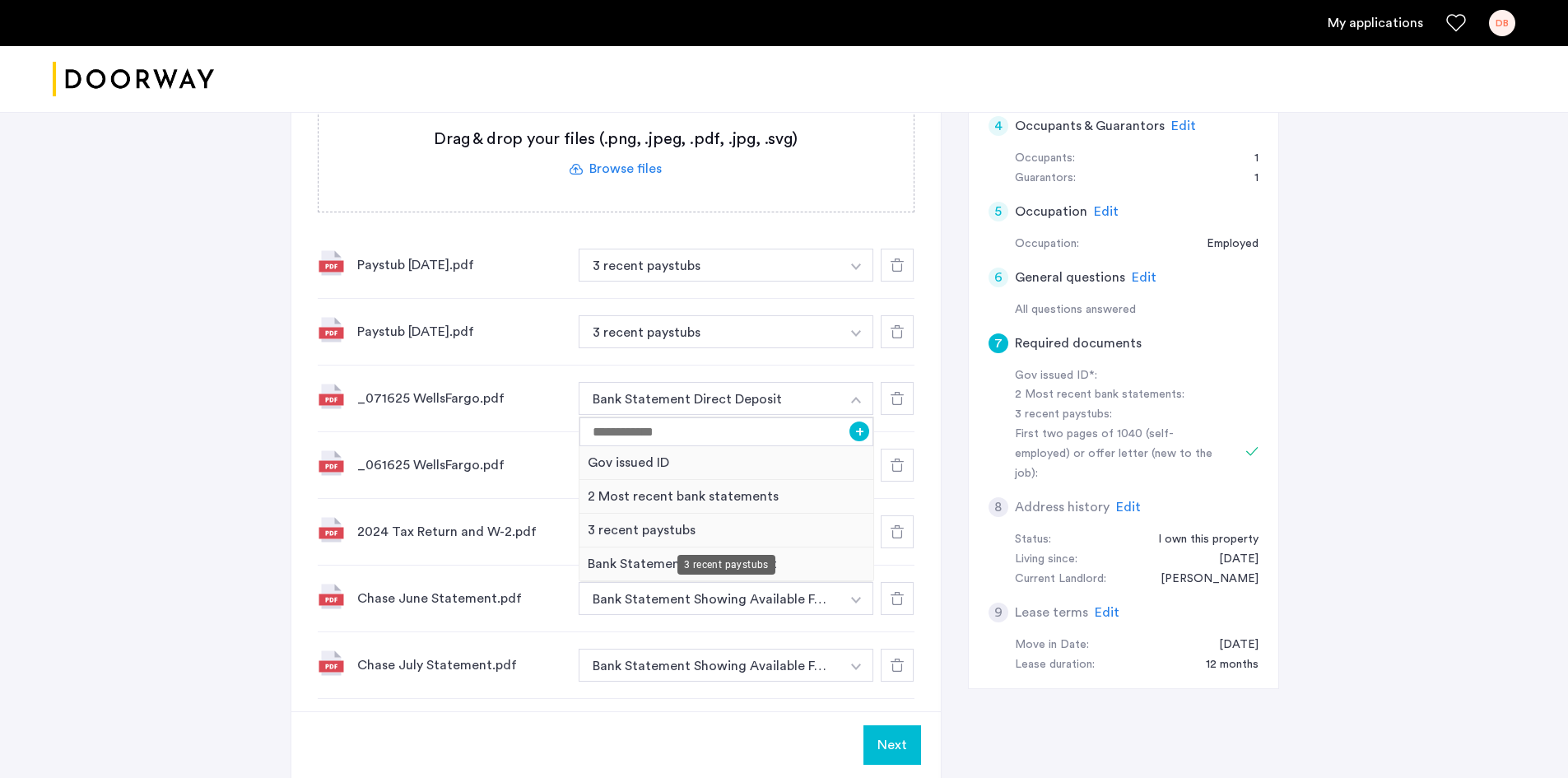
click at [605, 528] on div "3 recent paystubs" at bounding box center [727, 530] width 294 height 34
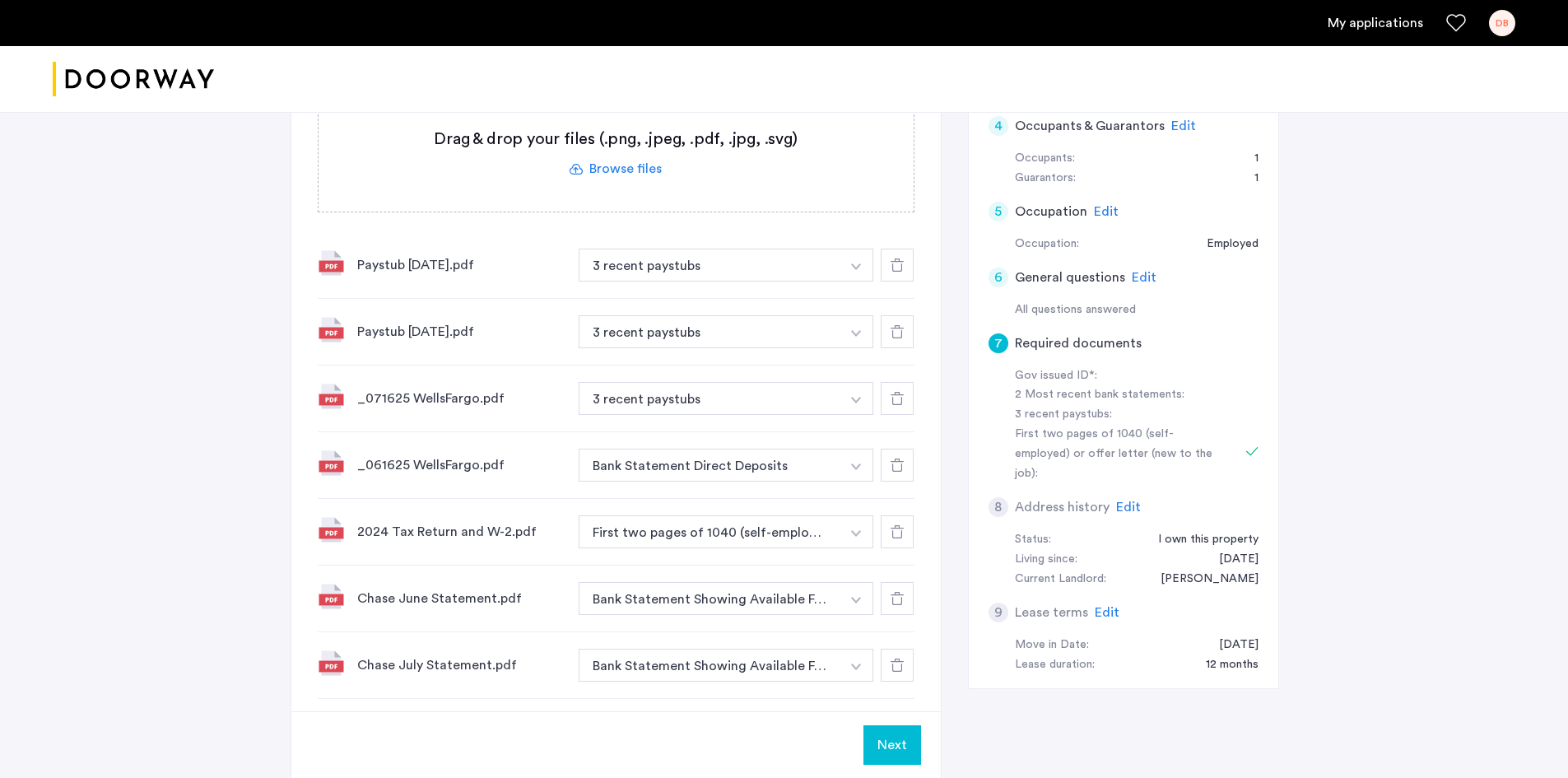
click at [707, 691] on div "Chase July Statement.pdf Bank Statement Showing Available Funds + Gov issued ID…" at bounding box center [616, 665] width 597 height 66
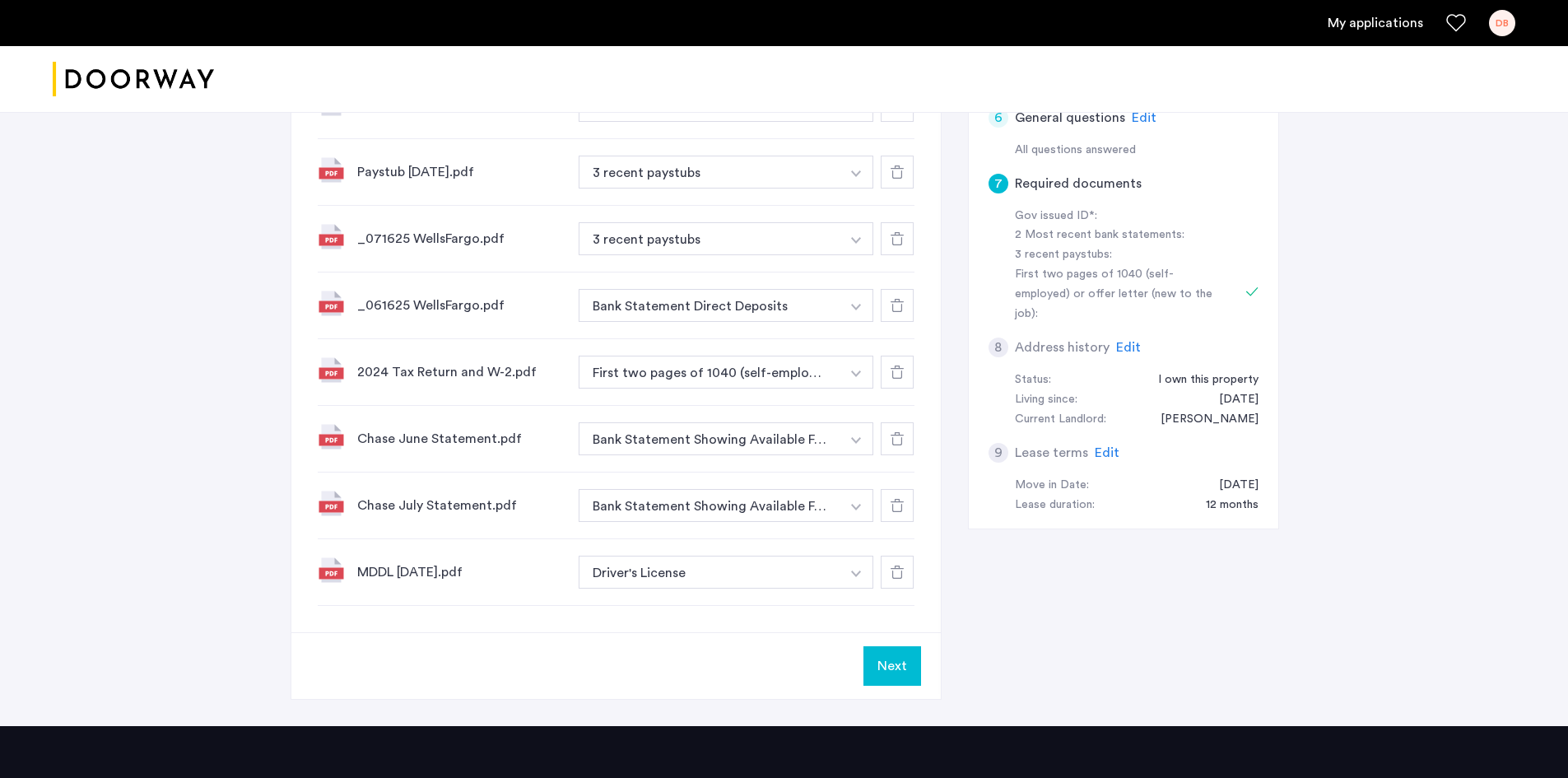
scroll to position [576, 0]
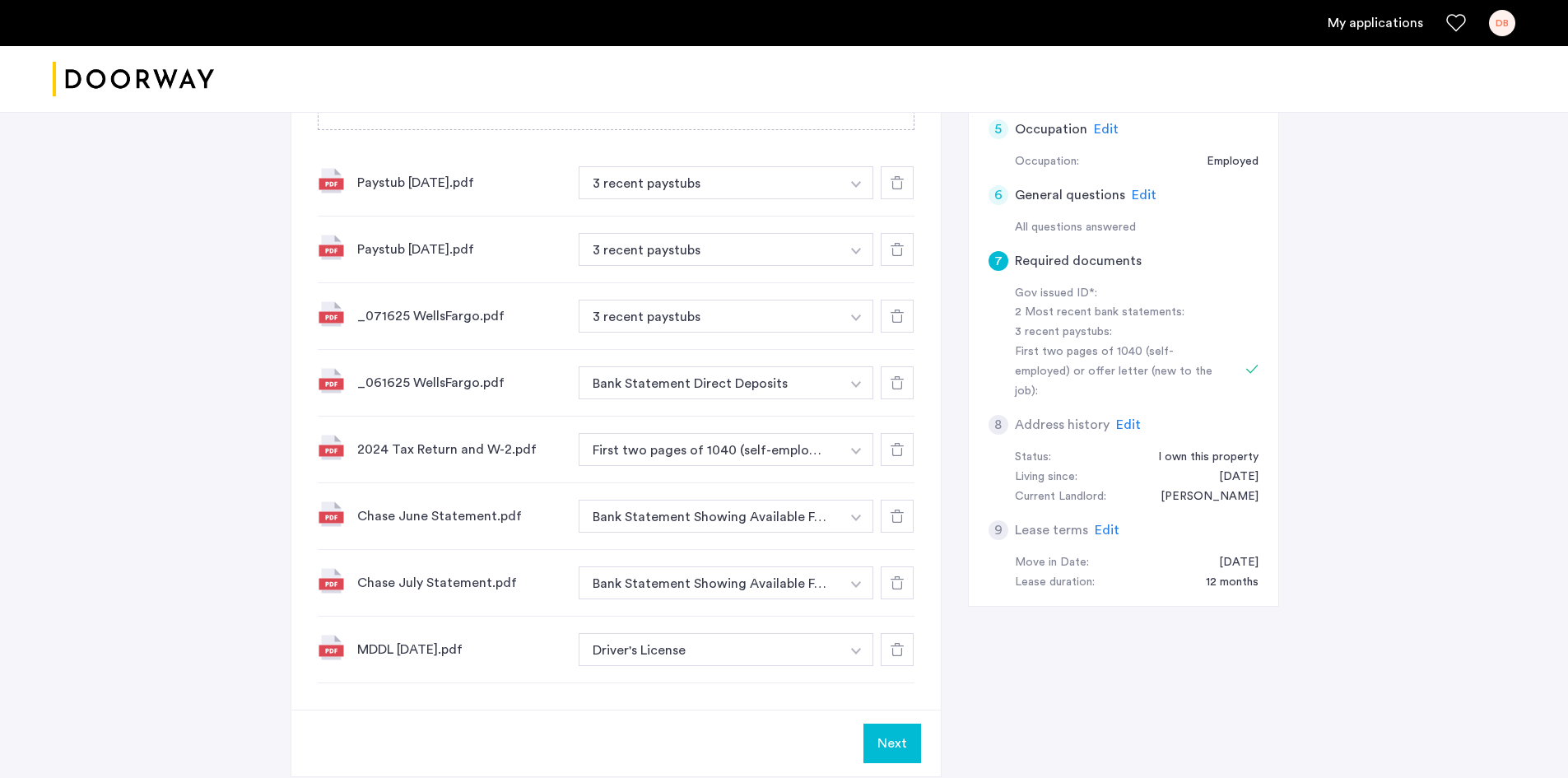
click at [884, 738] on button "Next" at bounding box center [892, 743] width 58 height 39
click at [857, 187] on img "button" at bounding box center [856, 184] width 10 height 7
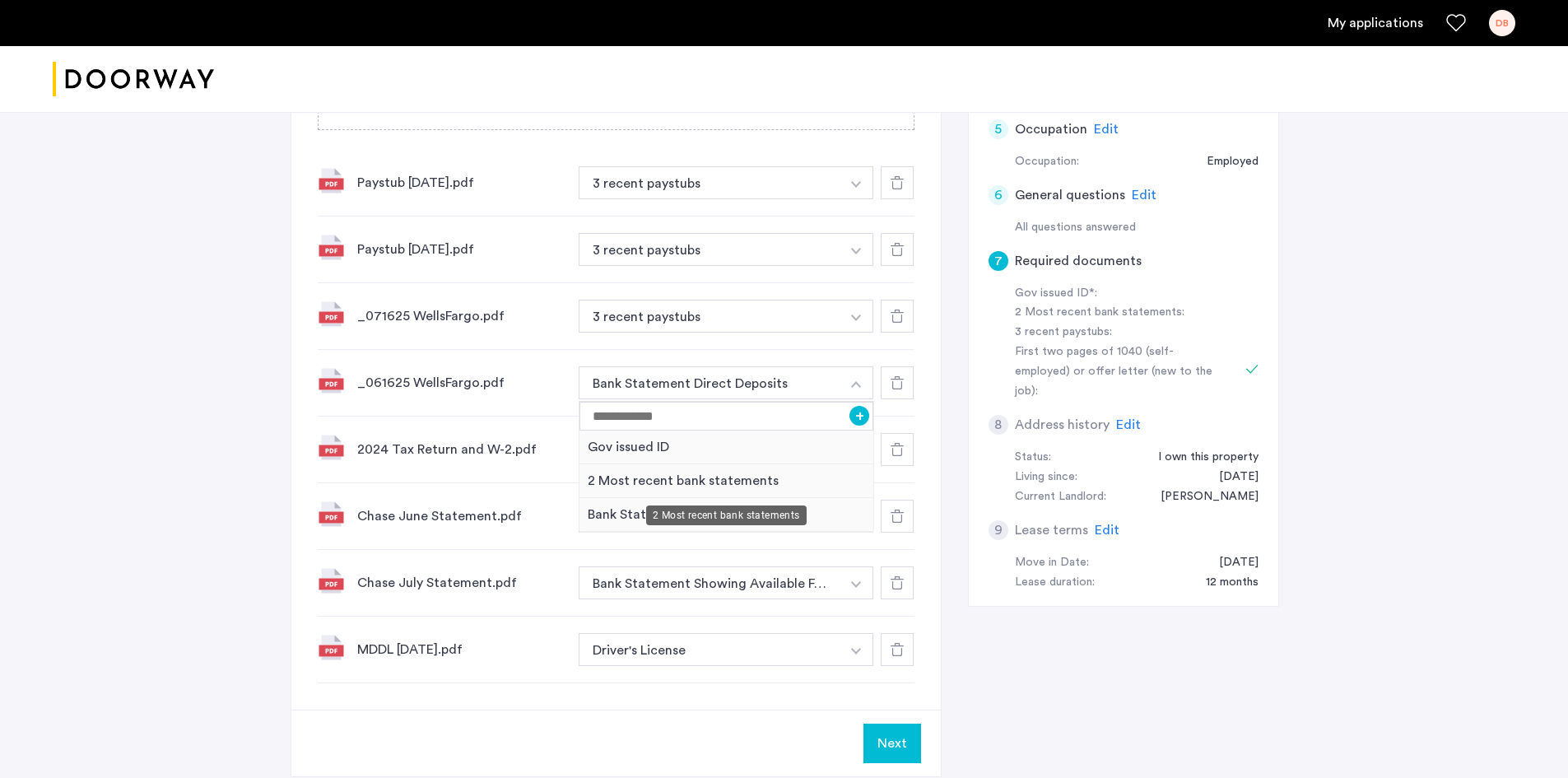
click at [647, 482] on div "2 Most recent bank statements" at bounding box center [727, 481] width 294 height 34
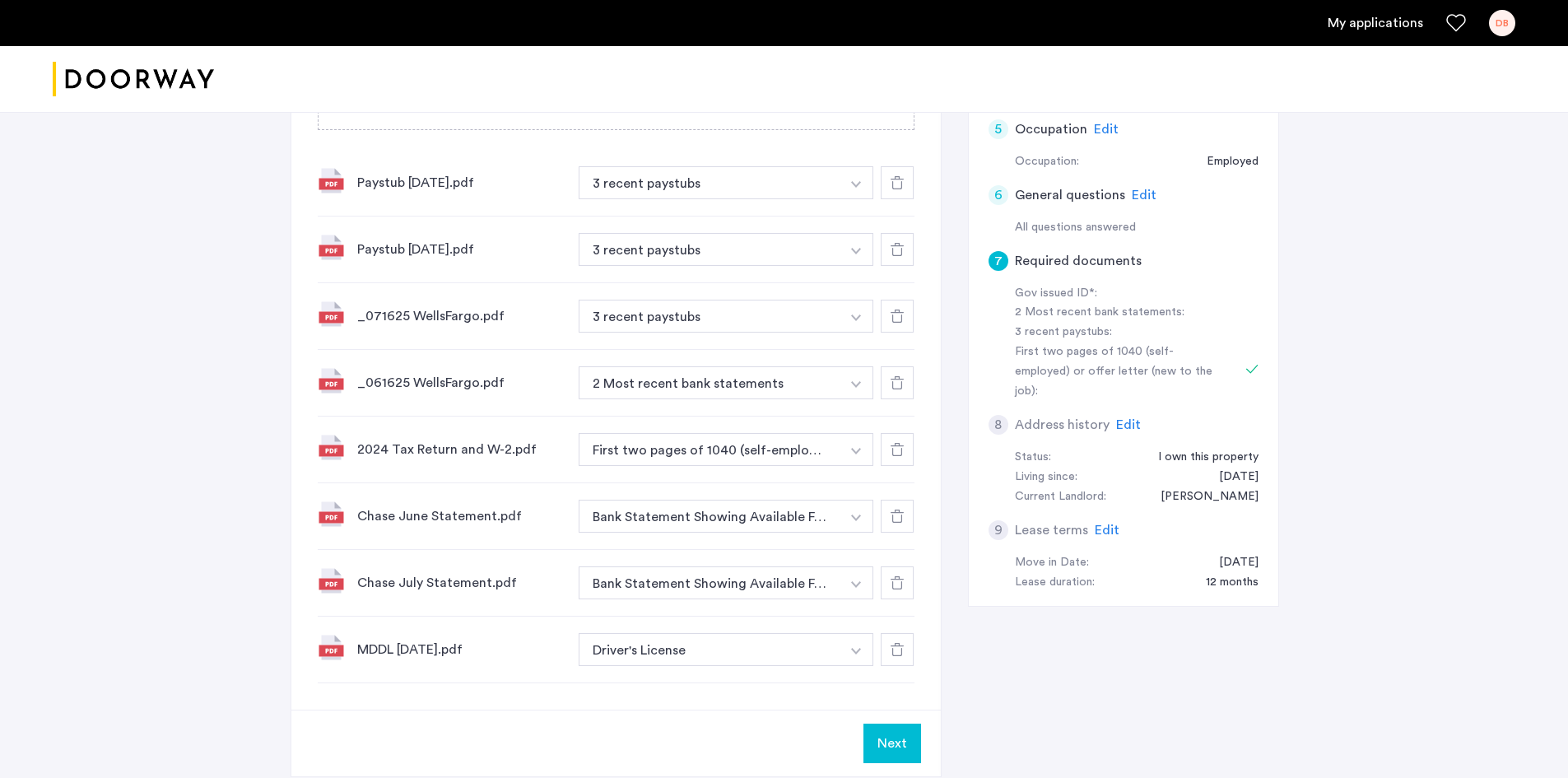
click at [854, 199] on button "button" at bounding box center [856, 182] width 34 height 33
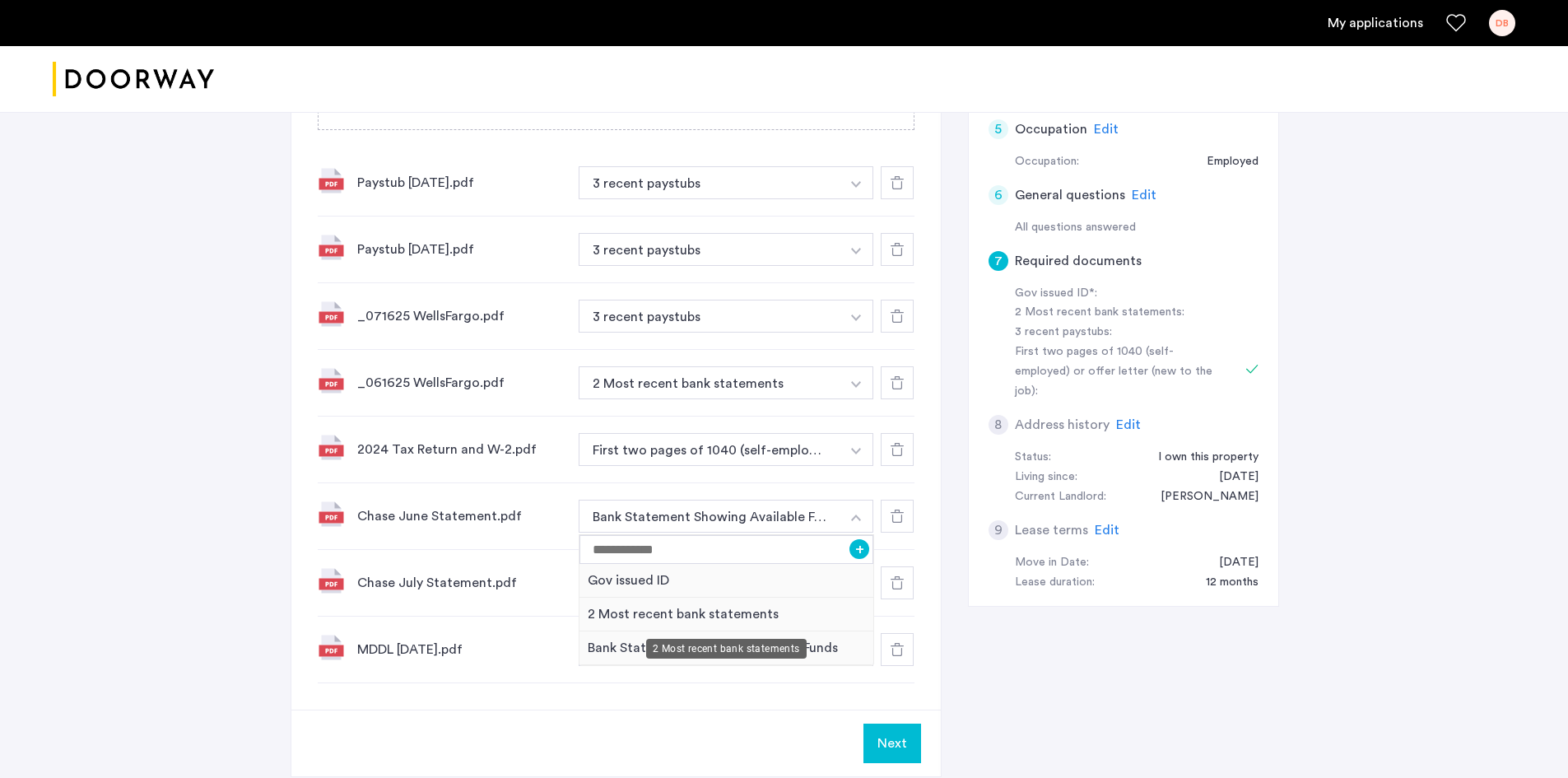
click at [648, 612] on div "2 Most recent bank statements" at bounding box center [727, 614] width 294 height 34
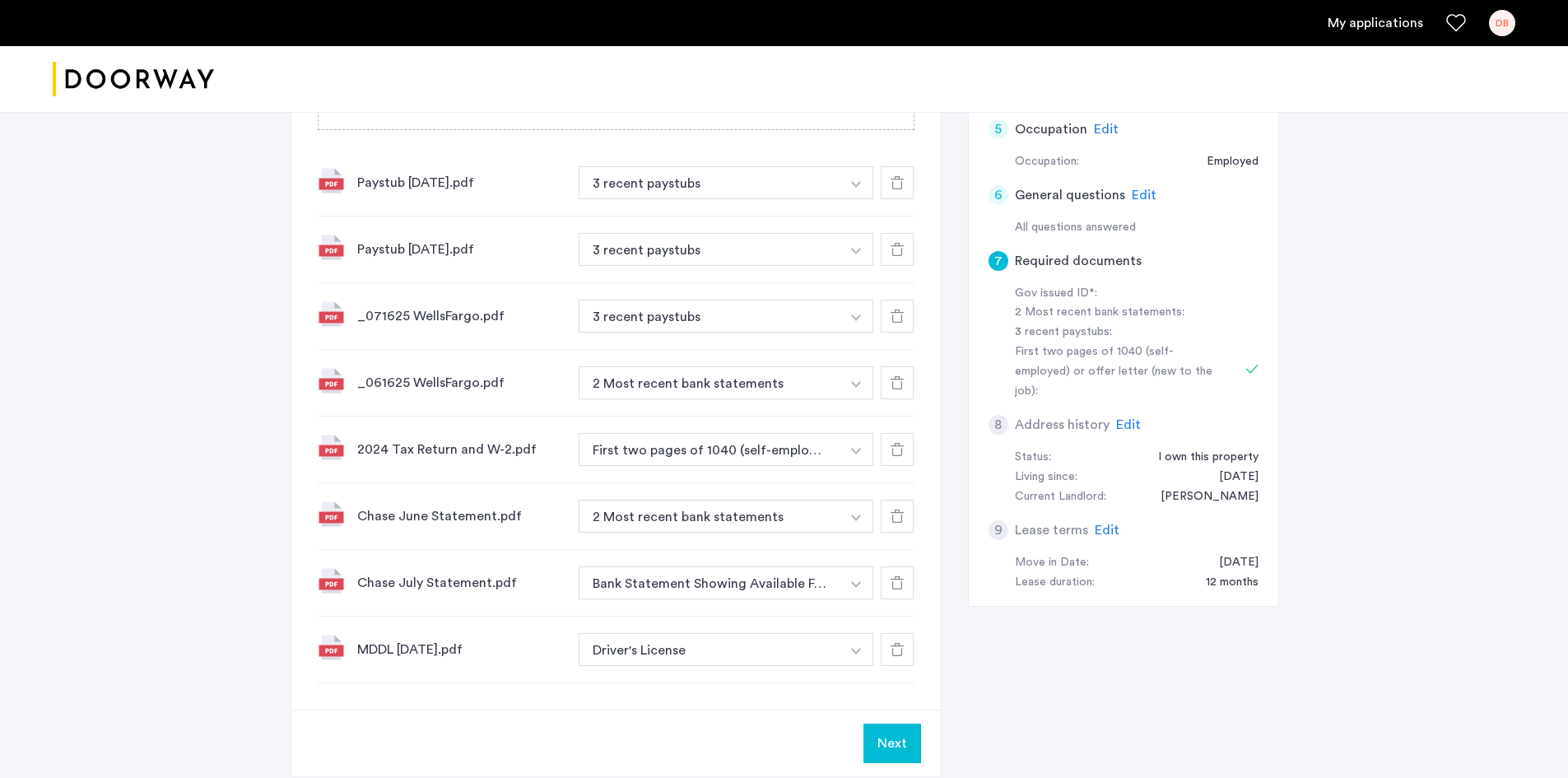
click at [853, 199] on button "button" at bounding box center [856, 182] width 34 height 33
click at [629, 712] on div "Gov issued ID" at bounding box center [727, 714] width 294 height 34
click at [898, 747] on button "Next" at bounding box center [892, 743] width 58 height 39
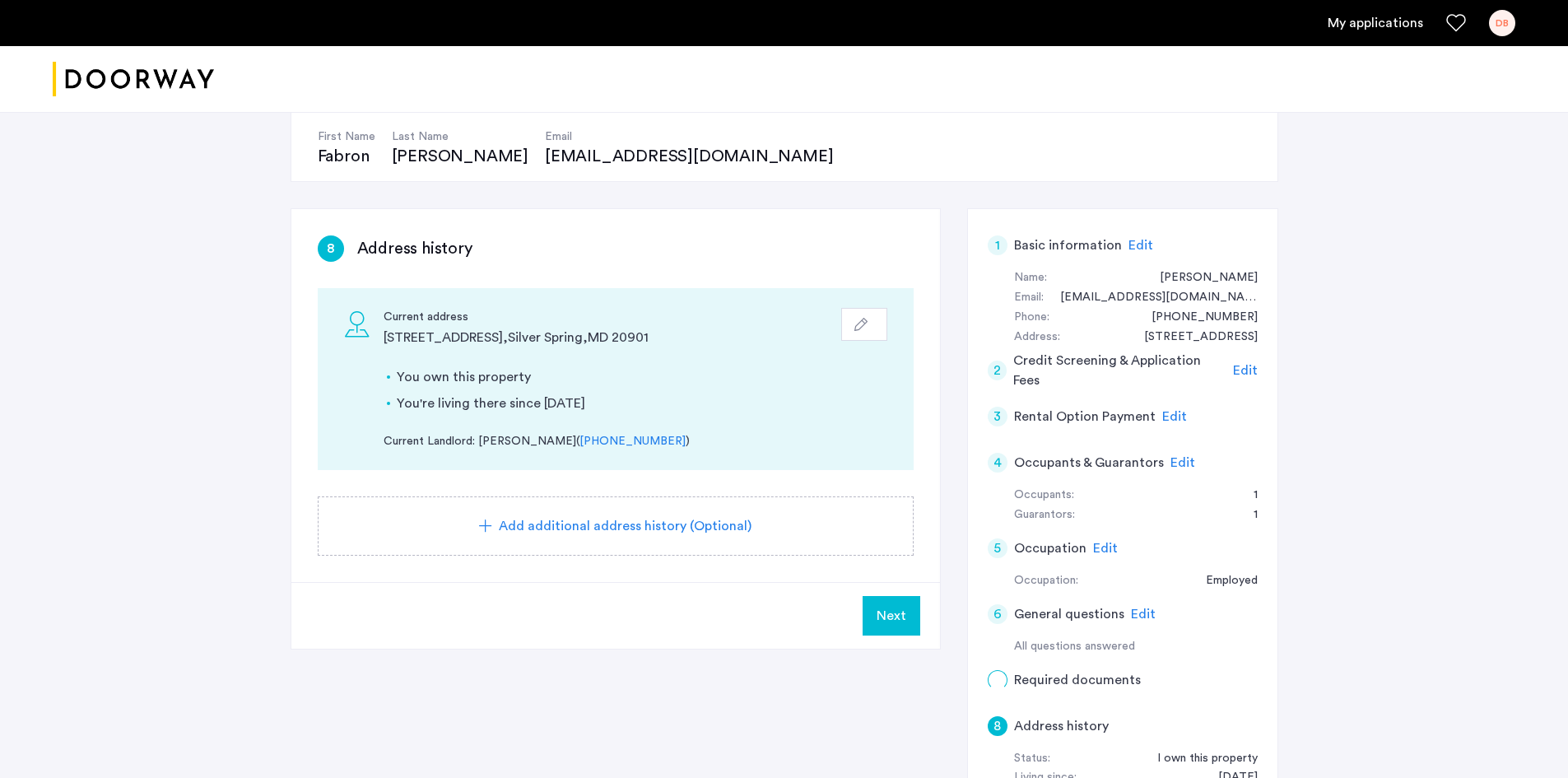
scroll to position [165, 0]
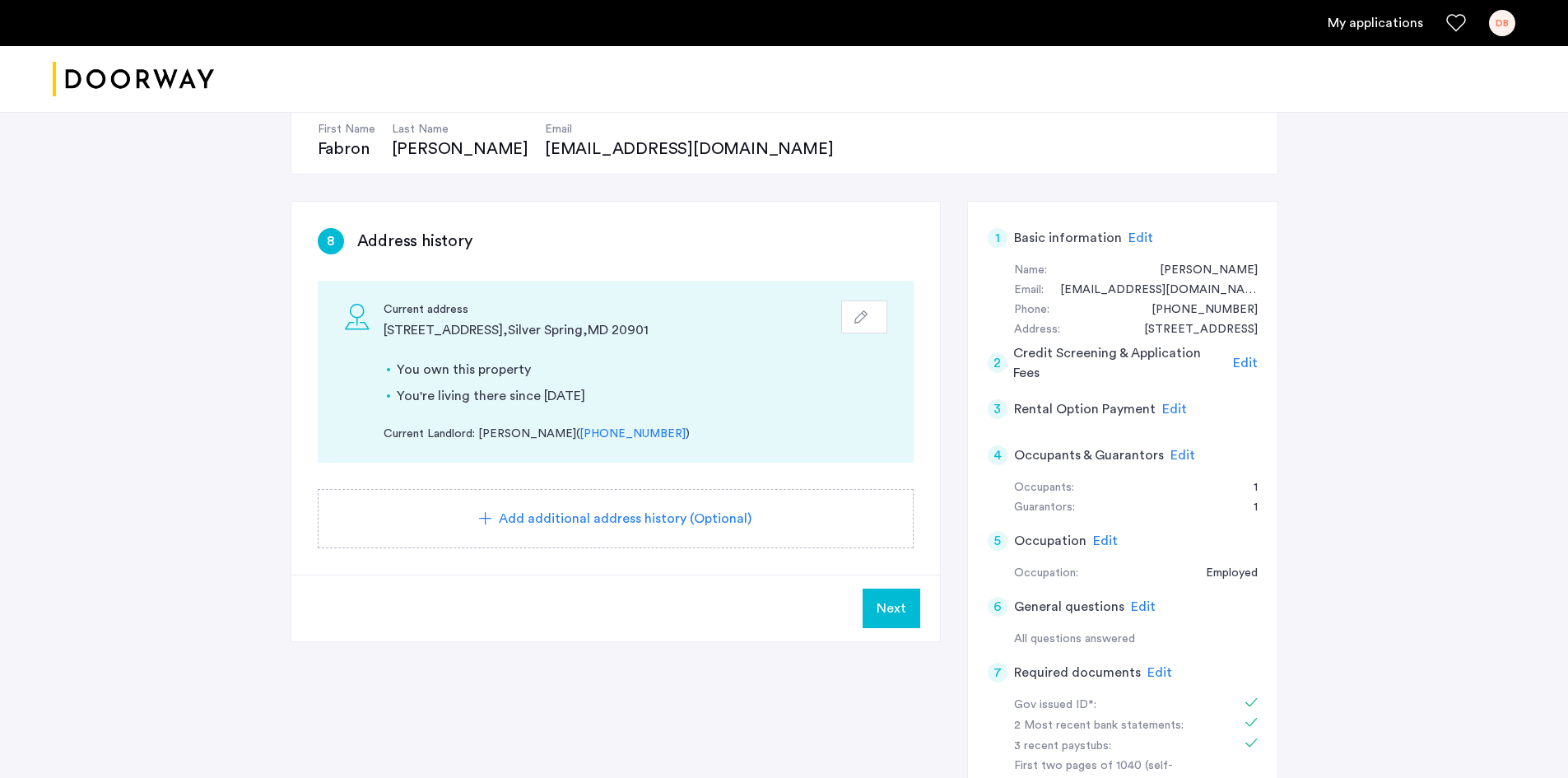
click at [888, 612] on span "Next" at bounding box center [891, 608] width 29 height 20
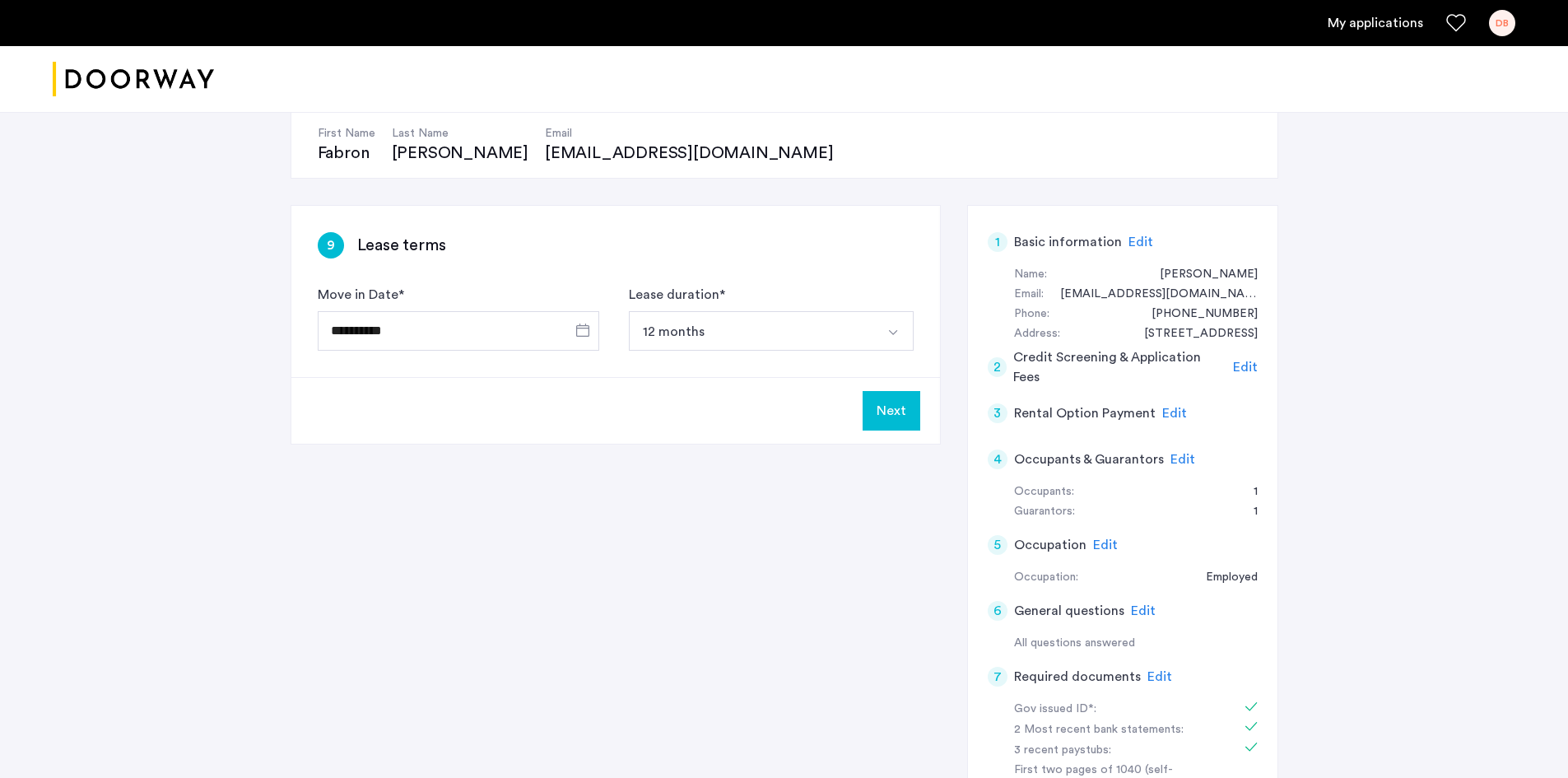
scroll to position [0, 0]
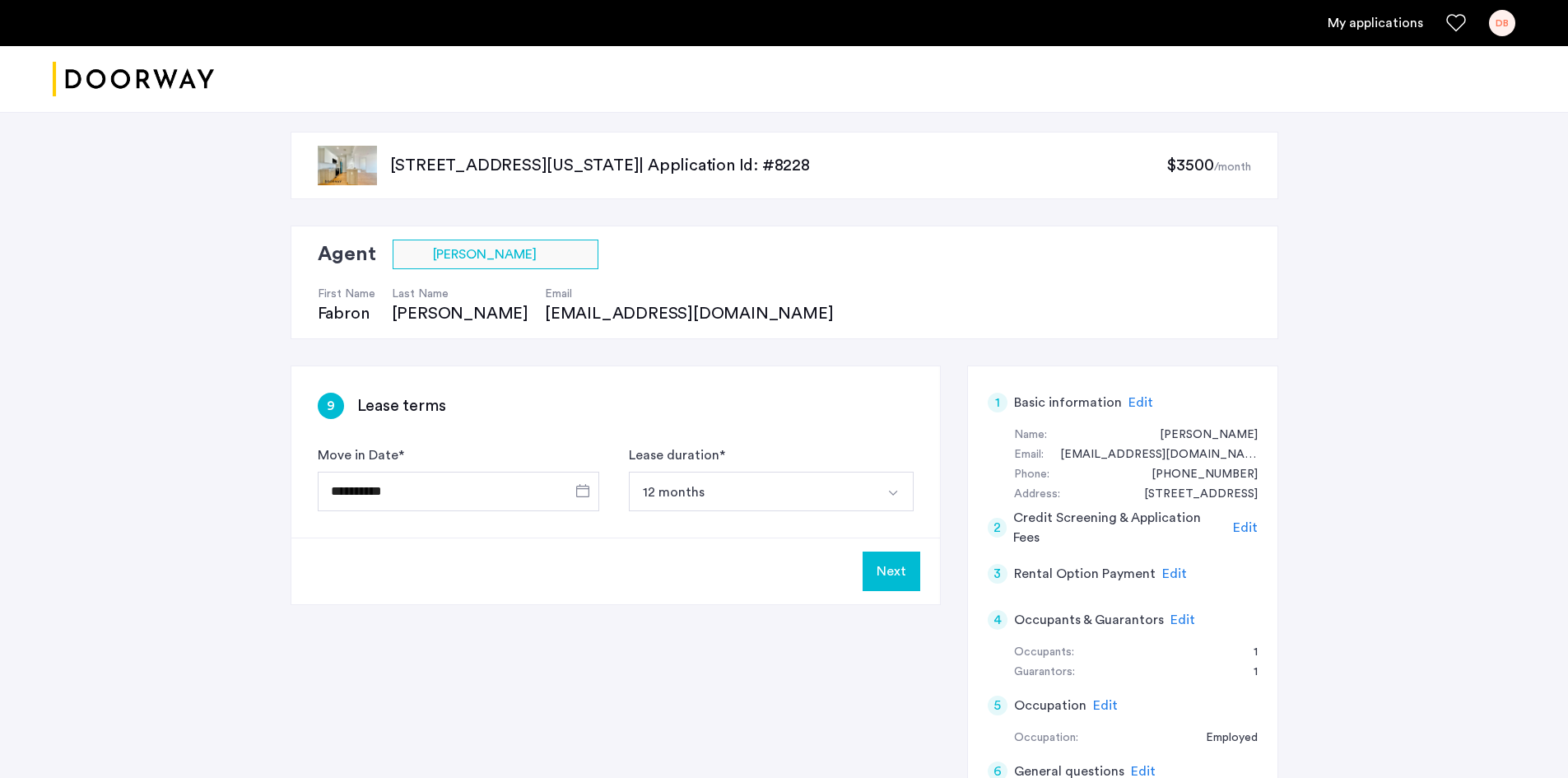
click at [908, 577] on button "Next" at bounding box center [891, 570] width 58 height 39
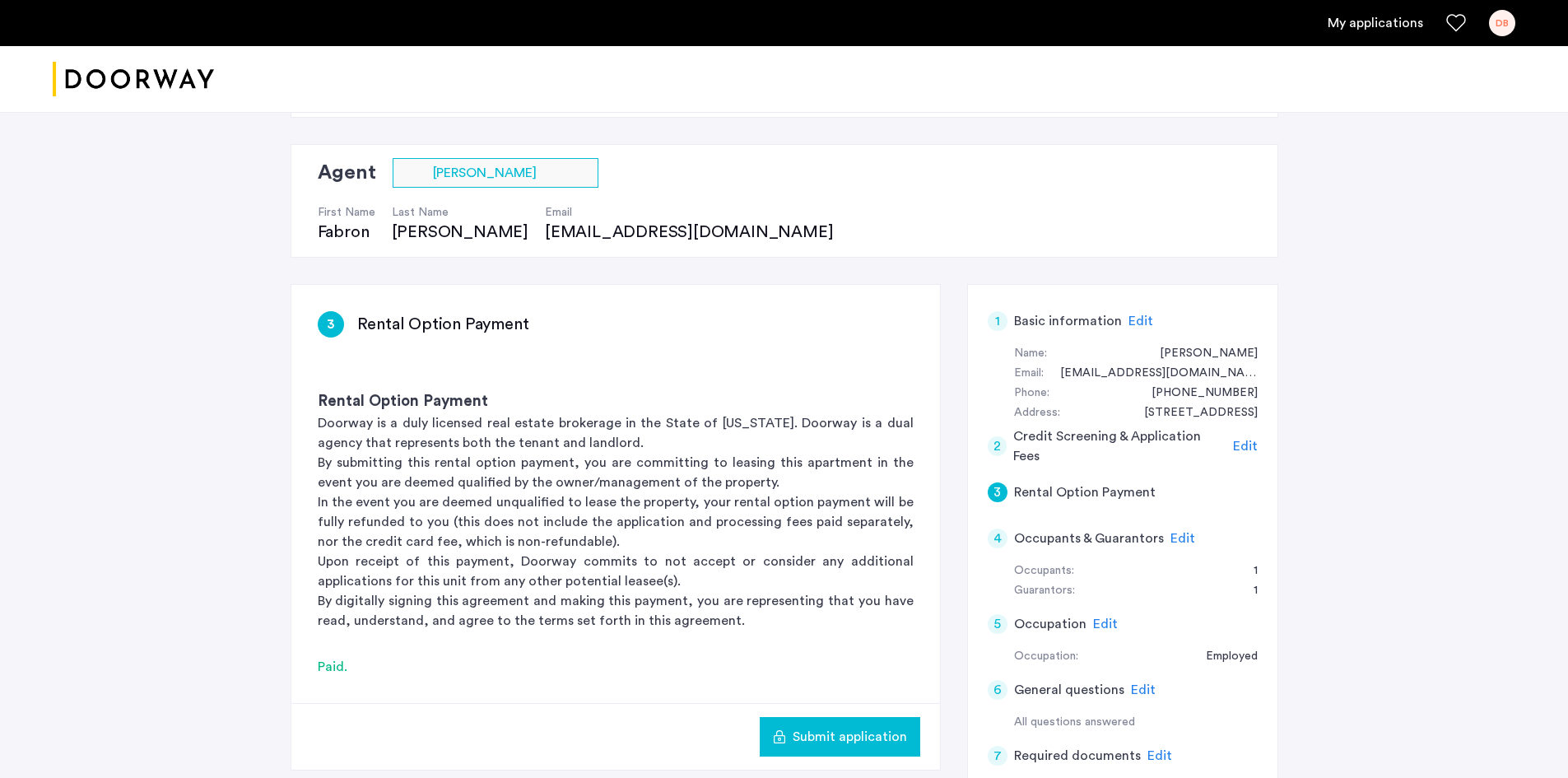
scroll to position [247, 0]
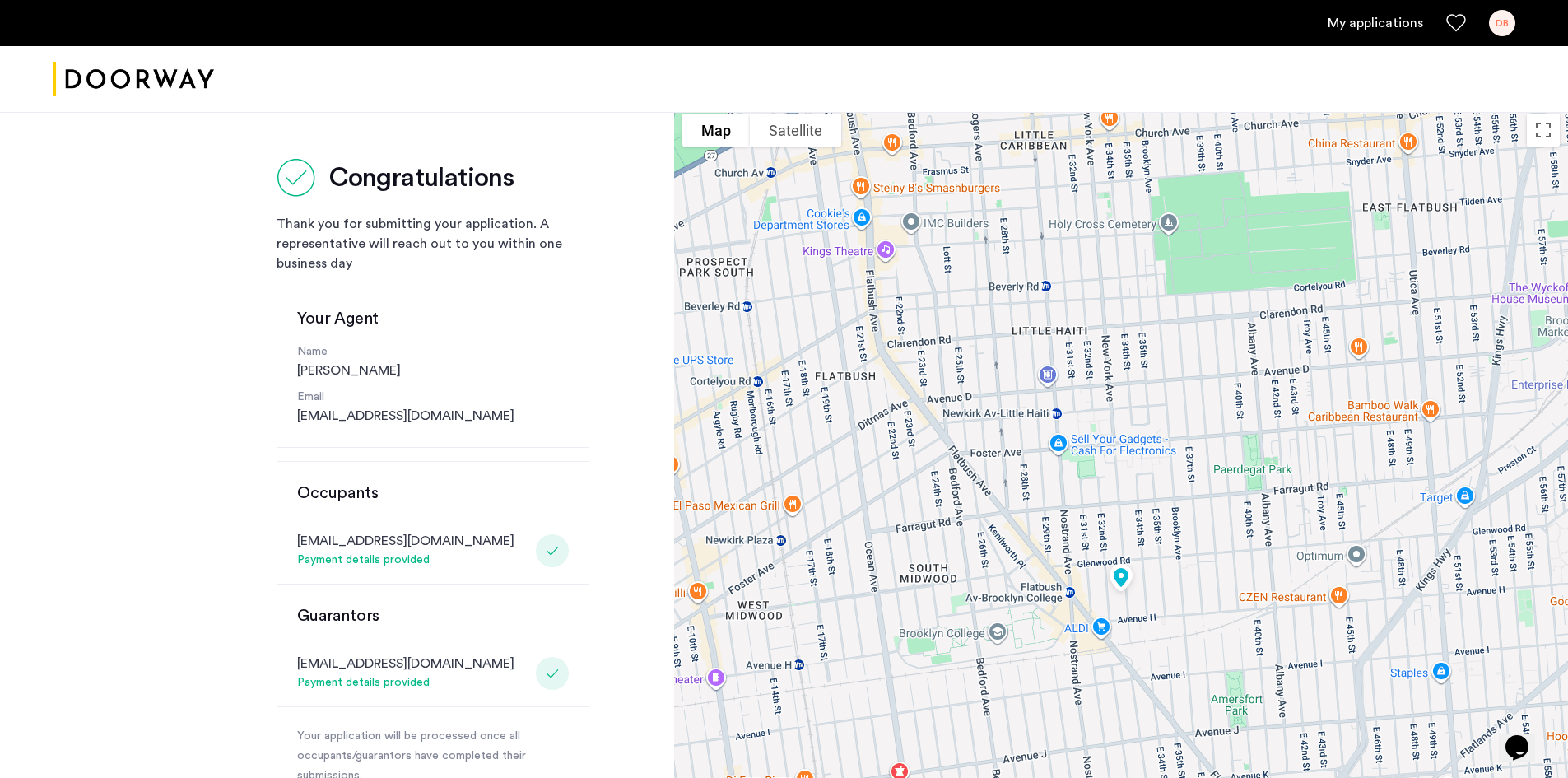
click at [1397, 22] on link "My applications" at bounding box center [1376, 24] width 96 height 20
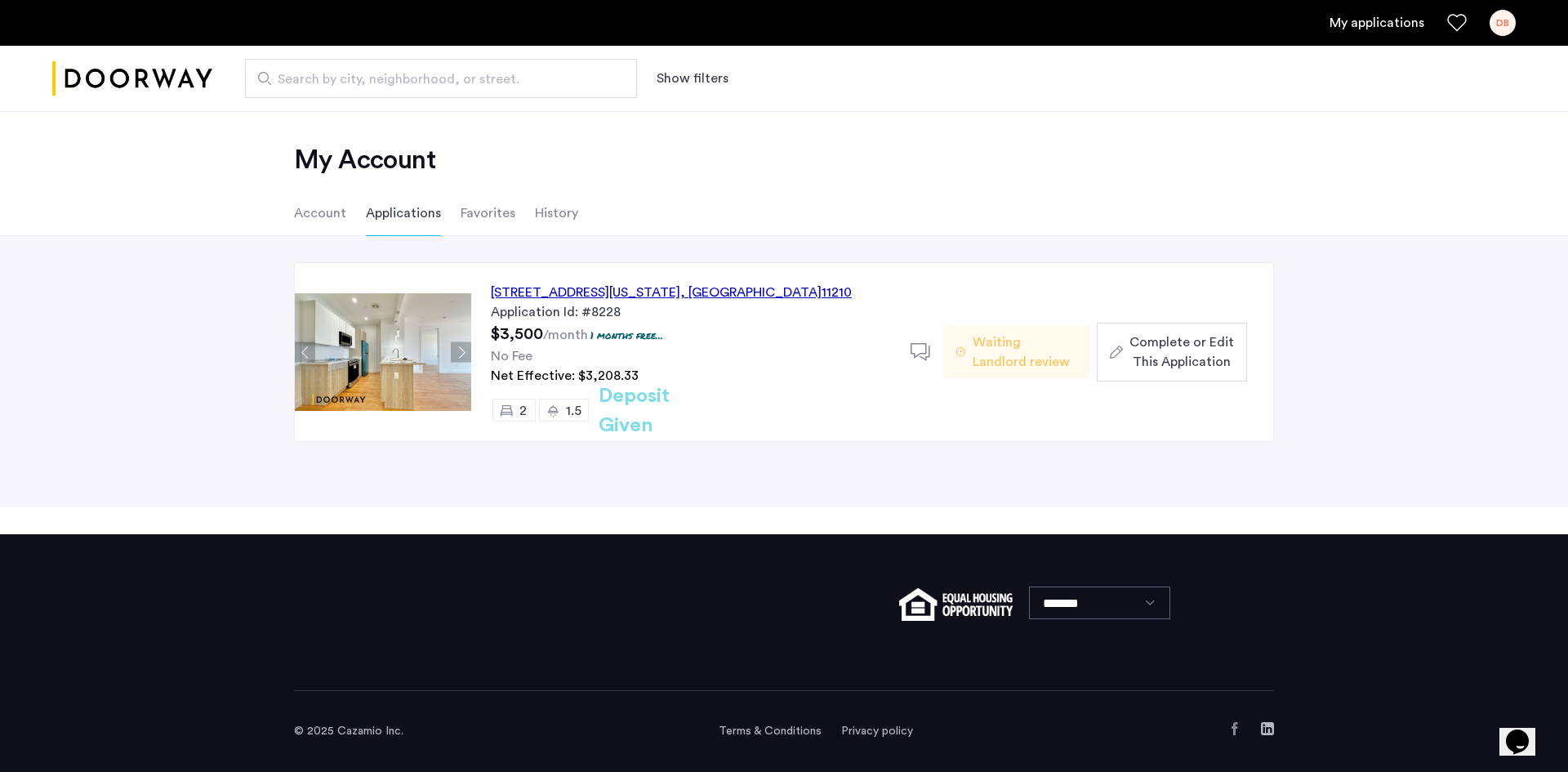
click at [1505, 24] on div "DB" at bounding box center [1502, 23] width 26 height 26
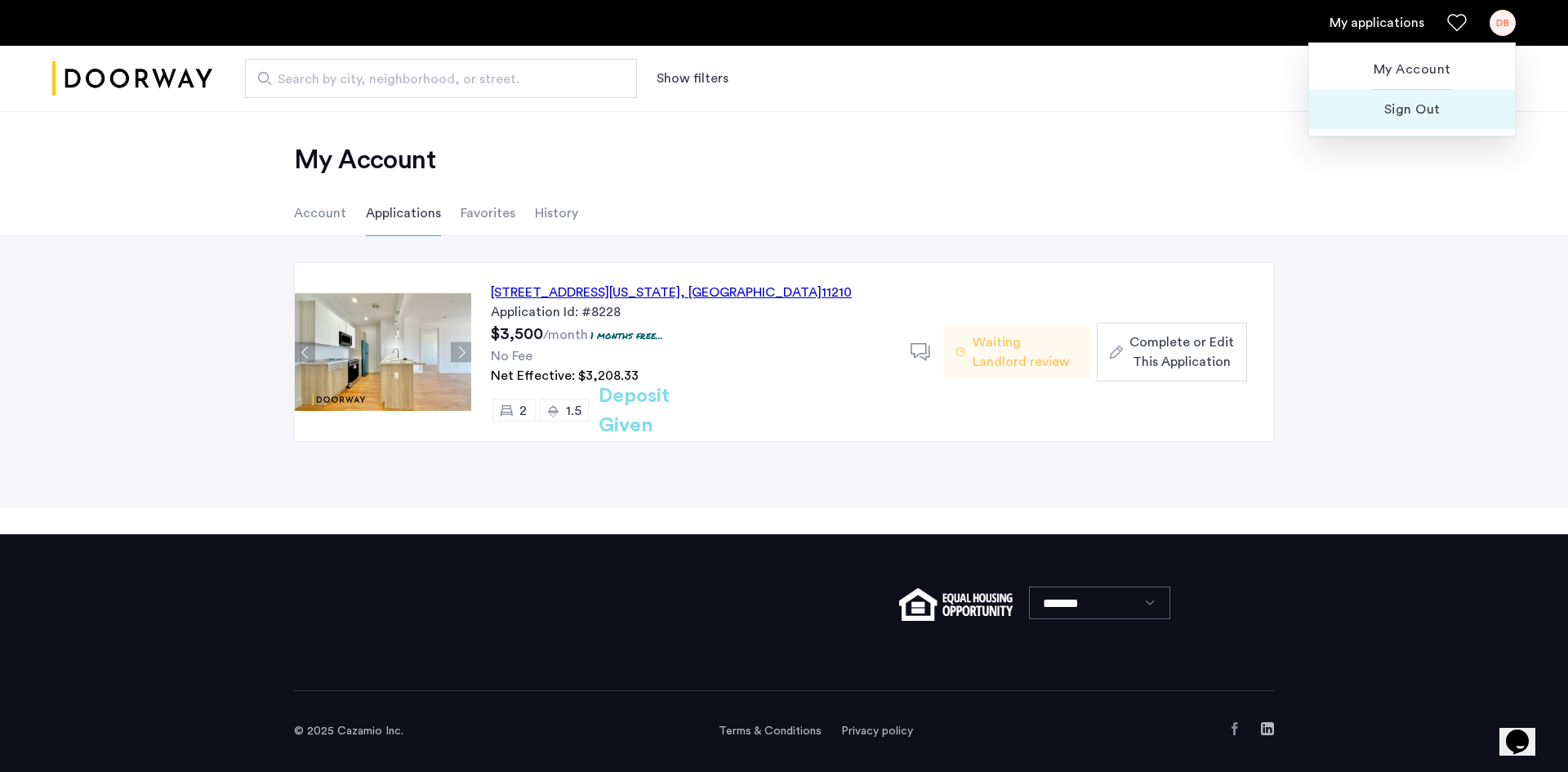
click at [1430, 102] on span "Sign Out" at bounding box center [1412, 109] width 179 height 20
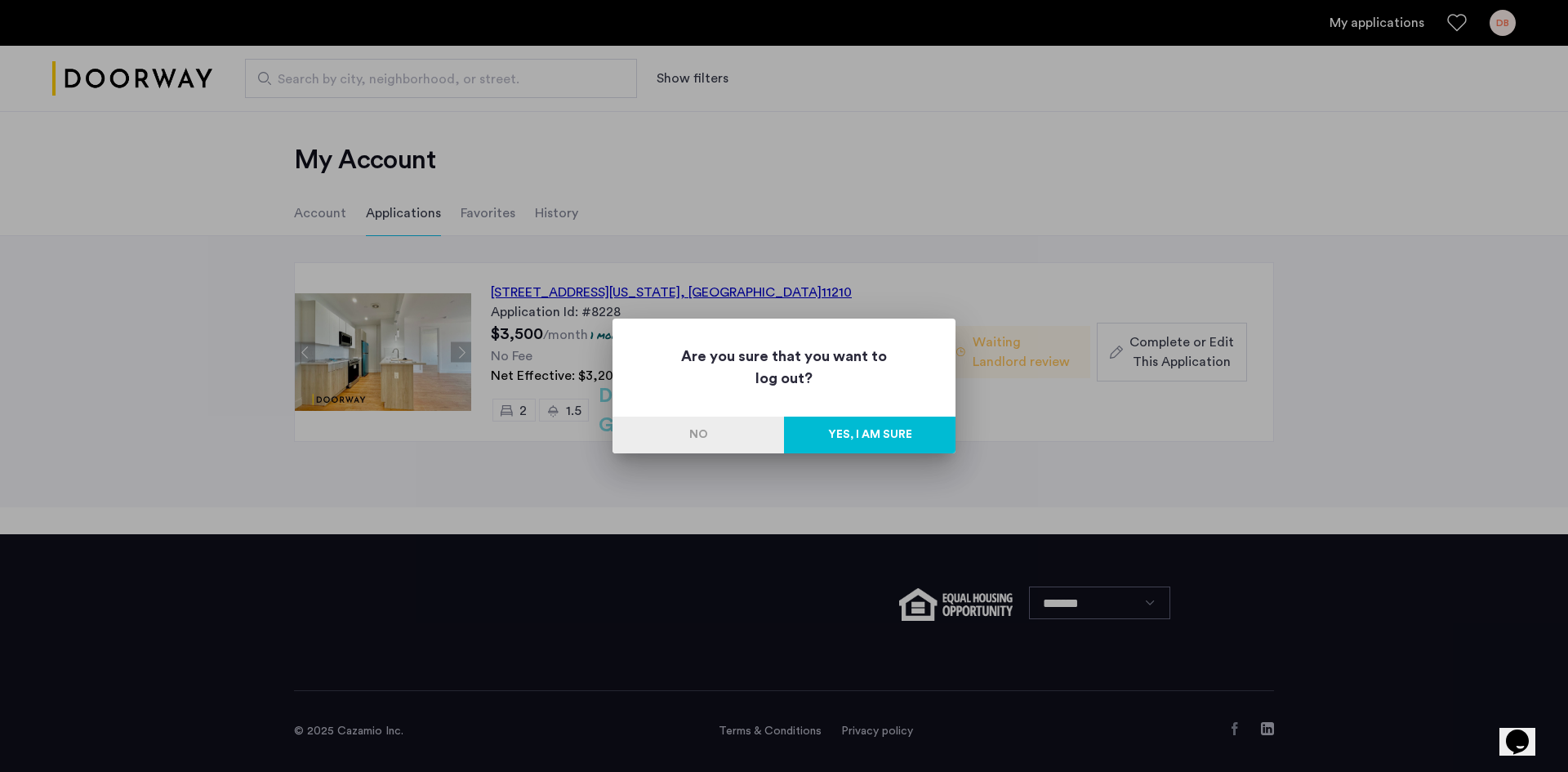
click at [853, 432] on button "Yes, I am sure" at bounding box center [870, 435] width 172 height 37
